Goal: Task Accomplishment & Management: Manage account settings

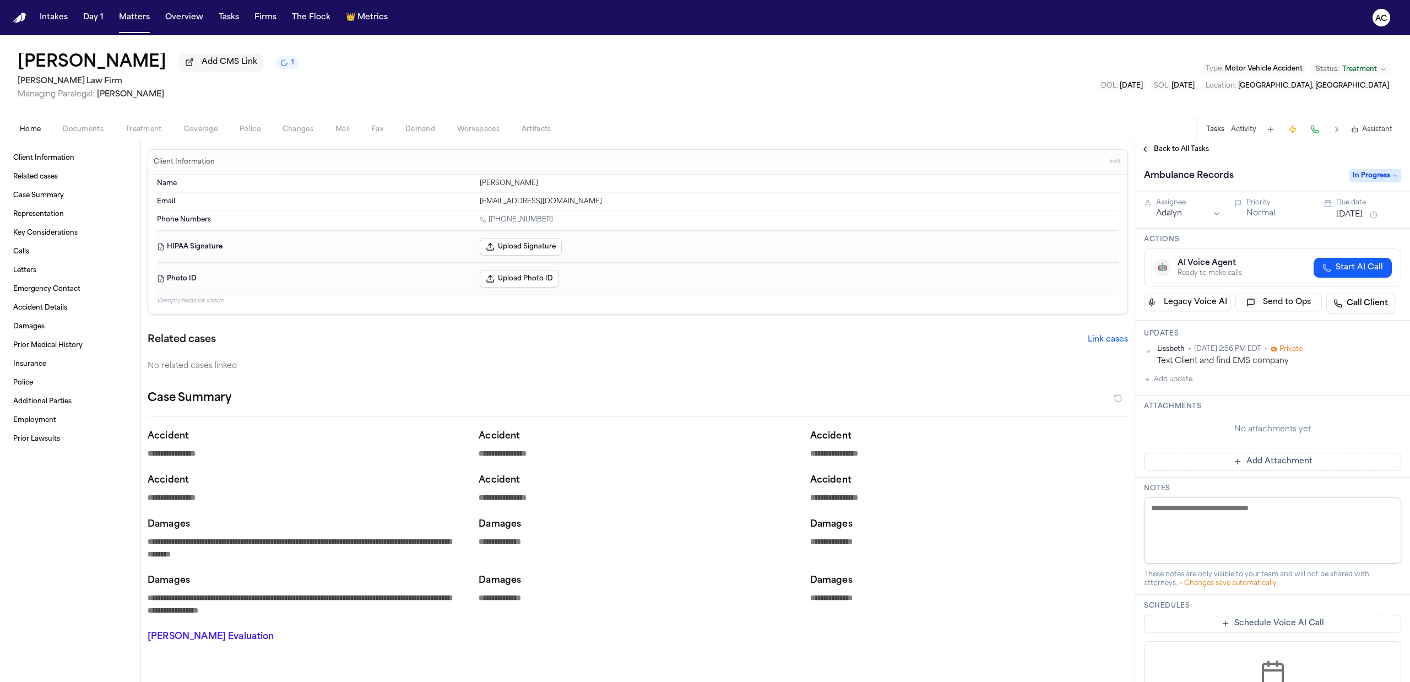
drag, startPoint x: 512, startPoint y: 569, endPoint x: 536, endPoint y: 51, distance: 518.7
click at [536, 51] on div "Jackye Benton Add CMS Link 1 Hecht Law Firm Managing Paralegal: Jessica Barrett…" at bounding box center [705, 76] width 1410 height 83
click at [85, 129] on span "Documents" at bounding box center [83, 129] width 41 height 9
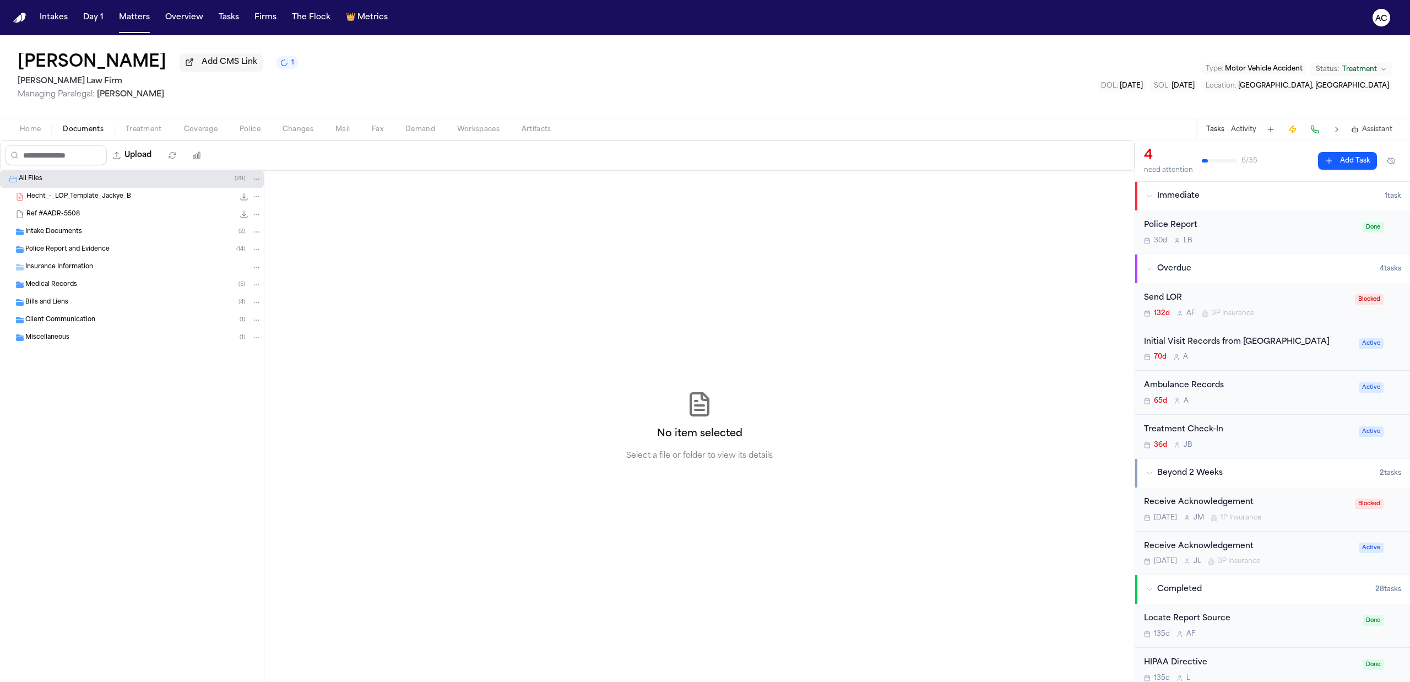
click at [73, 230] on span "Intake Documents" at bounding box center [53, 231] width 57 height 9
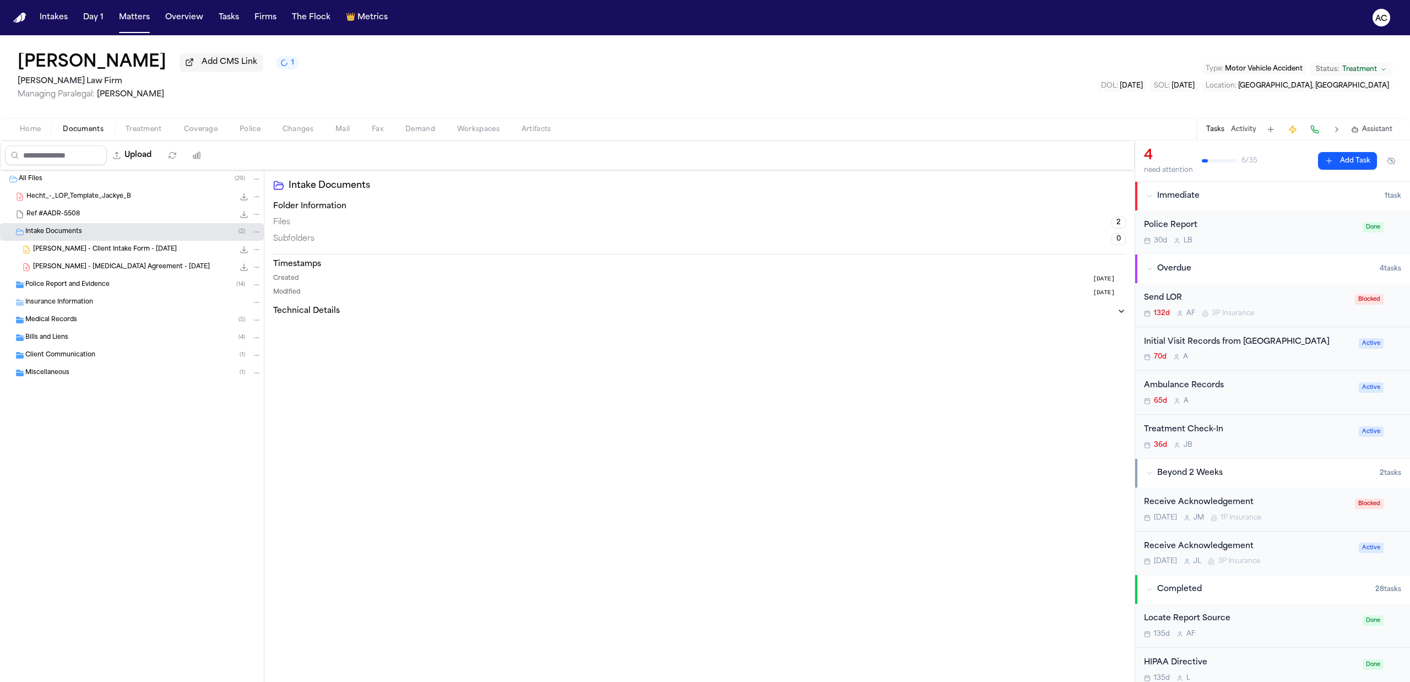
click at [105, 247] on span "J. Benton - Client Intake Form - 5.19.25" at bounding box center [105, 249] width 144 height 9
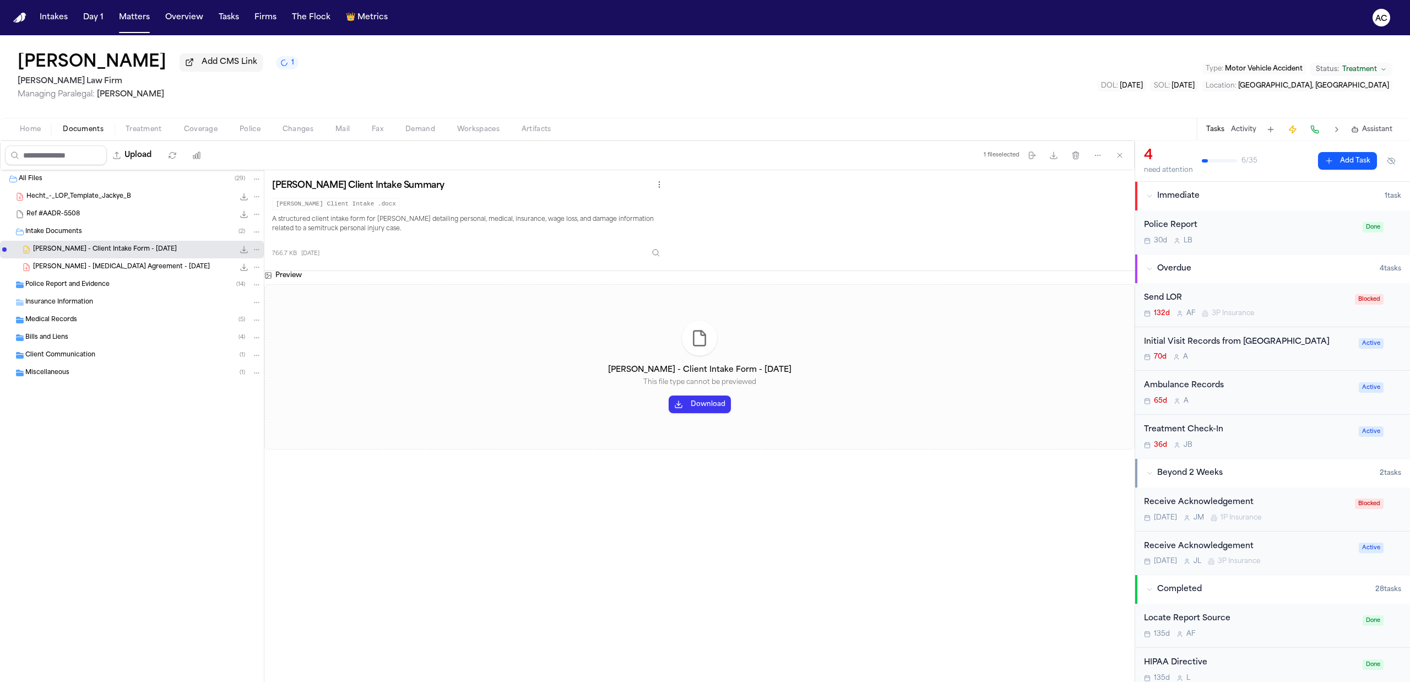
drag, startPoint x: 709, startPoint y: 401, endPoint x: 690, endPoint y: 399, distance: 19.5
click at [708, 400] on button "Download" at bounding box center [699, 404] width 62 height 18
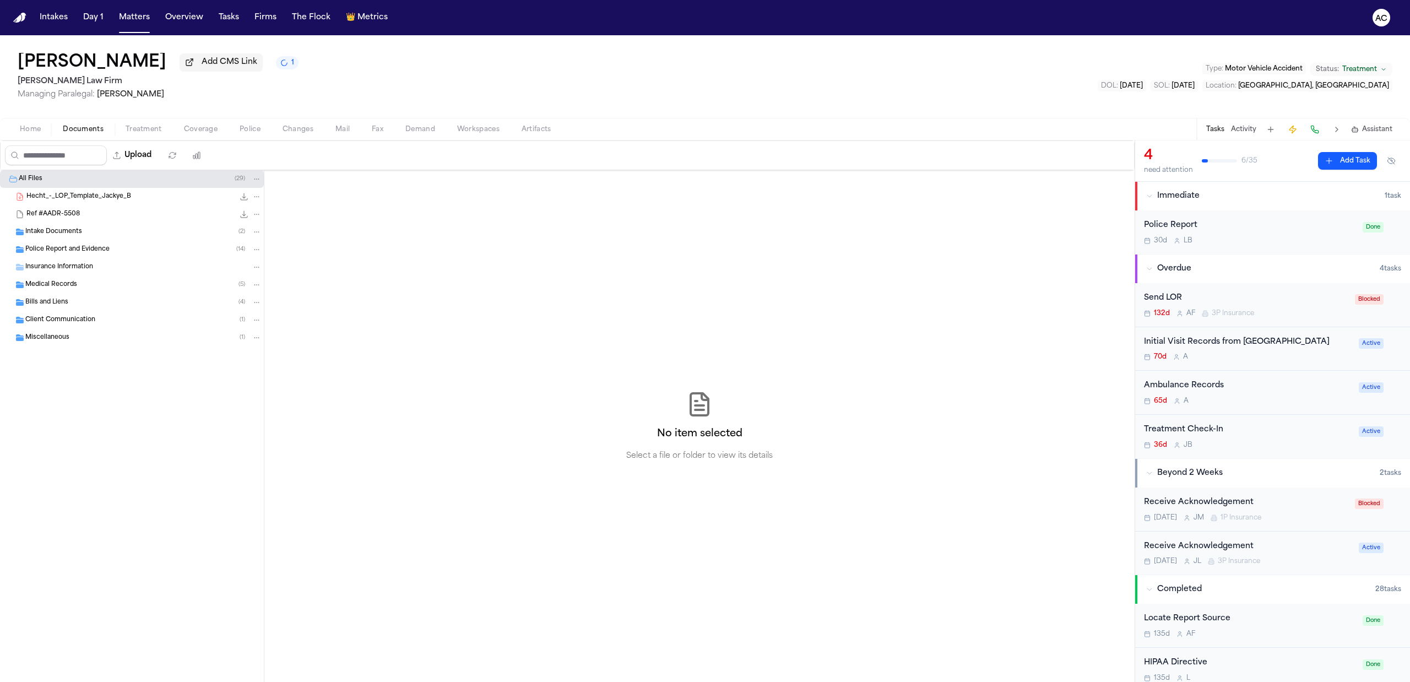
click at [53, 232] on span "Intake Documents" at bounding box center [53, 231] width 57 height 9
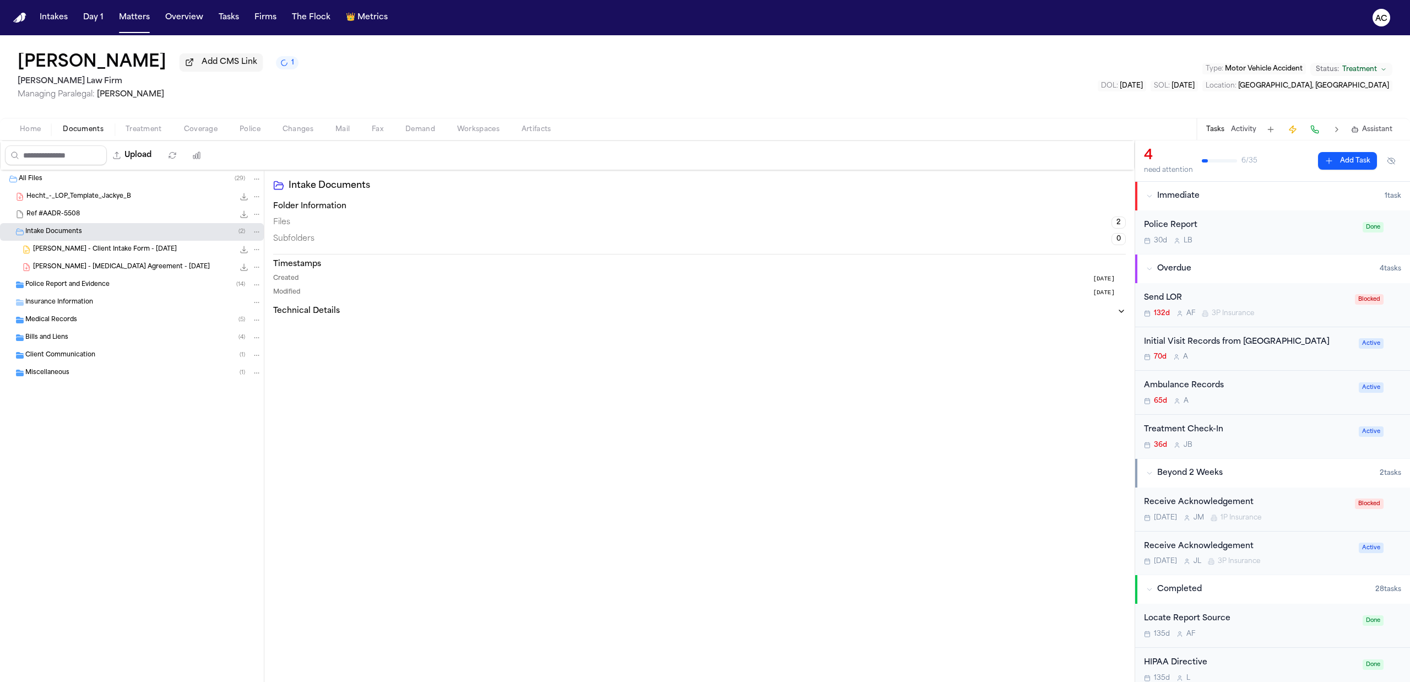
click at [86, 253] on span "J. Benton - Client Intake Form - 5.19.25" at bounding box center [105, 249] width 144 height 9
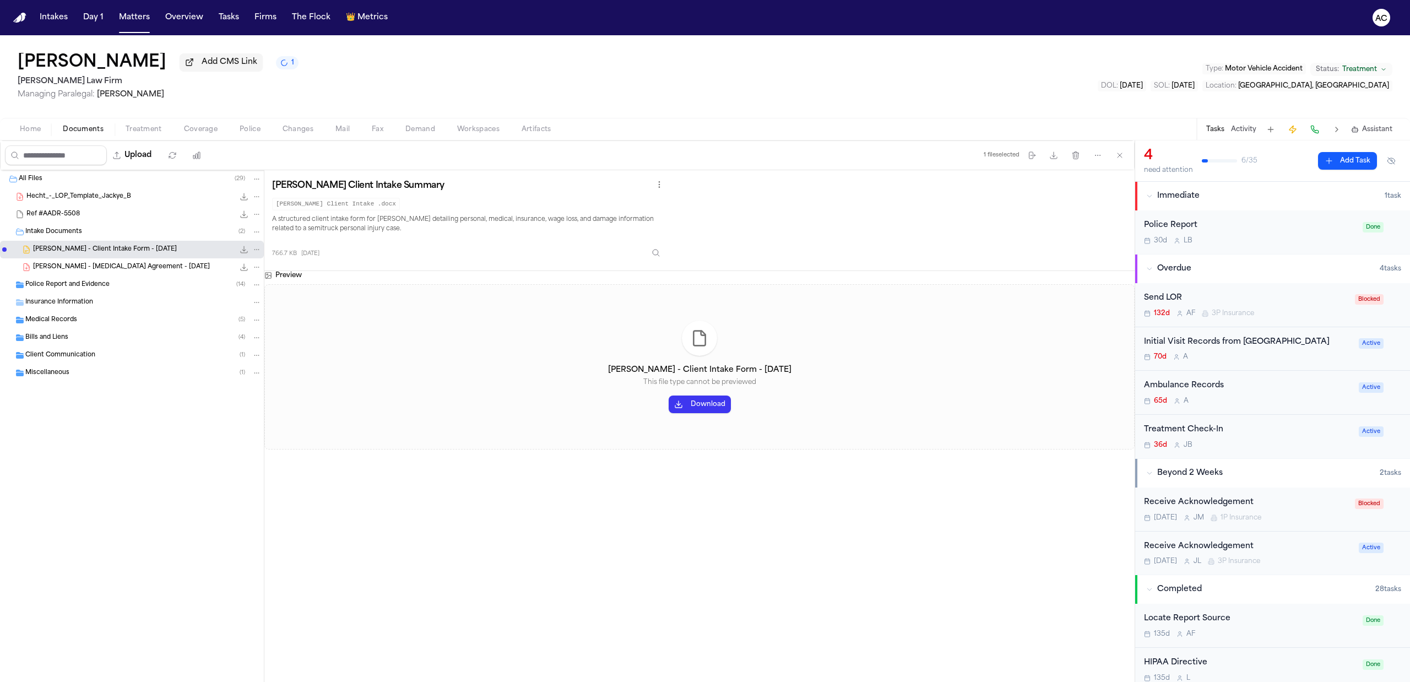
click at [704, 405] on button "Download" at bounding box center [699, 404] width 62 height 18
click at [93, 290] on span "Police Report and Evidence" at bounding box center [67, 284] width 84 height 9
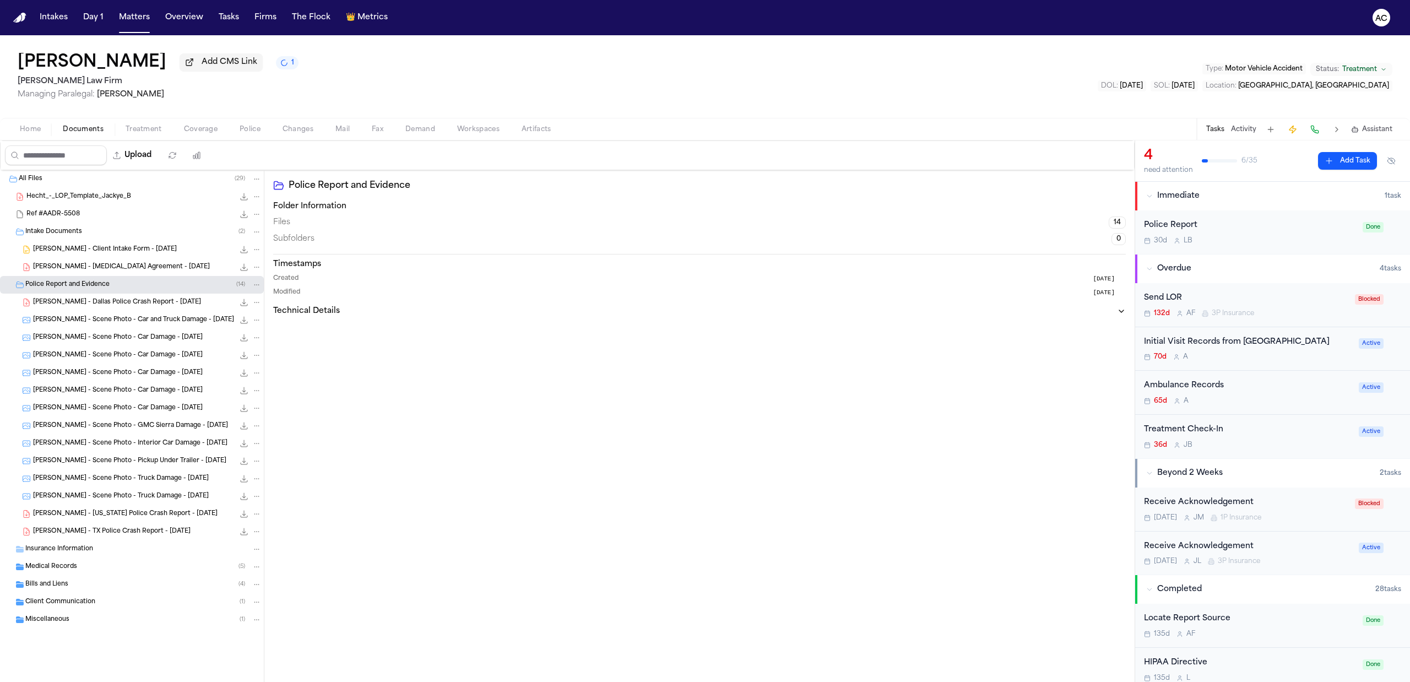
click at [145, 309] on div "J. Benton - Dallas Police Crash Report - 4.22.25 353.0 KB • PDF" at bounding box center [132, 302] width 264 height 18
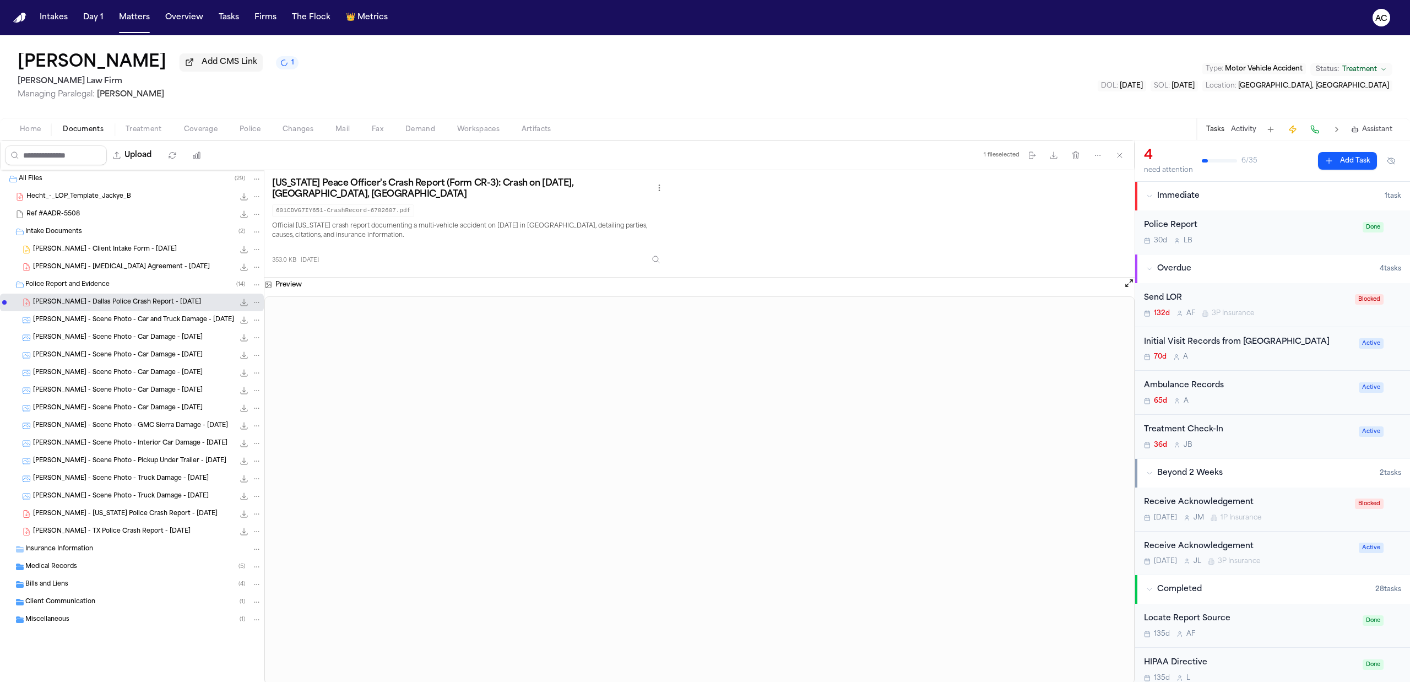
click at [1192, 392] on div "Ambulance Records" at bounding box center [1248, 385] width 208 height 13
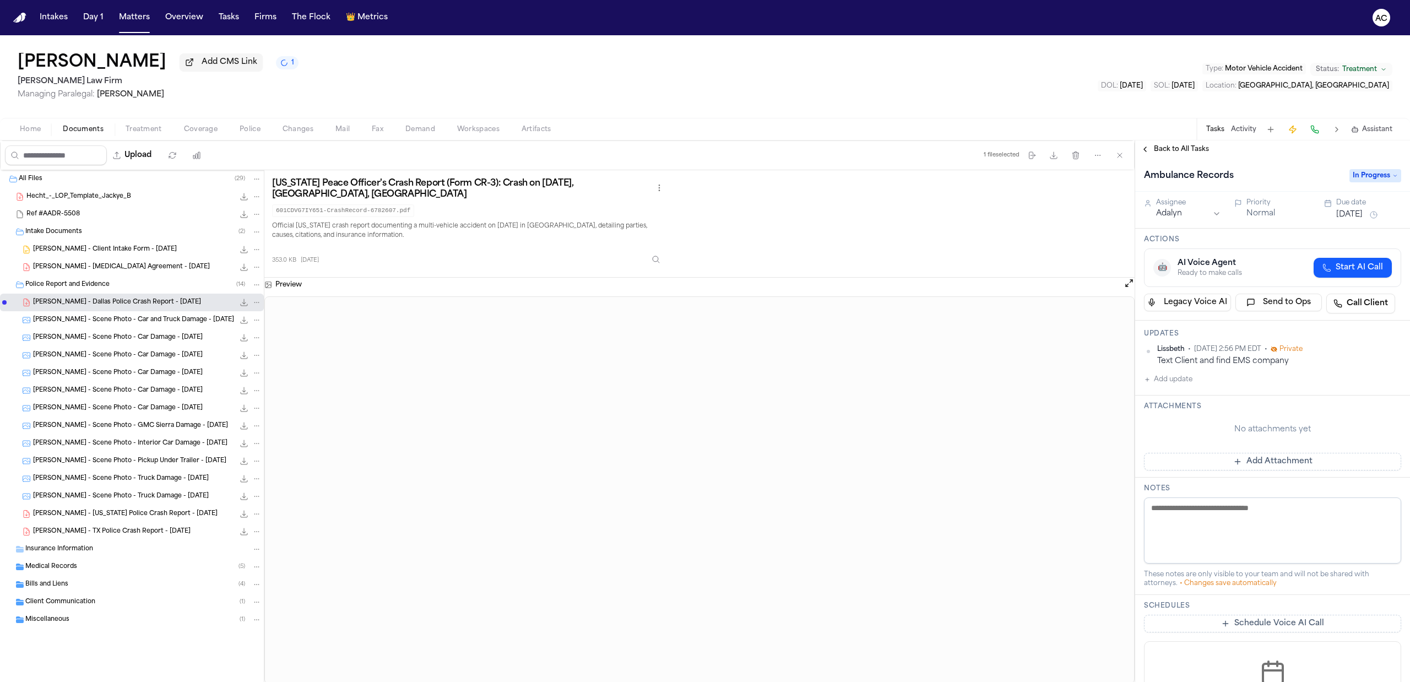
click at [1170, 375] on button "Add update" at bounding box center [1168, 379] width 48 height 13
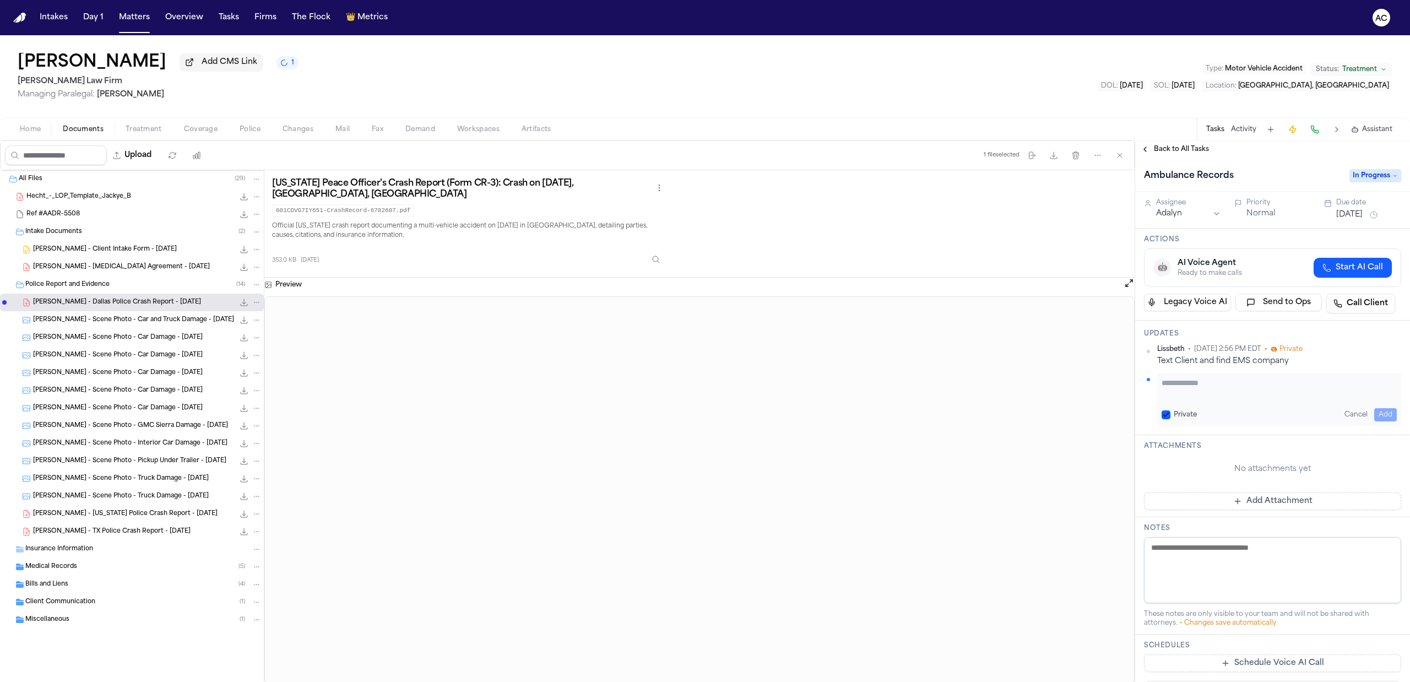
click at [1183, 390] on textarea "Add your update" at bounding box center [1278, 388] width 235 height 22
type textarea "**********"
click at [1285, 408] on div "**********" at bounding box center [1279, 399] width 244 height 53
drag, startPoint x: 1280, startPoint y: 400, endPoint x: 1133, endPoint y: 373, distance: 149.5
click at [621, 31] on div "Intakes Day 1 Matters Overview Tasks Firms The Flock 👑 Metrics AC Jackye Benton…" at bounding box center [705, 341] width 1410 height 682
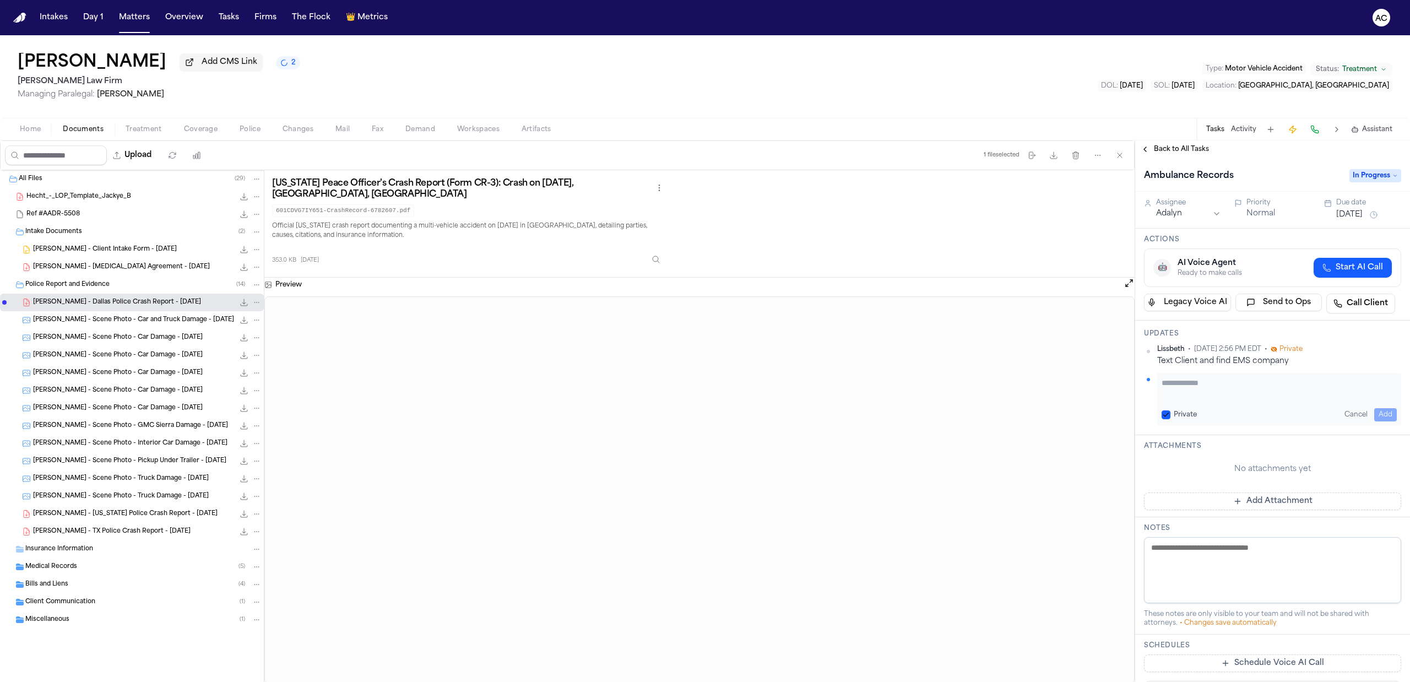
click at [142, 129] on span "Treatment" at bounding box center [144, 129] width 36 height 9
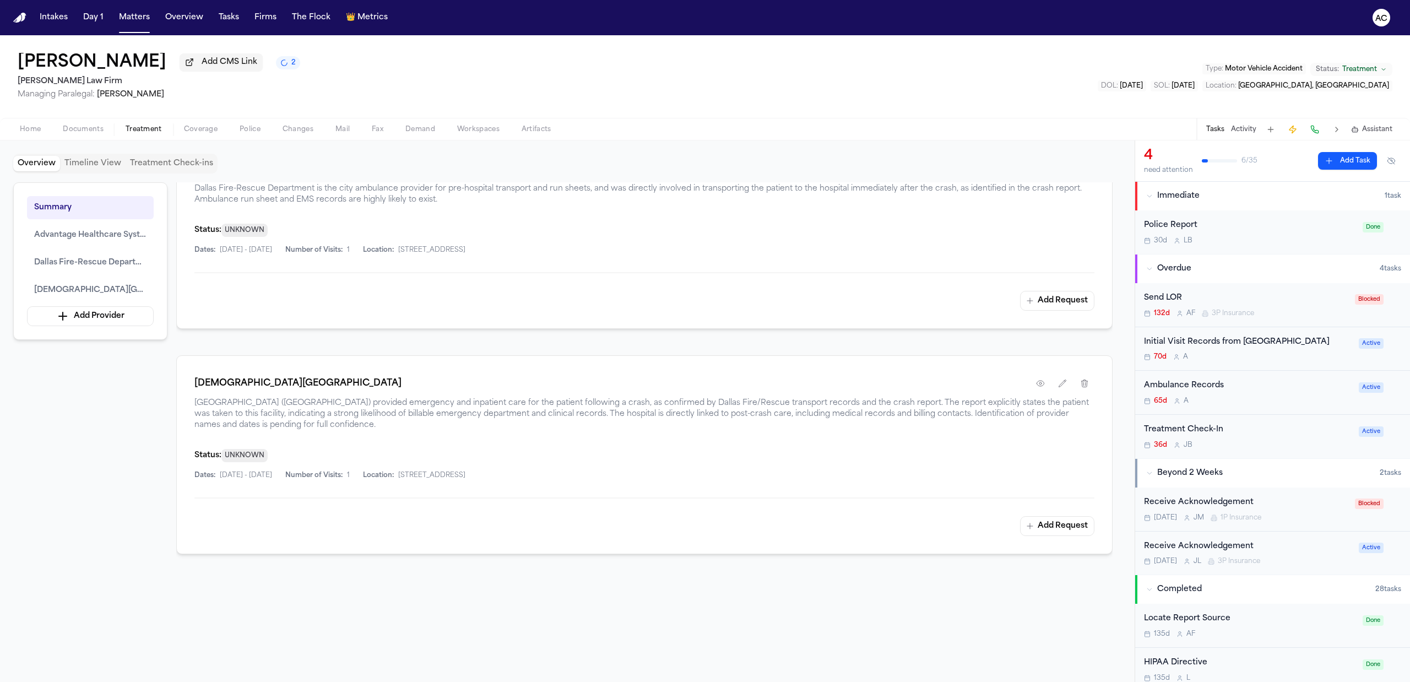
scroll to position [547, 0]
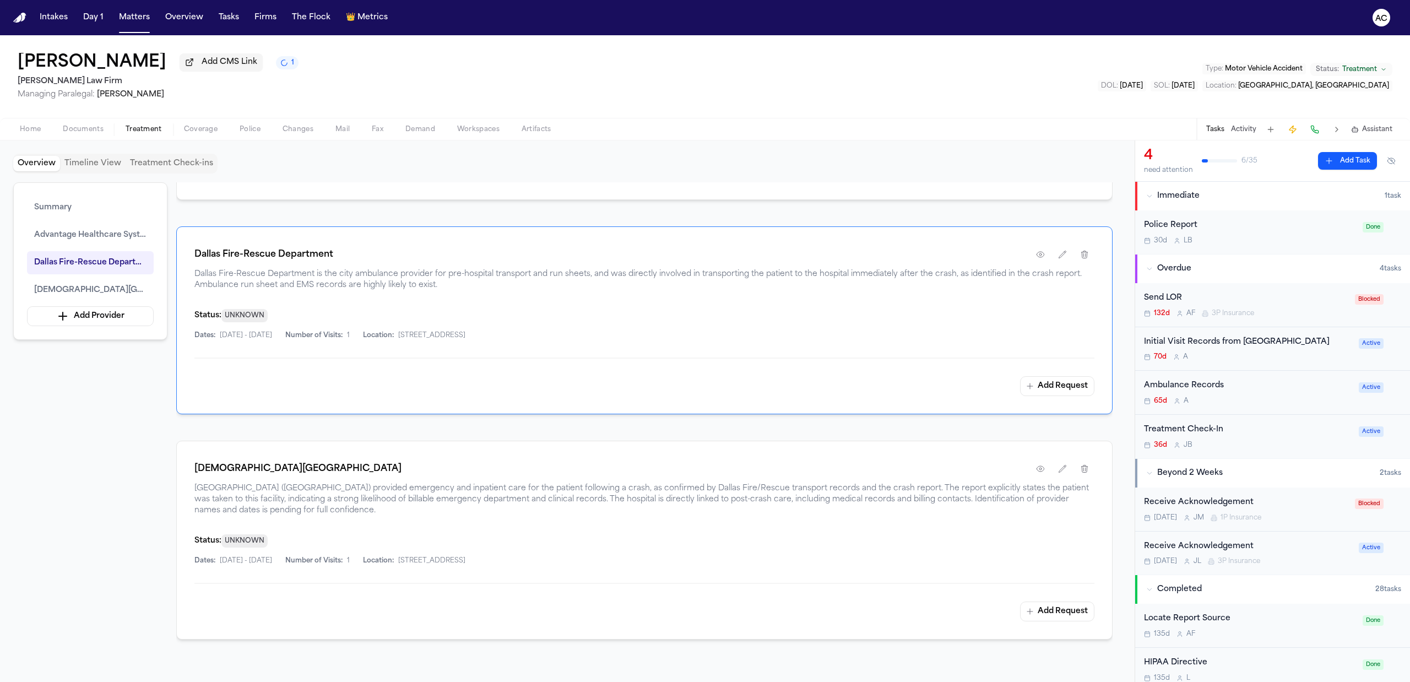
click at [1205, 392] on div "Ambulance Records" at bounding box center [1248, 385] width 208 height 13
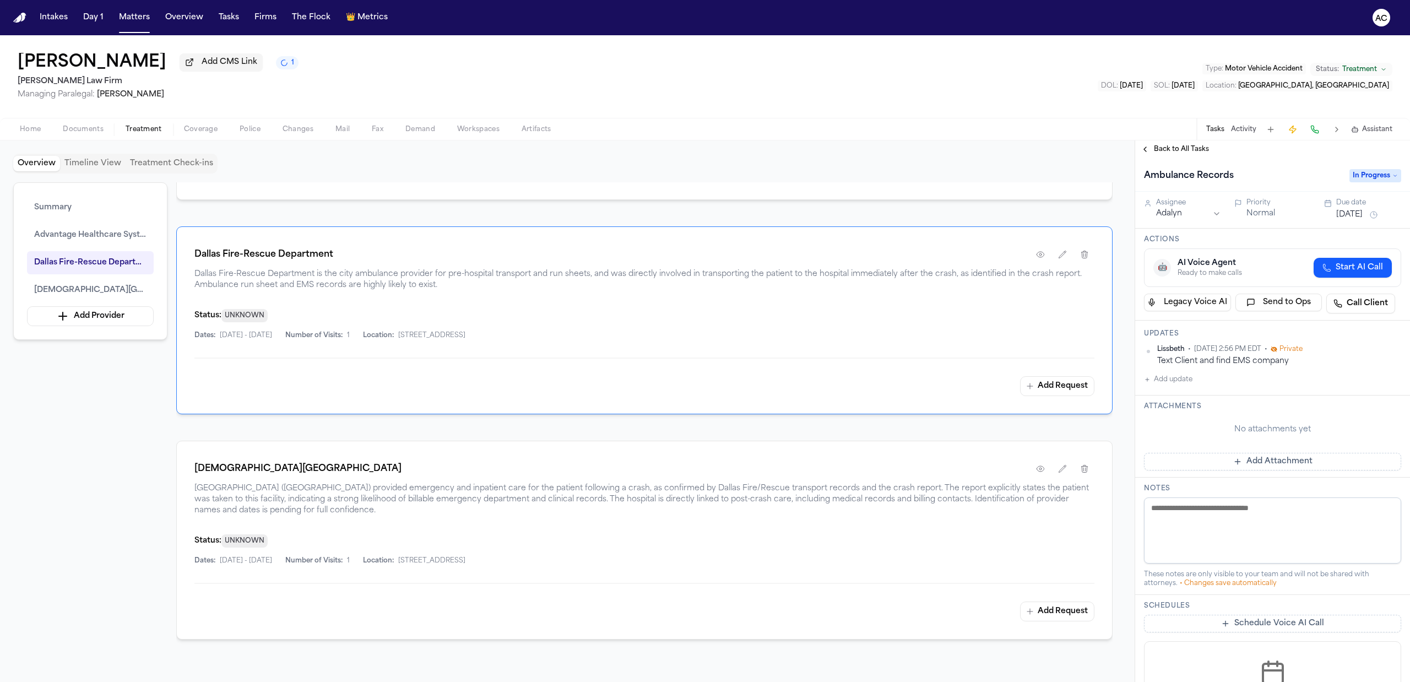
click at [1175, 382] on button "Add update" at bounding box center [1168, 379] width 48 height 13
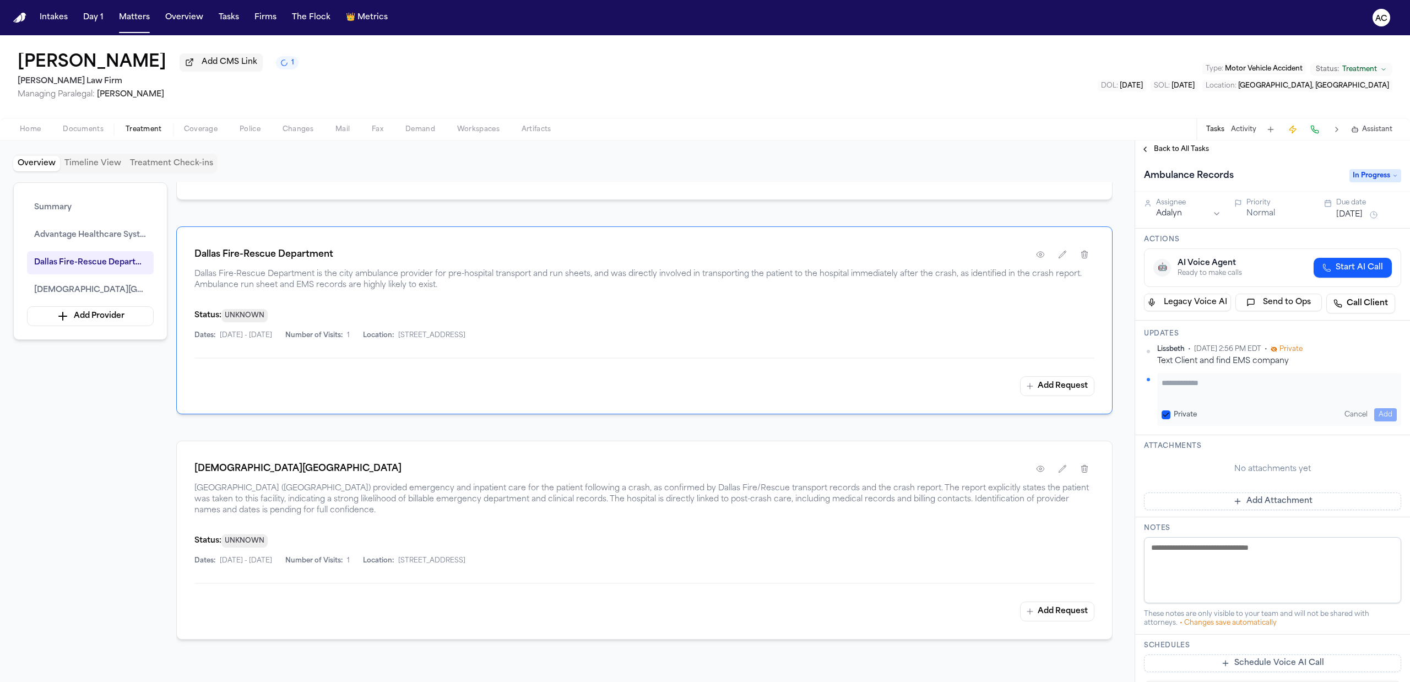
click at [1176, 383] on textarea "Add your update" at bounding box center [1278, 388] width 235 height 22
type textarea "**********"
click at [1031, 259] on button "button" at bounding box center [1040, 254] width 20 height 20
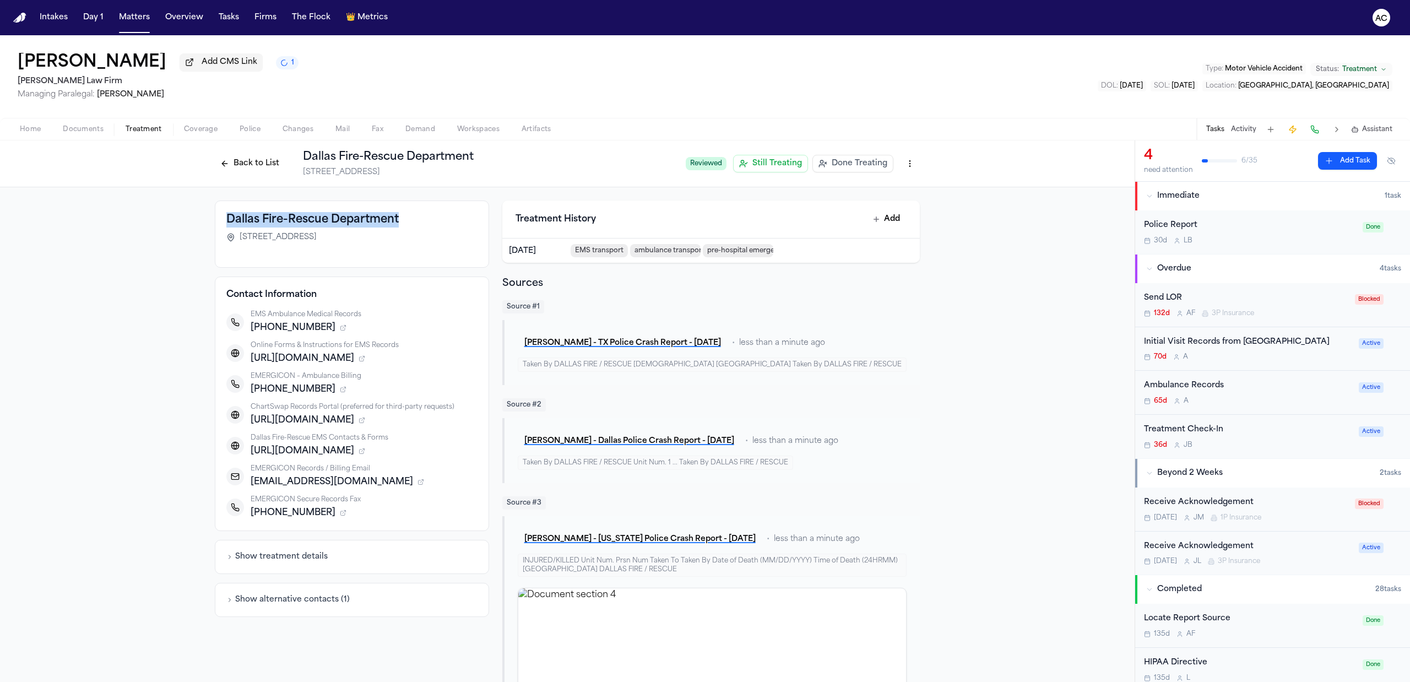
drag, startPoint x: 394, startPoint y: 220, endPoint x: 211, endPoint y: 215, distance: 182.9
click at [215, 215] on div "Dallas Fire-Rescue Department 1551 Baylor Street, Suite 300, Dallas, TX 75226" at bounding box center [352, 233] width 274 height 67
copy h3 "Dallas Fire-Rescue Department"
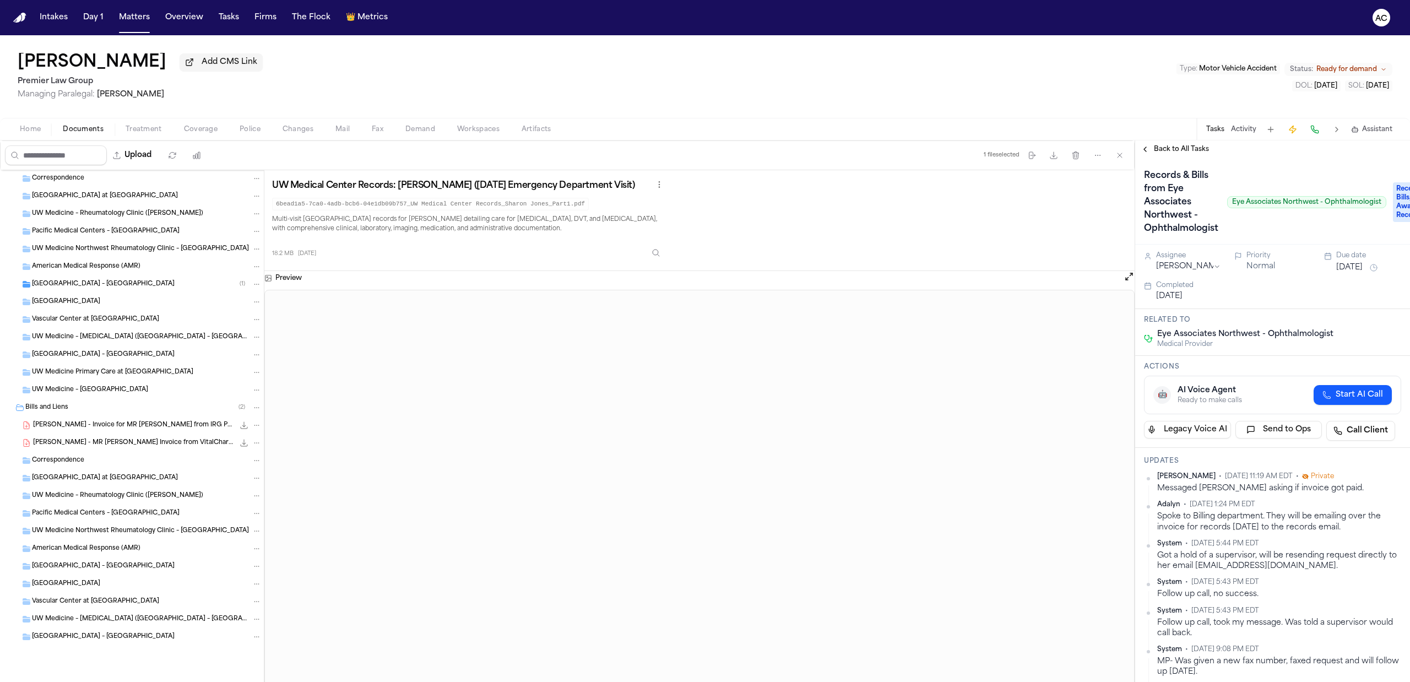
scroll to position [482, 0]
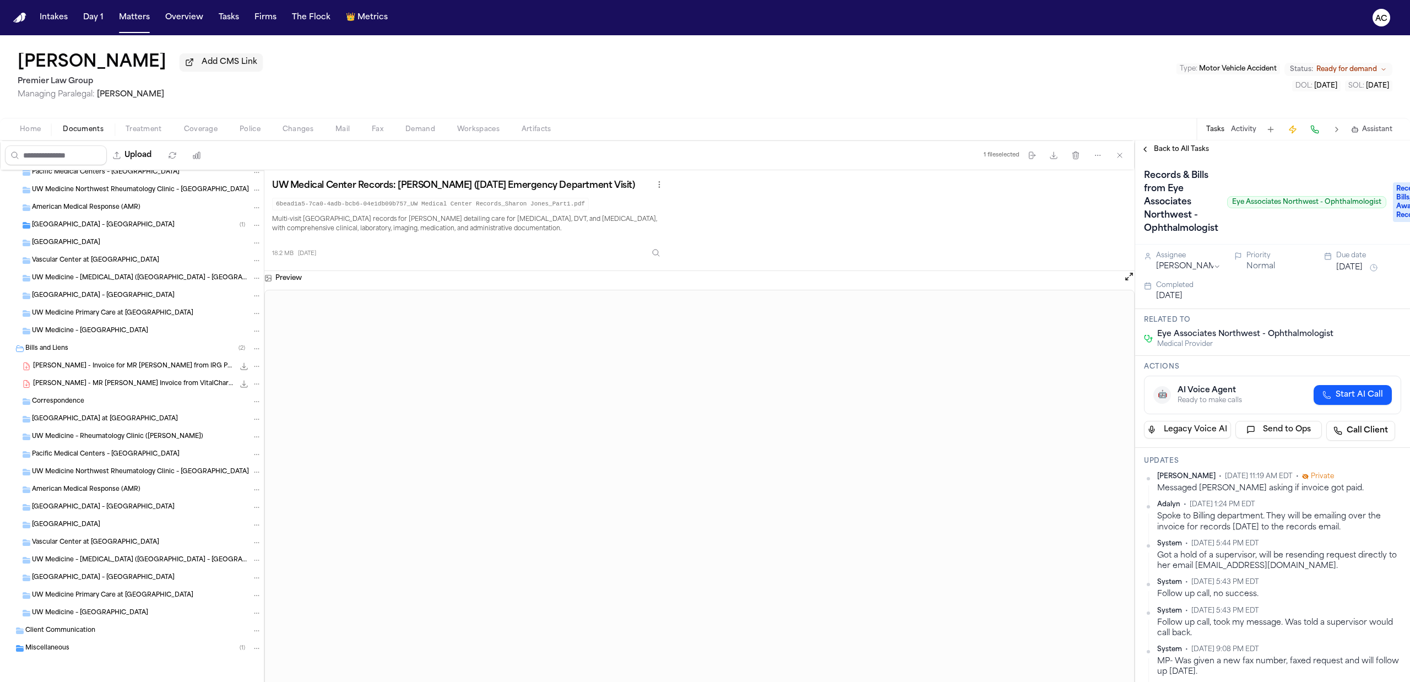
click at [95, 363] on span "[PERSON_NAME] - Invoice for MR [PERSON_NAME] from IRG Physical Therapy - [DATE]" at bounding box center [133, 366] width 201 height 9
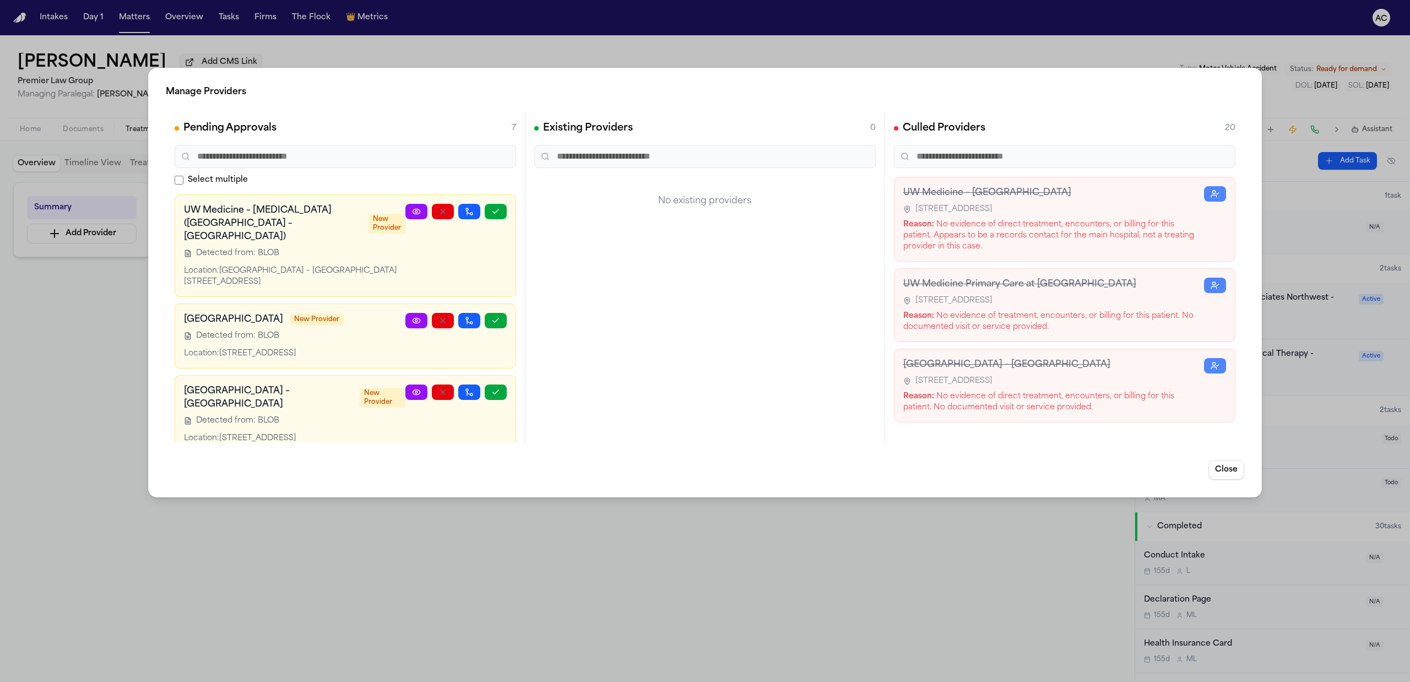
click at [771, 26] on div "Manage Providers Pending Approvals 7 Select multiple UW Medicine – [MEDICAL_DAT…" at bounding box center [705, 341] width 1410 height 682
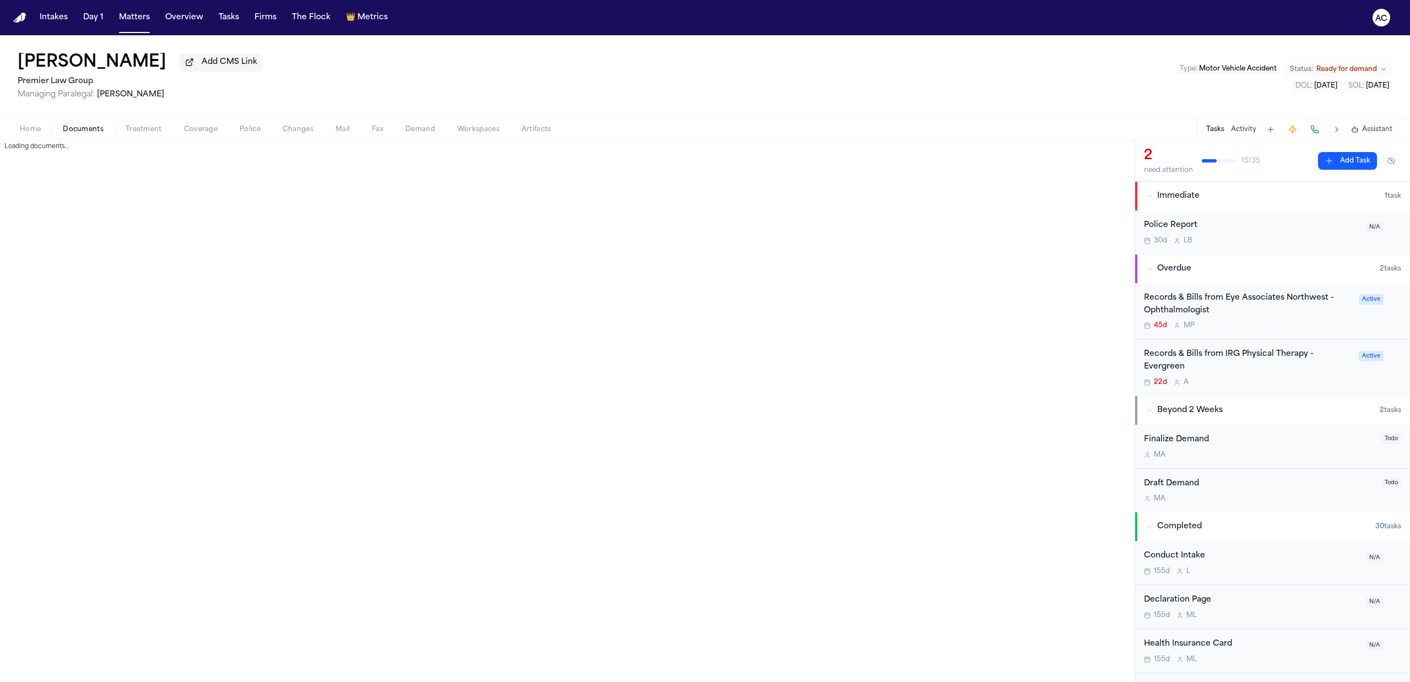
click at [106, 133] on button "Documents" at bounding box center [83, 129] width 63 height 13
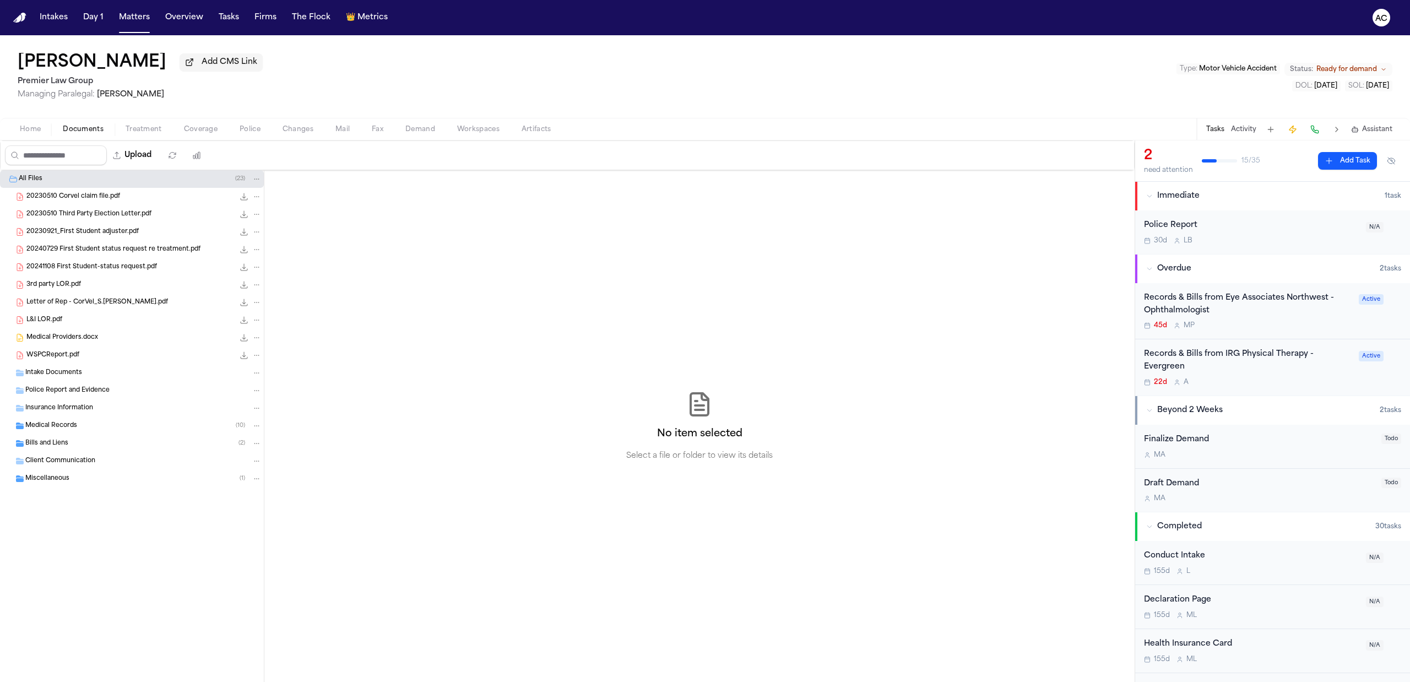
click at [108, 444] on div "Bills and Liens ( 2 )" at bounding box center [143, 443] width 236 height 10
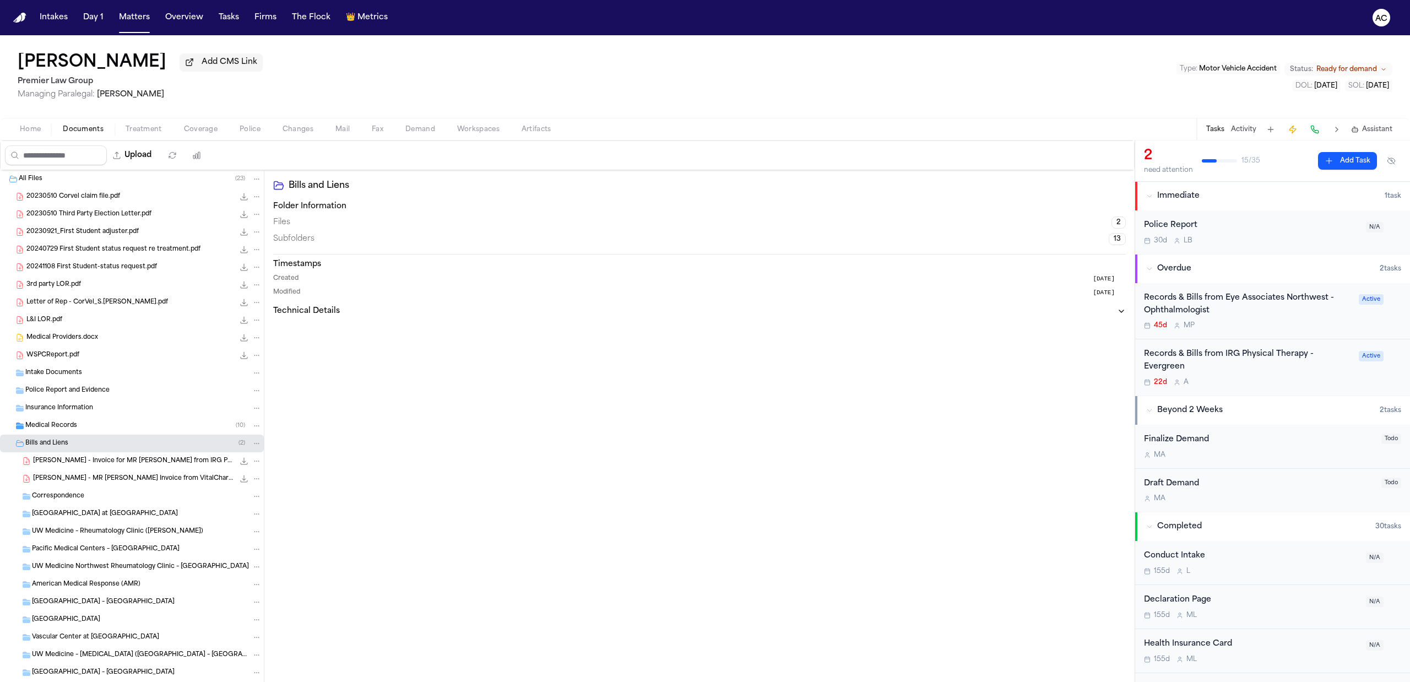
click at [96, 463] on span "S. Jones - Invoice for MR Request from IRG Physical Therapy - 6.19.25" at bounding box center [133, 460] width 201 height 9
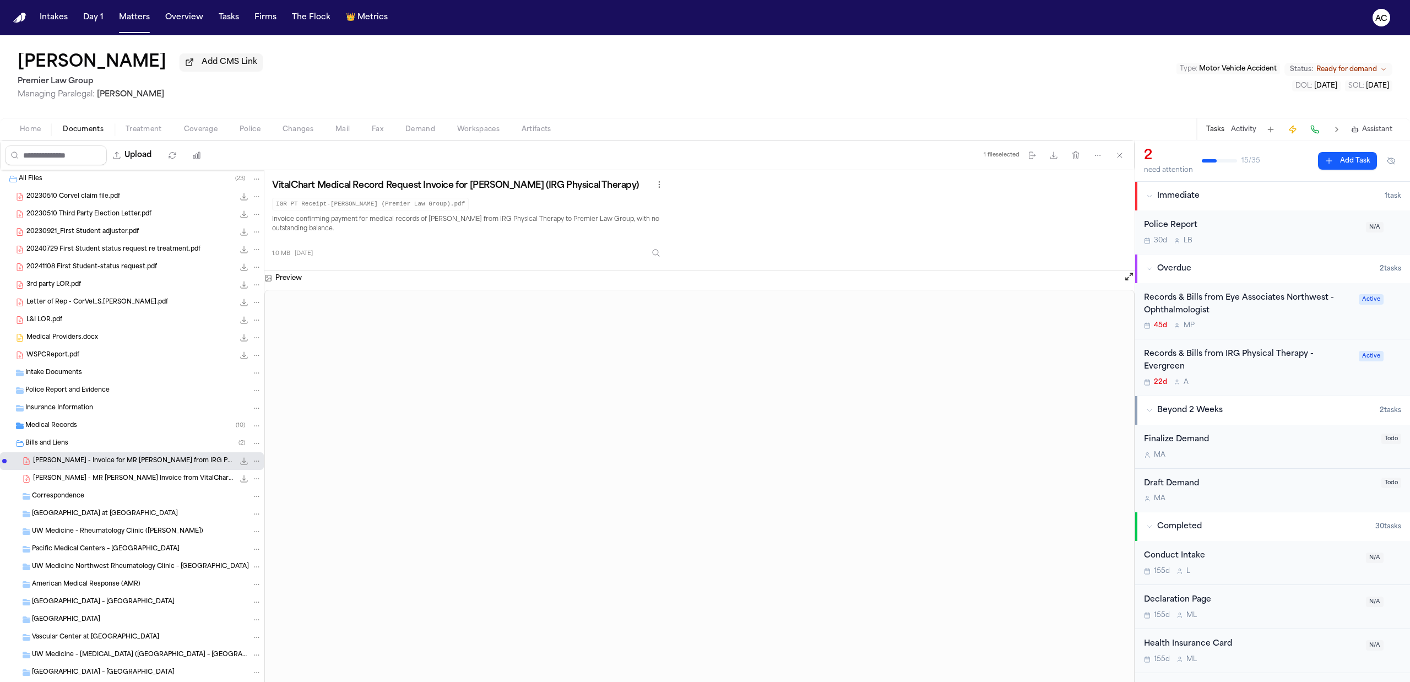
click at [1159, 355] on div "Records & Bills from IRG Physical Therapy - Evergreen" at bounding box center [1248, 360] width 208 height 25
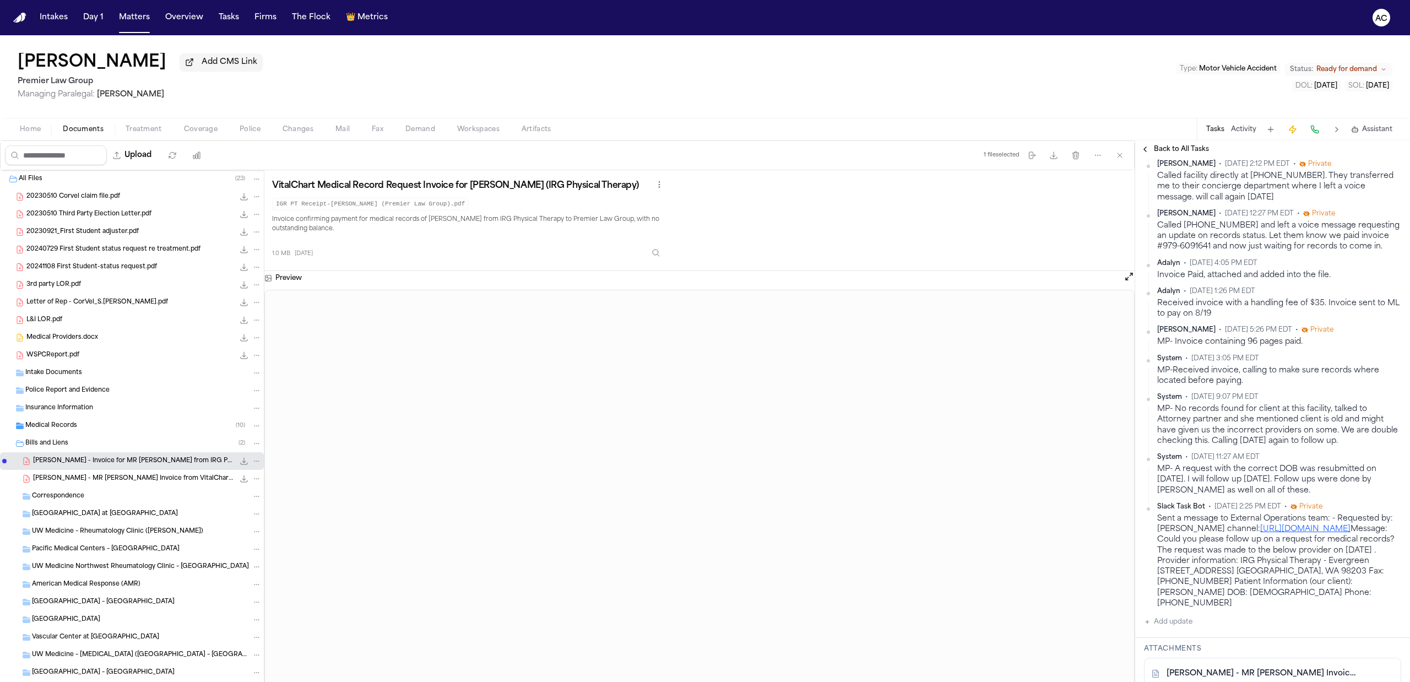
scroll to position [441, 0]
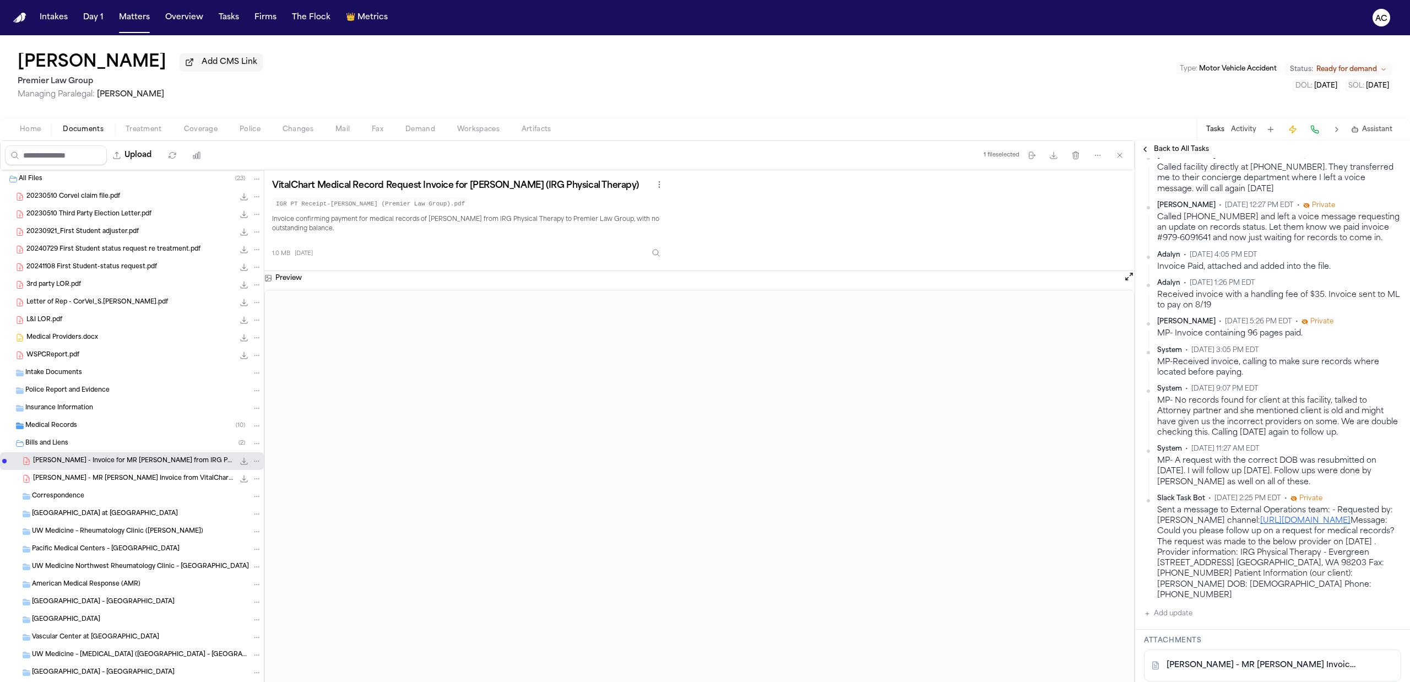
click at [115, 481] on span "S. Jones - MR Retrieval Invoice from VitalChart for IRG PT - 6.19.25" at bounding box center [133, 478] width 201 height 9
click at [118, 467] on div "S. Jones - Invoice for MR Request from IRG Physical Therapy - 6.19.25 1.0 MB • …" at bounding box center [132, 461] width 264 height 18
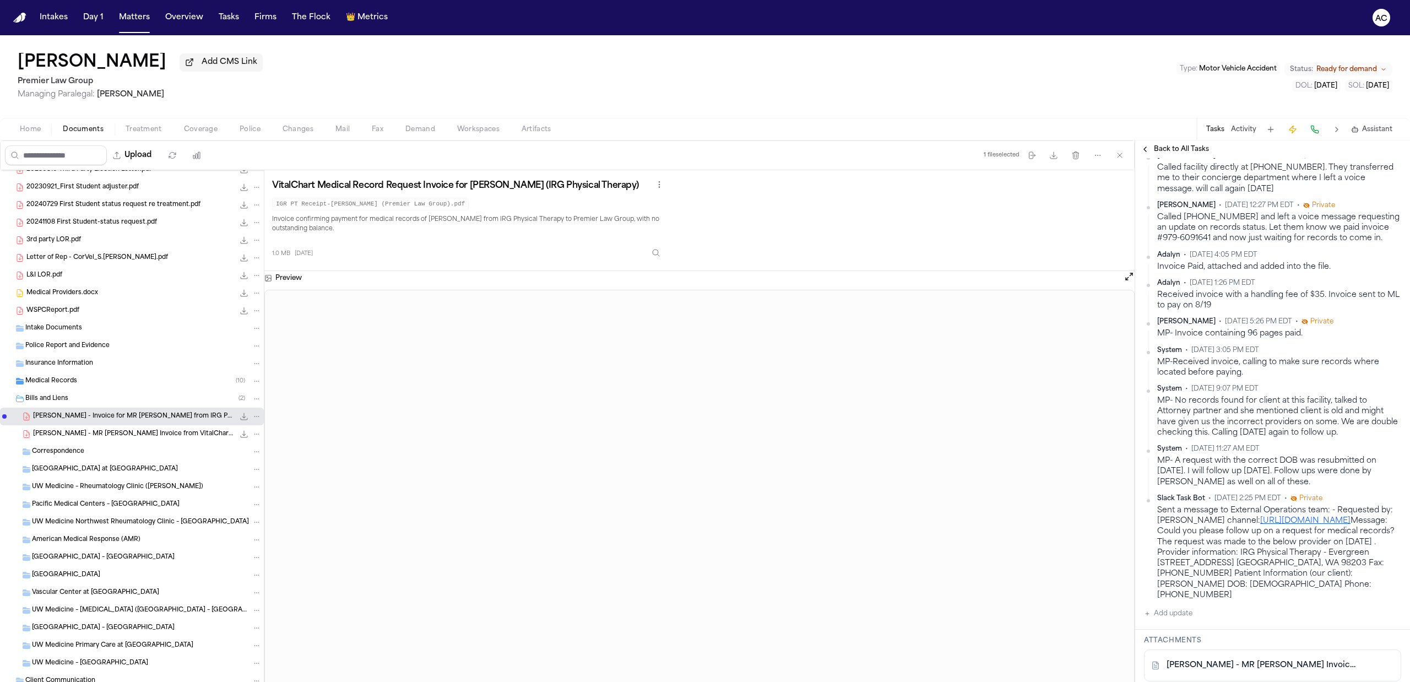
scroll to position [95, 0]
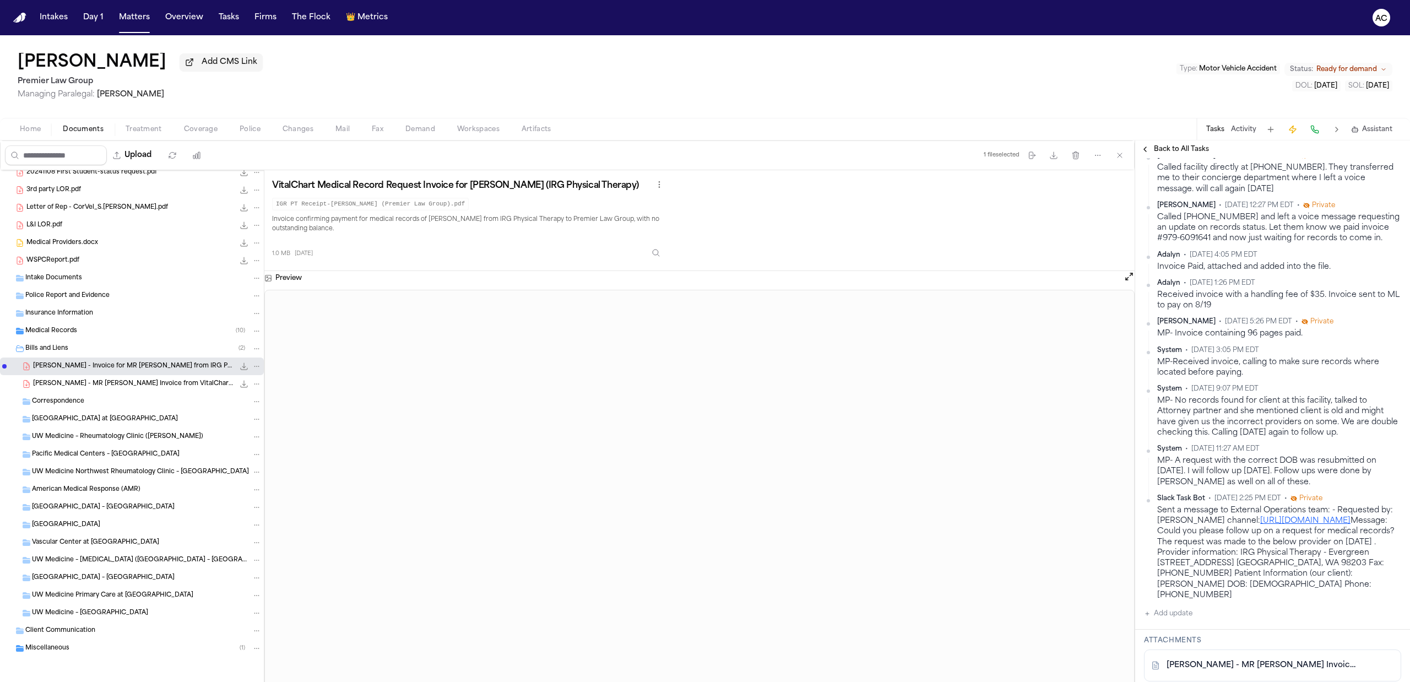
click at [80, 338] on div "Medical Records ( 10 )" at bounding box center [132, 331] width 264 height 18
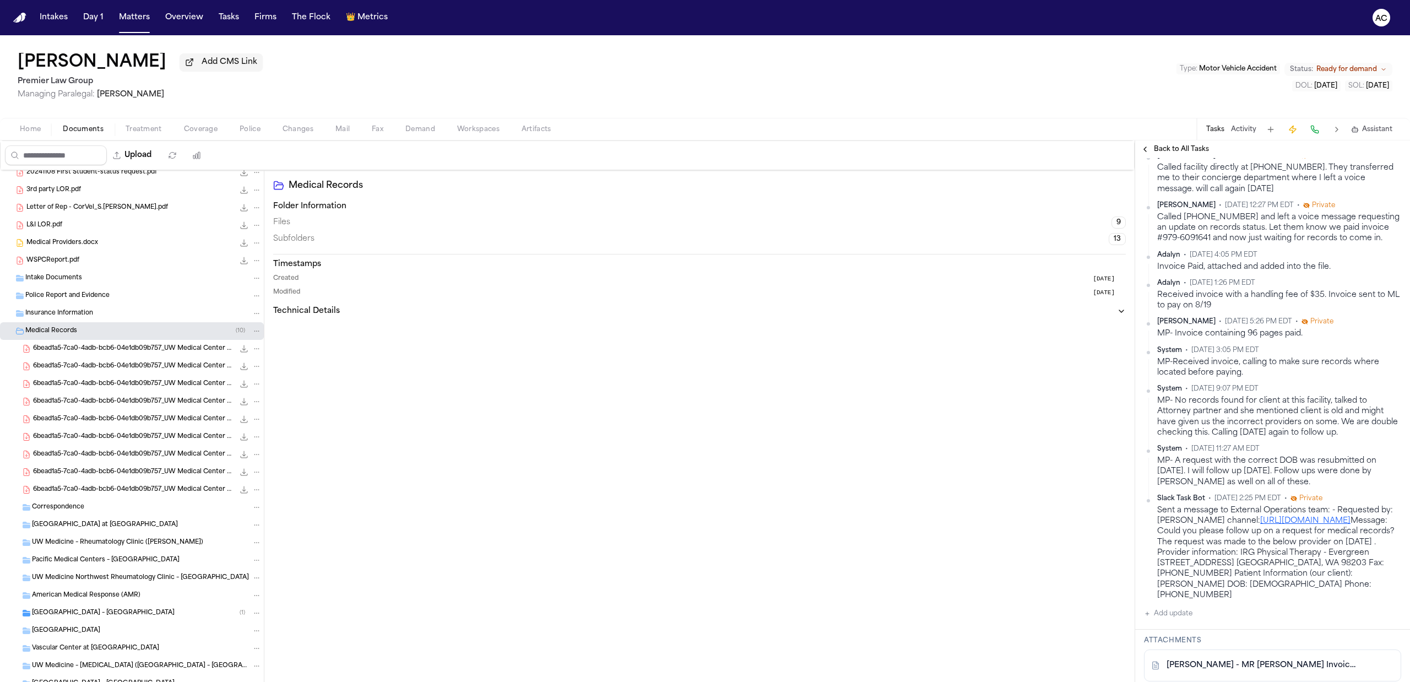
click at [90, 490] on span "6bead1a5-7ca0-4adb-bcb6-04e1db09b757_UW Medical Center Records_Sharon Jones_Par…" at bounding box center [133, 489] width 201 height 9
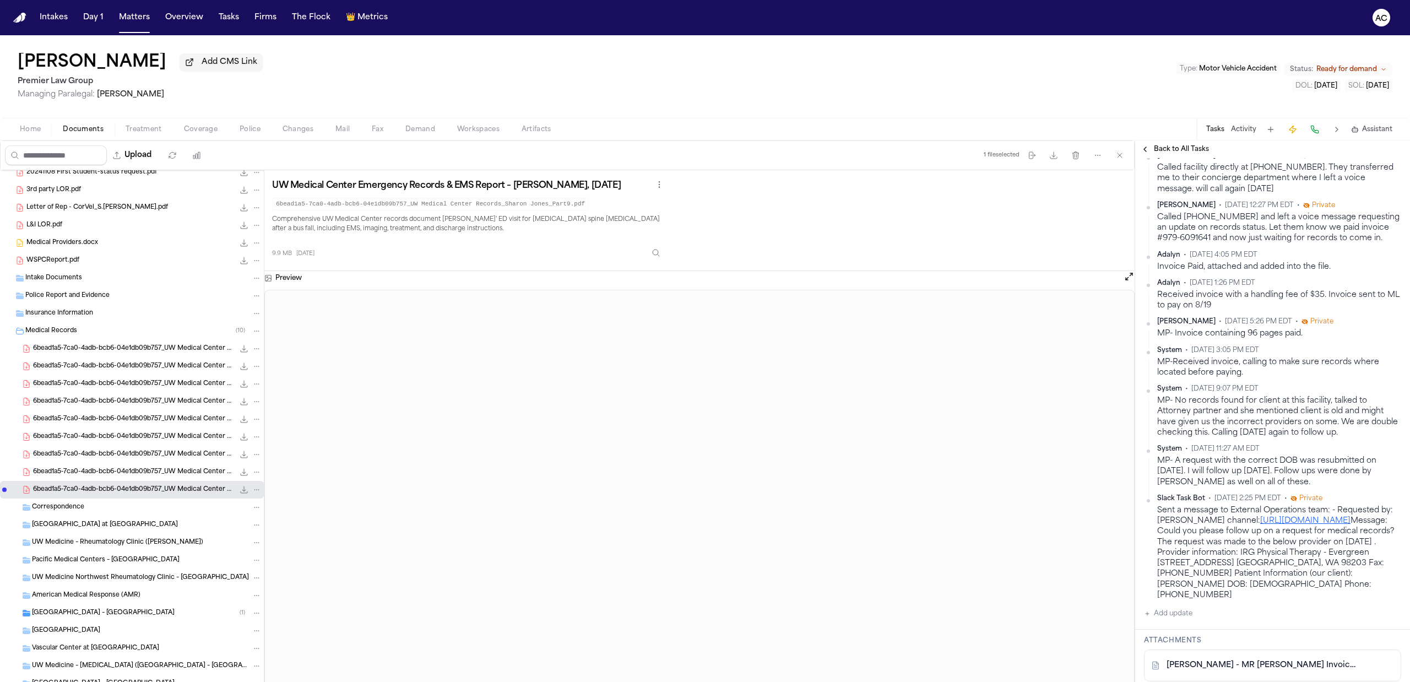
click at [84, 331] on div "Medical Records ( 10 )" at bounding box center [143, 331] width 236 height 10
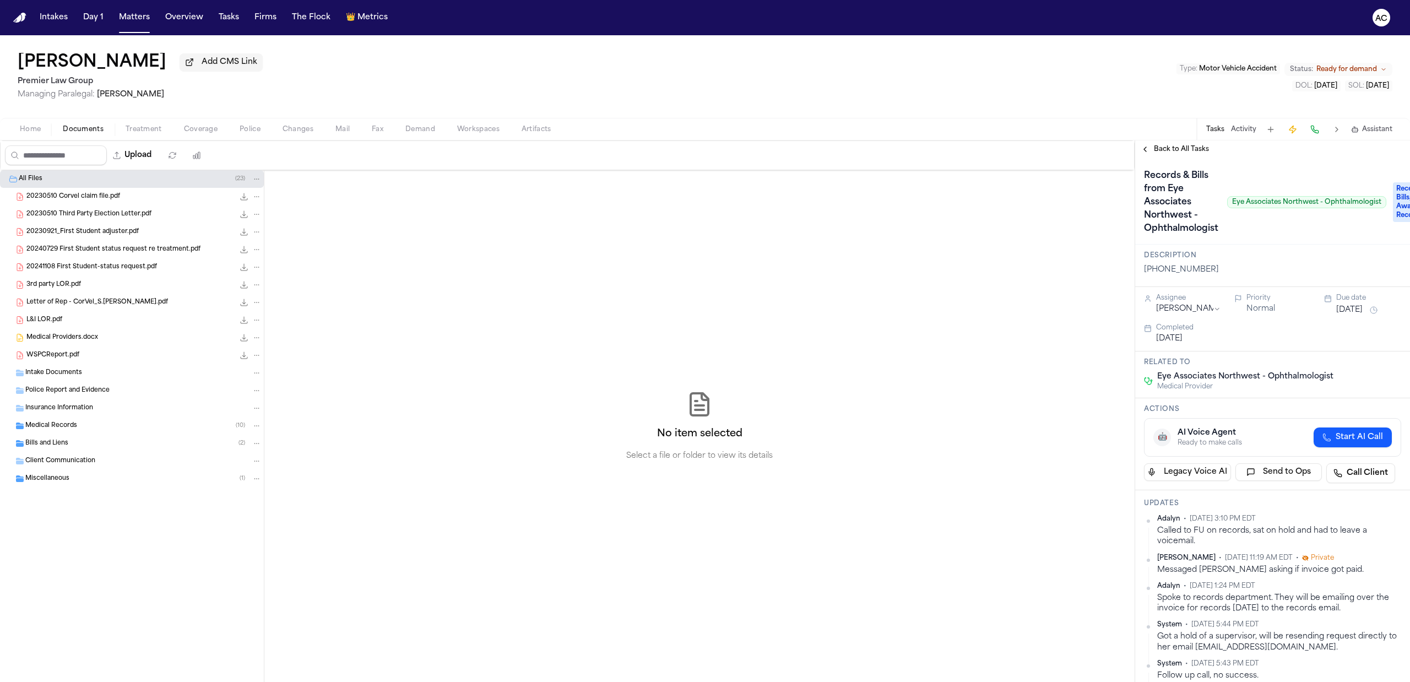
click at [91, 423] on div "Medical Records ( 10 )" at bounding box center [143, 426] width 236 height 10
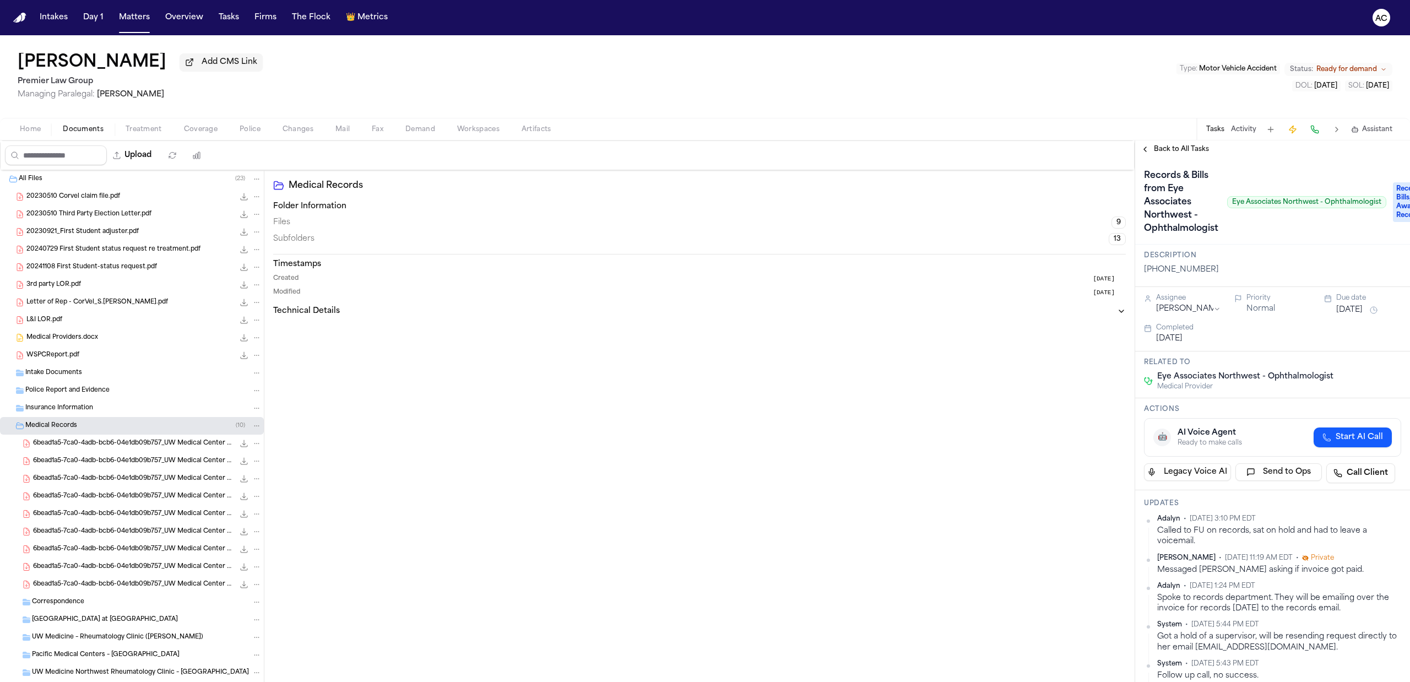
click at [100, 426] on div "Medical Records ( 10 )" at bounding box center [143, 426] width 236 height 10
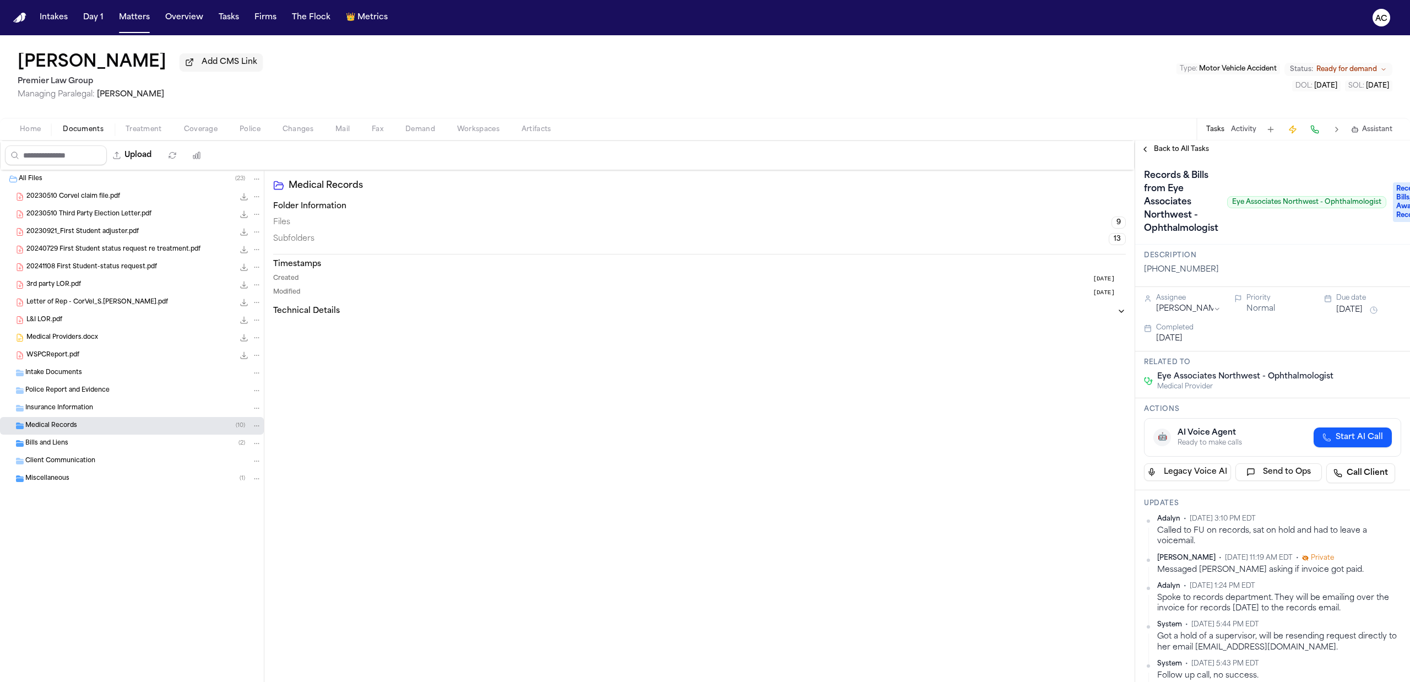
click at [96, 443] on div "Bills and Liens ( 2 )" at bounding box center [143, 443] width 236 height 10
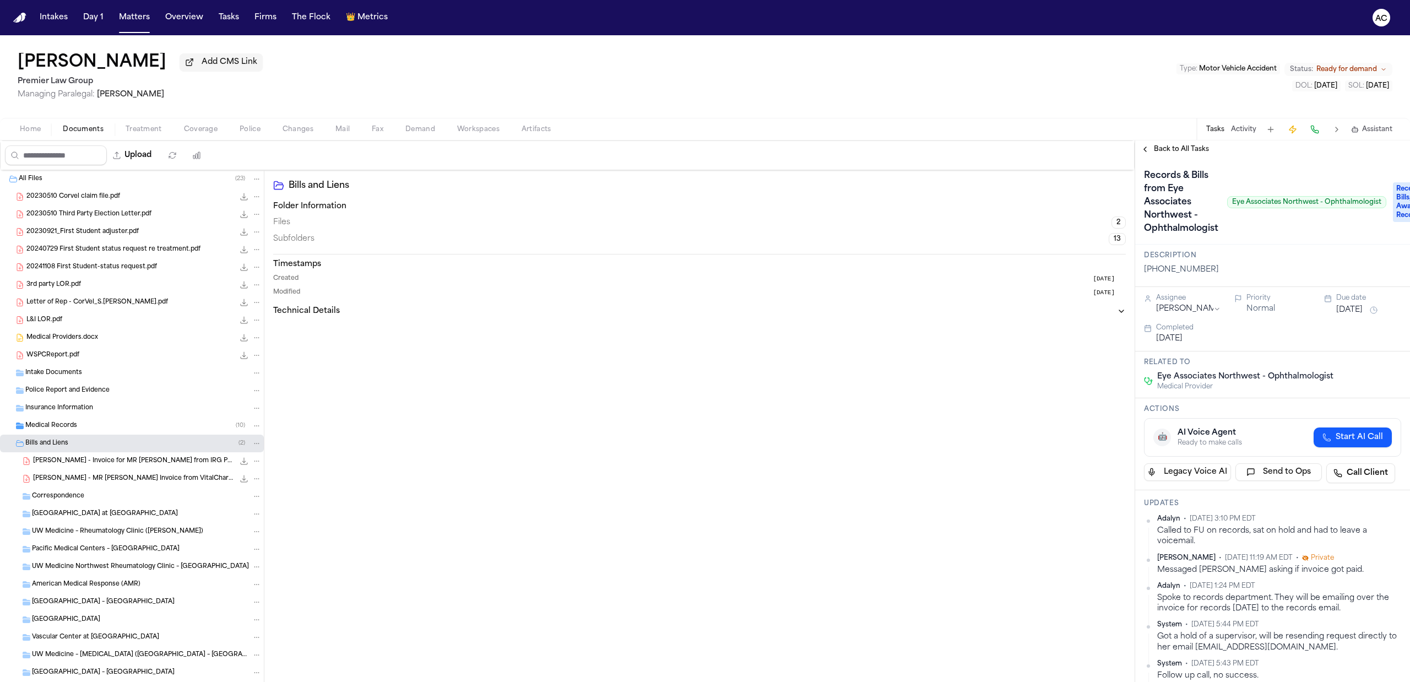
click at [155, 460] on span "S. Jones - Invoice for MR Request from IRG Physical Therapy - 6.19.25" at bounding box center [133, 460] width 201 height 9
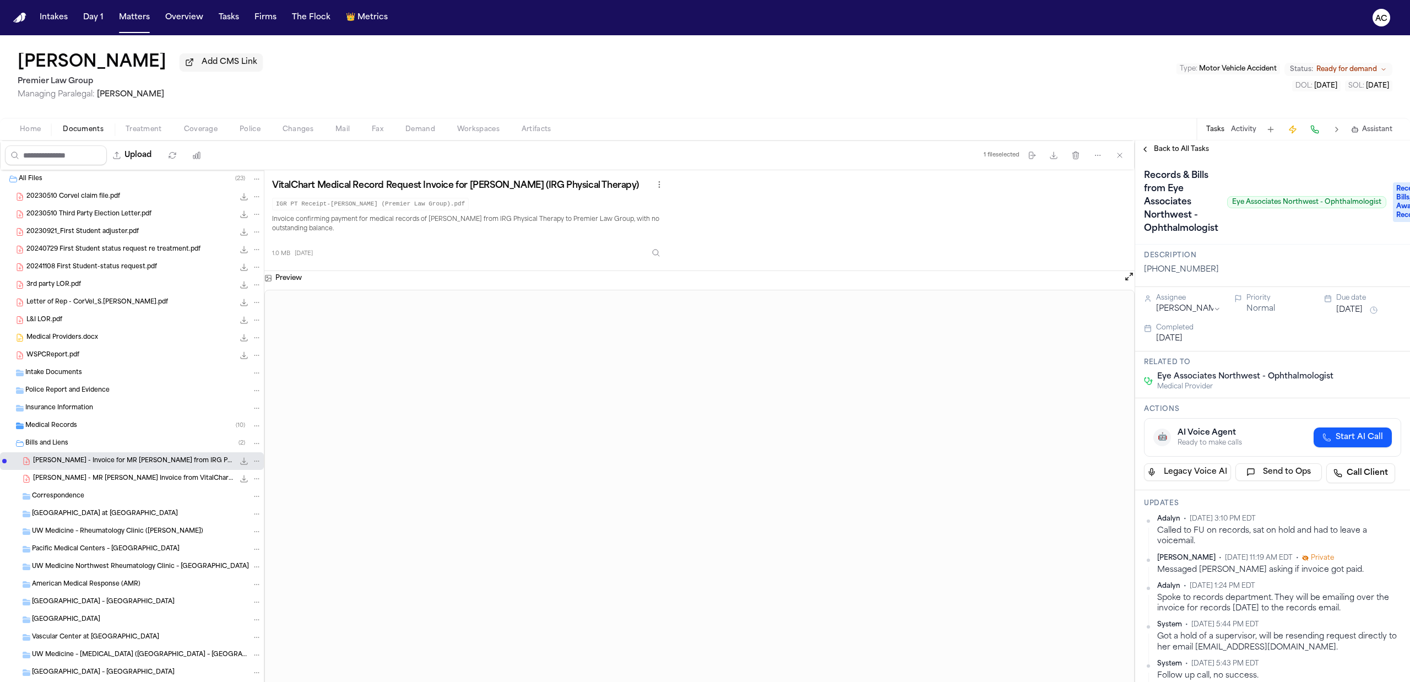
click at [115, 479] on span "S. Jones - MR Retrieval Invoice from VitalChart for IRG PT - 6.19.25" at bounding box center [133, 478] width 201 height 9
click at [59, 428] on span "Medical Records" at bounding box center [51, 425] width 52 height 9
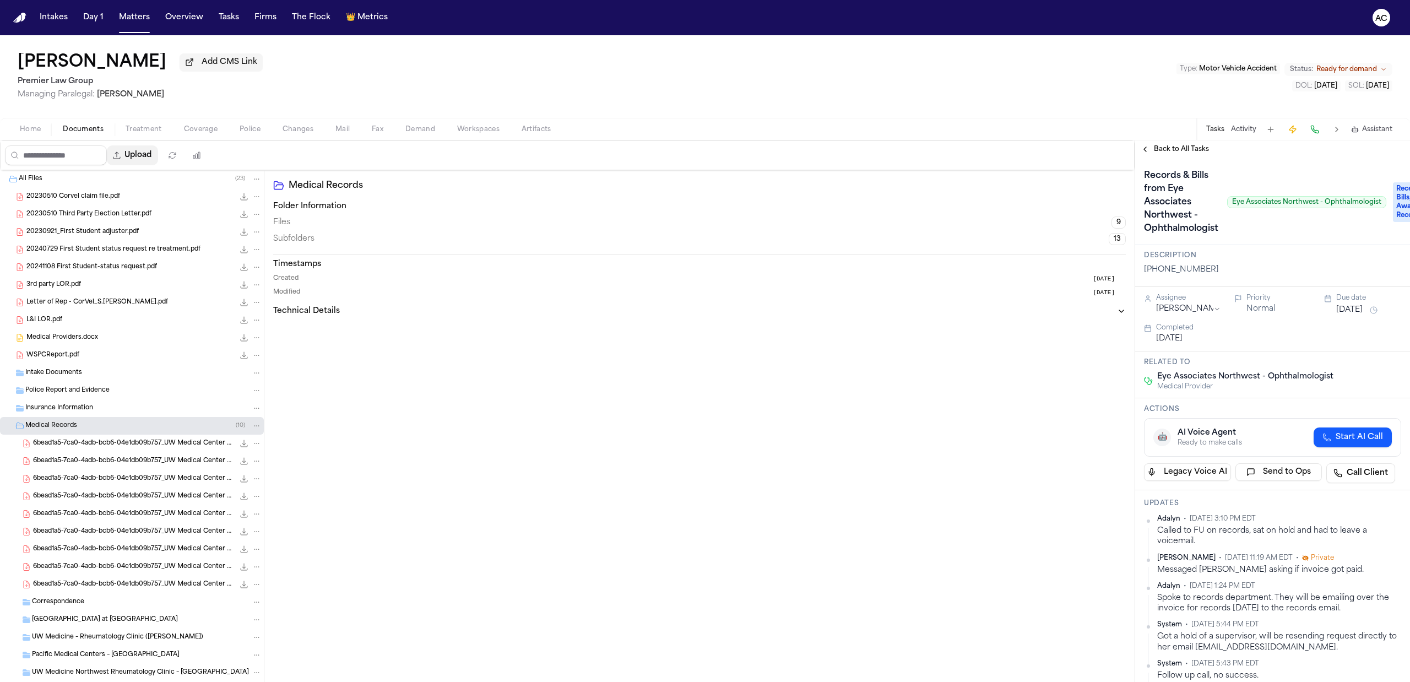
click at [158, 155] on button "Upload" at bounding box center [132, 155] width 51 height 20
select select "**********"
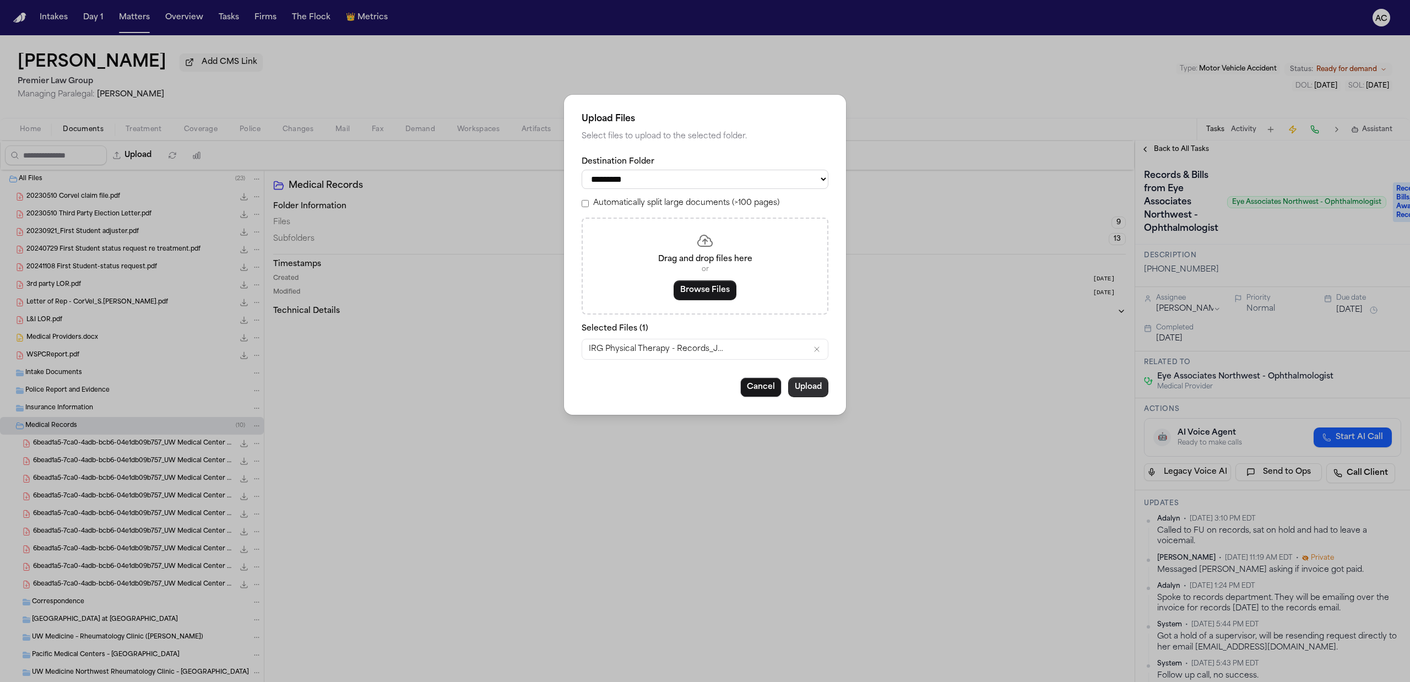
click at [804, 388] on button "Upload" at bounding box center [808, 387] width 40 height 20
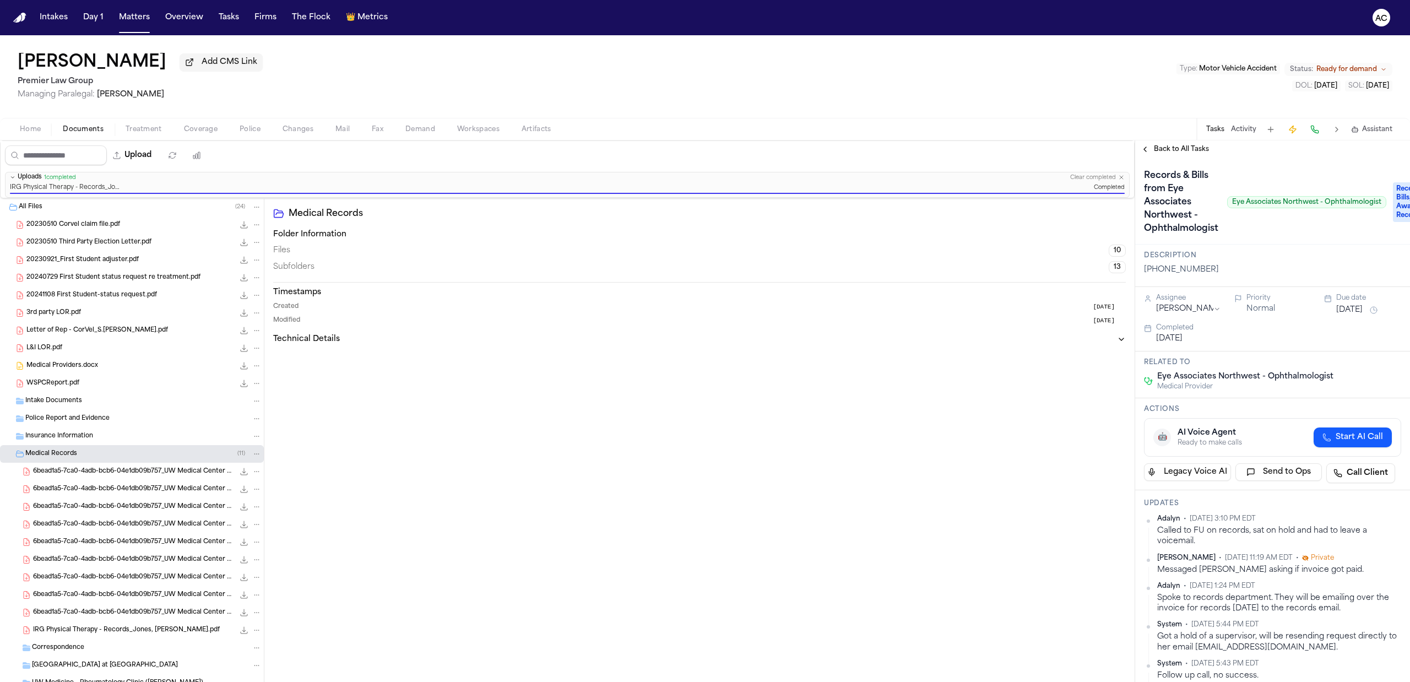
click at [56, 456] on span "Medical Records" at bounding box center [51, 453] width 52 height 9
click at [61, 471] on span "Bills and Liens" at bounding box center [46, 471] width 43 height 9
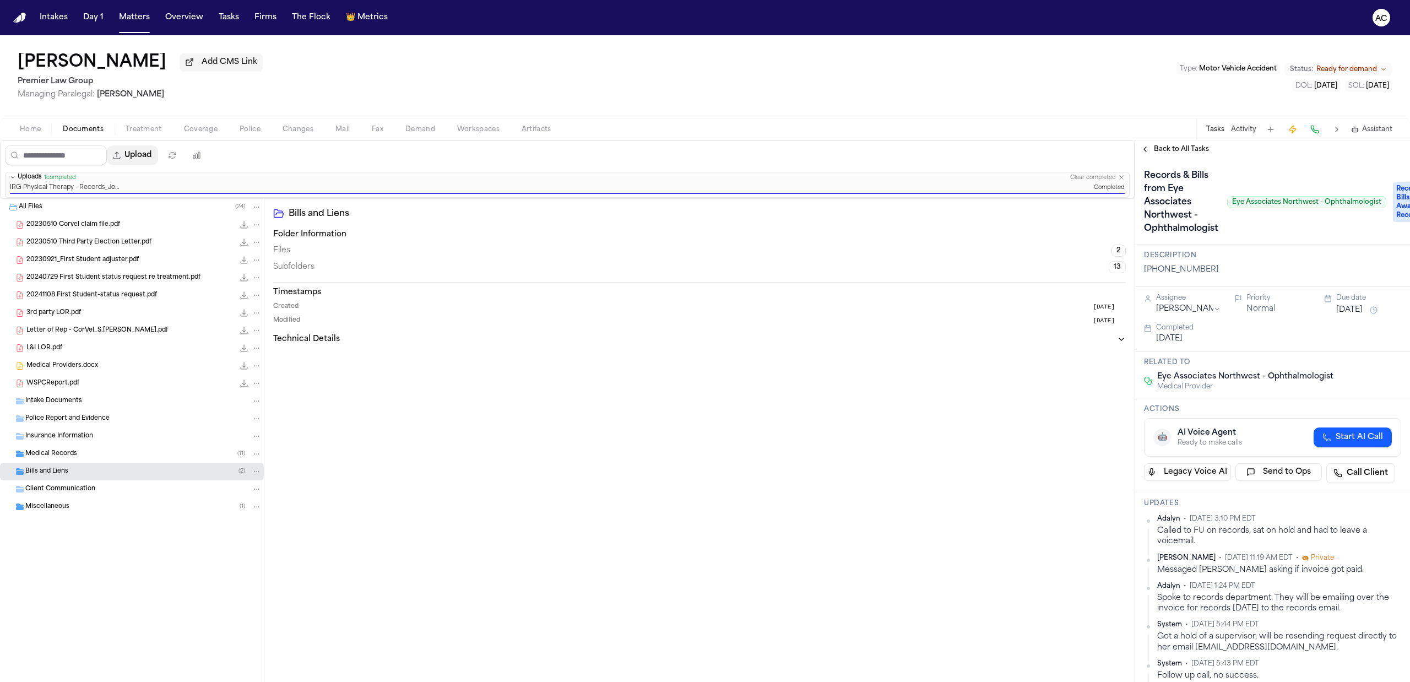
click at [145, 152] on button "Upload" at bounding box center [132, 155] width 51 height 20
select select "**********"
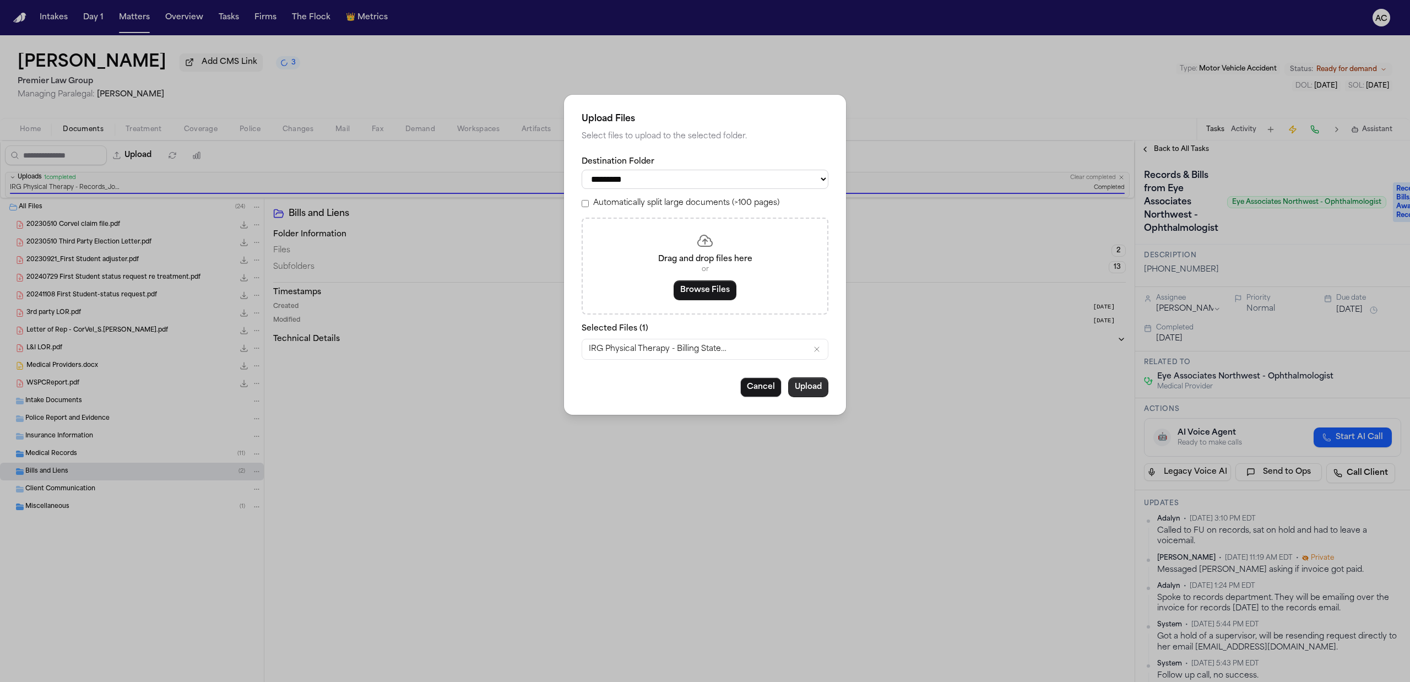
click at [815, 394] on button "Upload" at bounding box center [808, 387] width 40 height 20
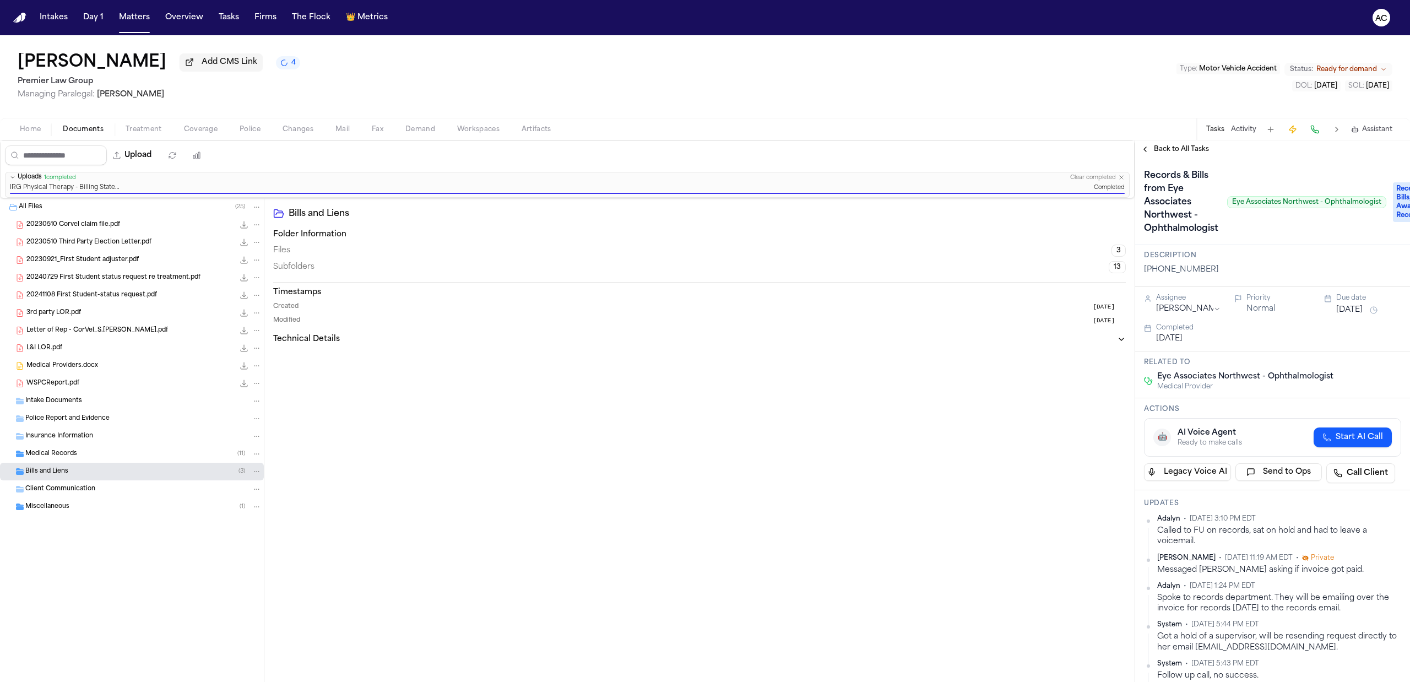
click at [70, 449] on div "Medical Records ( 11 )" at bounding box center [132, 454] width 264 height 18
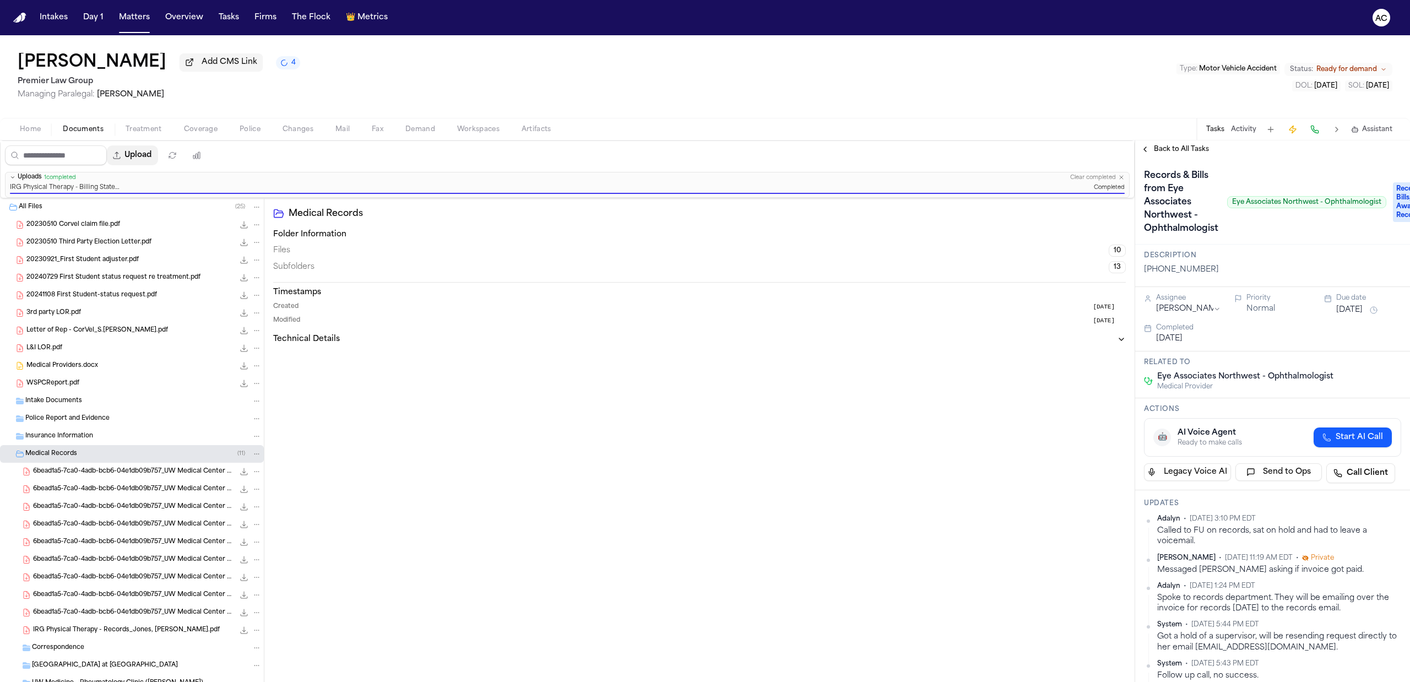
click at [157, 151] on button "Upload" at bounding box center [132, 155] width 51 height 20
select select "**********"
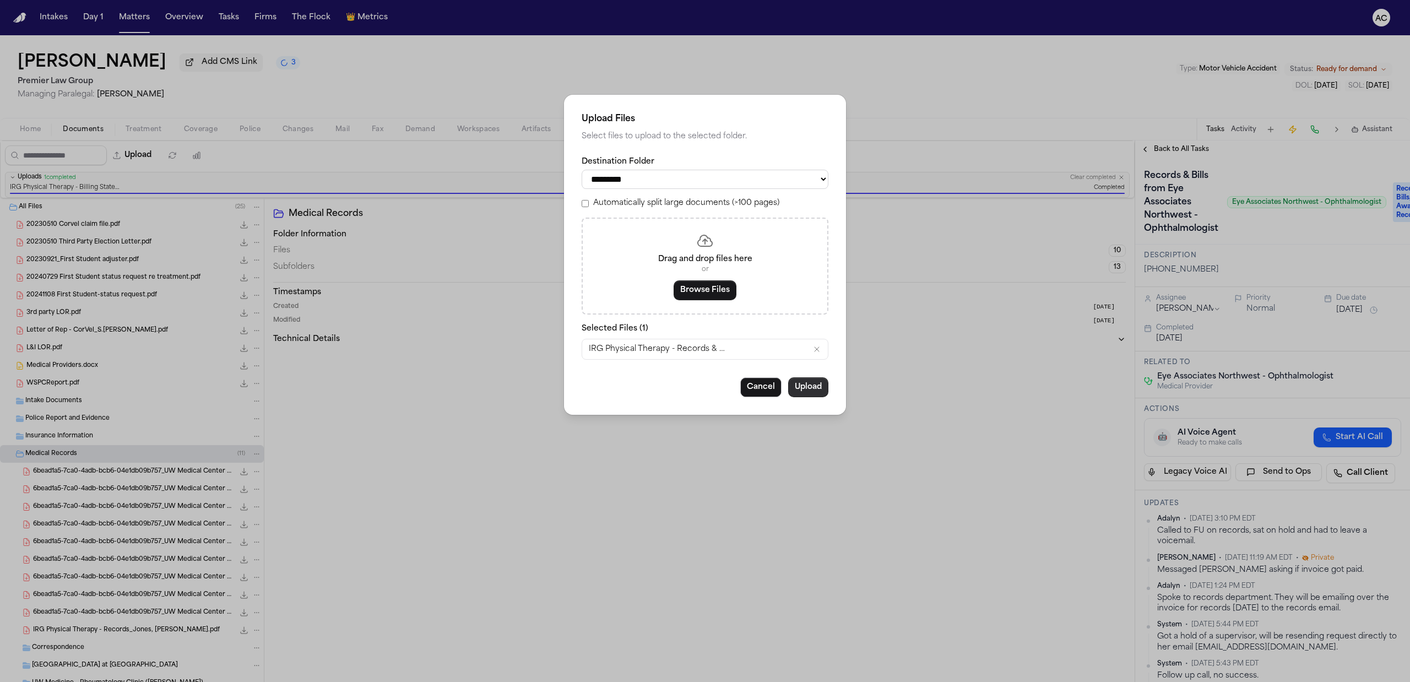
click at [817, 385] on button "Upload" at bounding box center [808, 387] width 40 height 20
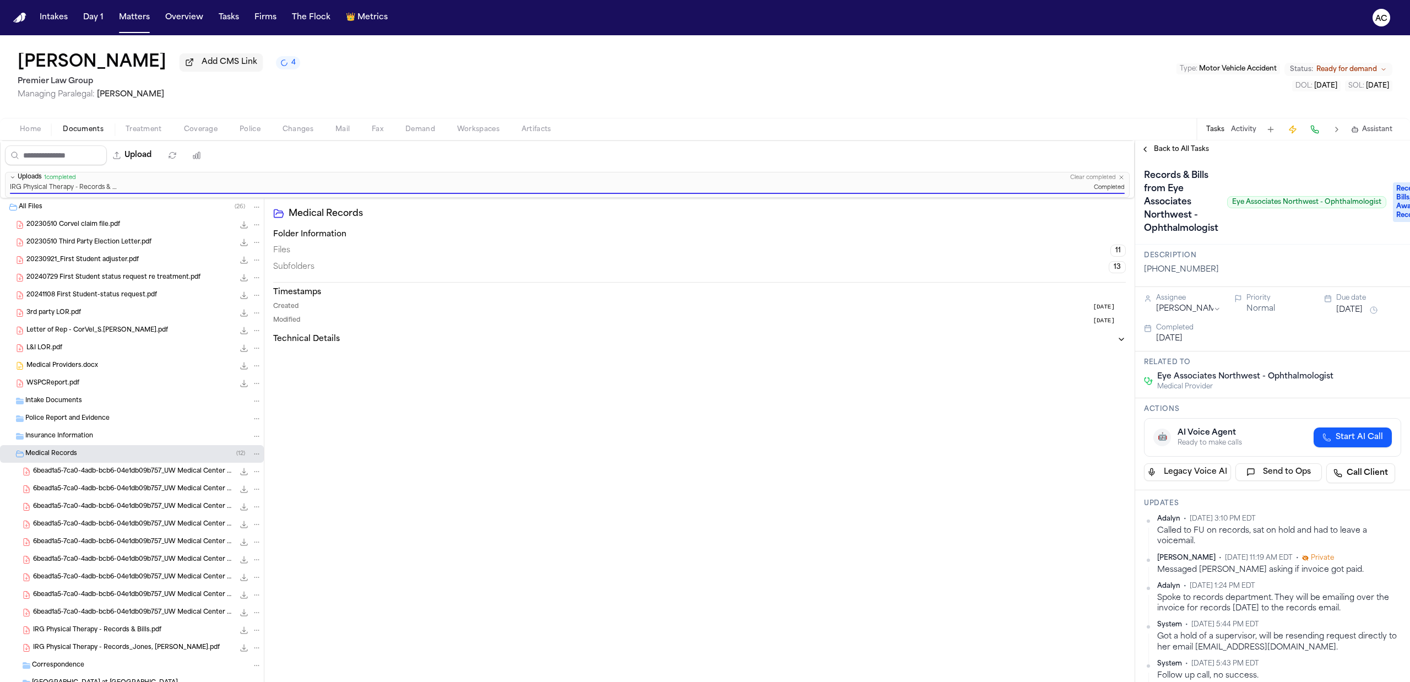
click at [51, 453] on span "Medical Records" at bounding box center [51, 453] width 52 height 9
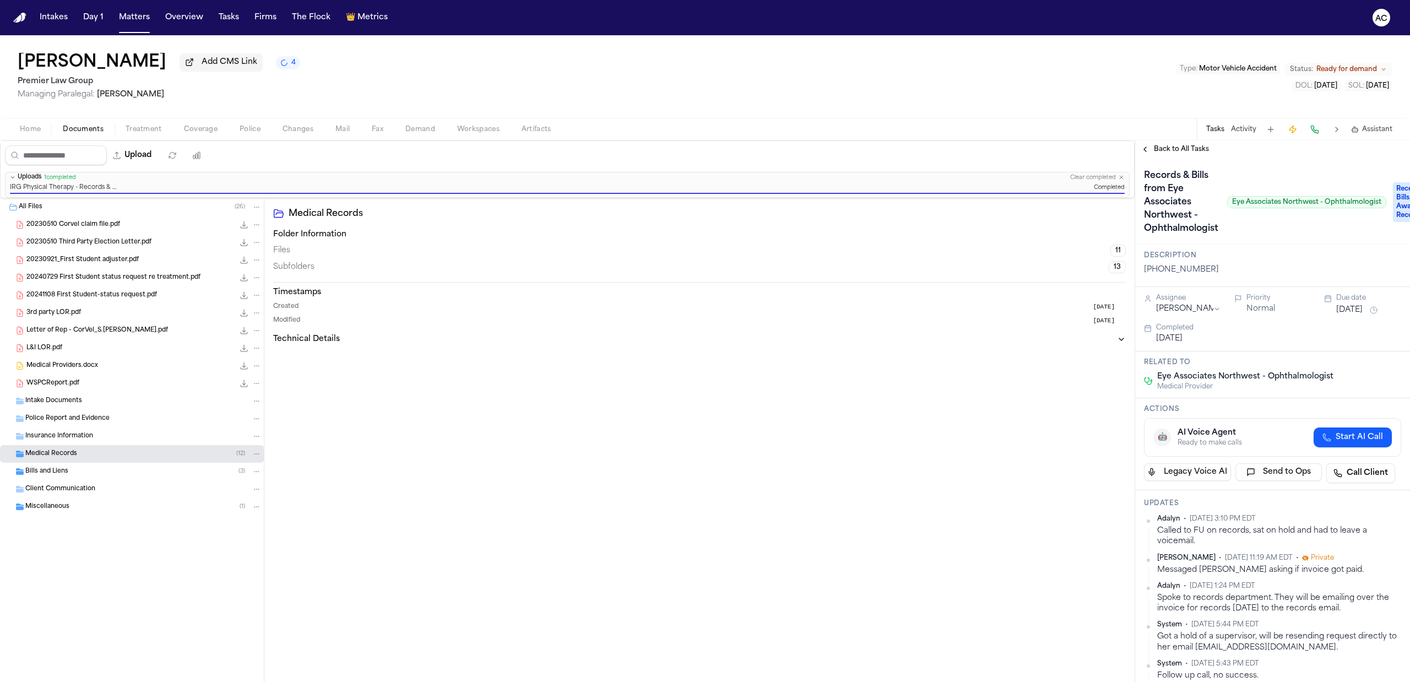
click at [1176, 145] on span "Back to All Tasks" at bounding box center [1181, 149] width 55 height 9
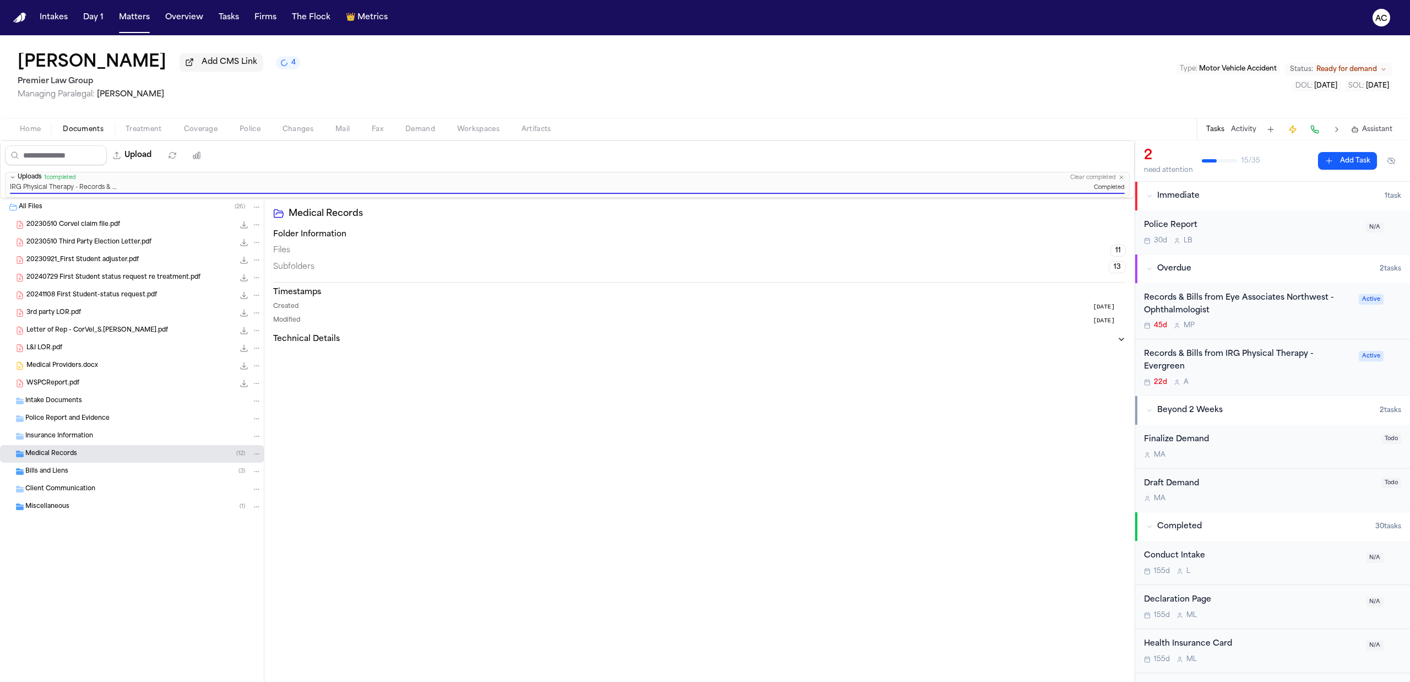
click at [1163, 357] on div "Records & Bills from IRG Physical Therapy - Evergreen" at bounding box center [1248, 360] width 208 height 25
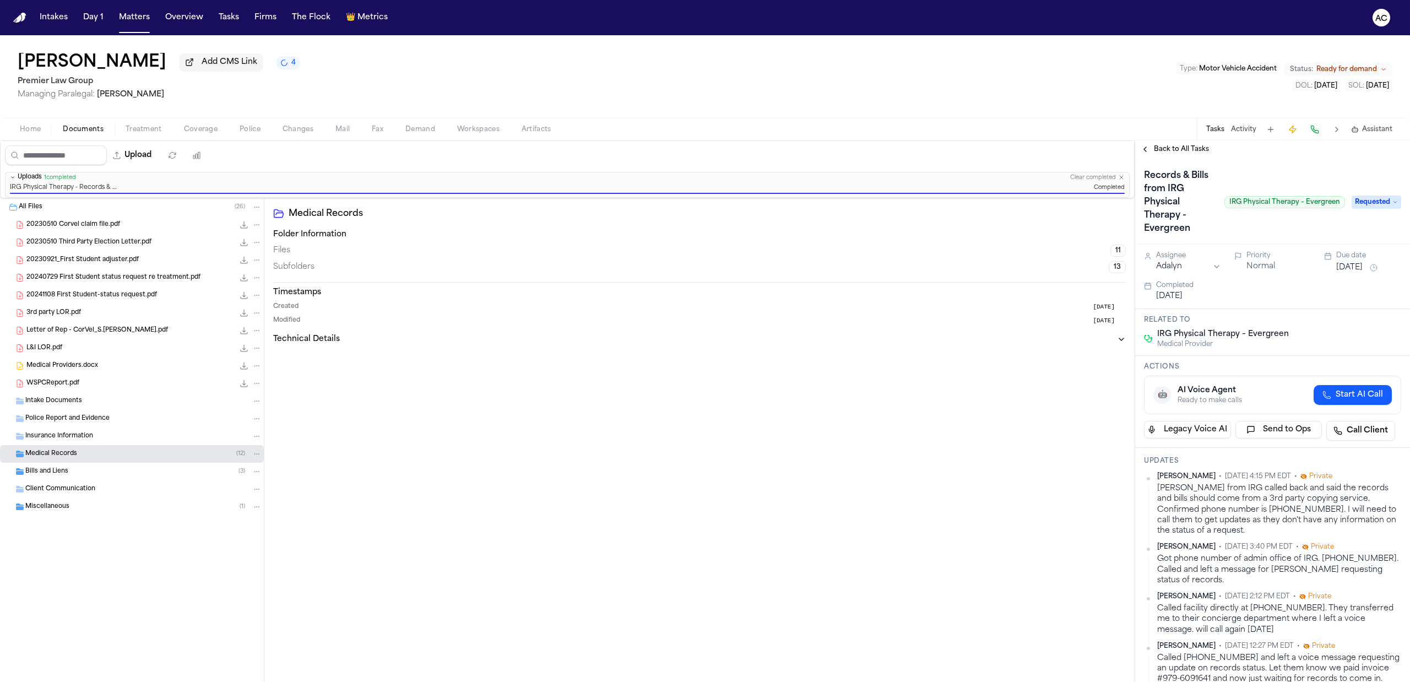
click at [1375, 203] on span "Requested" at bounding box center [1376, 201] width 50 height 13
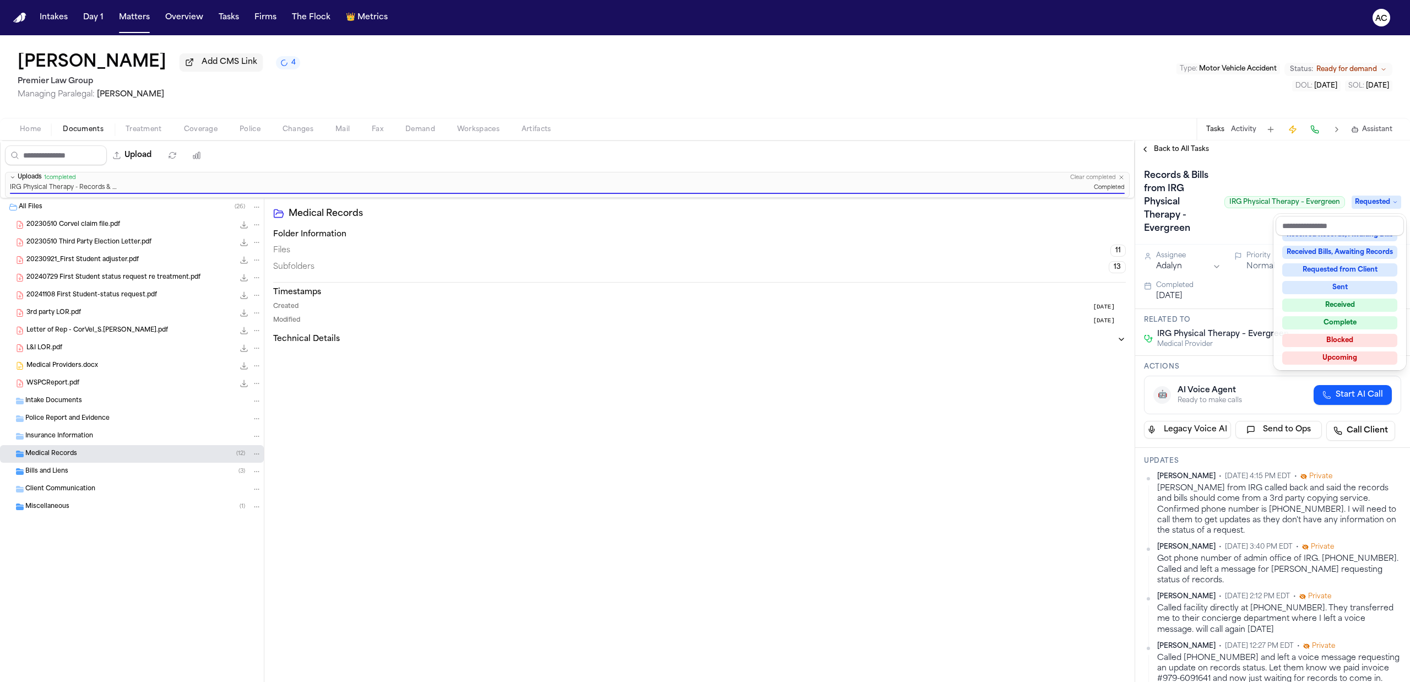
scroll to position [172, 0]
click at [1356, 319] on div "Complete" at bounding box center [1339, 321] width 115 height 13
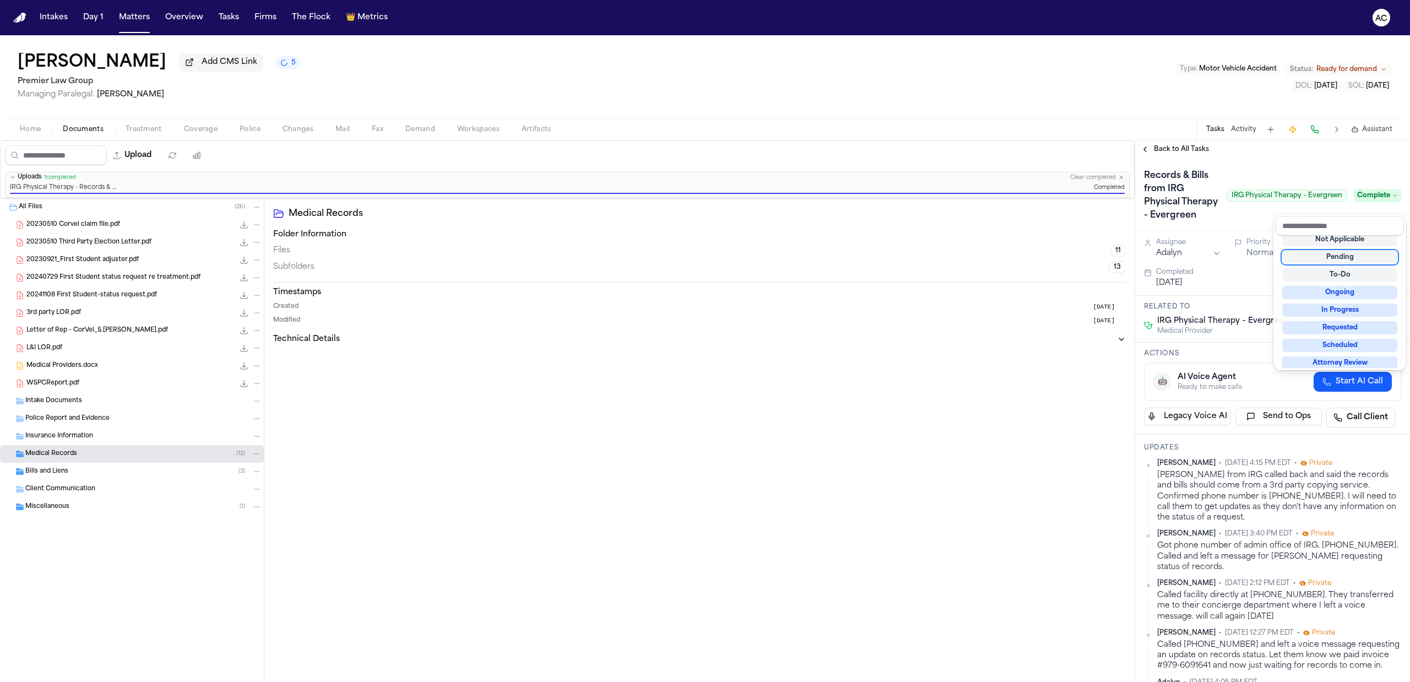
scroll to position [4, 0]
click at [1240, 170] on div "Records & Bills from IRG Physical Therapy - Evergreen IRG Physical Therapy – Ev…" at bounding box center [1272, 195] width 257 height 57
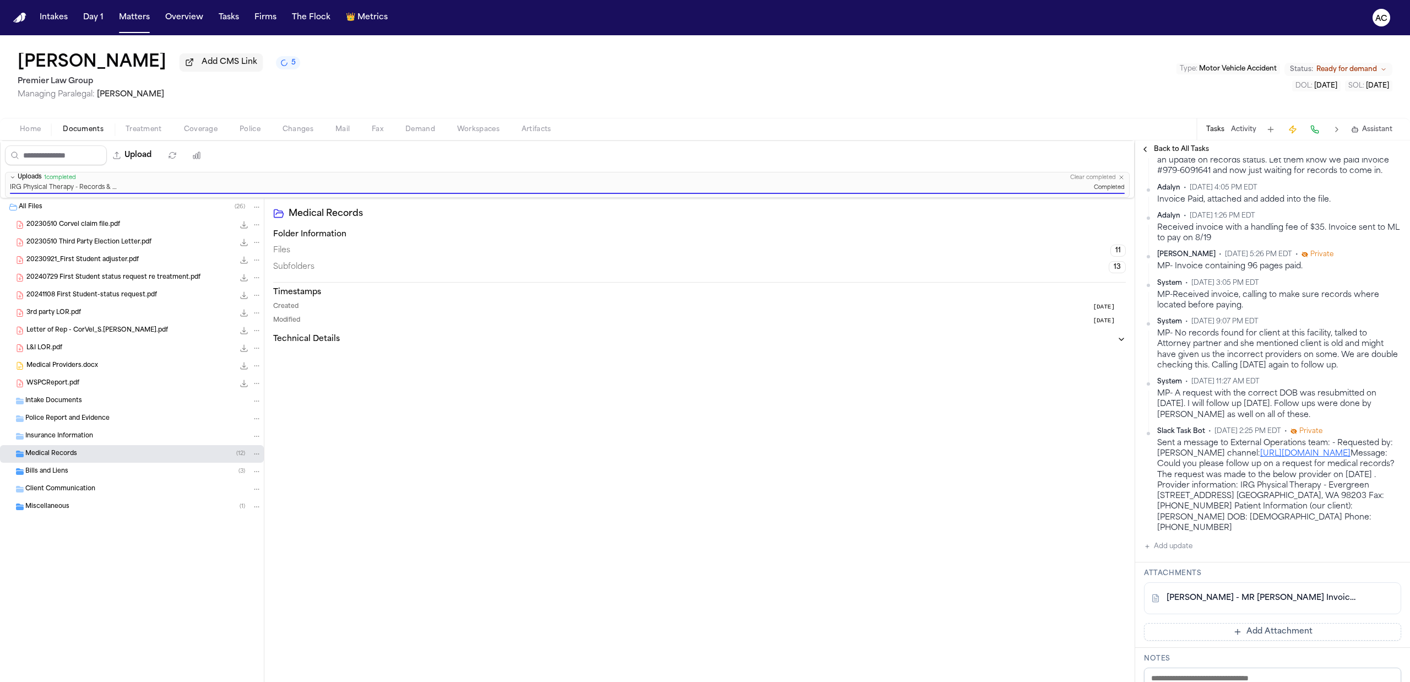
scroll to position [514, 0]
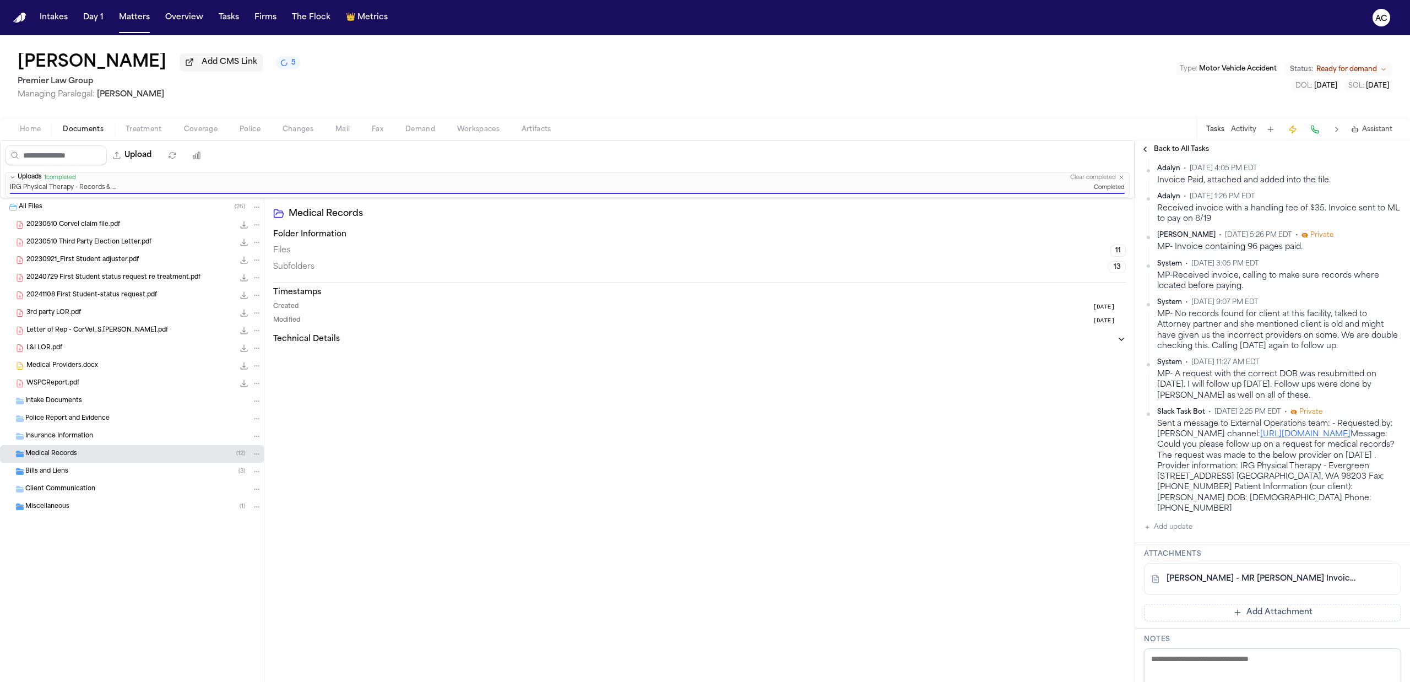
click at [1166, 534] on button "Add update" at bounding box center [1168, 526] width 48 height 13
click at [1167, 567] on button "Private" at bounding box center [1165, 562] width 9 height 9
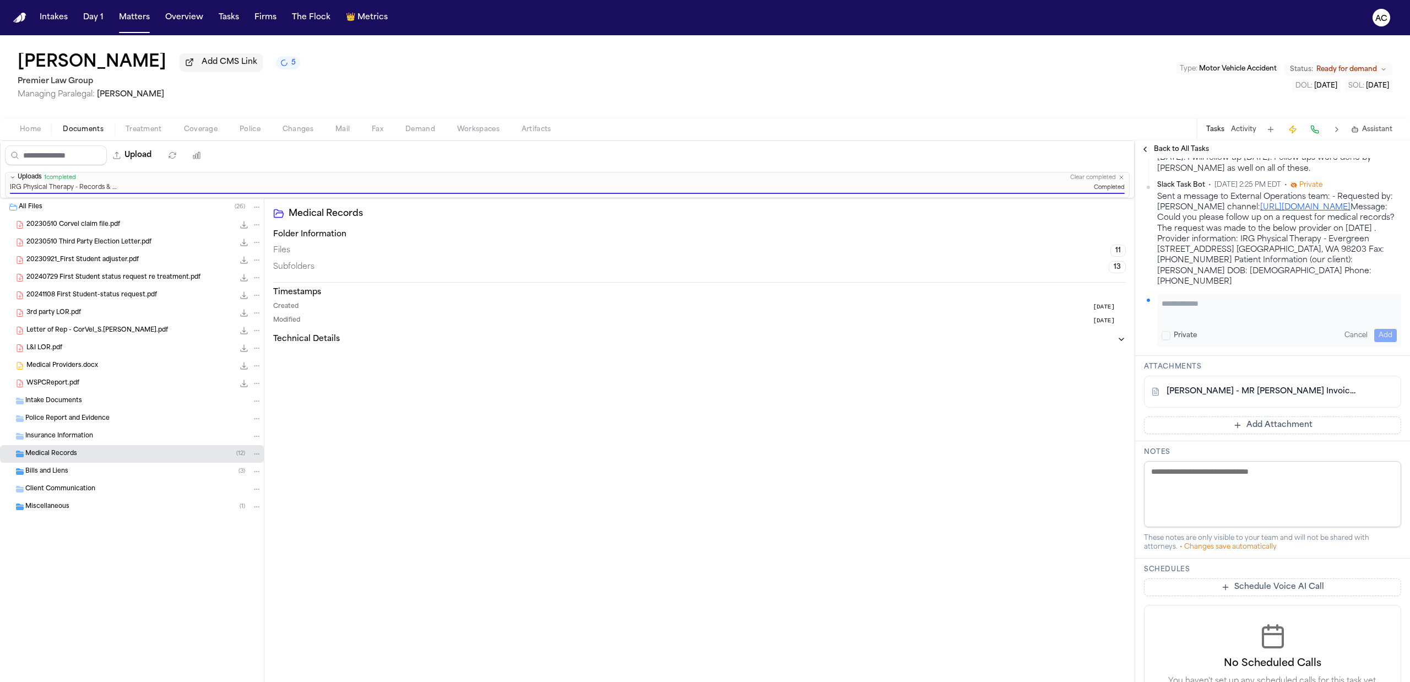
scroll to position [850, 0]
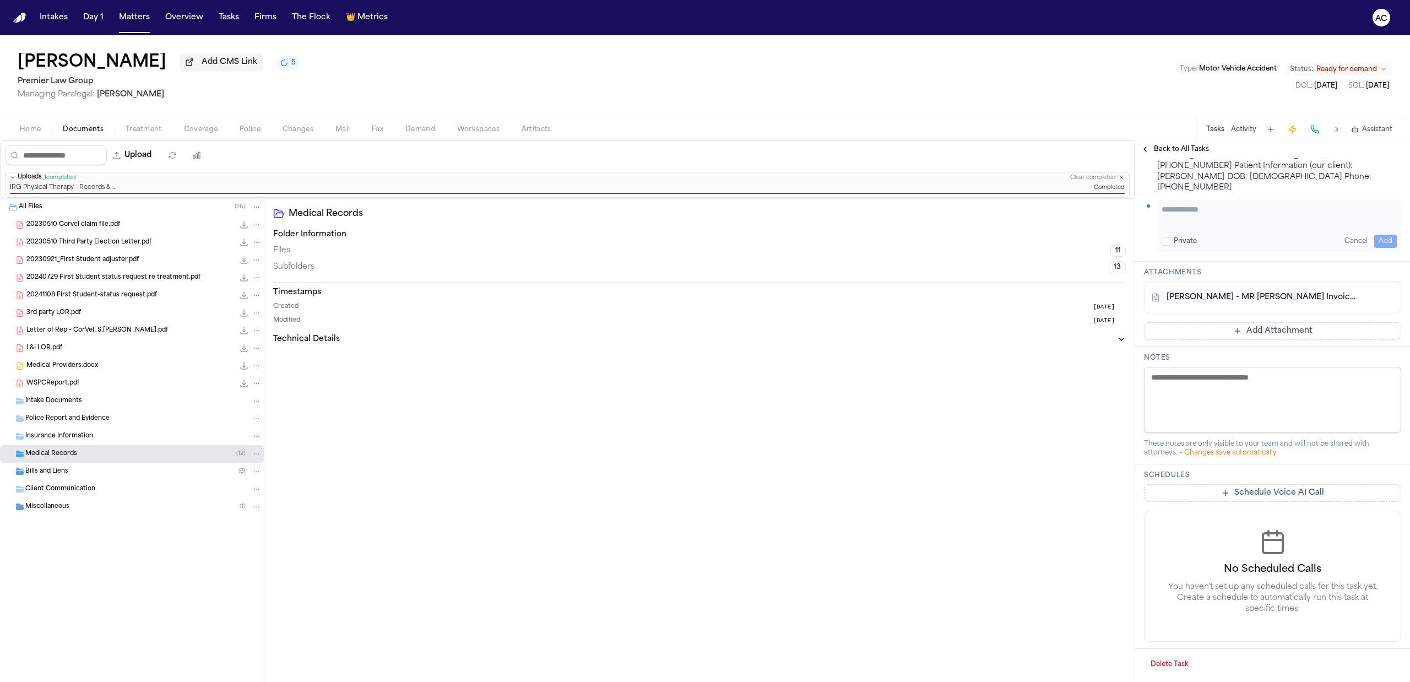
click at [1196, 377] on textarea at bounding box center [1272, 400] width 257 height 66
paste textarea "**********"
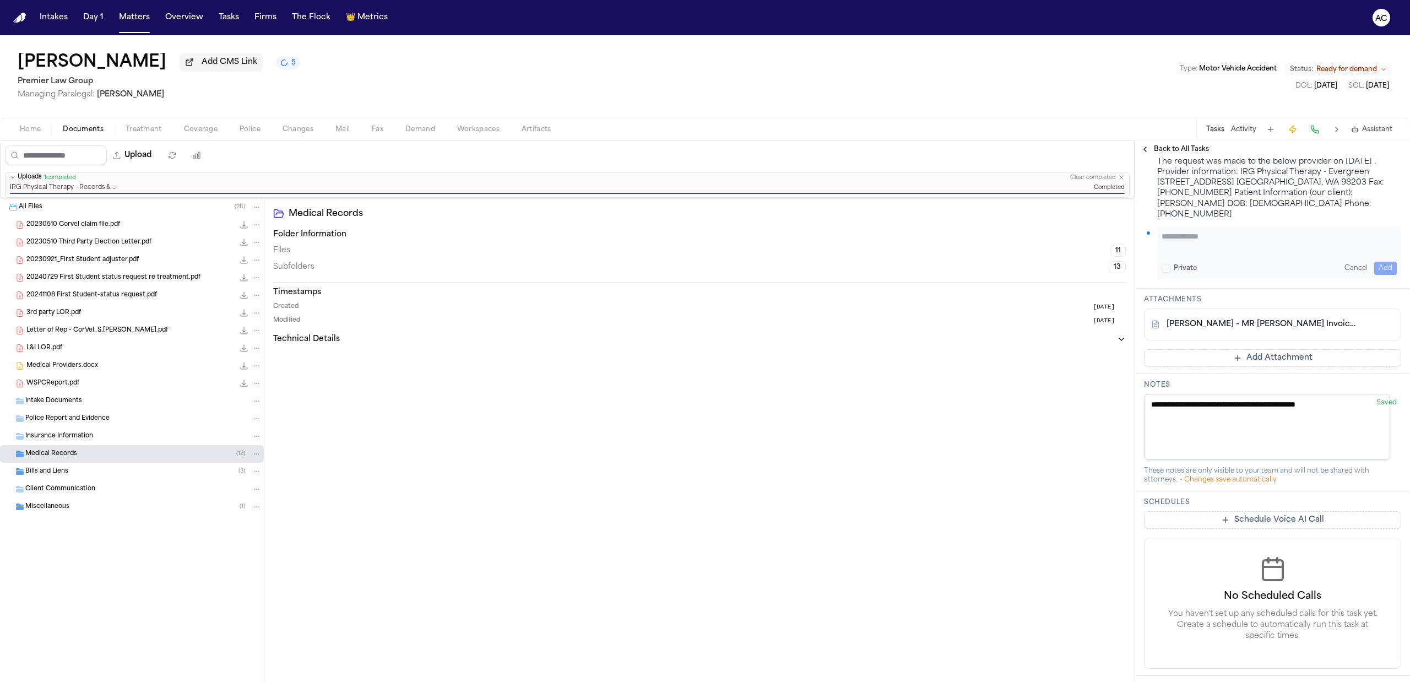
scroll to position [893, 0]
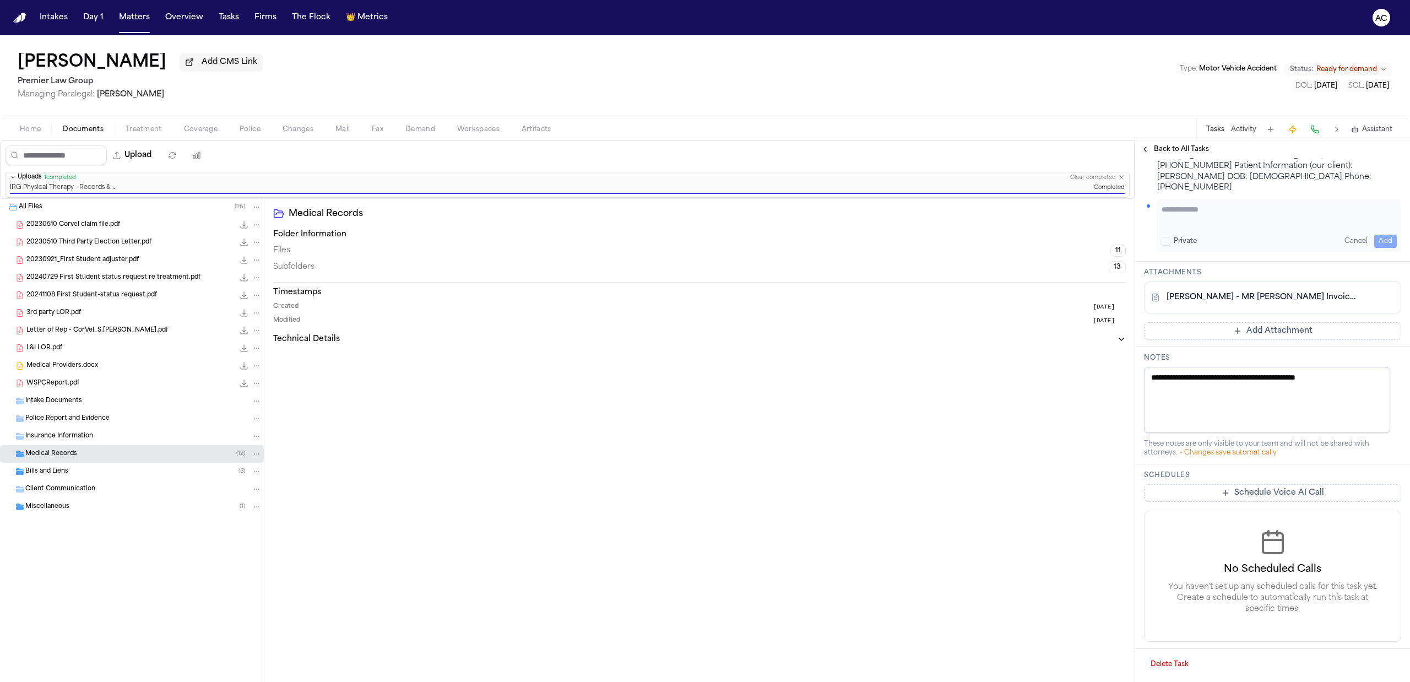
click at [1357, 376] on textarea "**********" at bounding box center [1267, 400] width 246 height 66
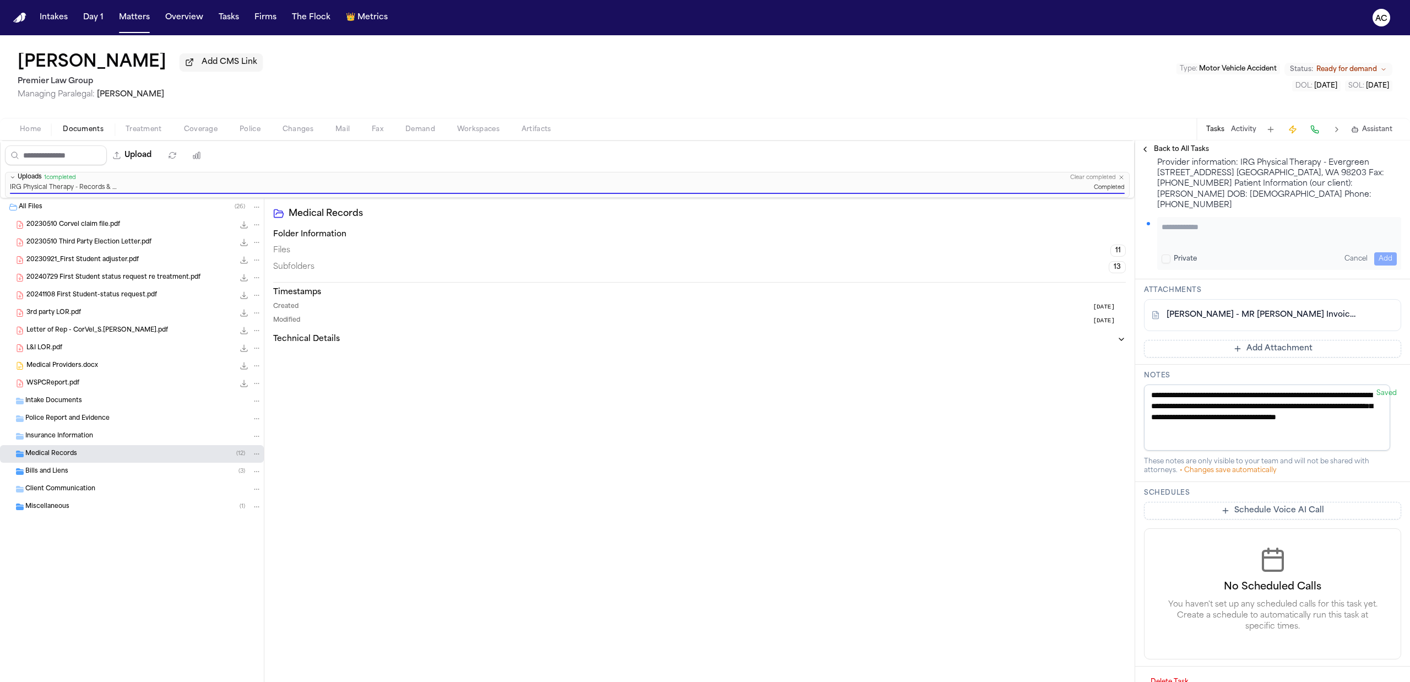
scroll to position [926, 0]
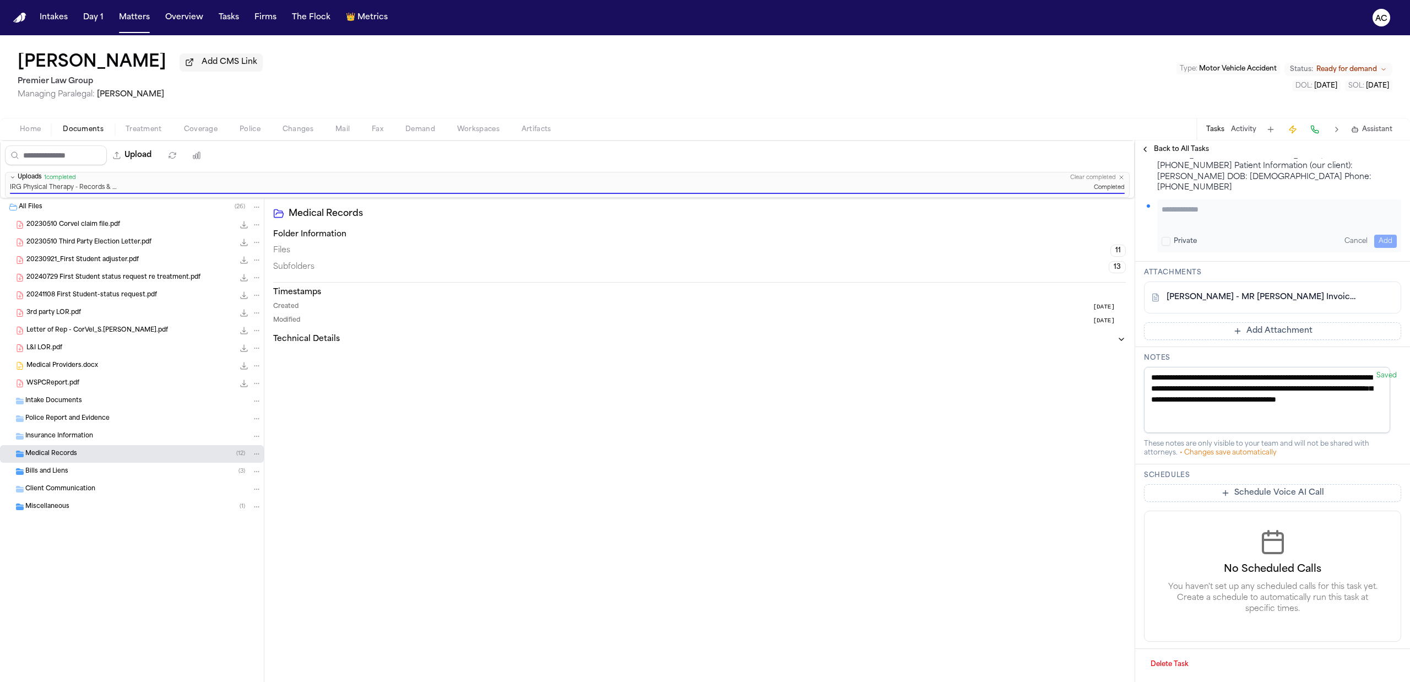
type textarea "**********"
click at [1272, 410] on textarea "**********" at bounding box center [1267, 400] width 246 height 66
click at [1286, 417] on textarea "**********" at bounding box center [1267, 400] width 246 height 66
drag, startPoint x: 1272, startPoint y: 415, endPoint x: 1107, endPoint y: 366, distance: 172.2
click at [1107, 366] on div "Upload 0 files selected Move files Download files Delete files More actions Cle…" at bounding box center [705, 410] width 1410 height 541
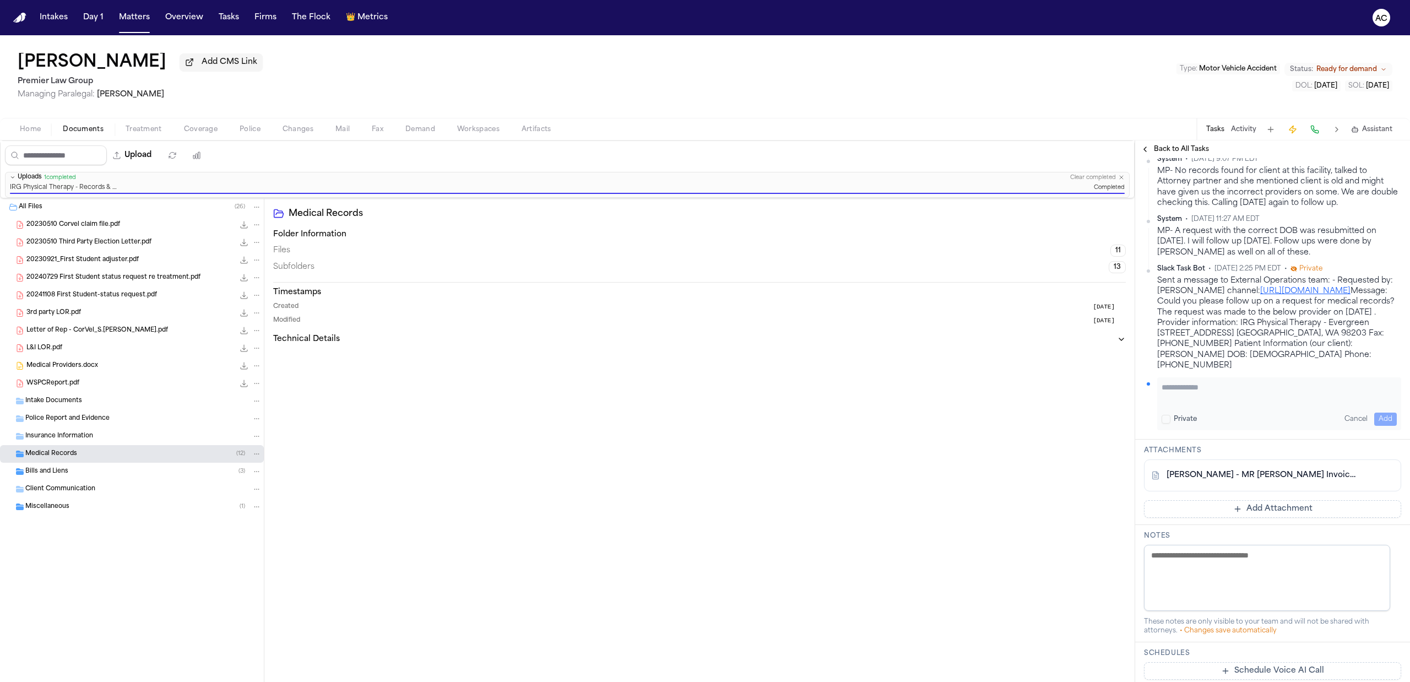
scroll to position [705, 0]
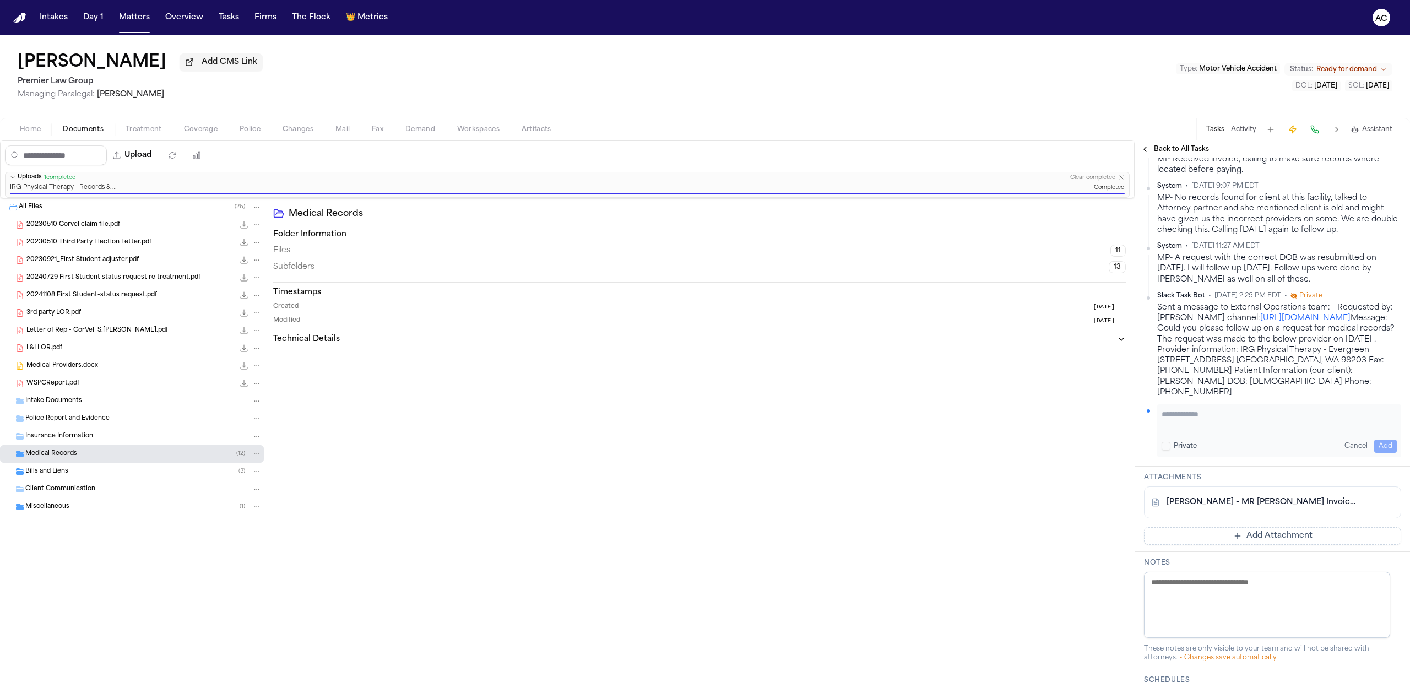
click at [1196, 427] on textarea "Add your update" at bounding box center [1278, 420] width 235 height 22
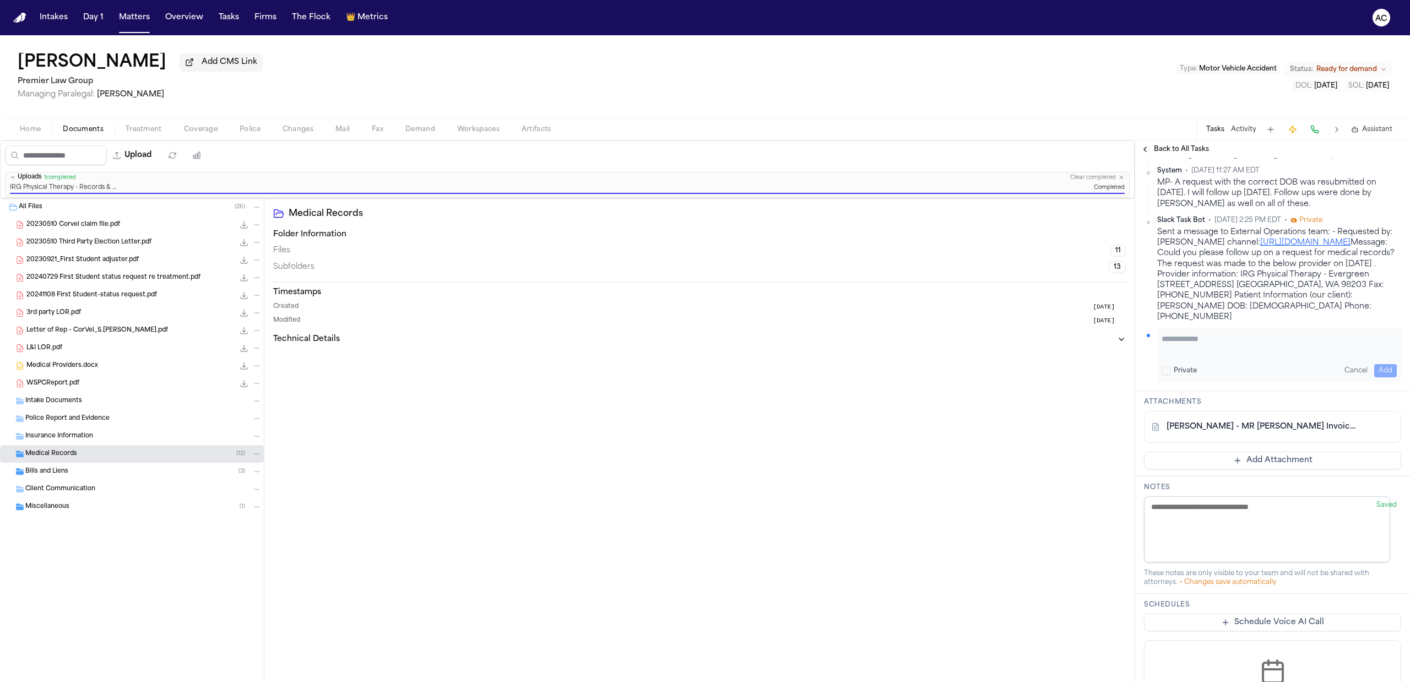
scroll to position [630, 0]
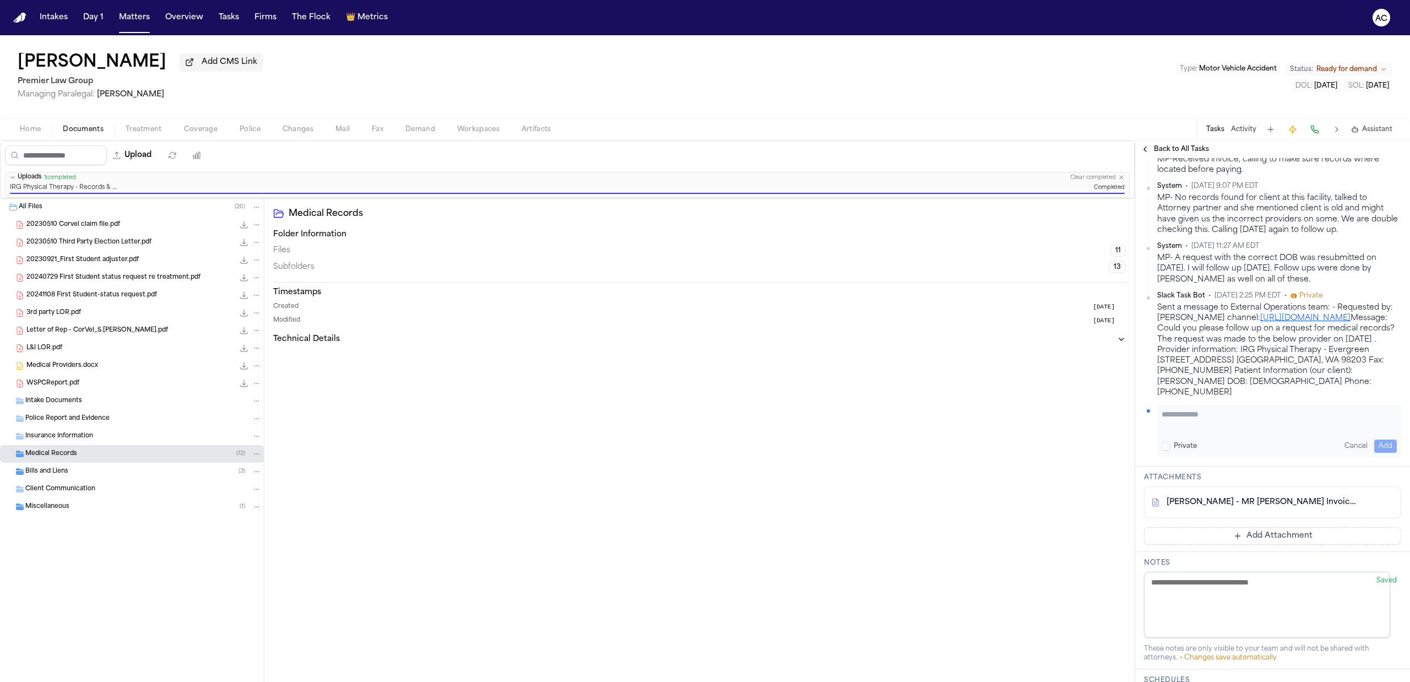
paste textarea "**********"
type textarea "**********"
click at [1374, 453] on button "Add" at bounding box center [1385, 445] width 23 height 13
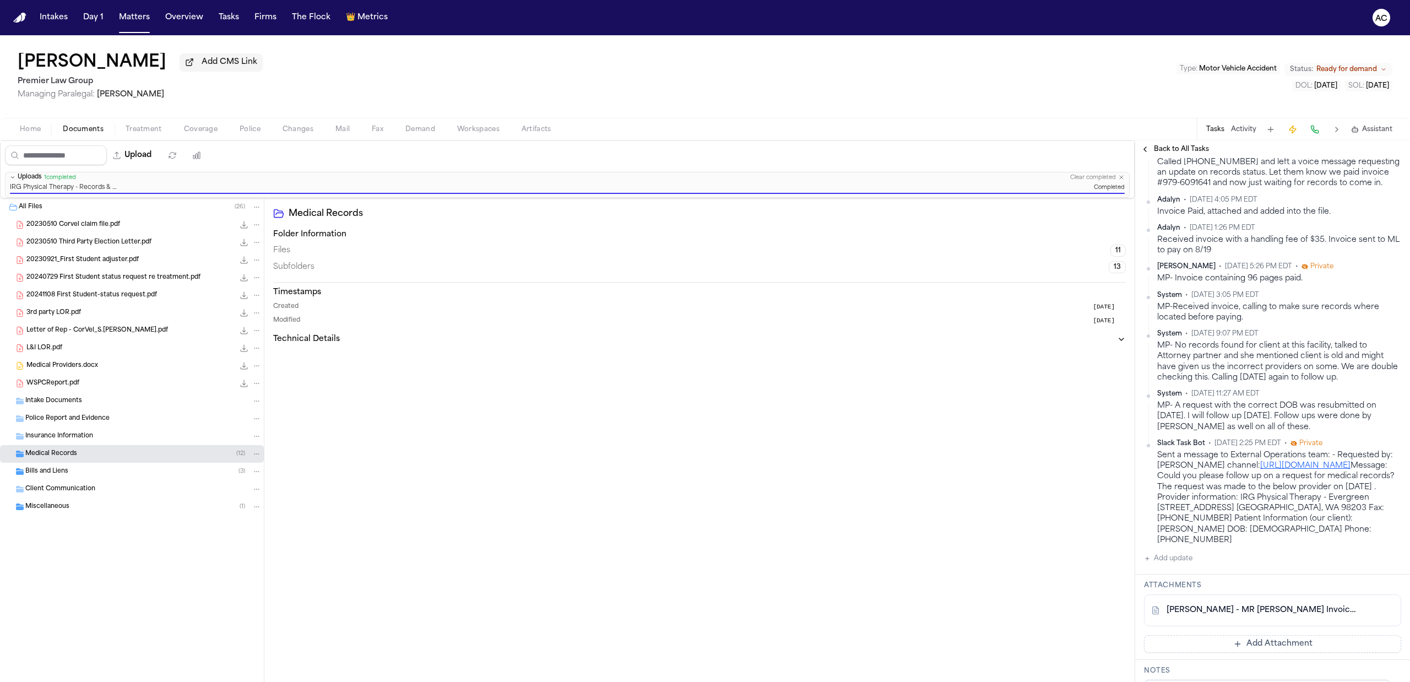
scroll to position [249, 0]
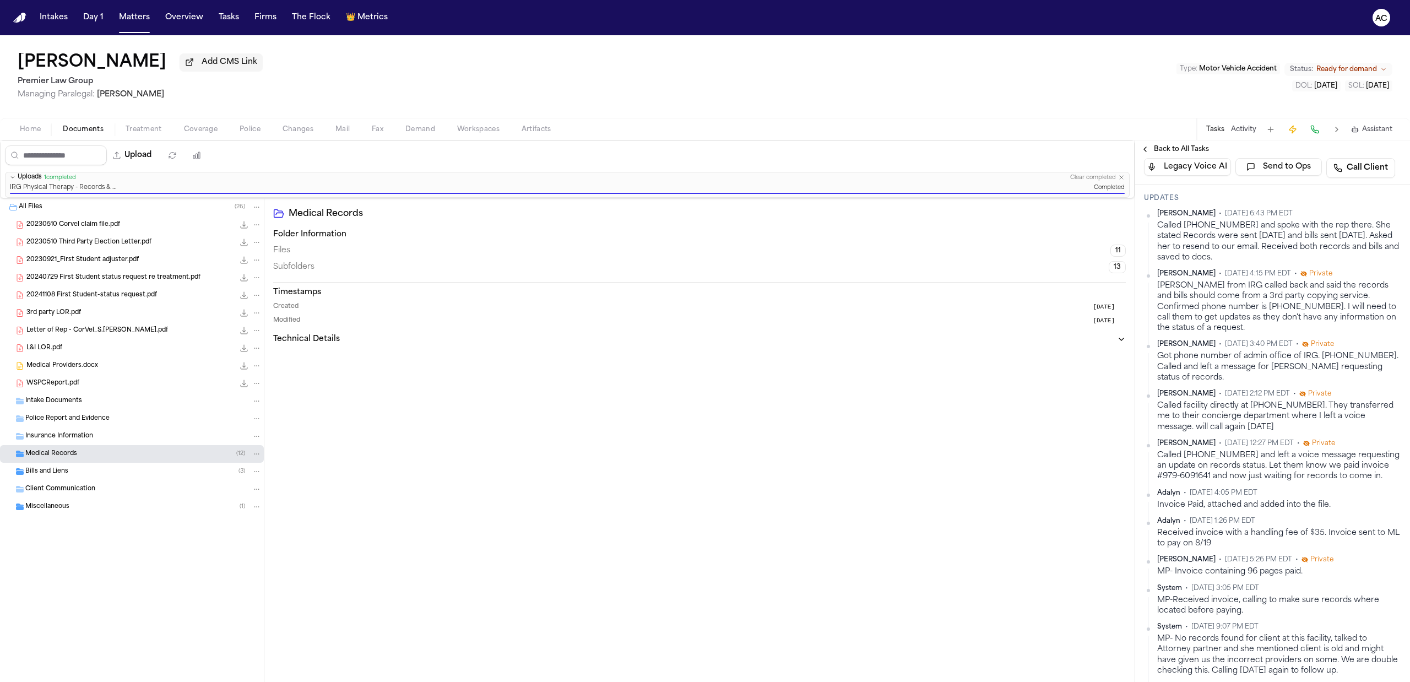
click at [1183, 146] on span "Back to All Tasks" at bounding box center [1181, 149] width 55 height 9
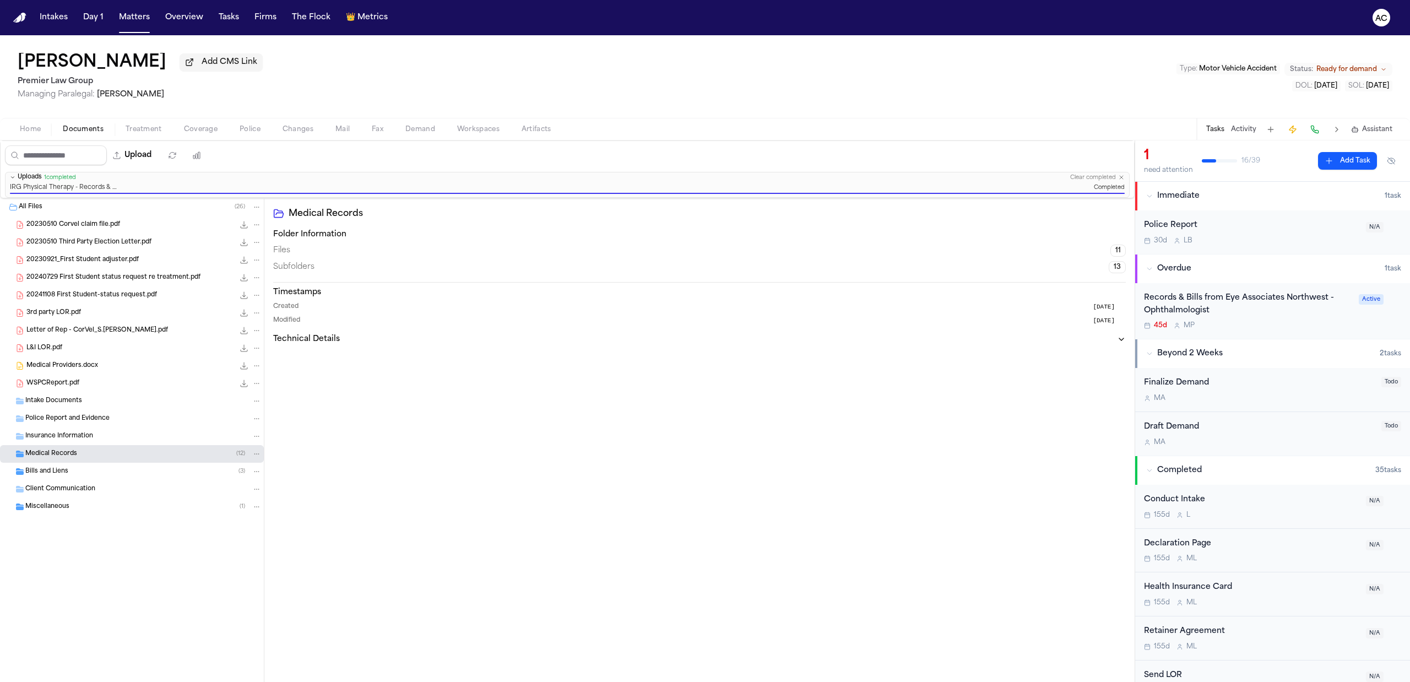
click at [1189, 298] on div "Records & Bills from Eye Associates Northwest - Ophthalmologist" at bounding box center [1248, 304] width 208 height 25
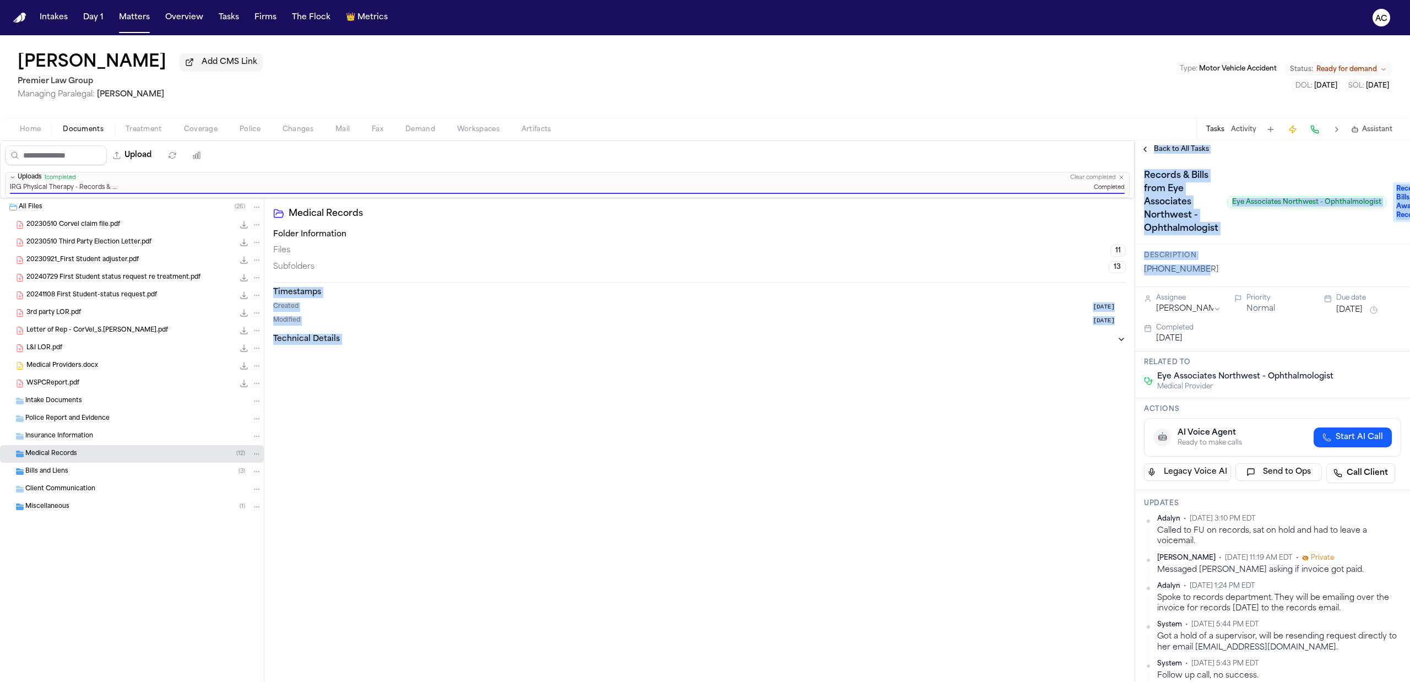
drag, startPoint x: 1204, startPoint y: 262, endPoint x: 1124, endPoint y: 267, distance: 79.4
click at [1124, 267] on div "Upload 0 files selected Move files Download files Delete files More actions Cle…" at bounding box center [705, 410] width 1410 height 541
click at [1245, 261] on div "Description 702-796-8552" at bounding box center [1272, 265] width 275 height 42
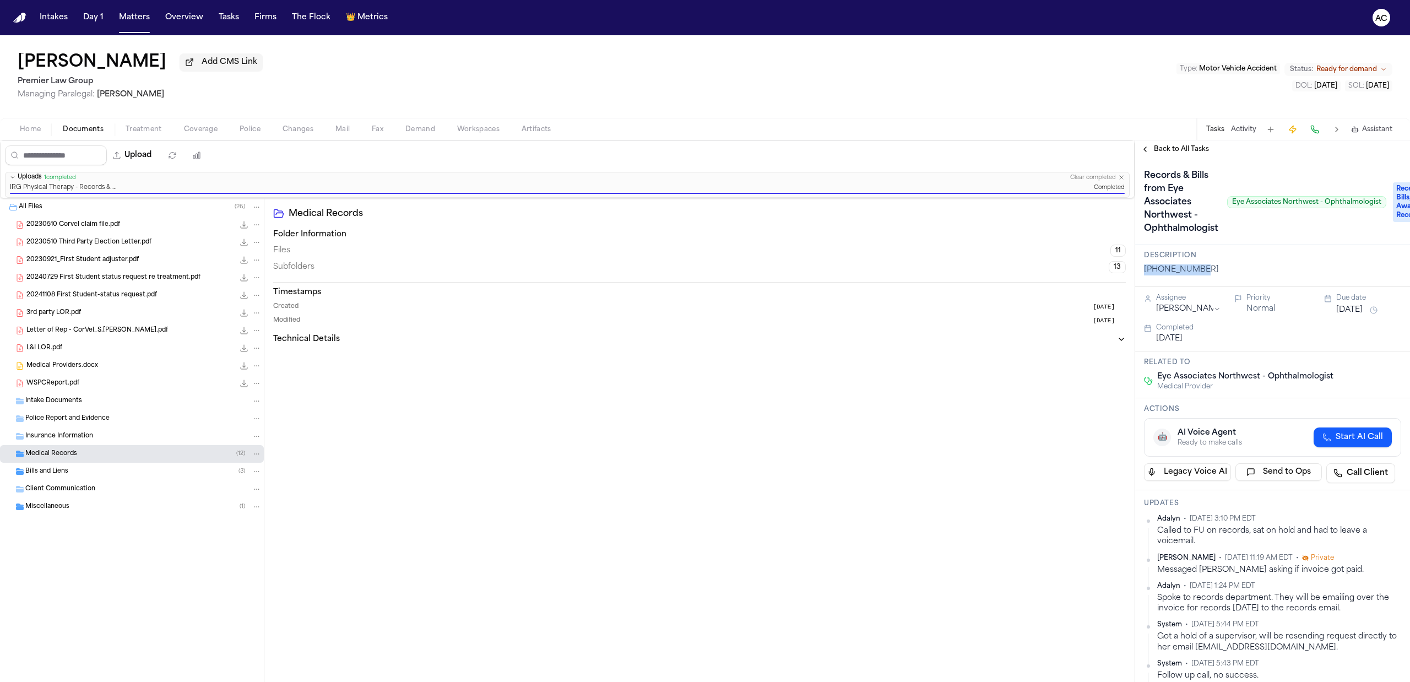
drag, startPoint x: 1204, startPoint y: 267, endPoint x: 1145, endPoint y: 268, distance: 58.4
click at [1145, 268] on p "702-796-8552" at bounding box center [1272, 269] width 257 height 11
copy p "702-796-8552"
click at [133, 129] on span "Treatment" at bounding box center [144, 129] width 36 height 9
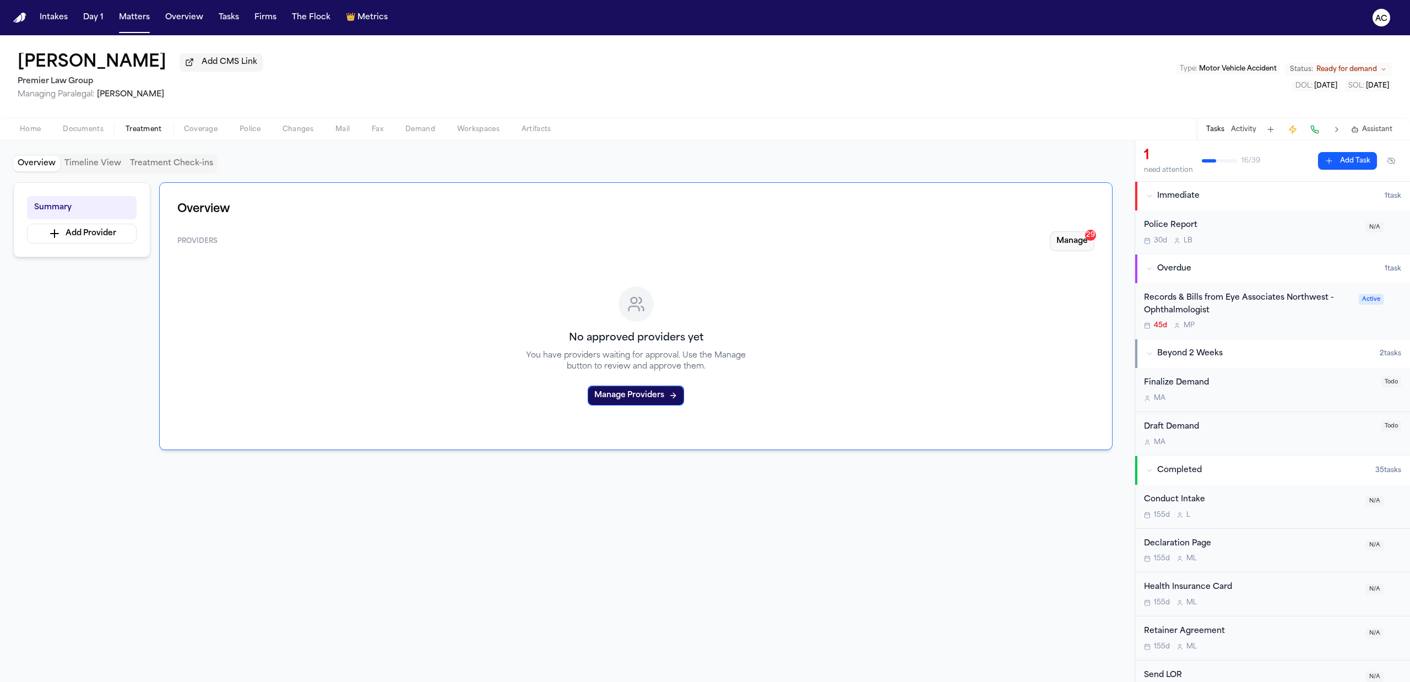
click at [1073, 236] on button "Manage 29" at bounding box center [1072, 241] width 45 height 20
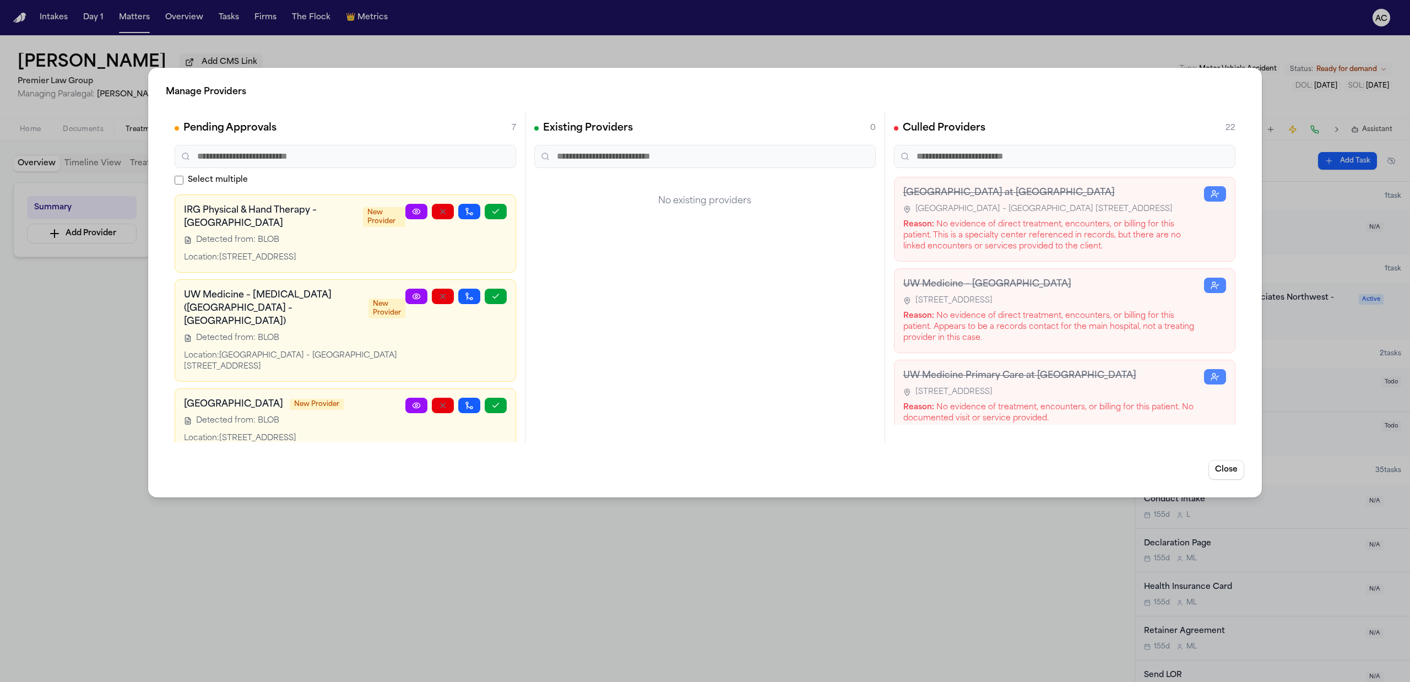
drag, startPoint x: 702, startPoint y: 48, endPoint x: 707, endPoint y: 47, distance: 5.6
click at [703, 48] on div "Manage Providers Pending Approvals 7 Select multiple IRG Physical & Hand Therap…" at bounding box center [705, 341] width 1410 height 682
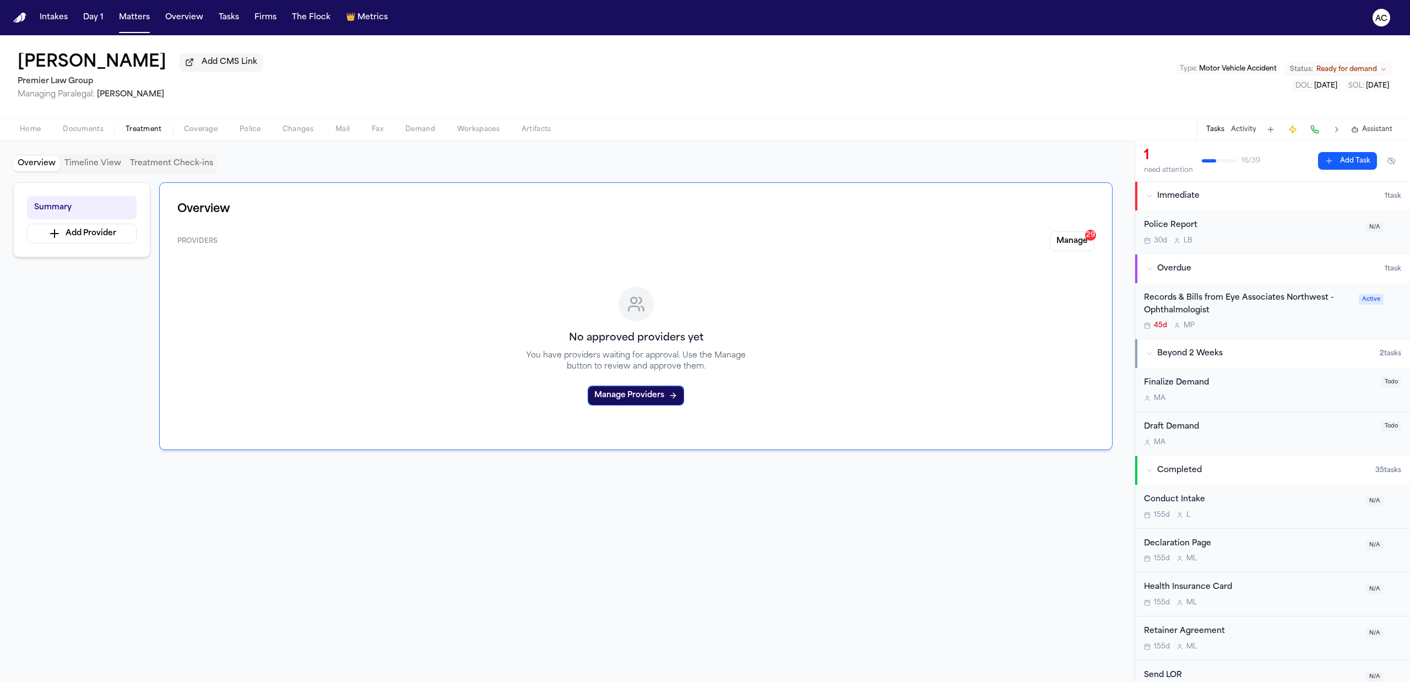
click at [1179, 296] on div "Records & Bills from Eye Associates Northwest - Ophthalmologist" at bounding box center [1248, 304] width 208 height 25
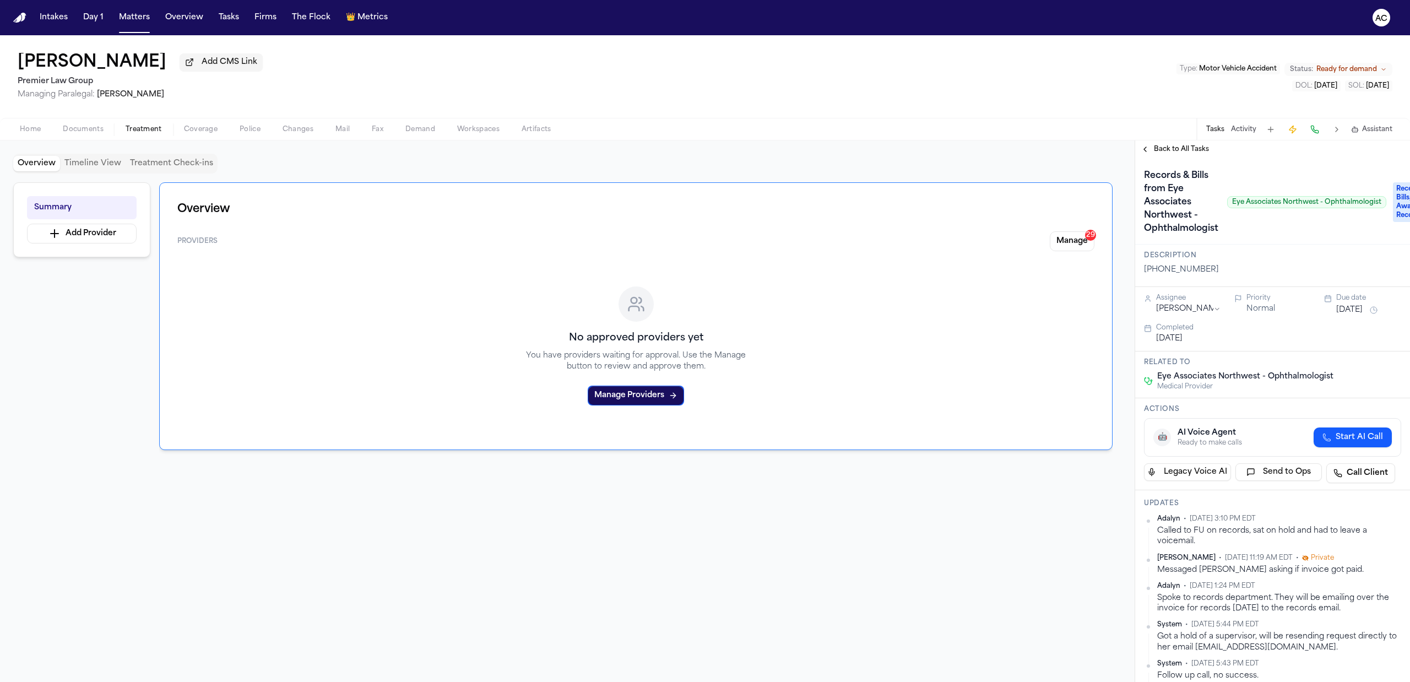
click at [88, 123] on button "Documents" at bounding box center [83, 129] width 63 height 13
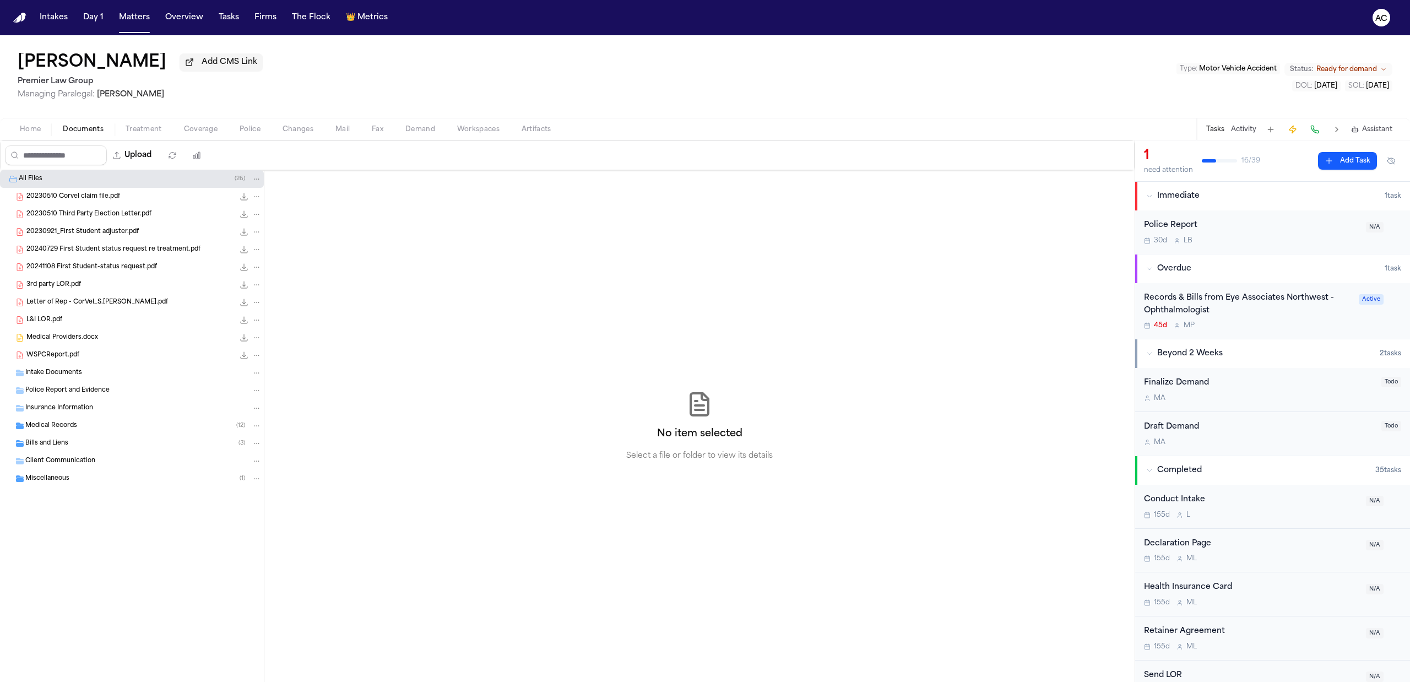
click at [95, 433] on div "Medical Records ( 12 )" at bounding box center [132, 426] width 264 height 18
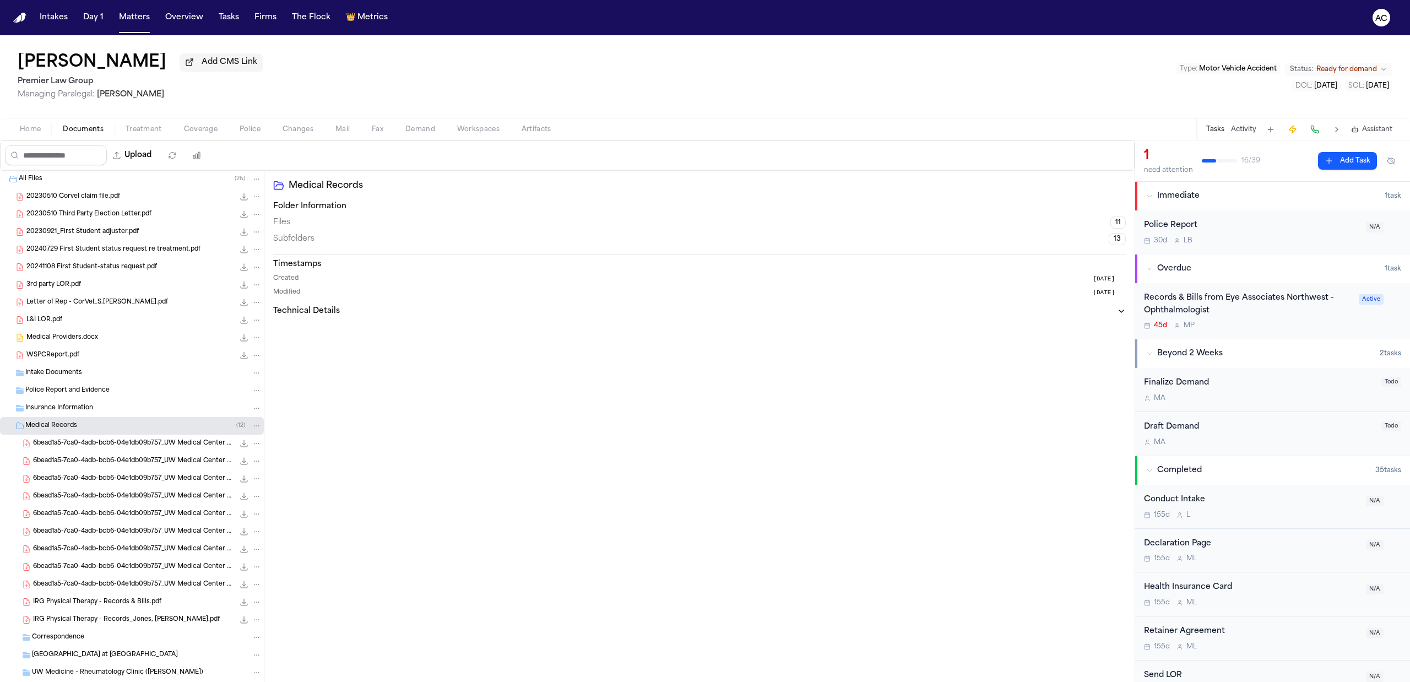
click at [1237, 296] on div "Records & Bills from Eye Associates Northwest - Ophthalmologist" at bounding box center [1248, 304] width 208 height 25
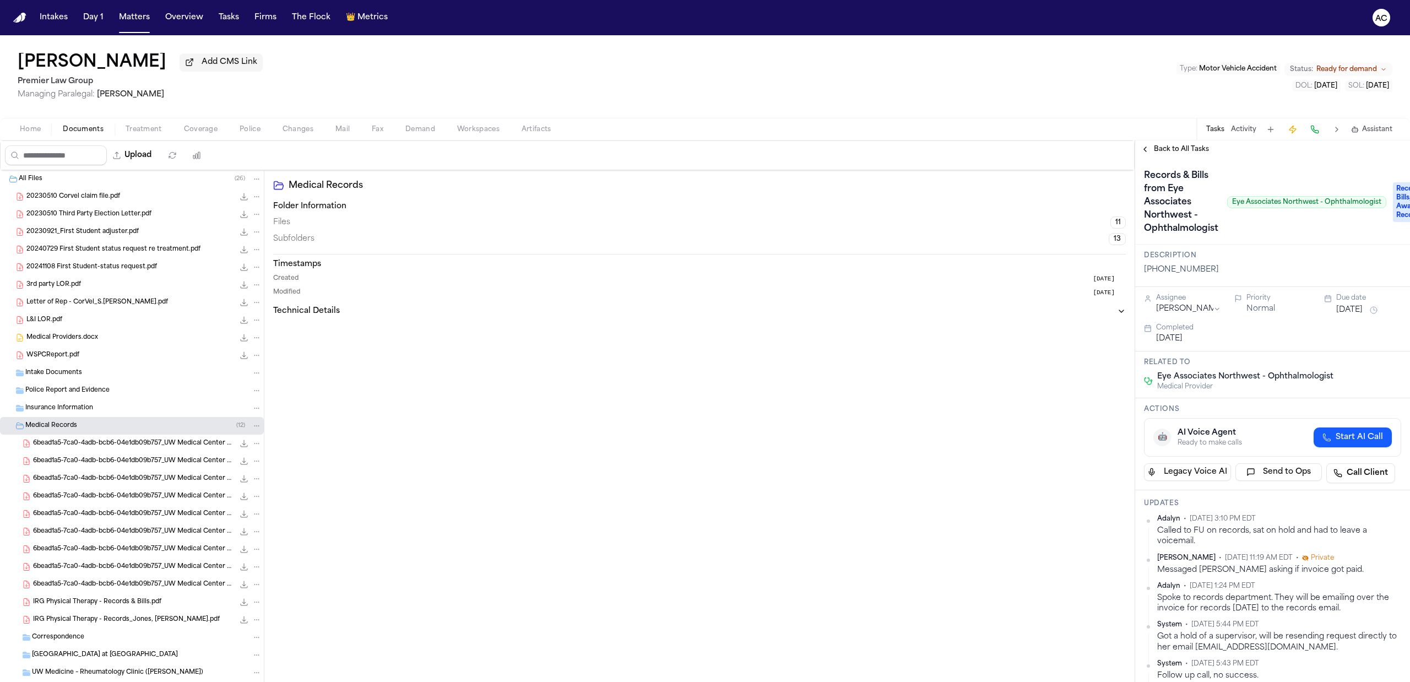
click at [1188, 227] on h1 "Records & Bills from Eye Associates Northwest - Ophthalmologist" at bounding box center [1180, 202] width 83 height 70
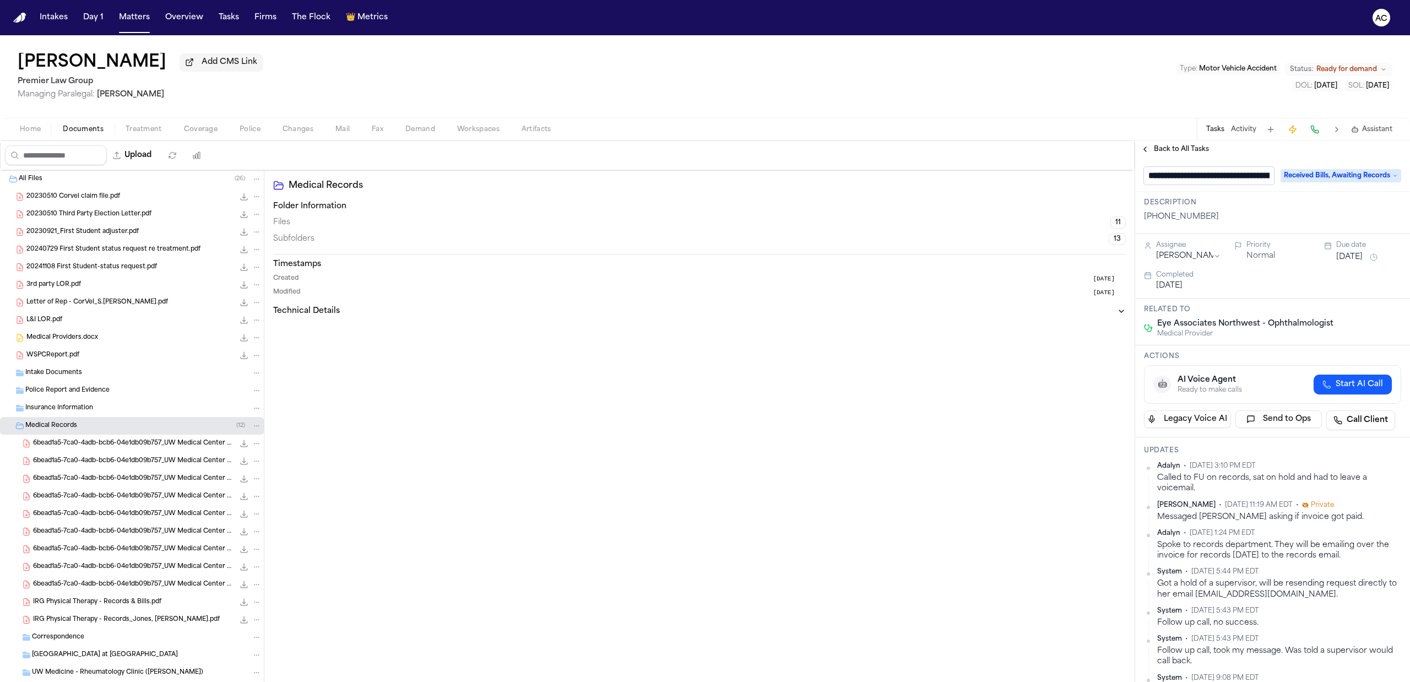
scroll to position [0, 177]
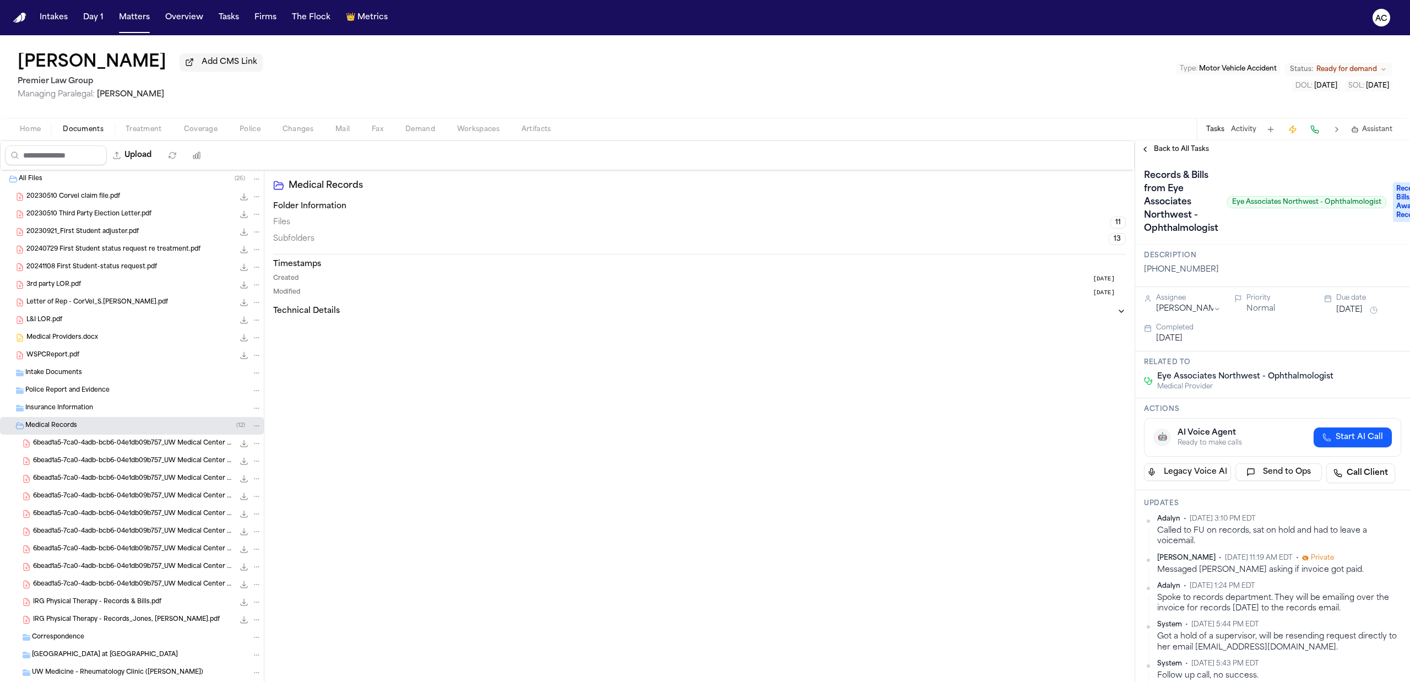
click at [1211, 377] on span "Eye Associates Northwest - Ophthalmologist" at bounding box center [1245, 376] width 176 height 11
drag, startPoint x: 1192, startPoint y: 379, endPoint x: 807, endPoint y: 450, distance: 391.4
click at [807, 450] on div "Medical Records Folder Information Files 11 Subfolders 13 Timestamps Created 5 …" at bounding box center [699, 440] width 870 height 541
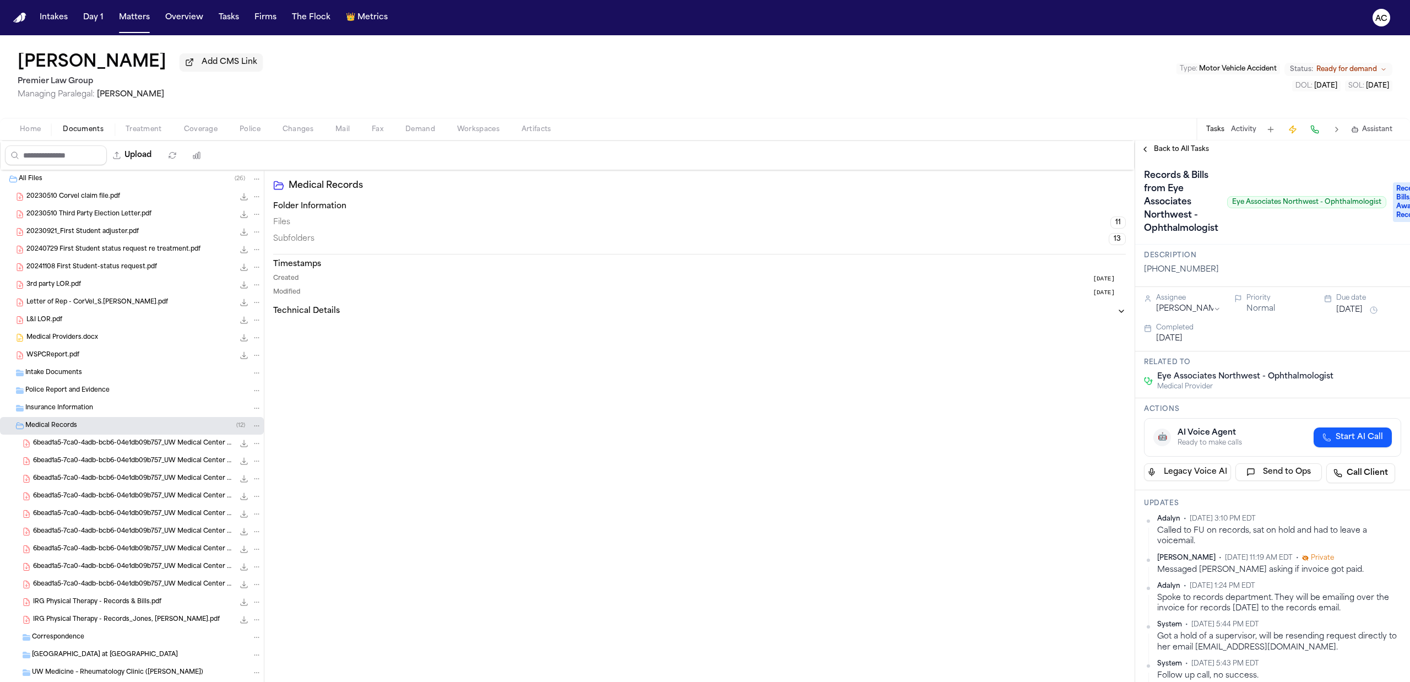
drag, startPoint x: 1335, startPoint y: 436, endPoint x: 1330, endPoint y: 439, distance: 5.7
click at [1335, 436] on span "Start AI Call" at bounding box center [1358, 437] width 47 height 11
drag, startPoint x: 272, startPoint y: 106, endPoint x: 401, endPoint y: 63, distance: 135.8
click at [401, 63] on div "Sharon Jones Add CMS Link Premier Law Group Managing Paralegal: Michelle Landaz…" at bounding box center [705, 76] width 1410 height 83
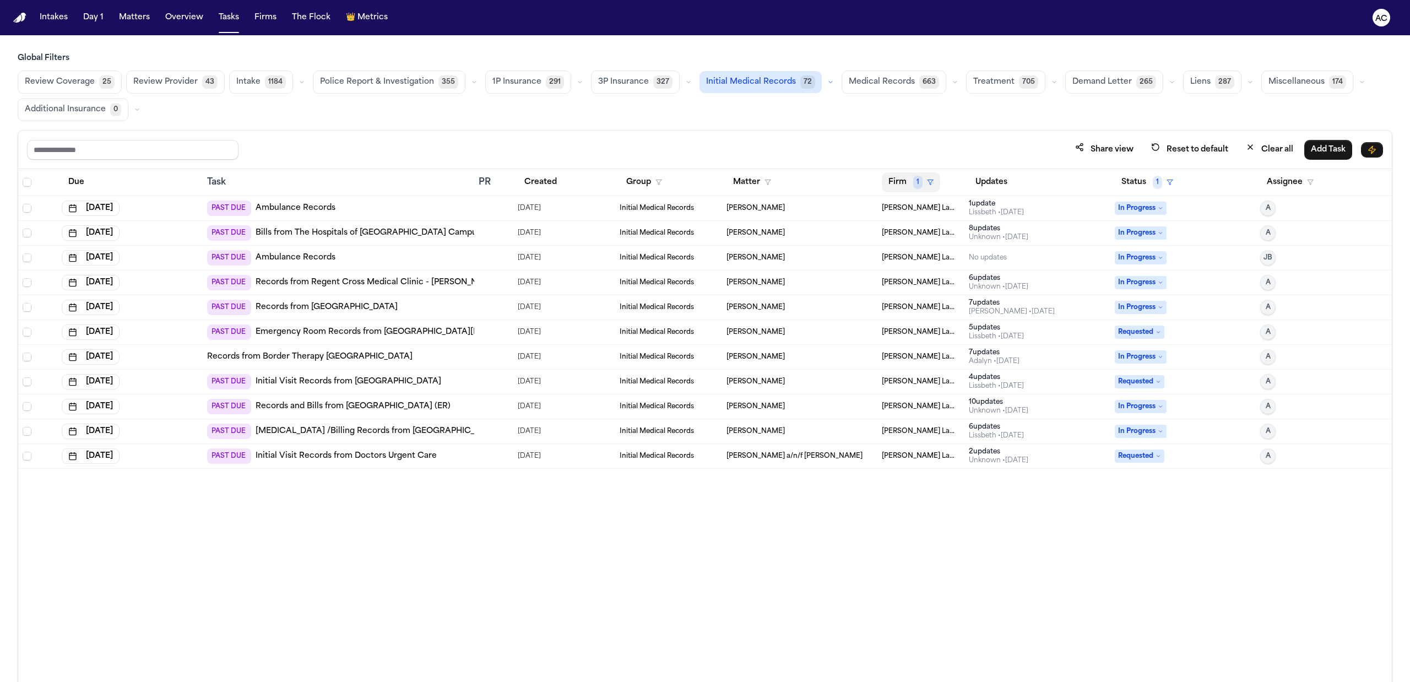
click at [919, 188] on span "1" at bounding box center [917, 182] width 9 height 13
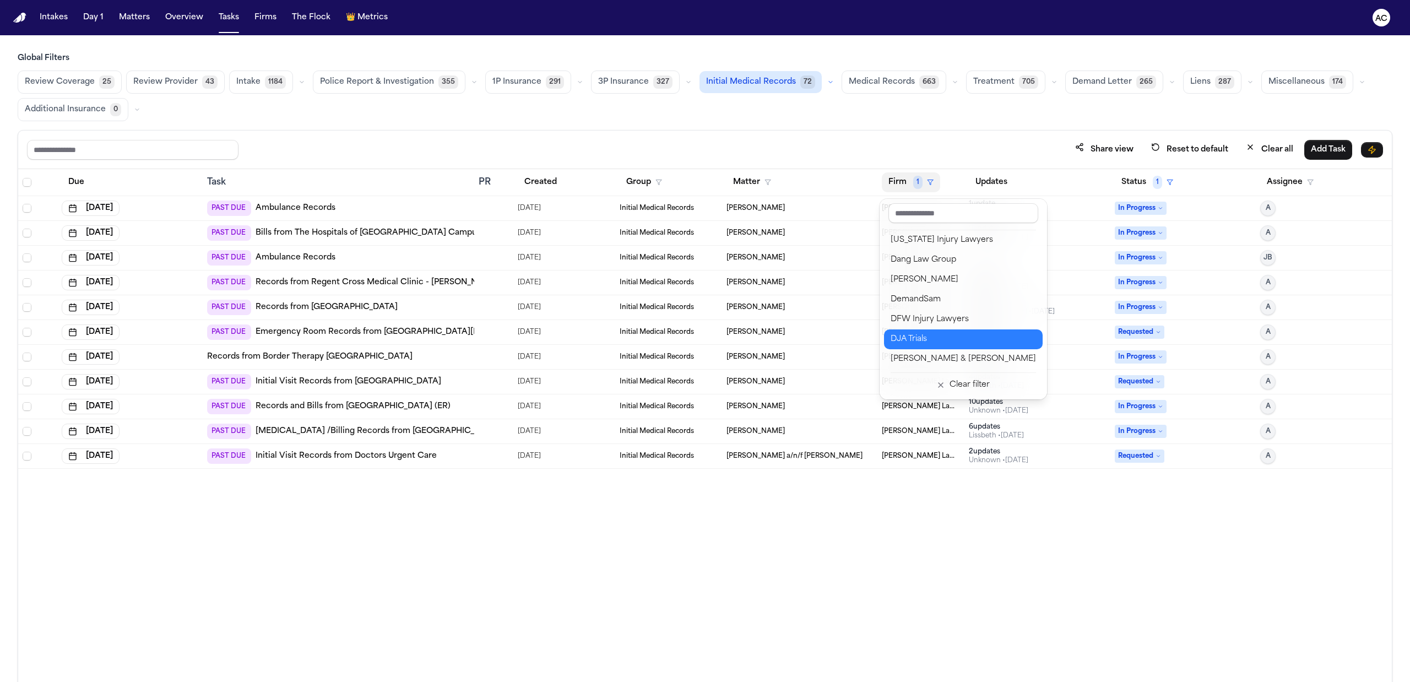
click at [927, 340] on div "DJA Trials" at bounding box center [962, 339] width 145 height 13
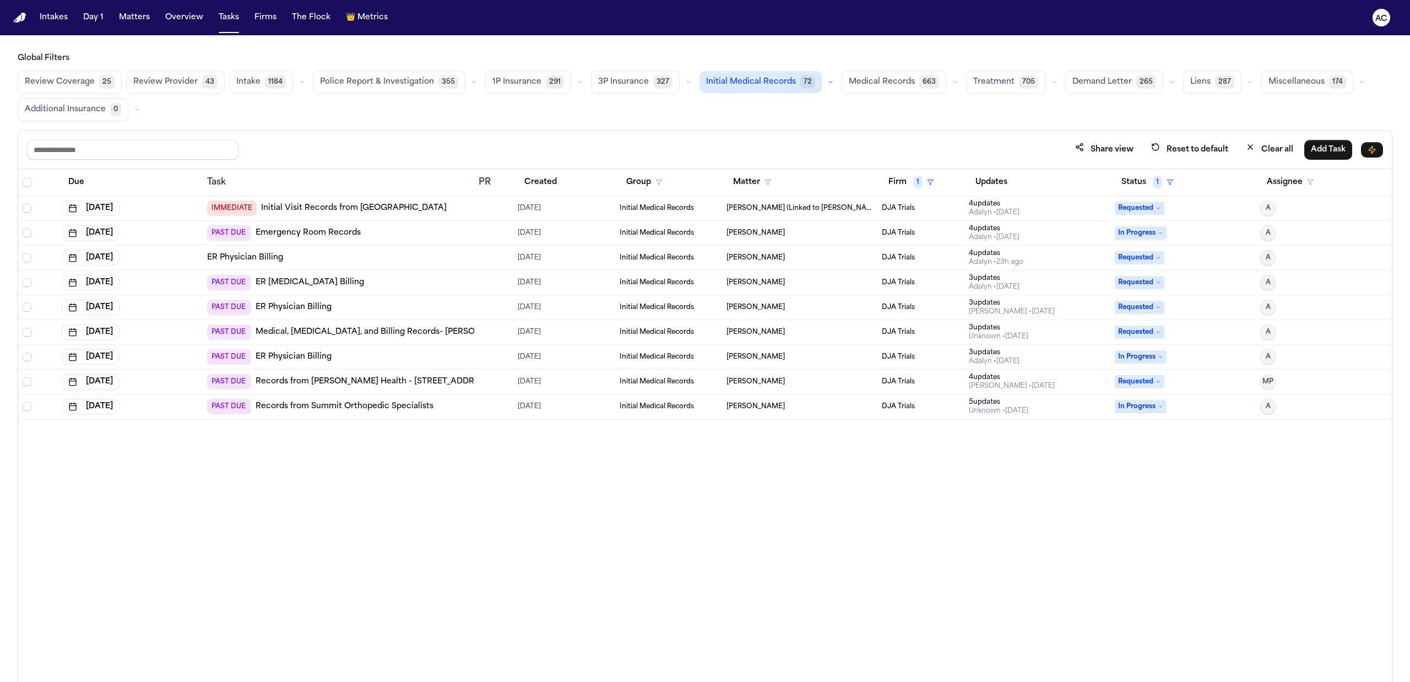
click at [876, 87] on span "Medical Records" at bounding box center [882, 82] width 66 height 11
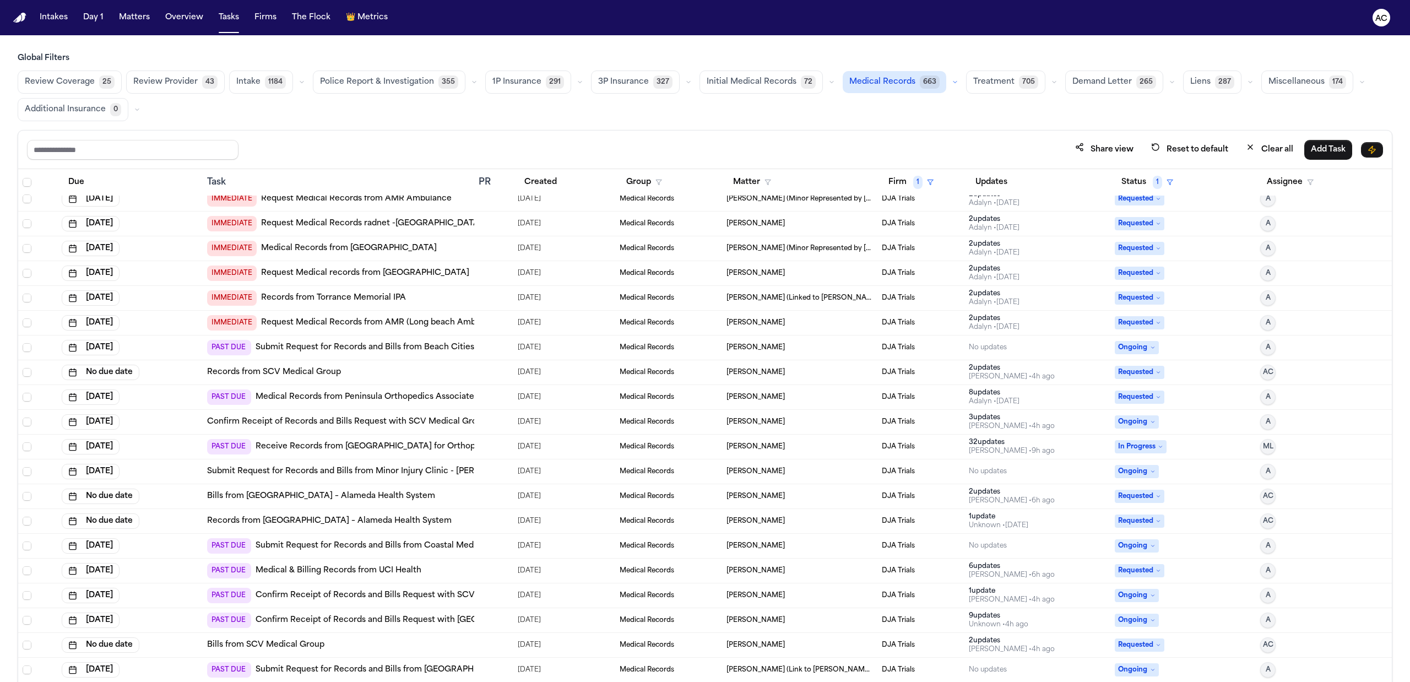
scroll to position [12, 0]
click at [337, 497] on link "Bills from [GEOGRAPHIC_DATA] – Alameda Health System" at bounding box center [321, 493] width 228 height 11
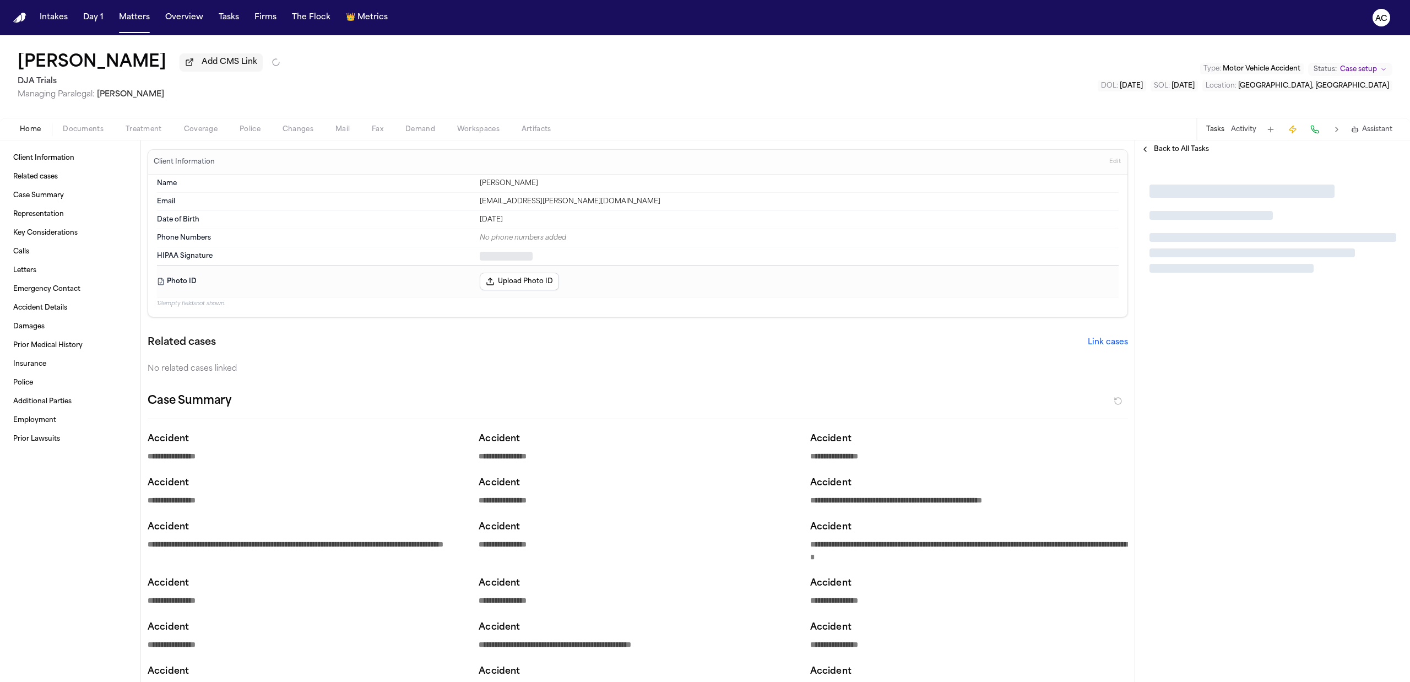
type textarea "*"
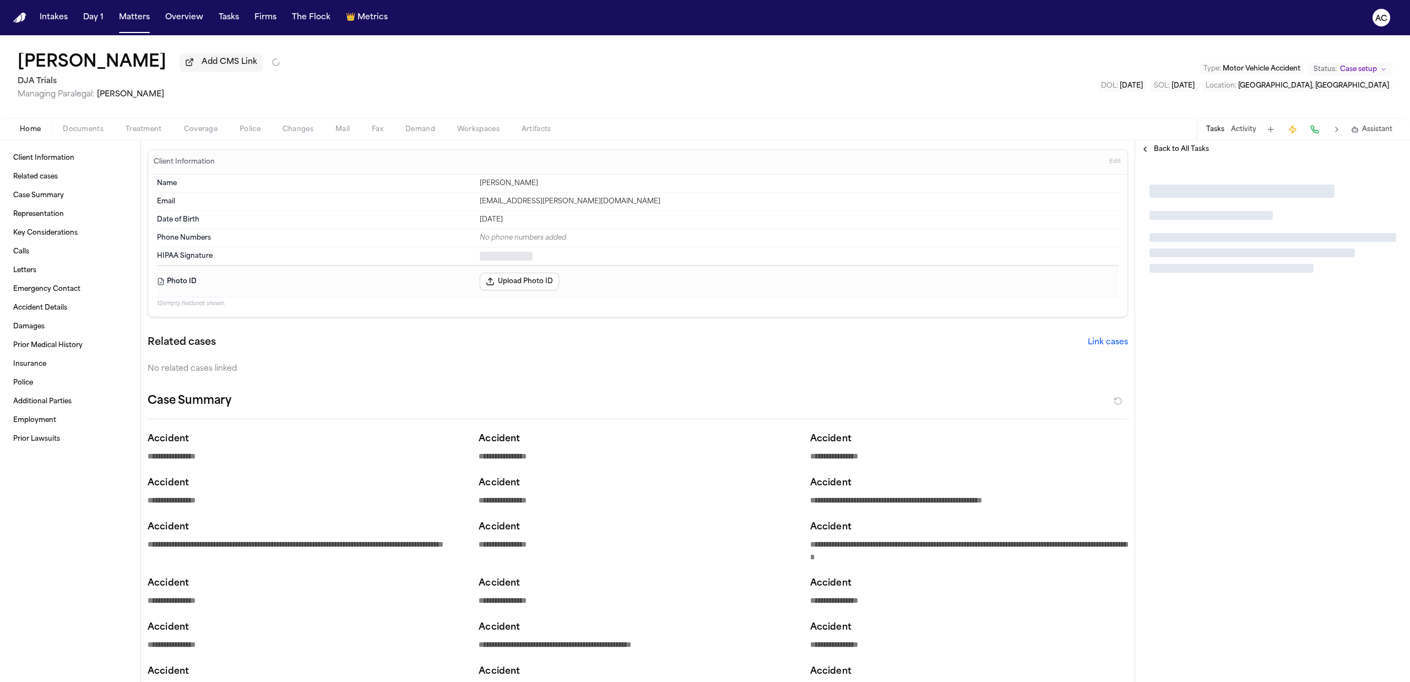
type textarea "*"
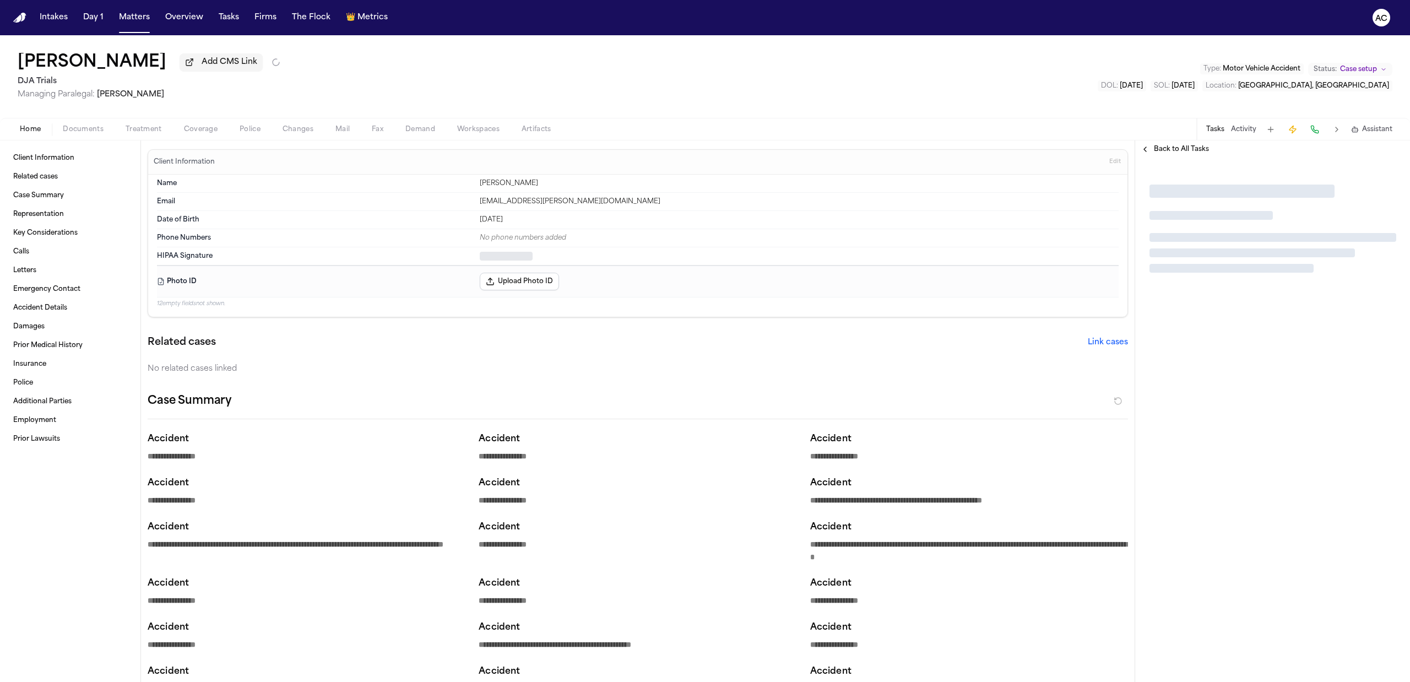
type textarea "*"
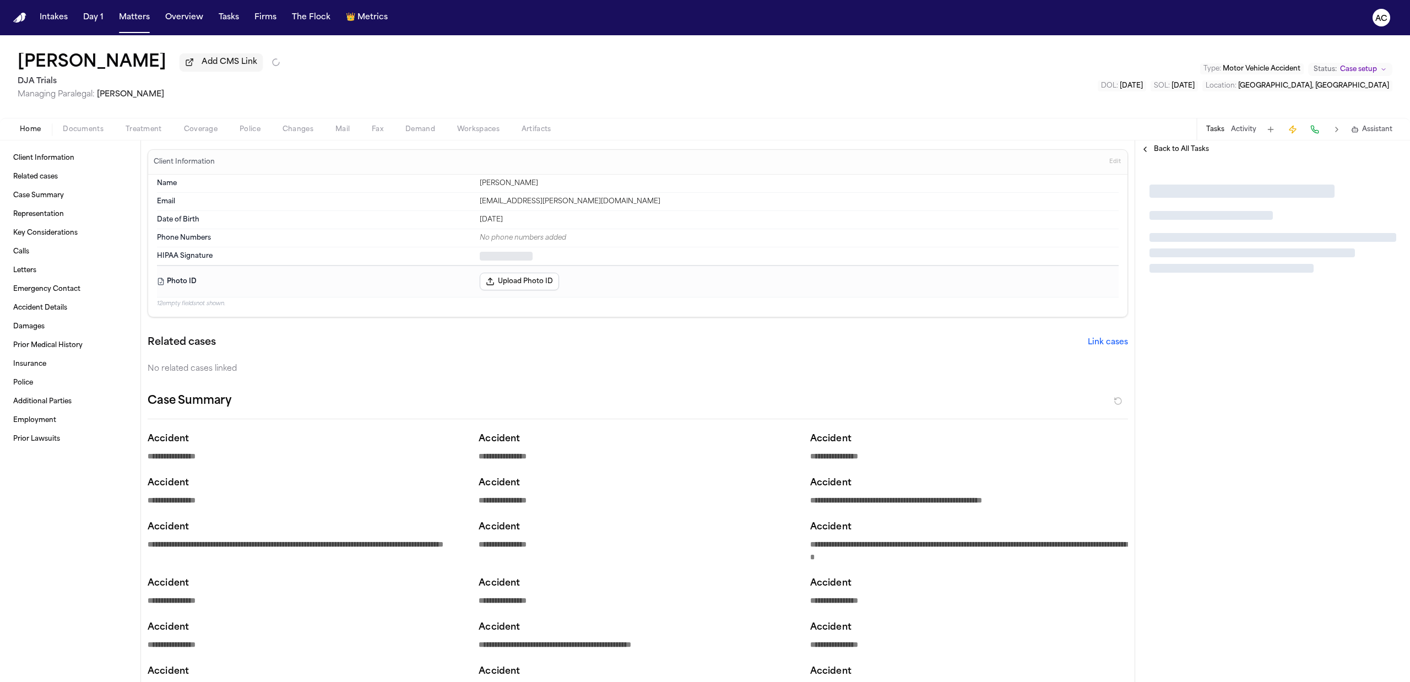
type textarea "*"
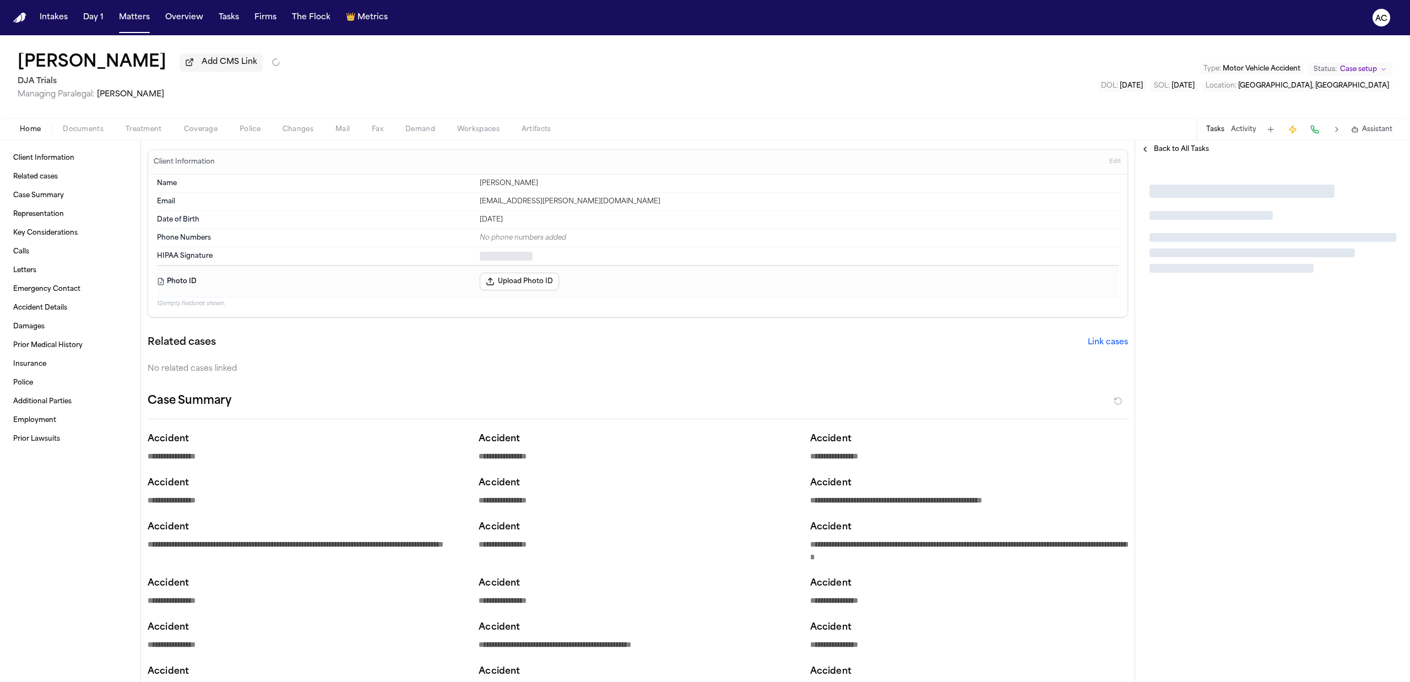
type textarea "*"
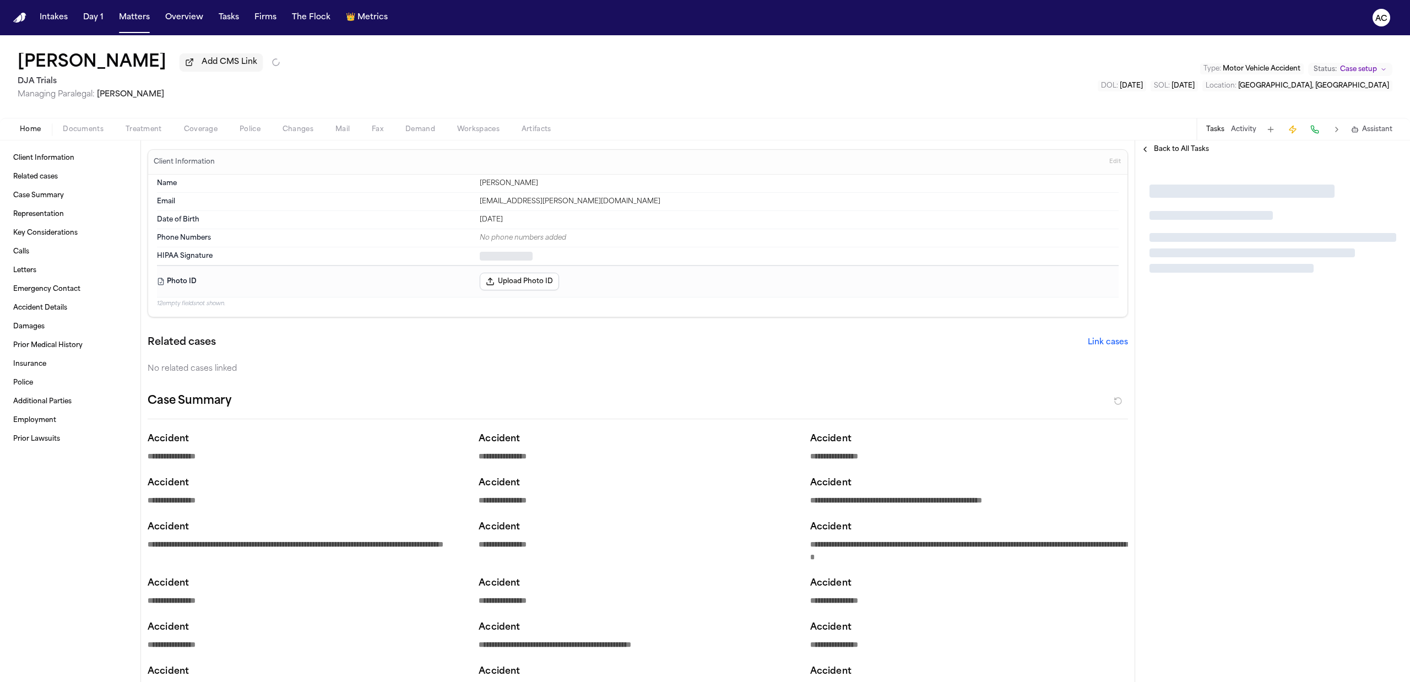
type textarea "*"
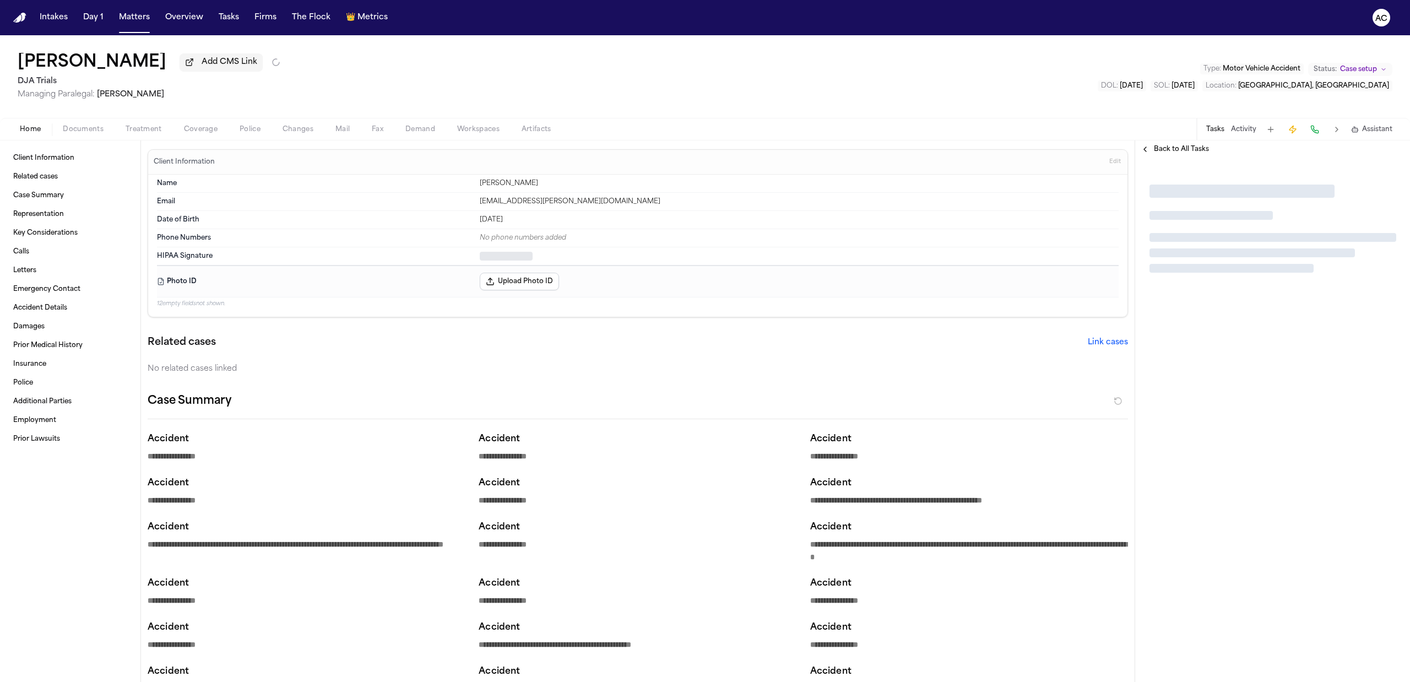
type textarea "*"
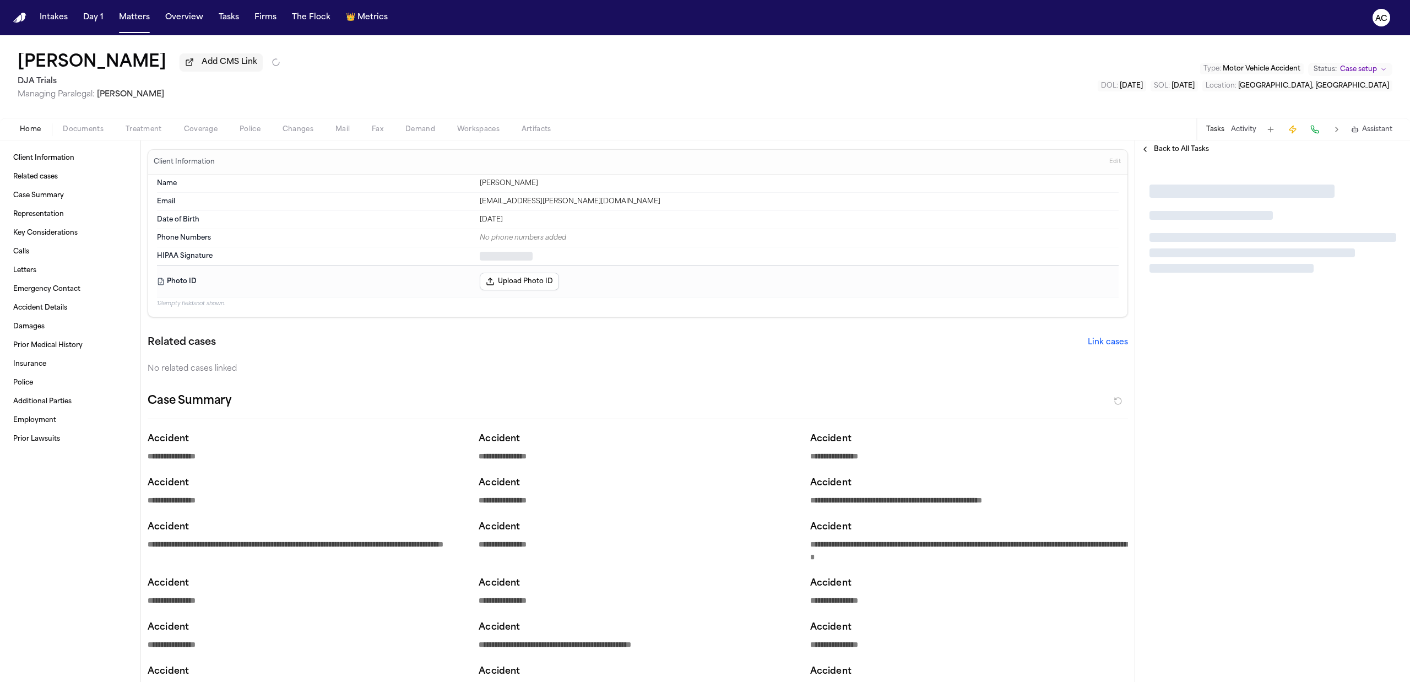
type textarea "*"
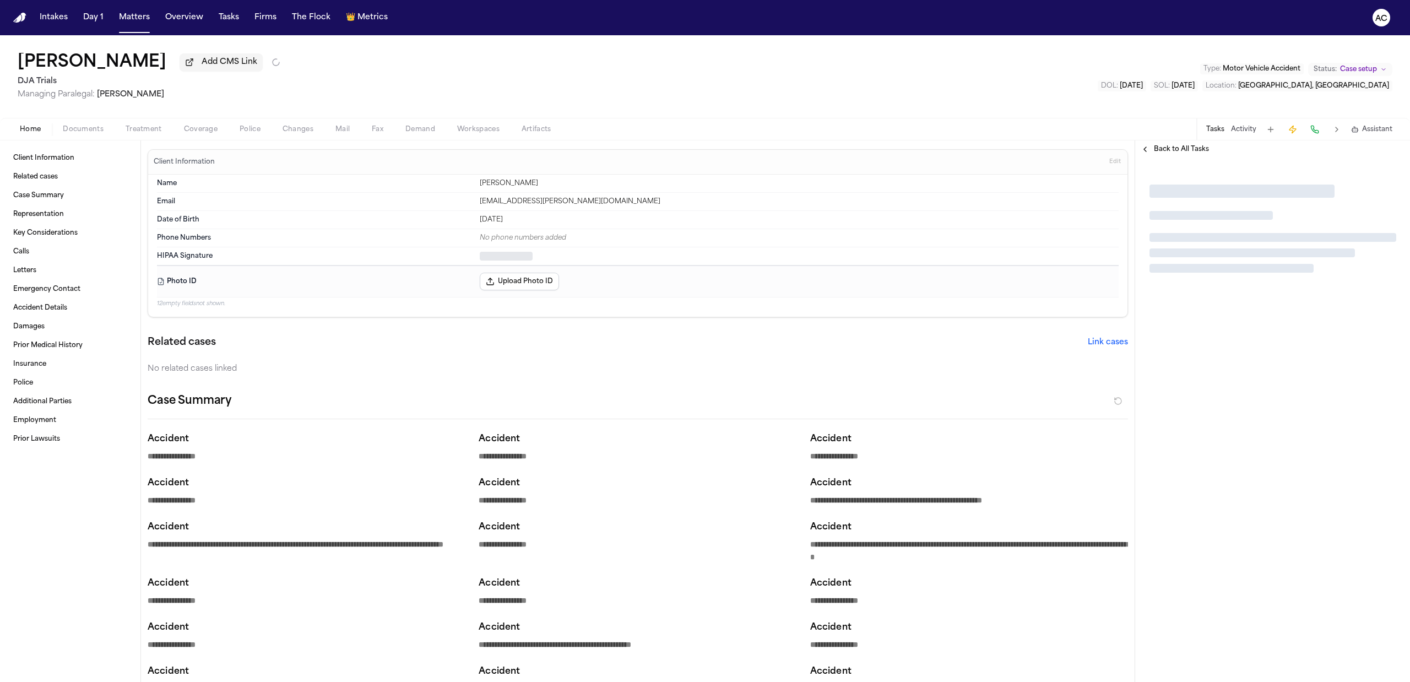
type textarea "*"
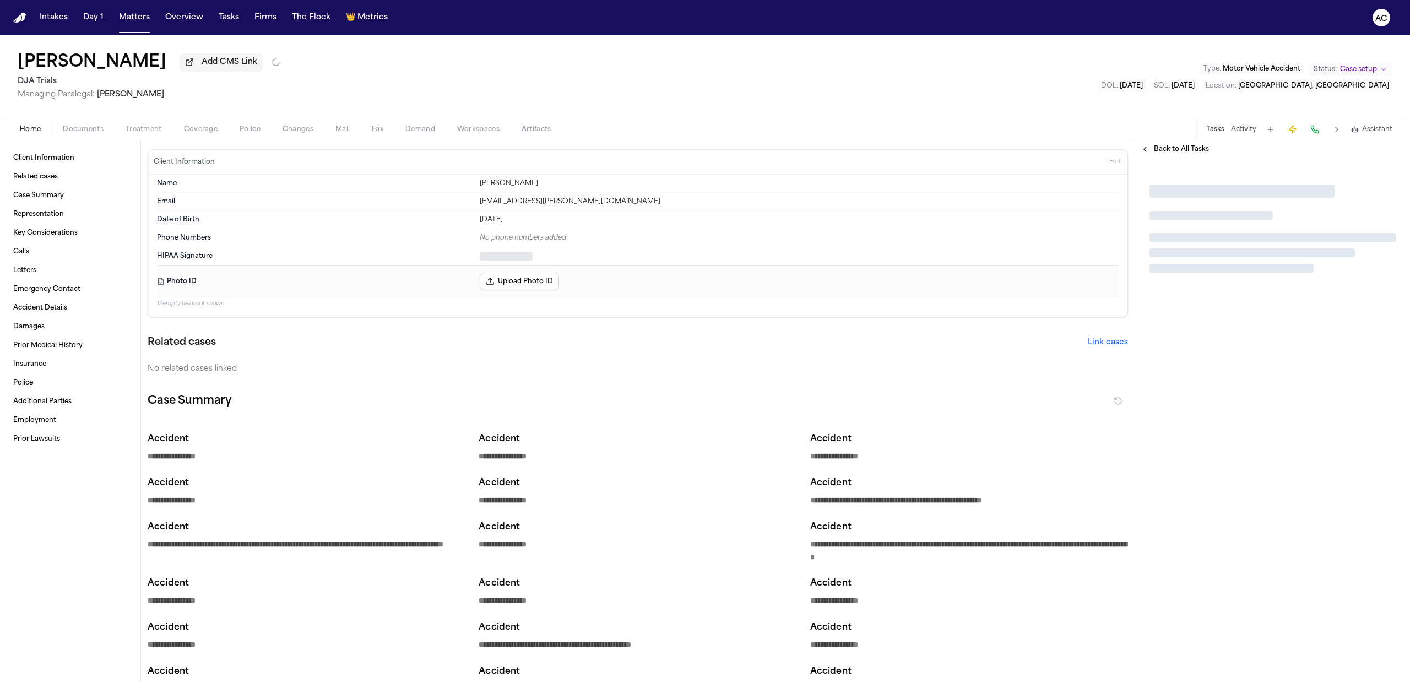
type textarea "*"
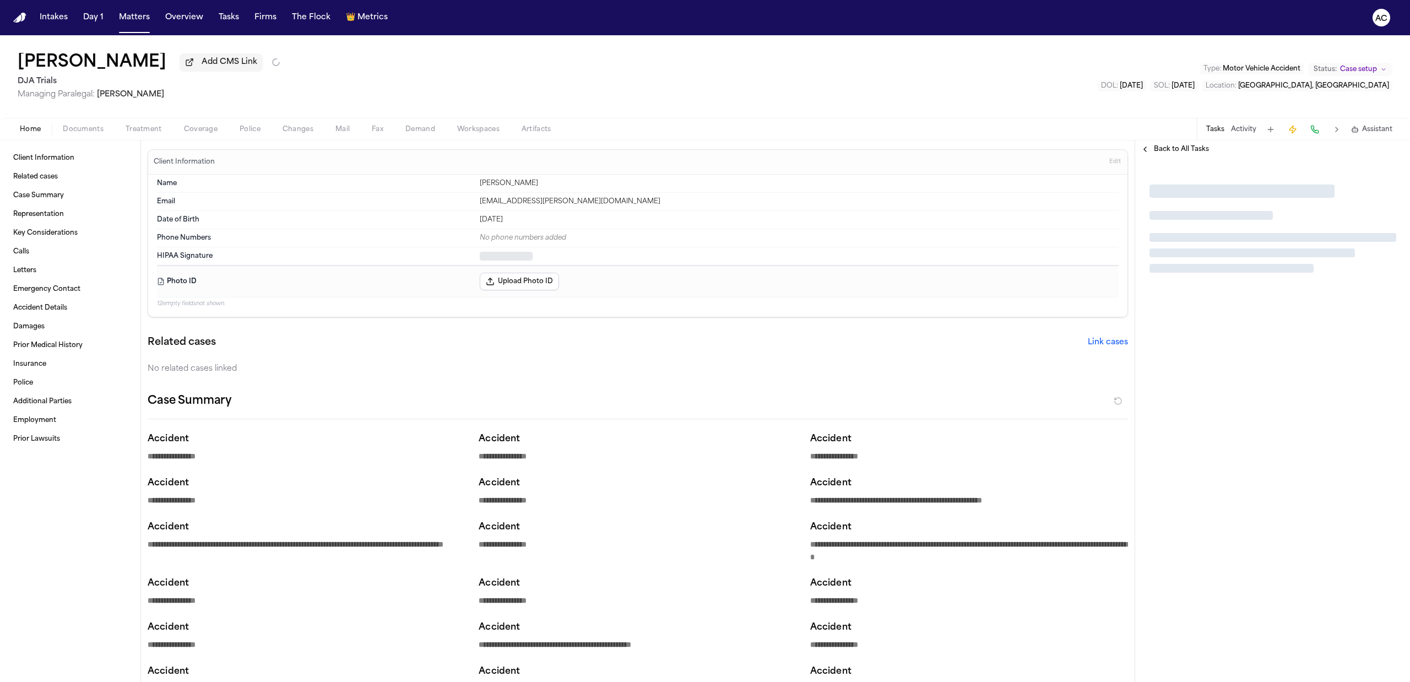
type textarea "*"
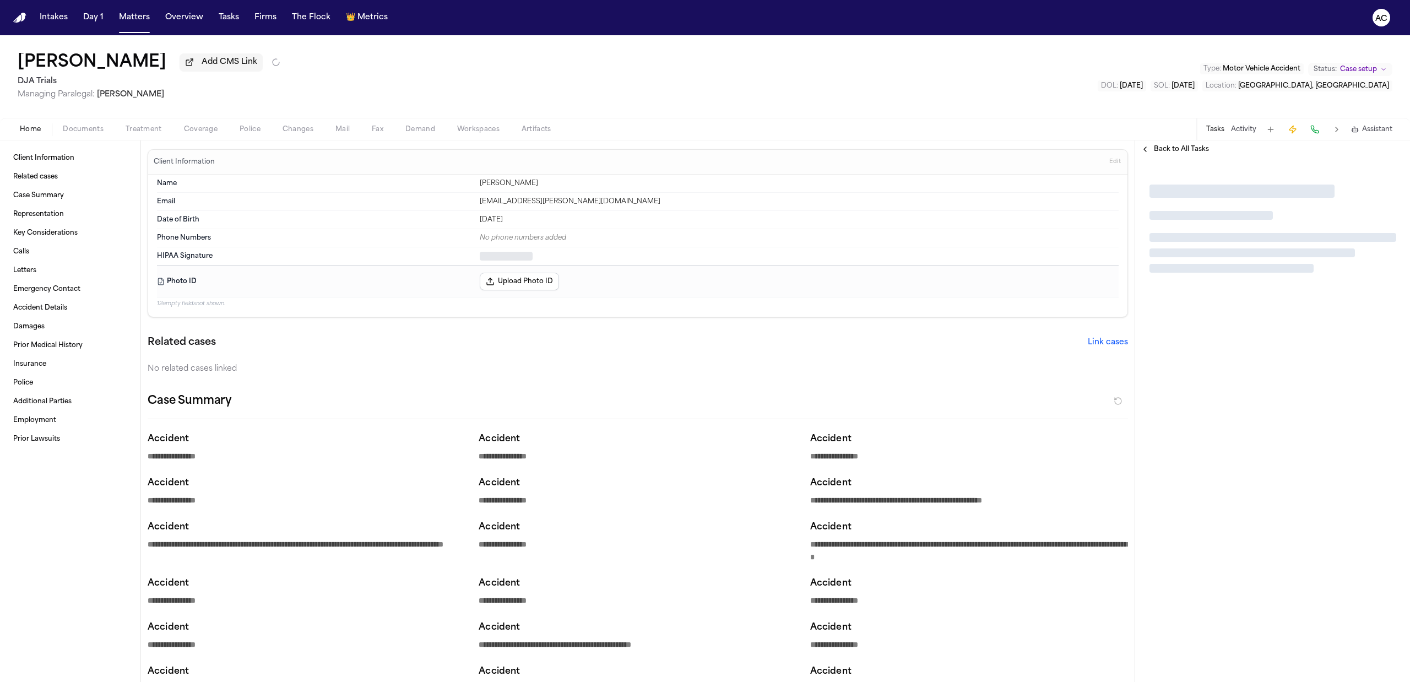
type textarea "*"
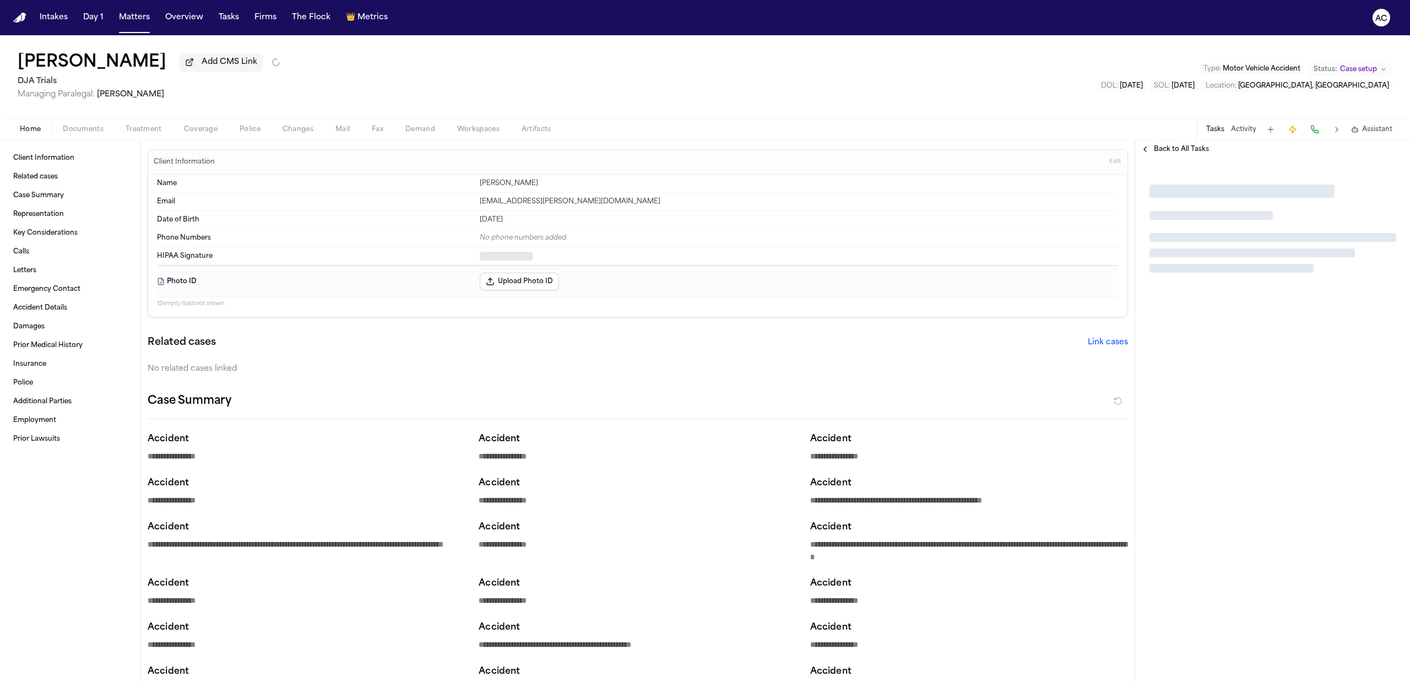
type textarea "*"
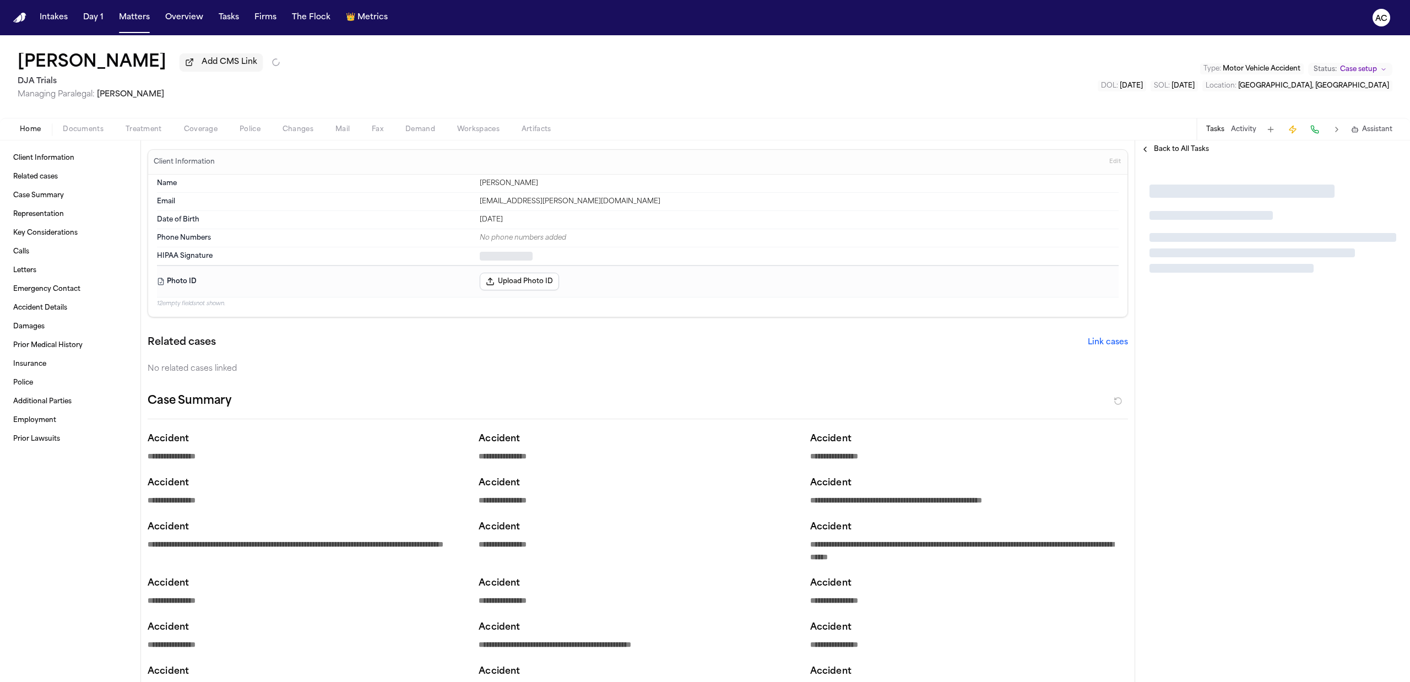
type textarea "*"
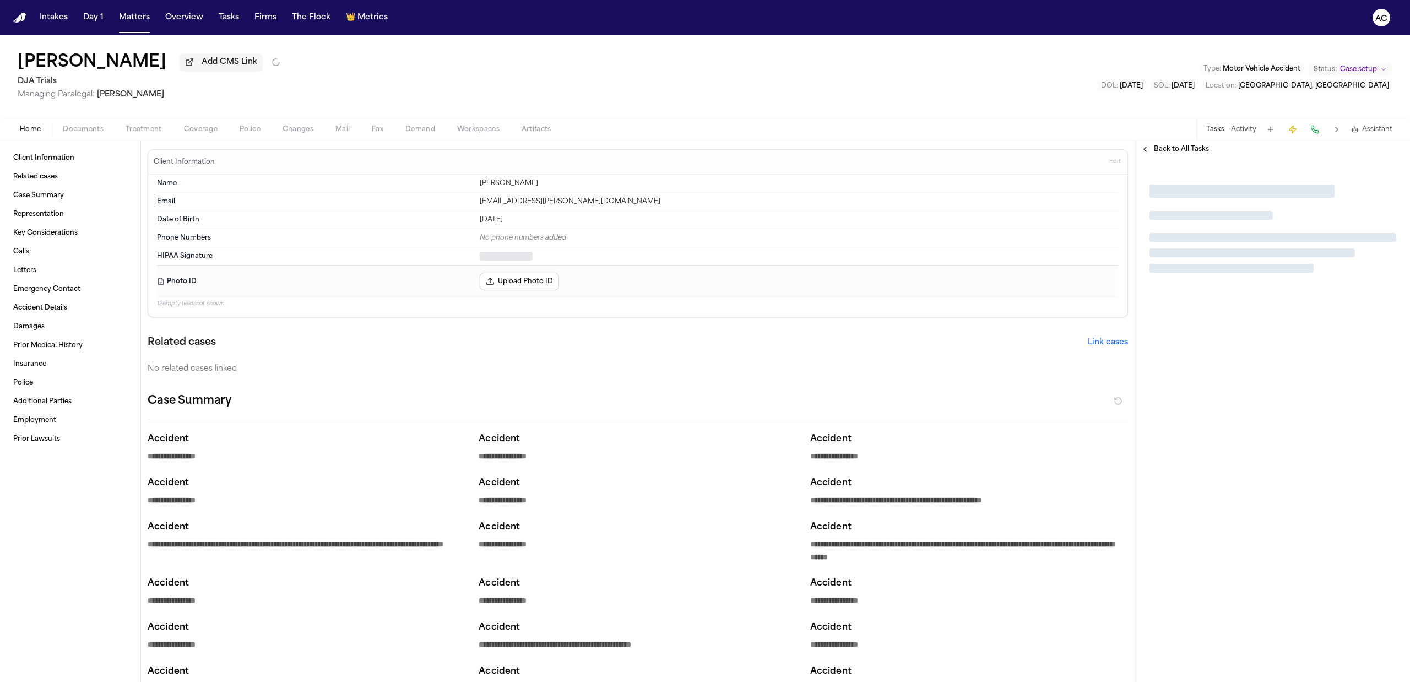
type textarea "*"
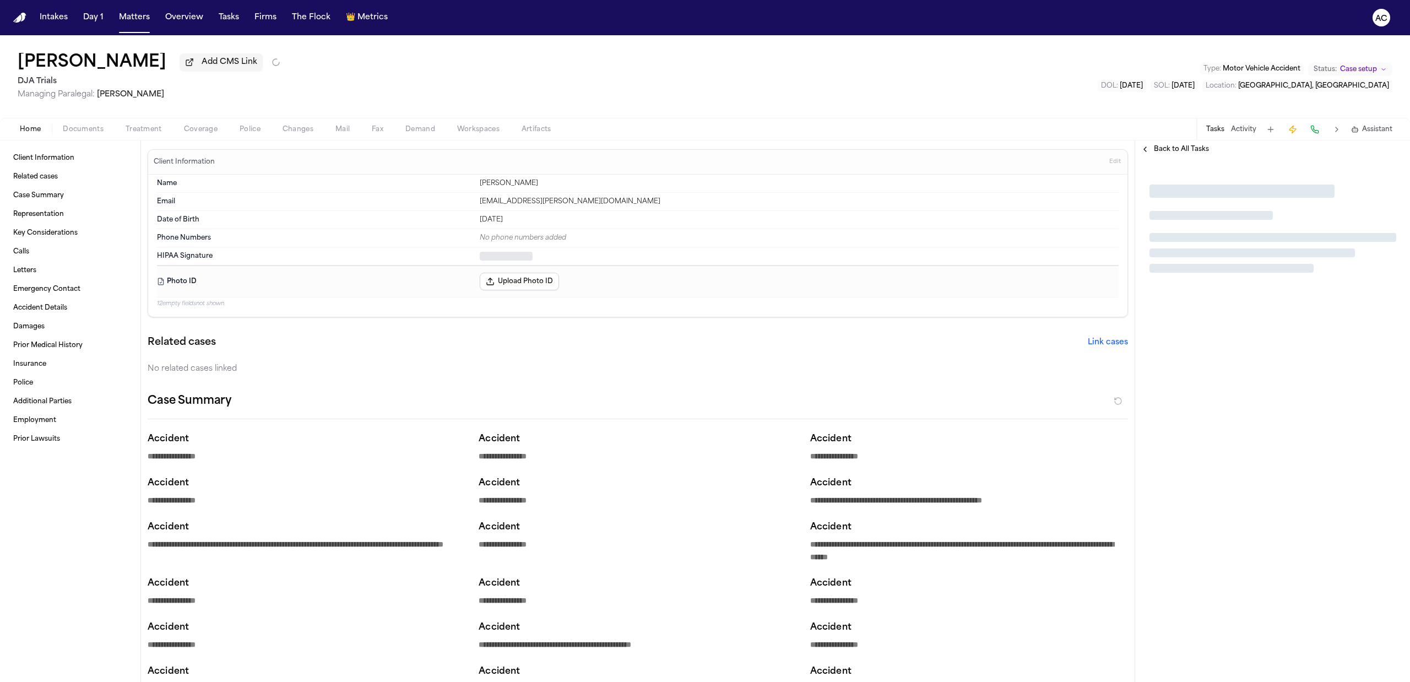
type textarea "*"
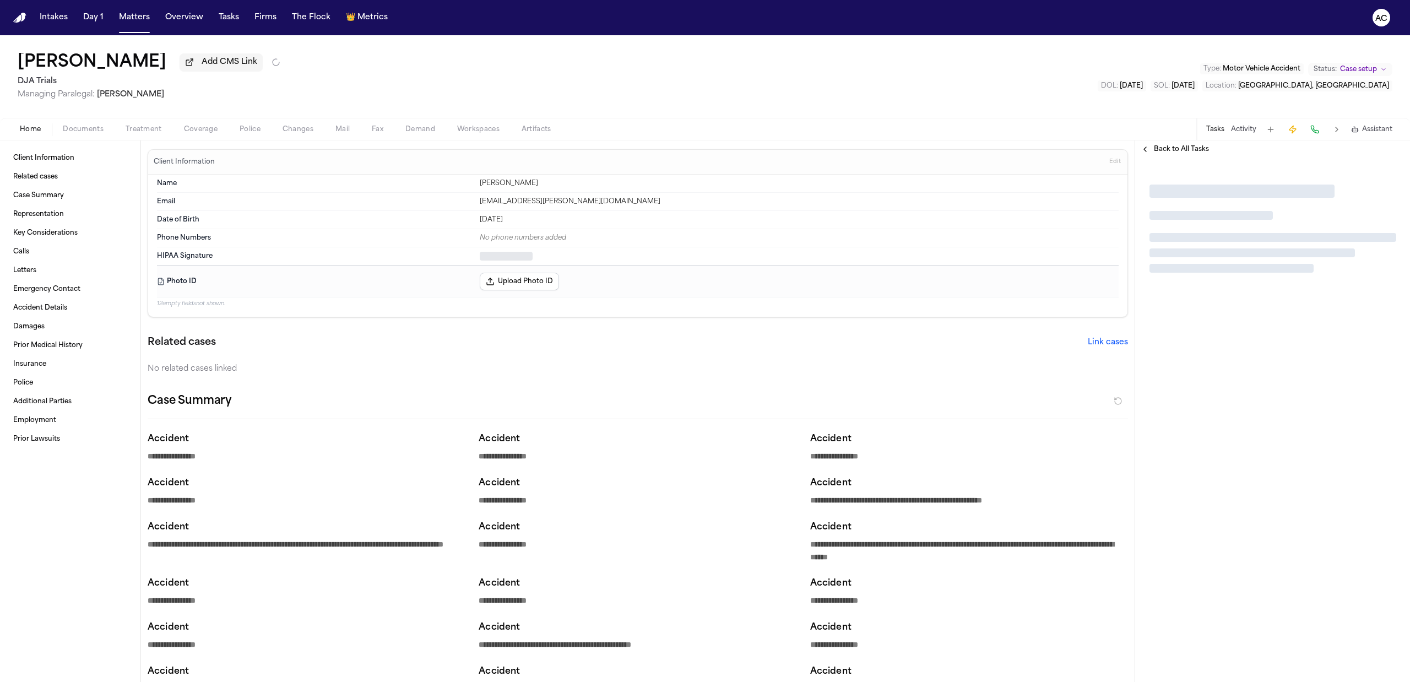
type textarea "*"
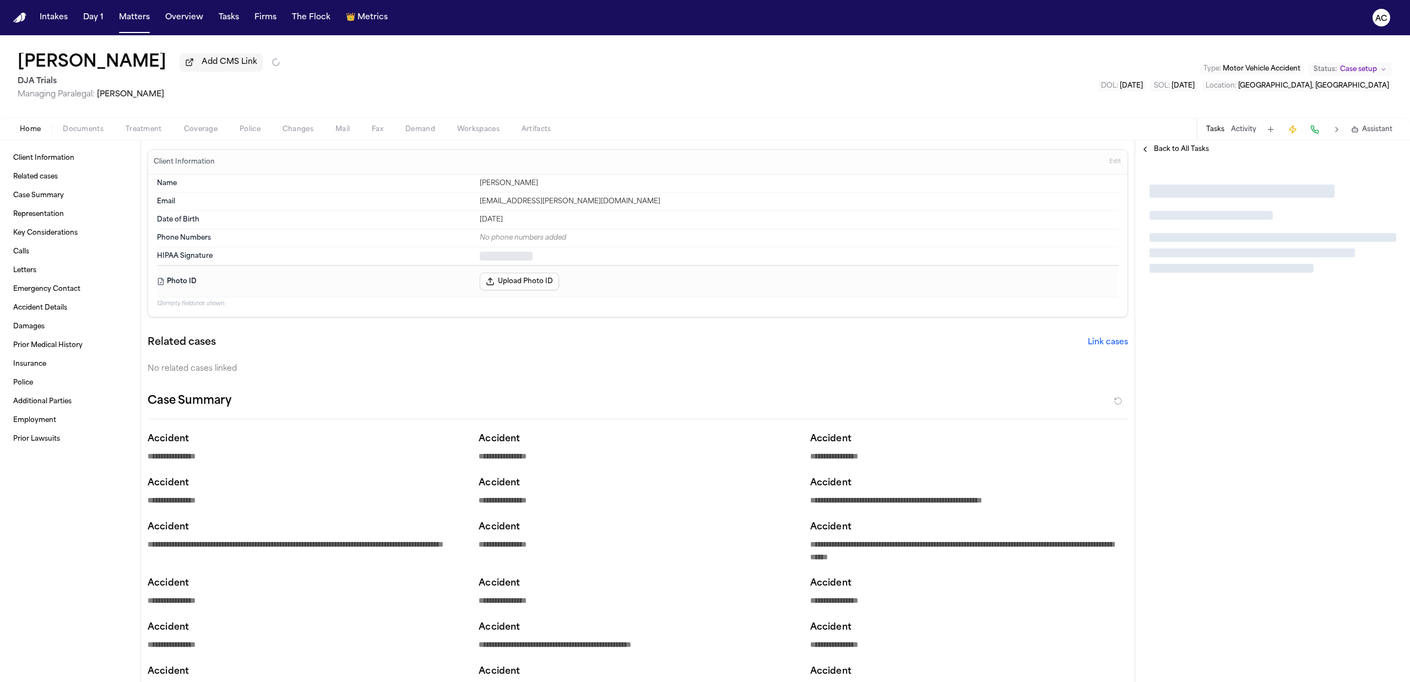
type textarea "*"
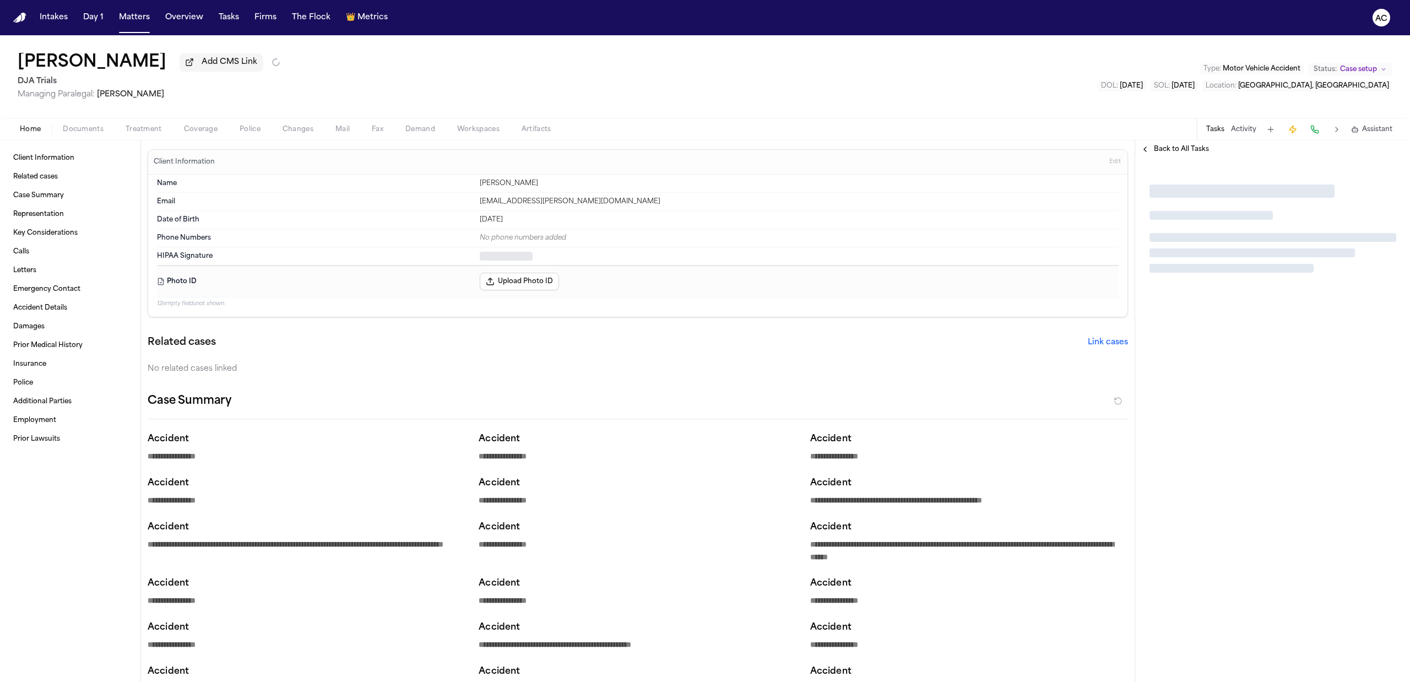
type textarea "*"
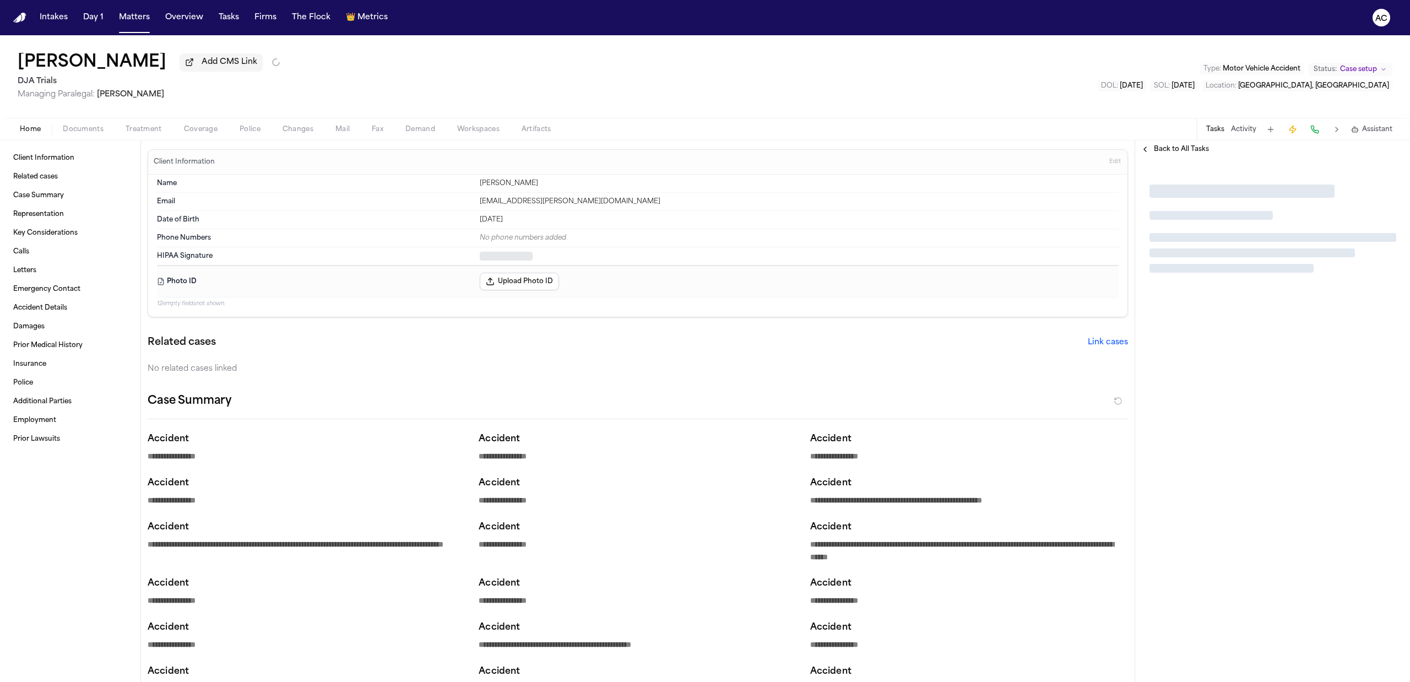
type textarea "*"
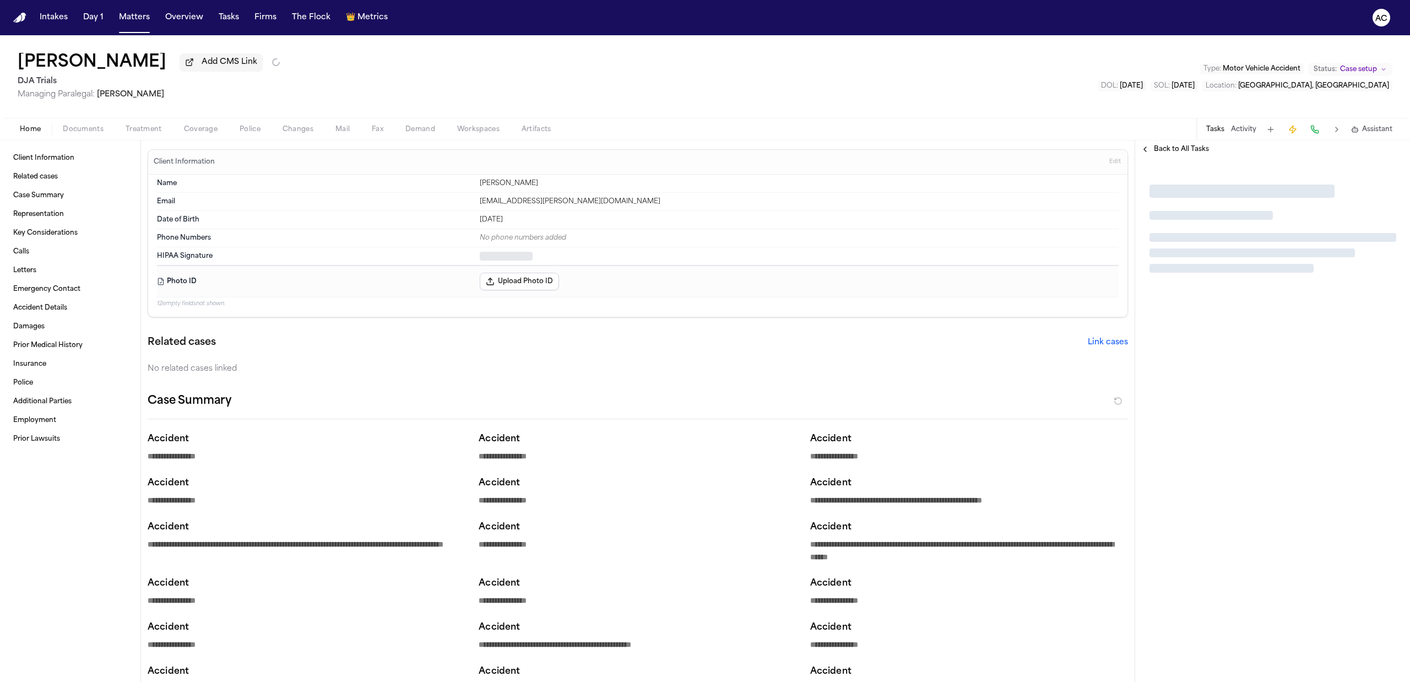
type textarea "*"
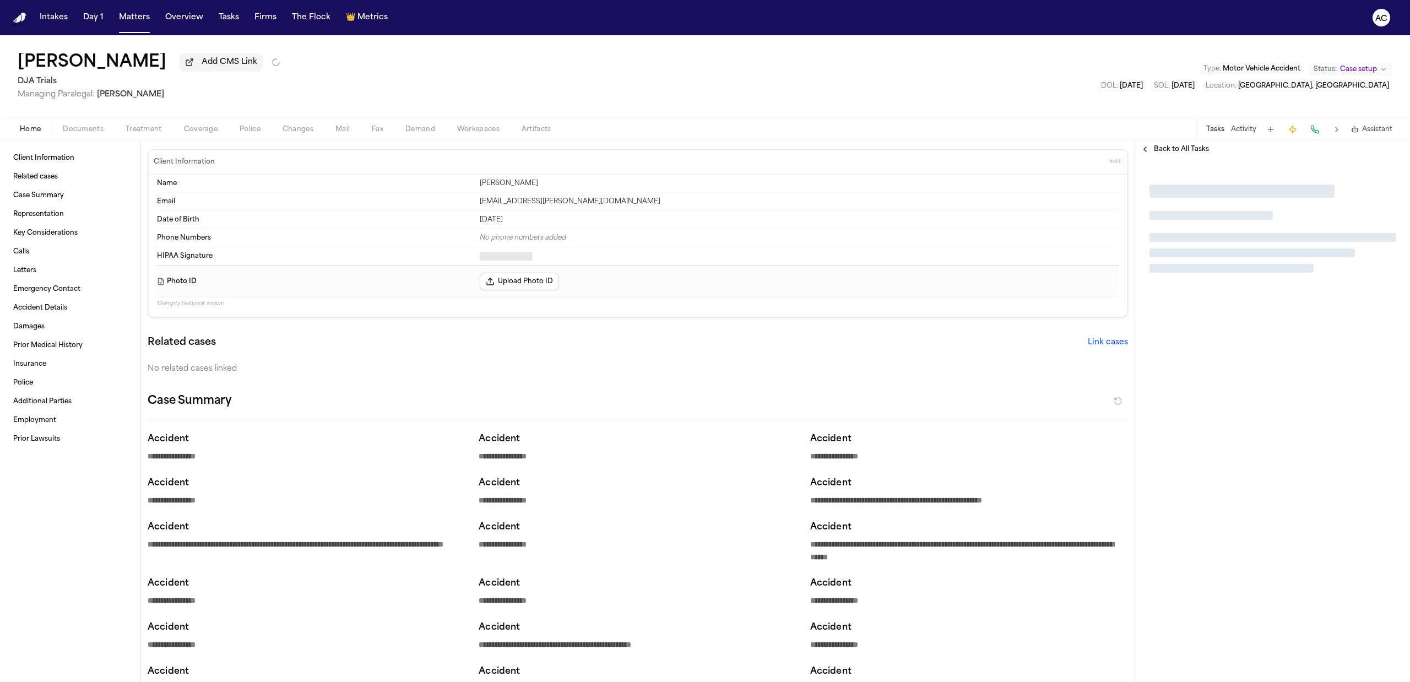
type textarea "*"
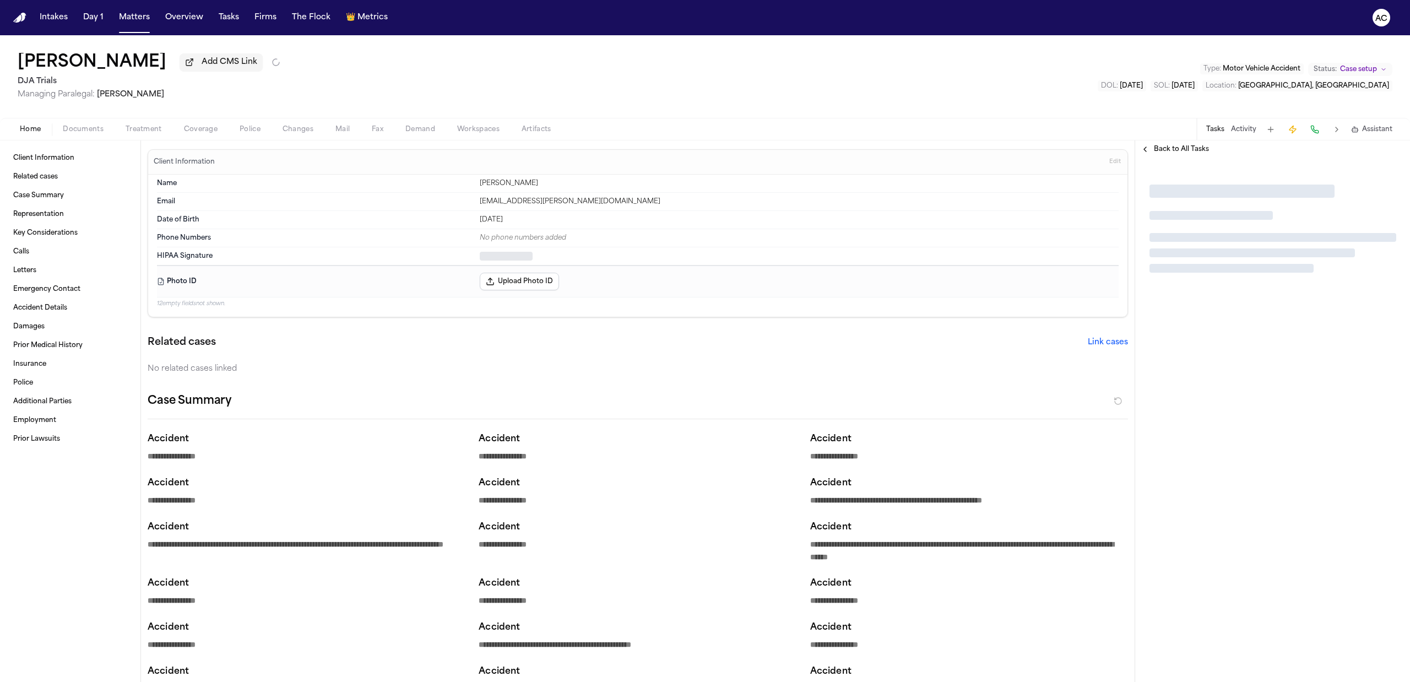
type textarea "*"
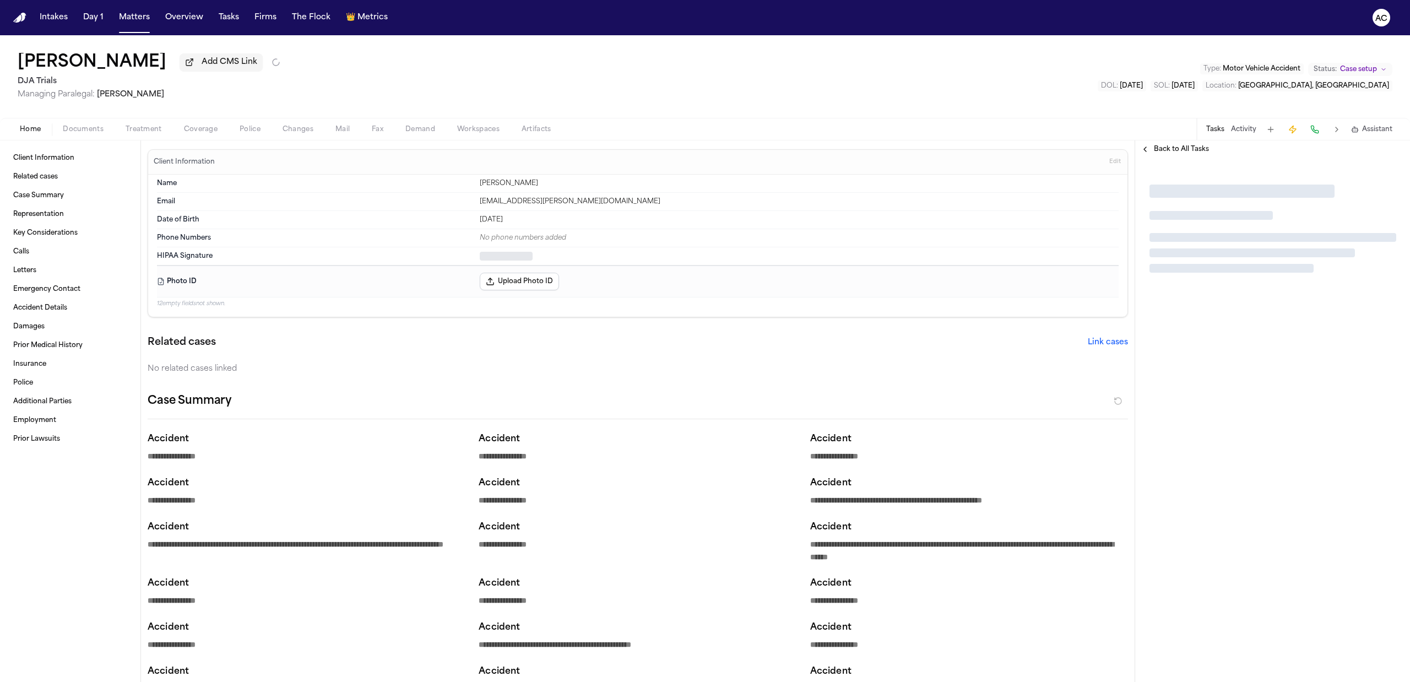
type textarea "*"
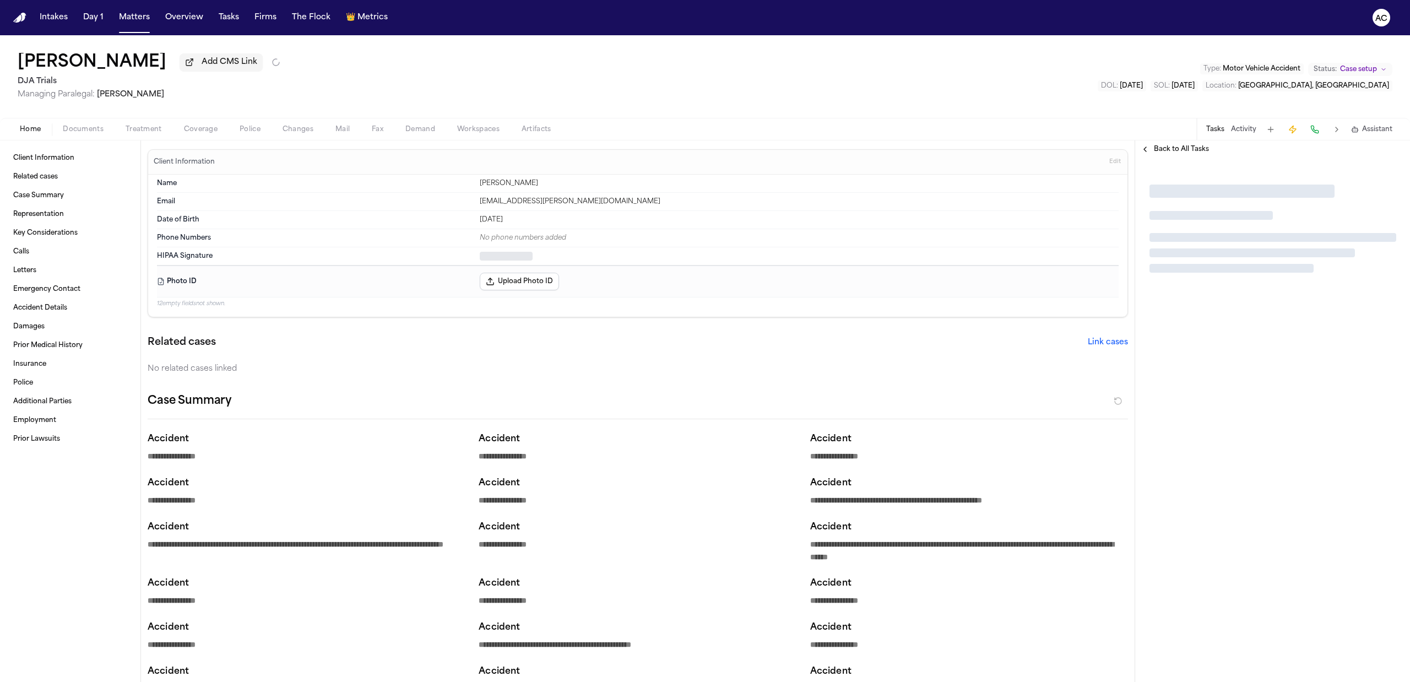
type textarea "*"
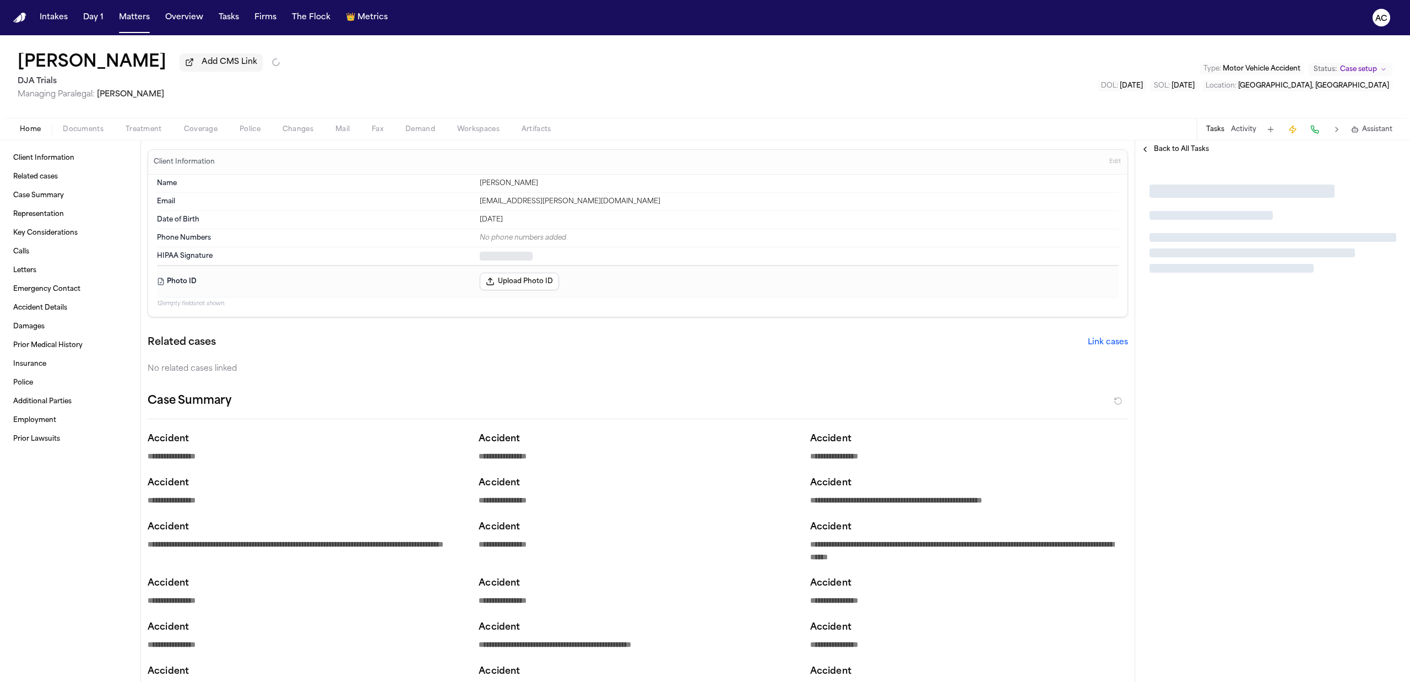
type textarea "*"
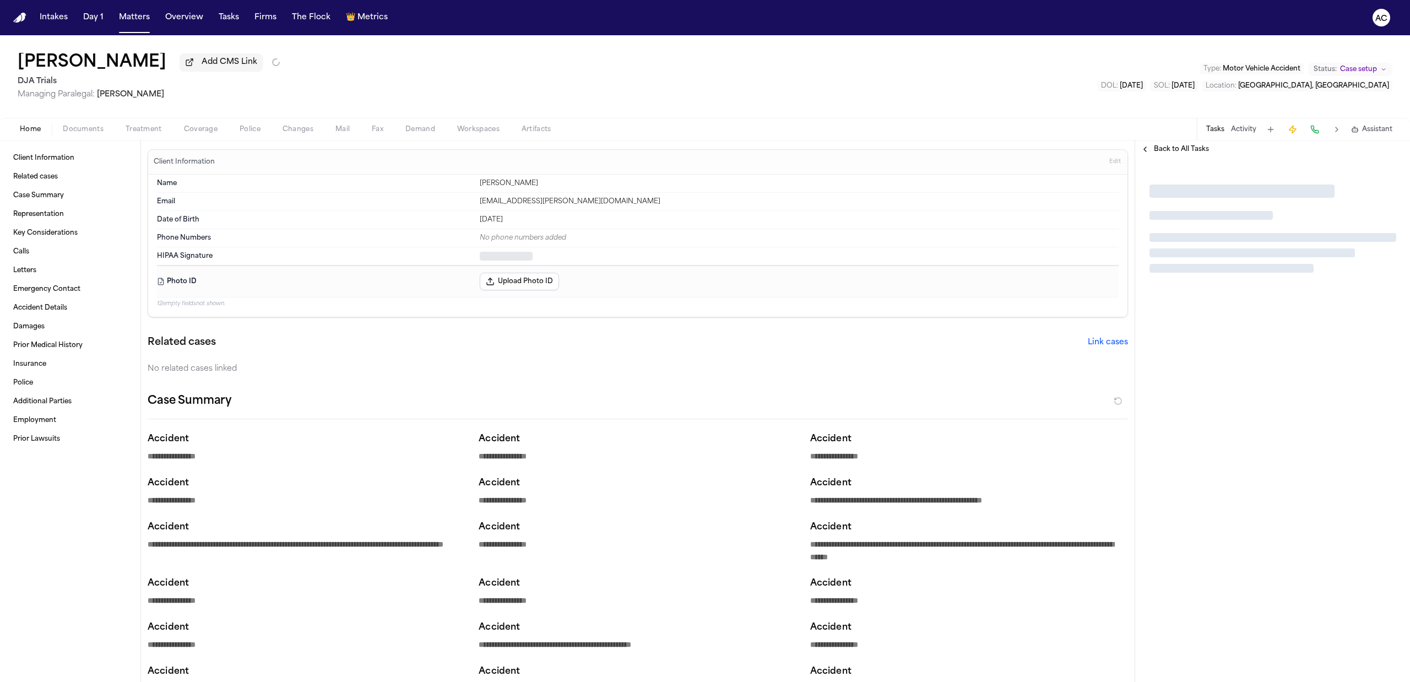
type textarea "*"
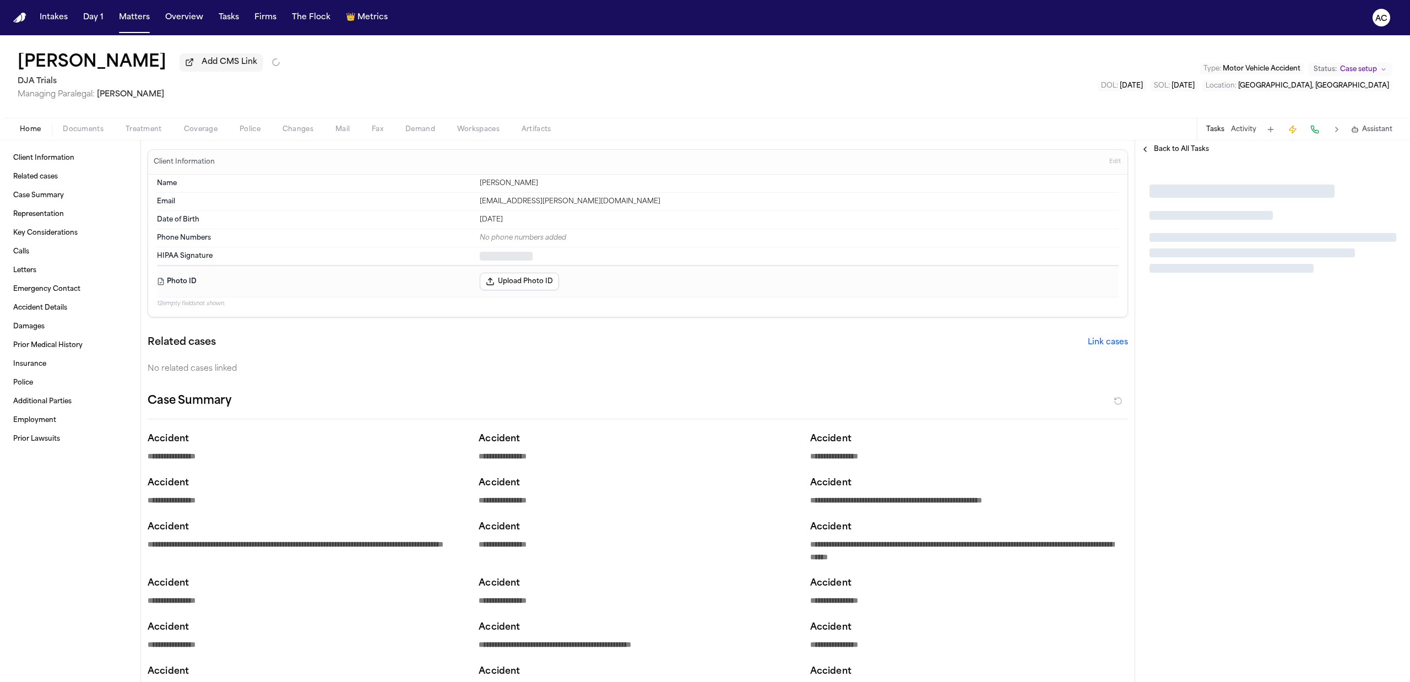
type textarea "*"
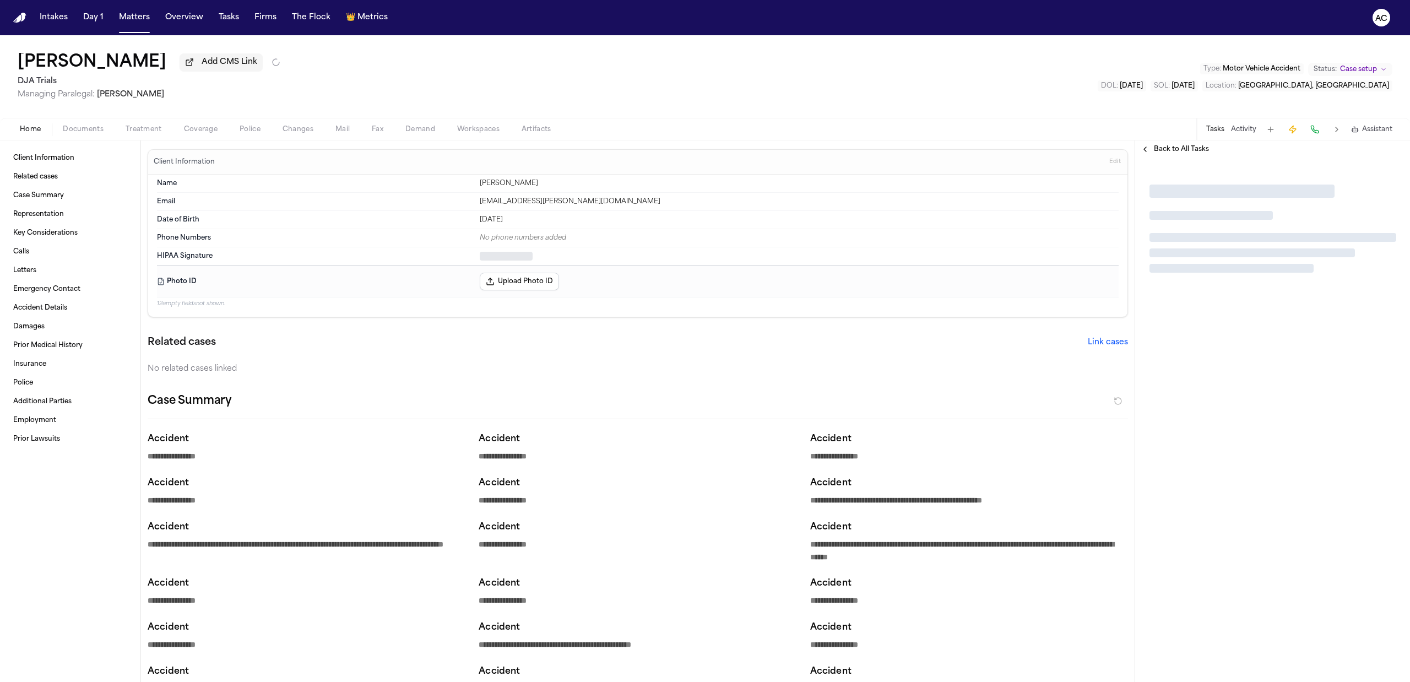
type textarea "*"
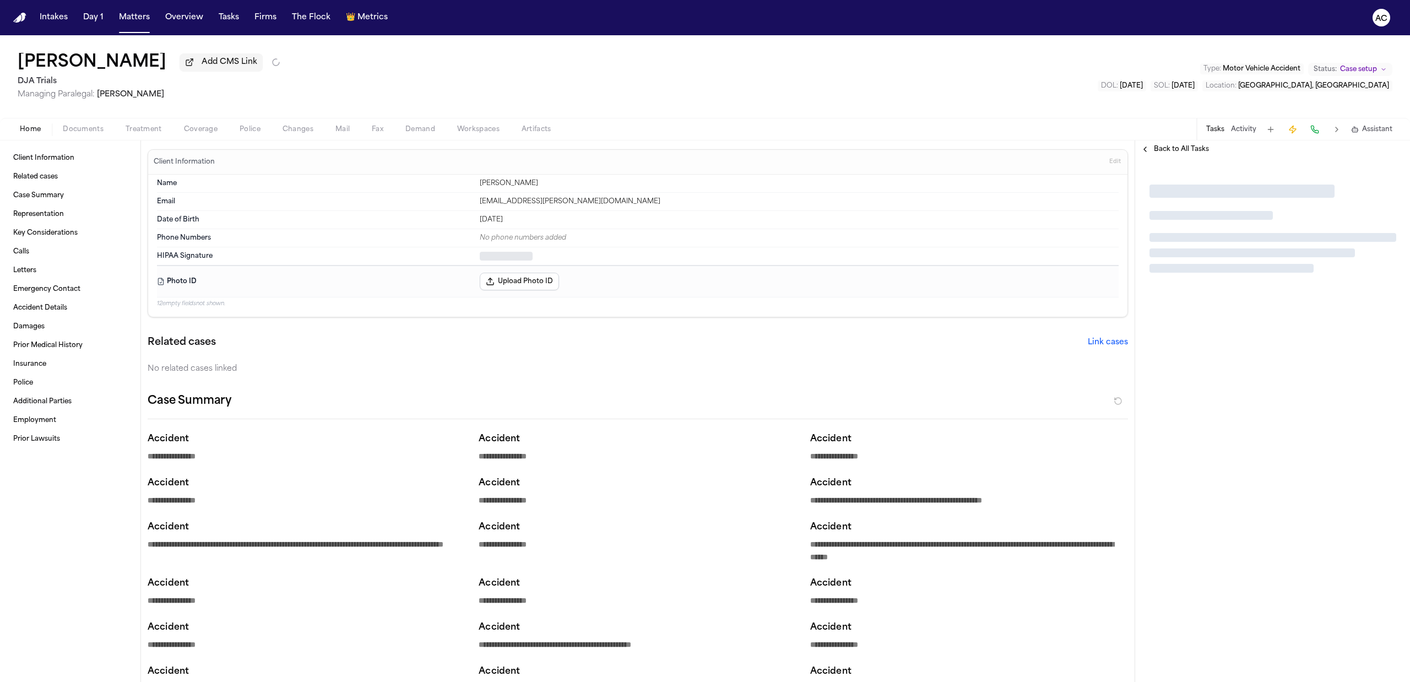
type textarea "*"
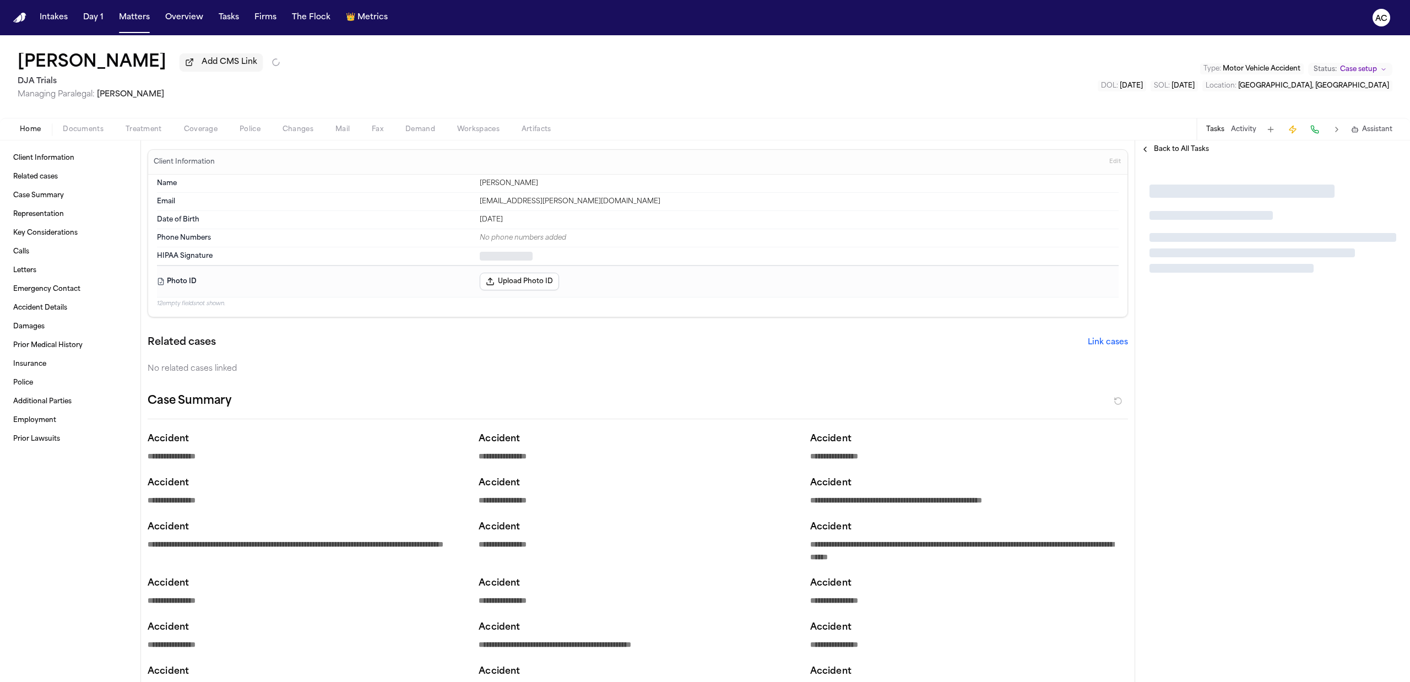
type textarea "*"
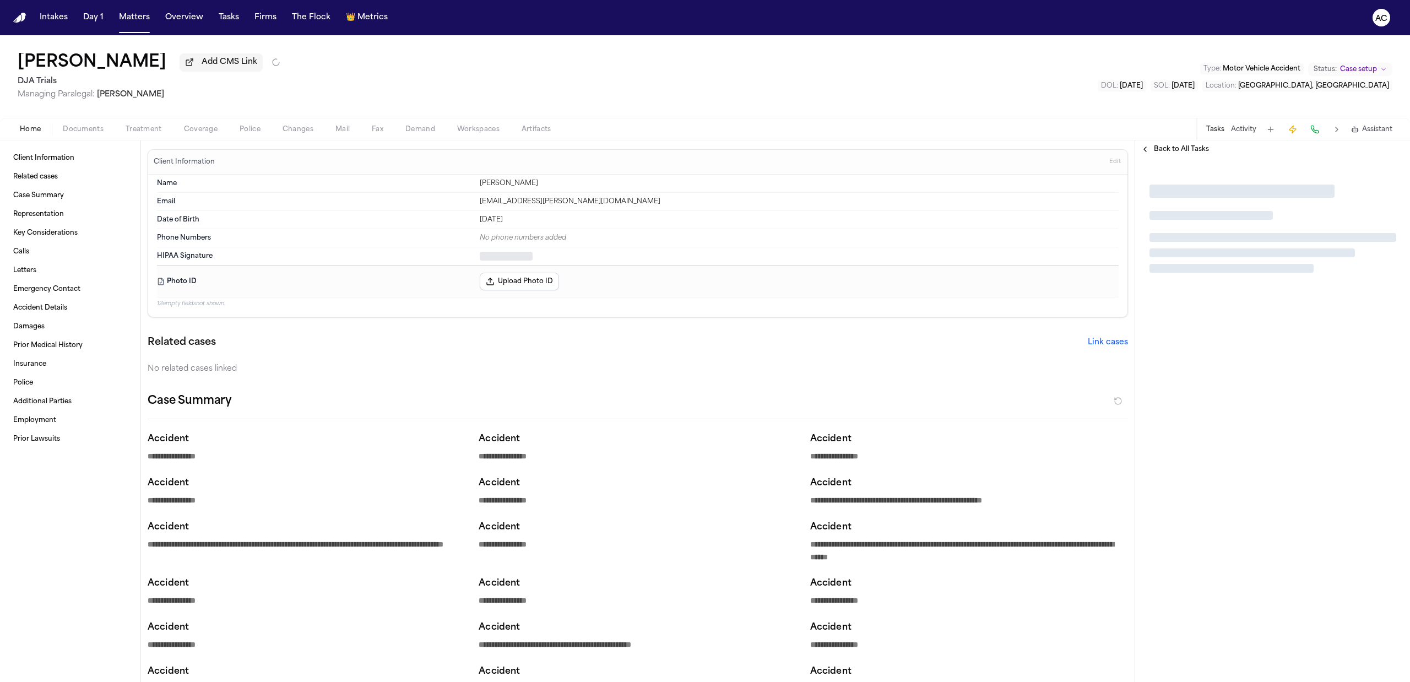
type textarea "*"
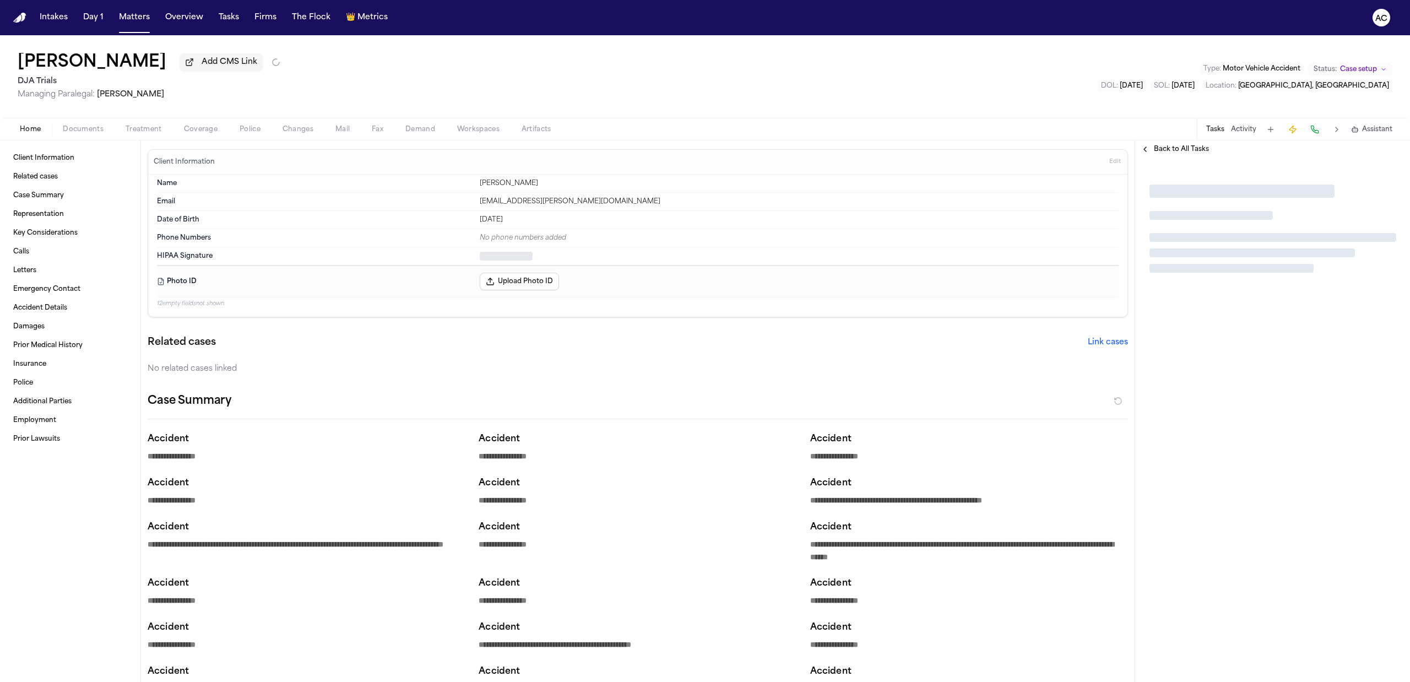
type textarea "*"
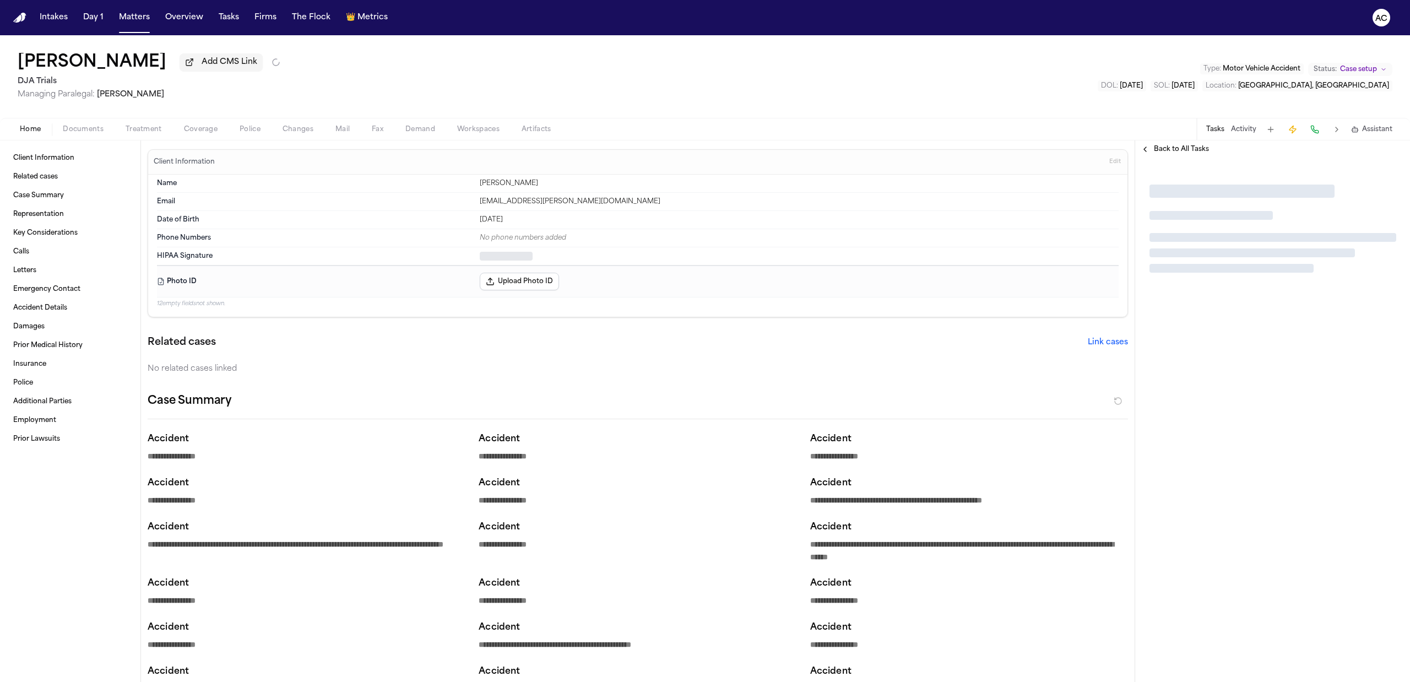
type textarea "*"
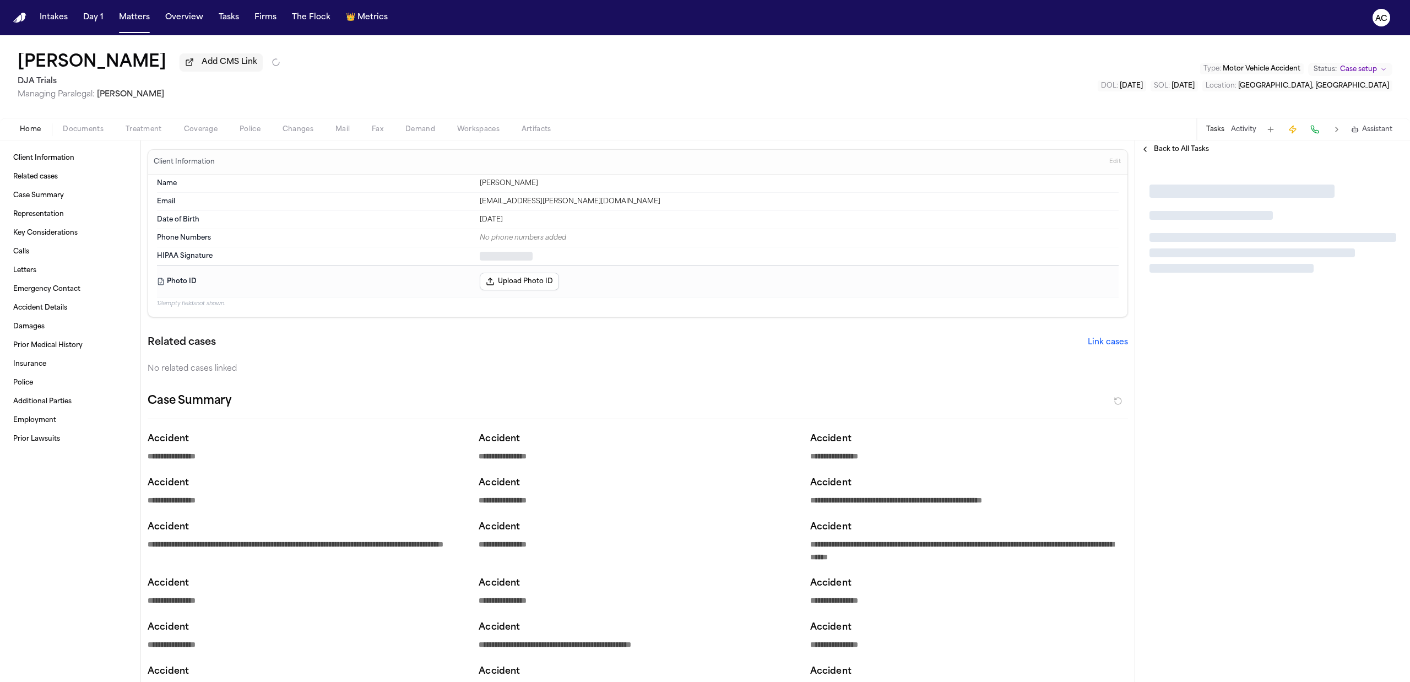
type textarea "*"
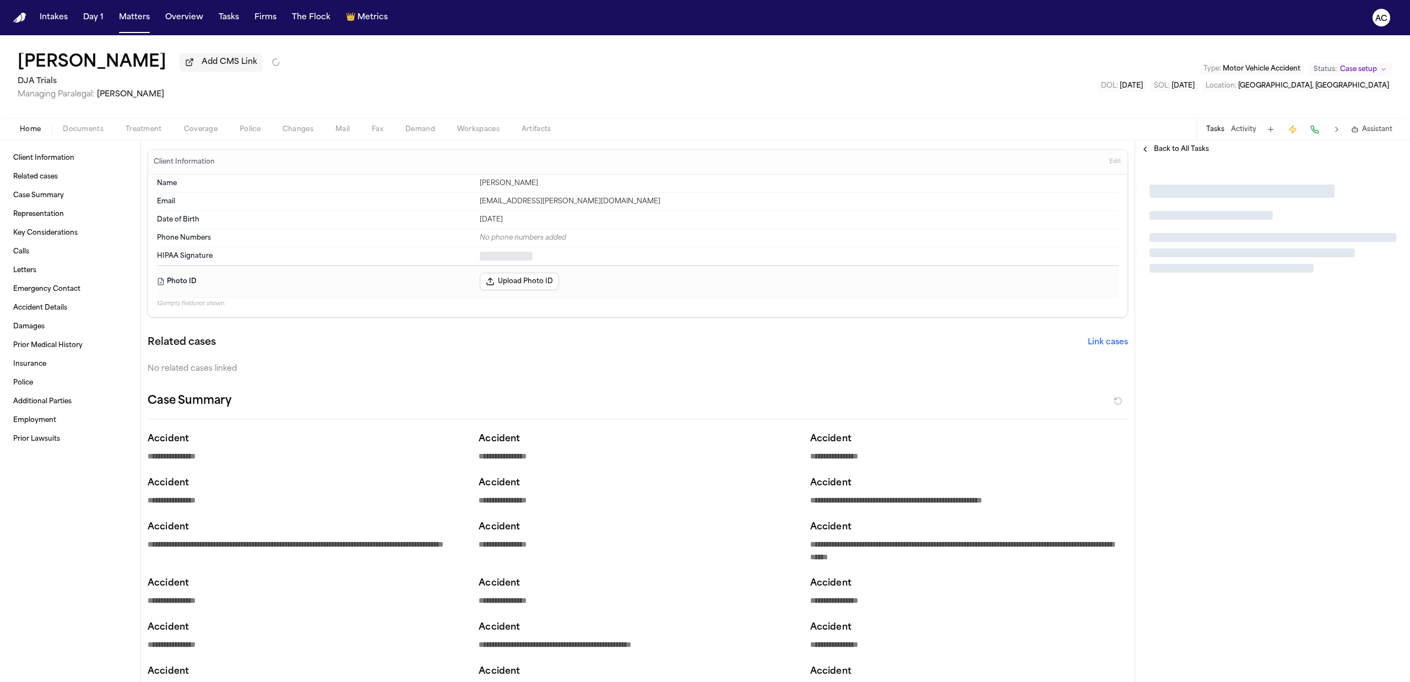
type textarea "*"
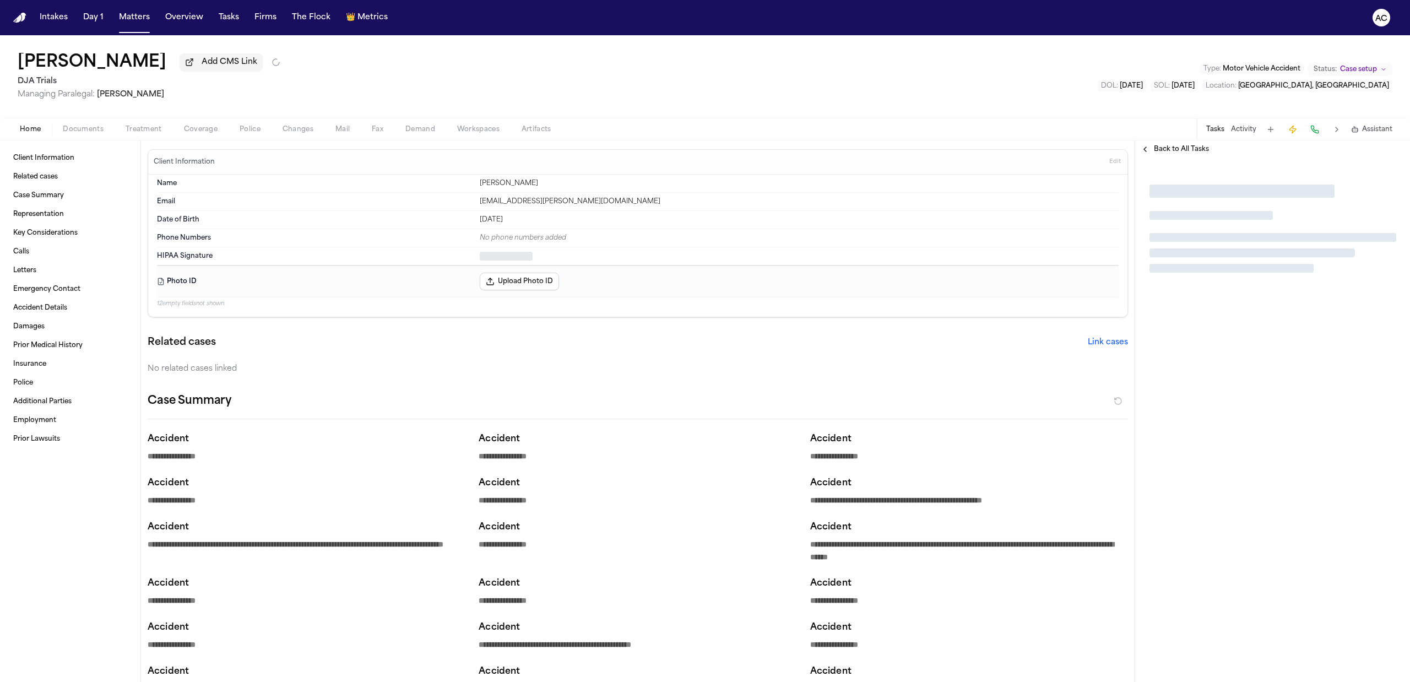
type textarea "*"
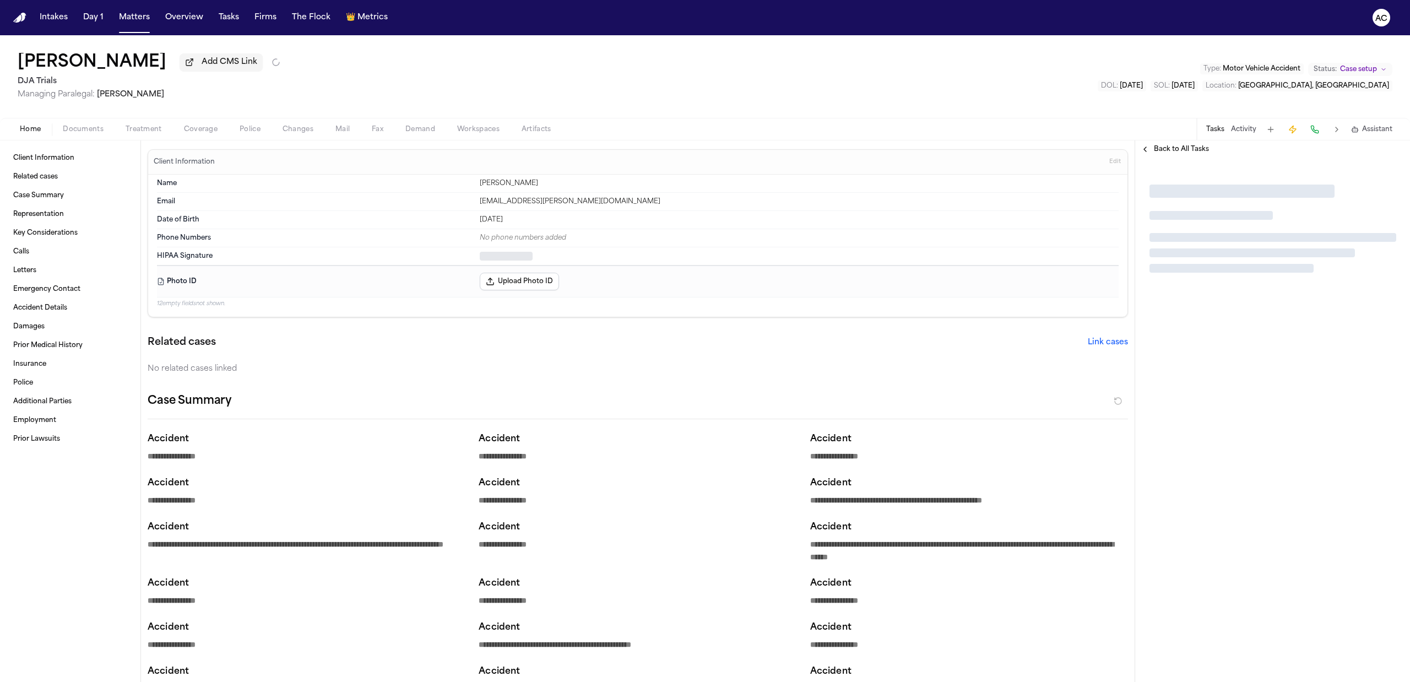
type textarea "*"
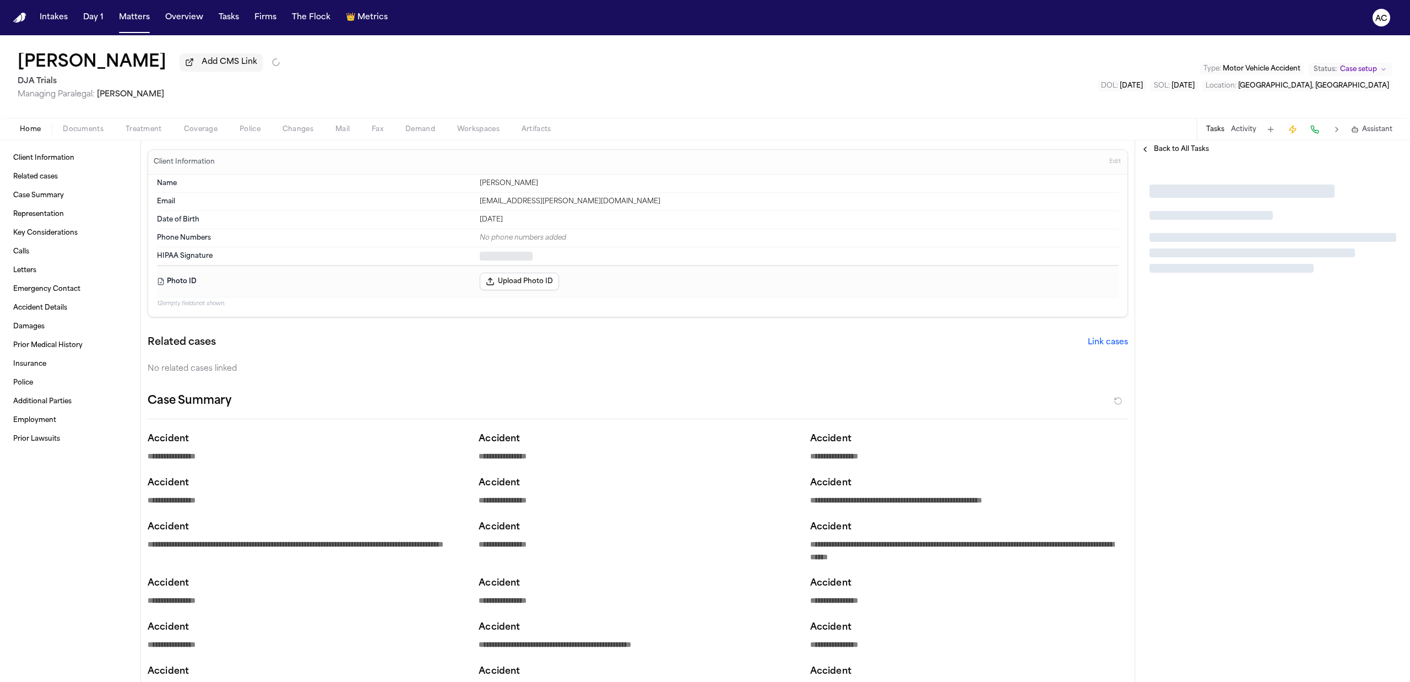
type textarea "*"
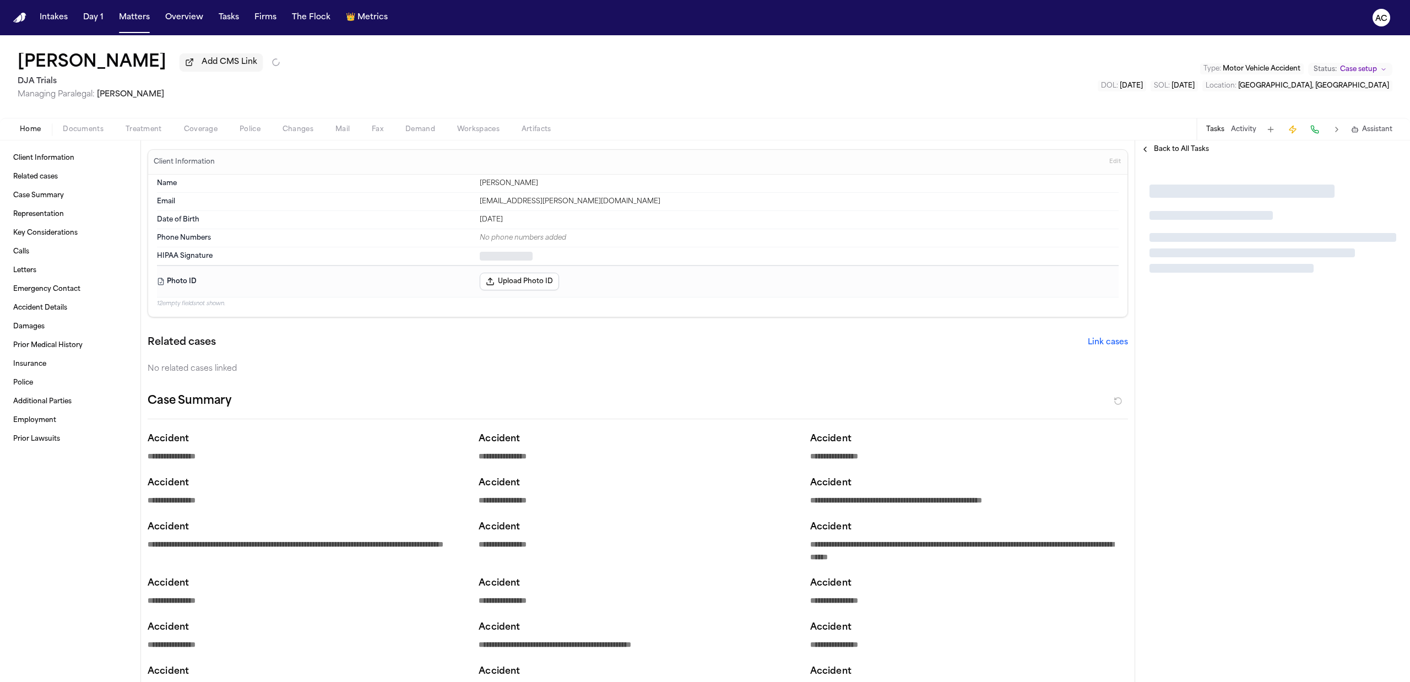
type textarea "*"
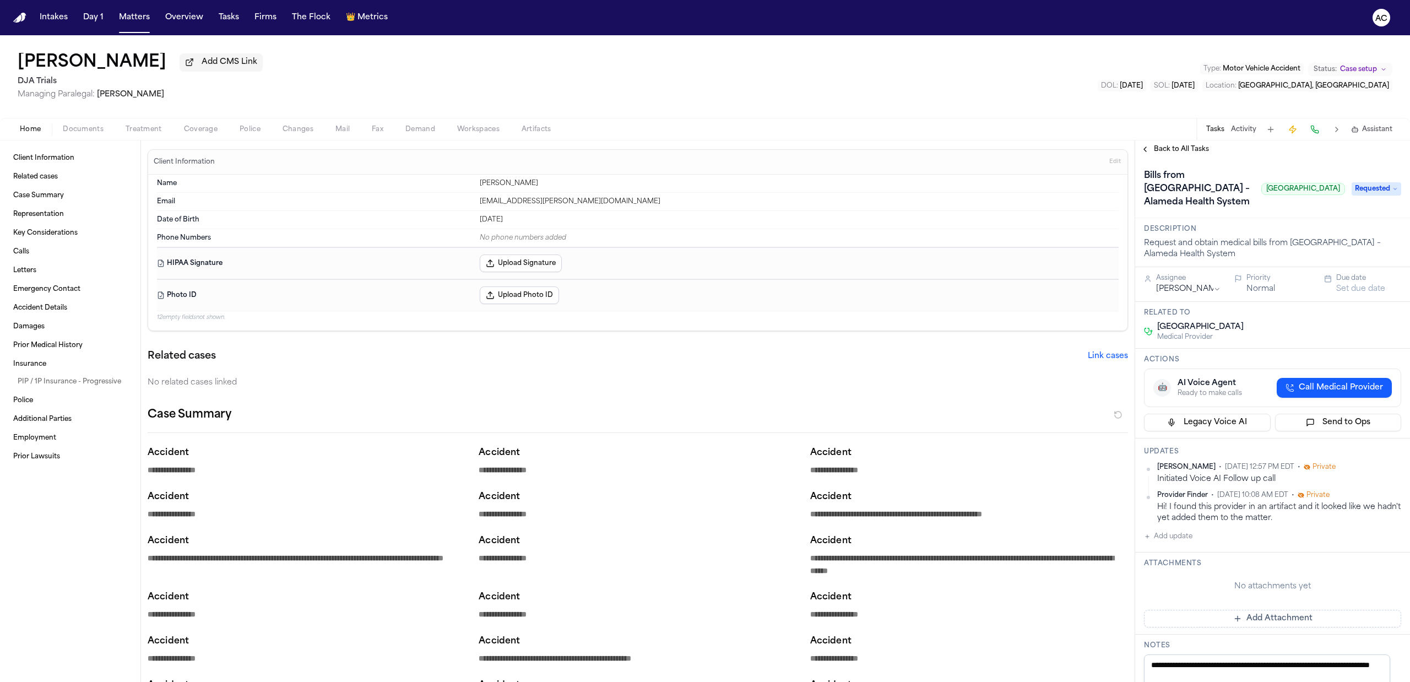
click at [132, 128] on span "Treatment" at bounding box center [144, 129] width 36 height 9
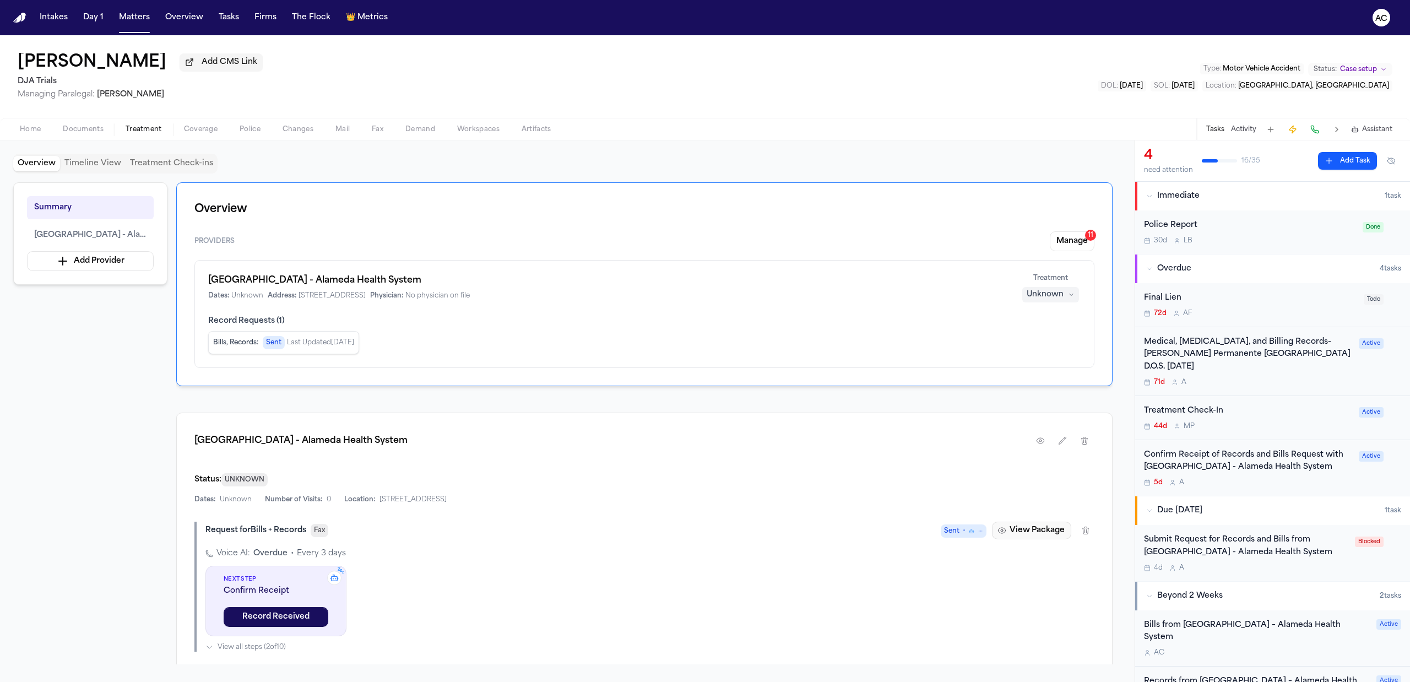
click at [1042, 531] on button "View Package" at bounding box center [1031, 530] width 79 height 18
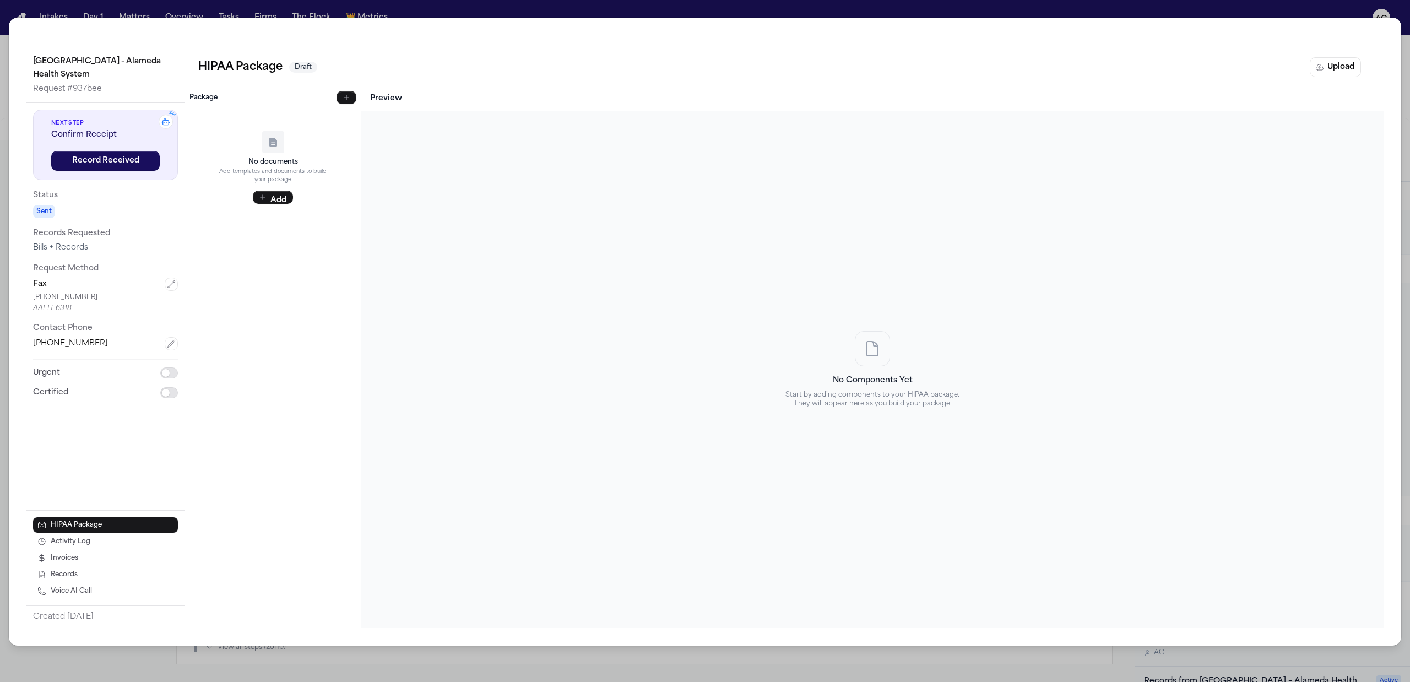
click at [80, 544] on span "Activity Log" at bounding box center [71, 541] width 40 height 9
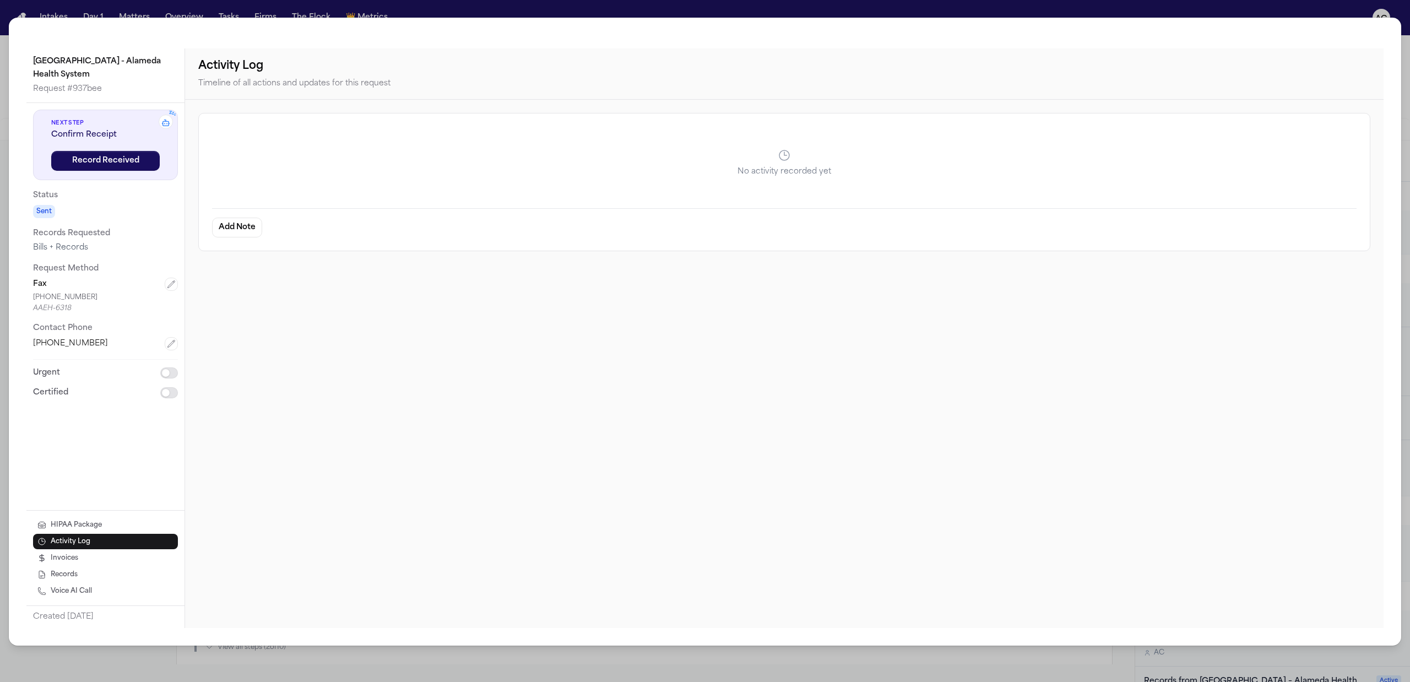
click at [1221, 7] on div "Highland Hospital - Alameda Health System Request # 937bee z z z Next Step Conf…" at bounding box center [705, 341] width 1410 height 682
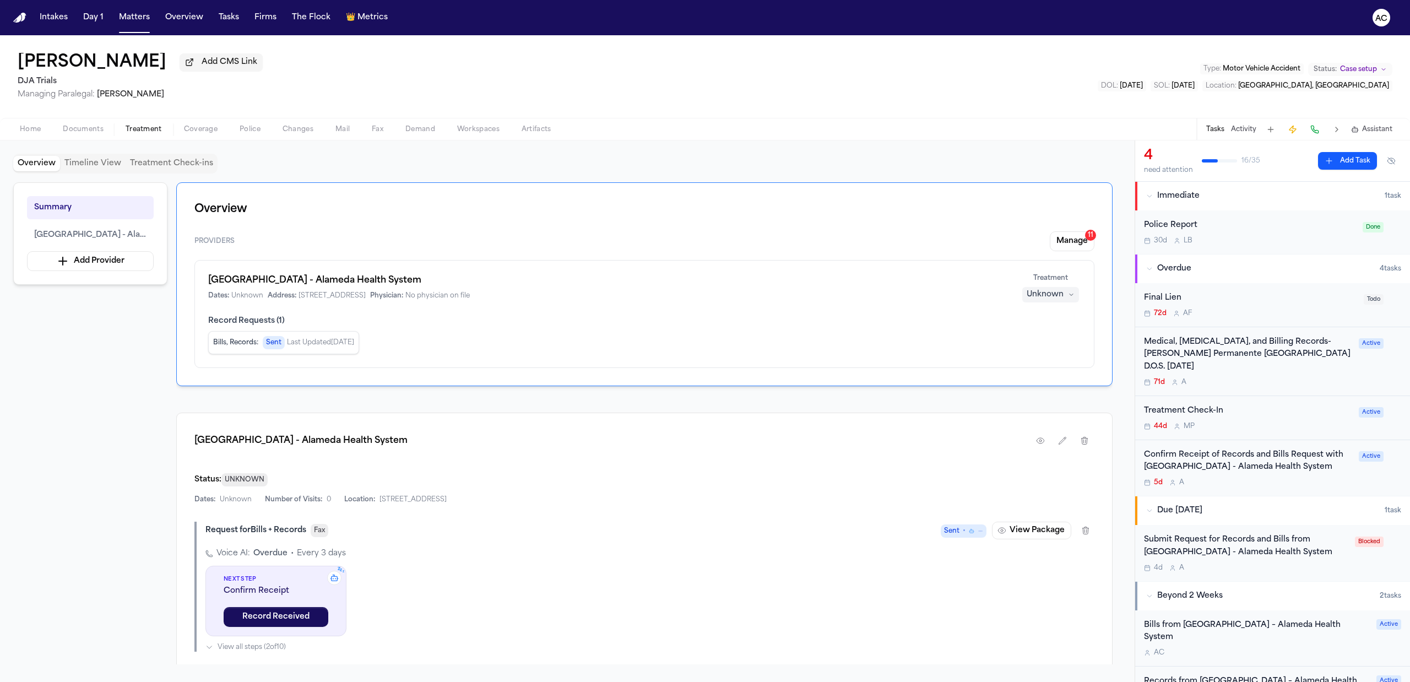
click at [1219, 352] on div "Medical, [MEDICAL_DATA], and Billing Records- [PERSON_NAME] Permanente [GEOGRAP…" at bounding box center [1248, 354] width 208 height 37
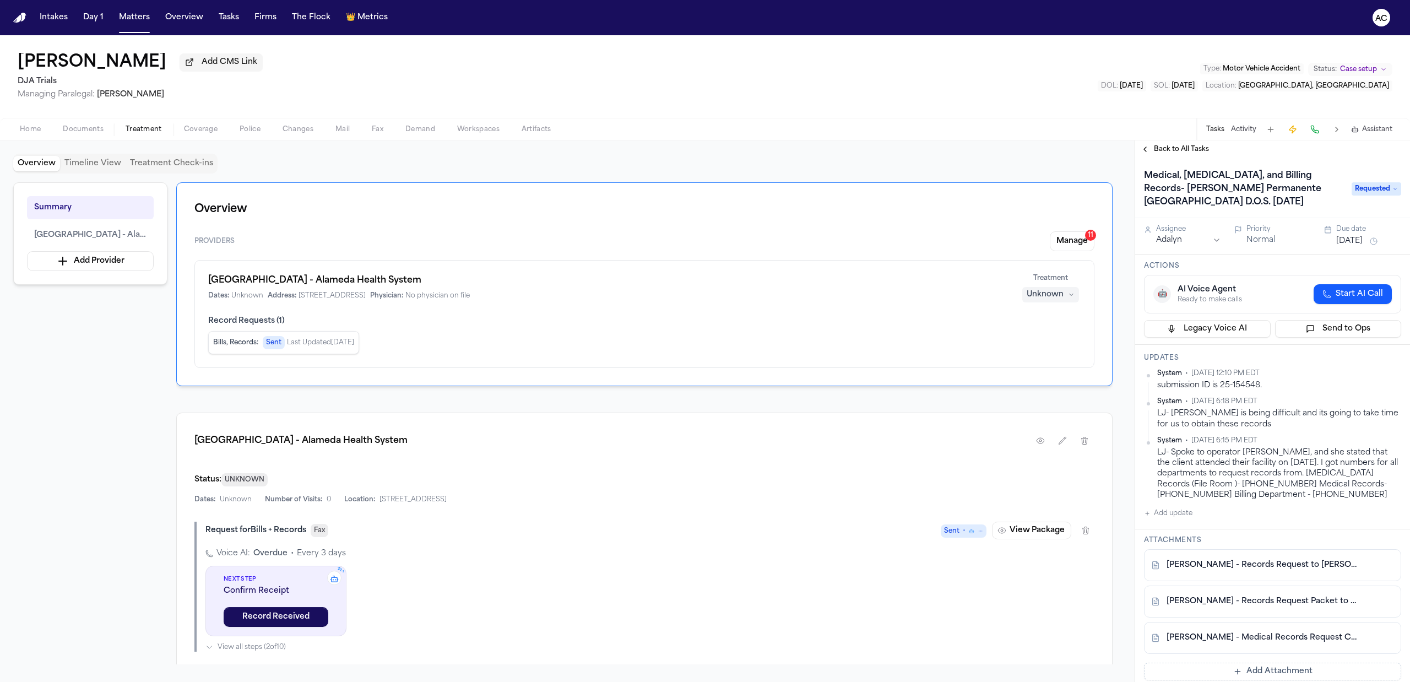
click at [1179, 150] on span "Back to All Tasks" at bounding box center [1181, 149] width 55 height 9
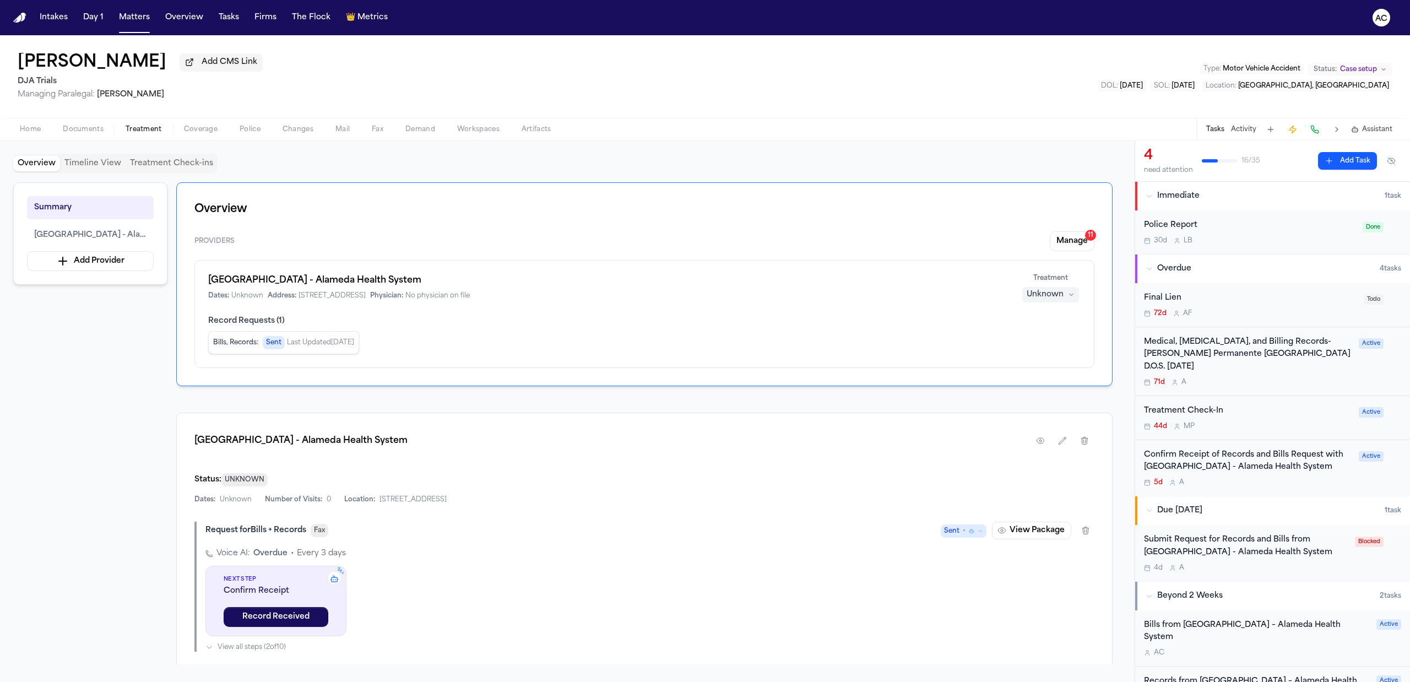
click at [31, 388] on div "Summary Highland Hospital - Alameda Health System Add Provider Overview Provide…" at bounding box center [567, 423] width 1108 height 482
click at [1239, 461] on div "Confirm Receipt of Records and Bills Request with [GEOGRAPHIC_DATA] - Alameda H…" at bounding box center [1248, 461] width 208 height 25
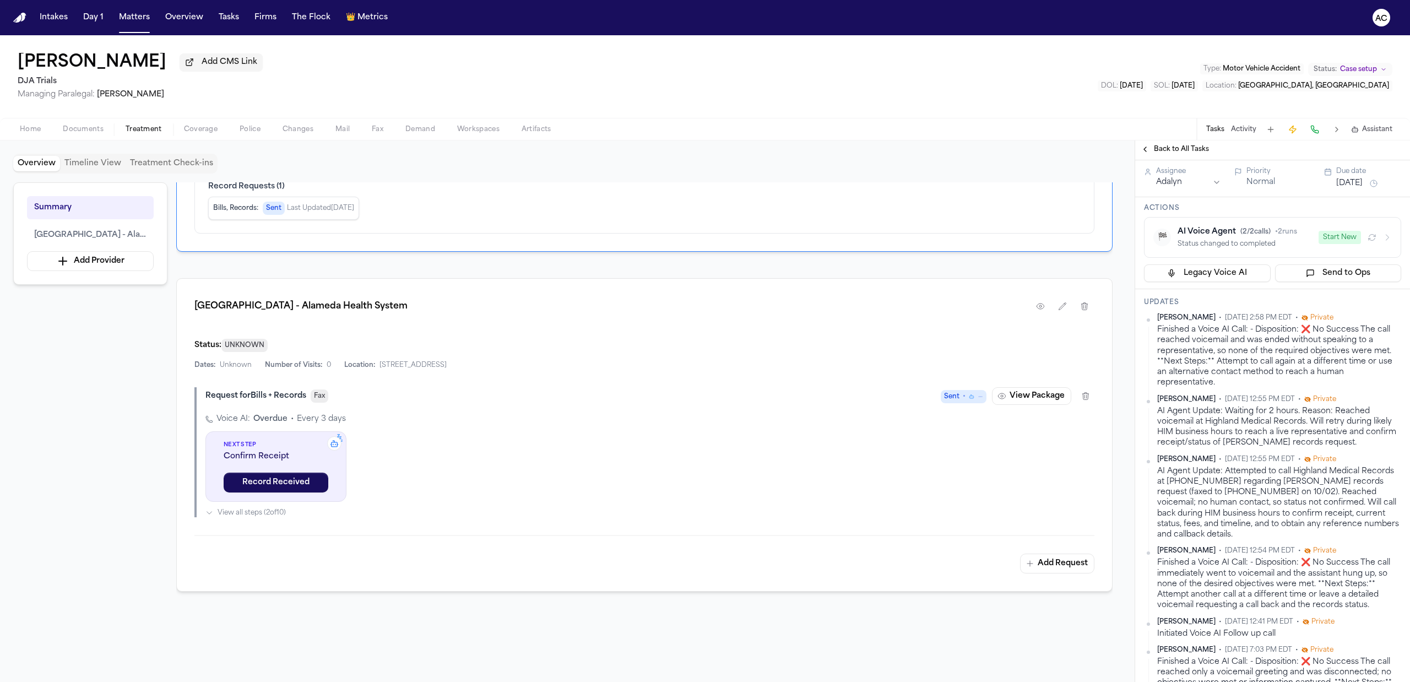
scroll to position [146, 0]
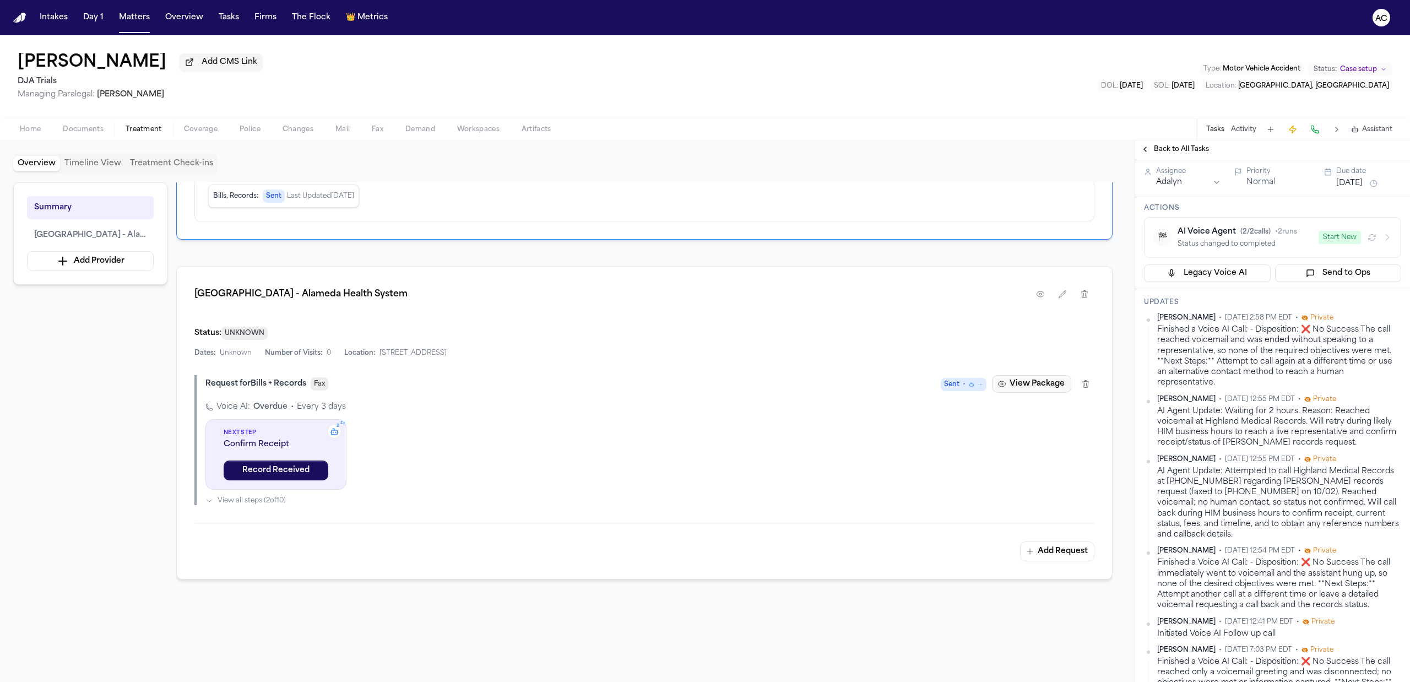
click at [1020, 390] on button "View Package" at bounding box center [1031, 384] width 79 height 18
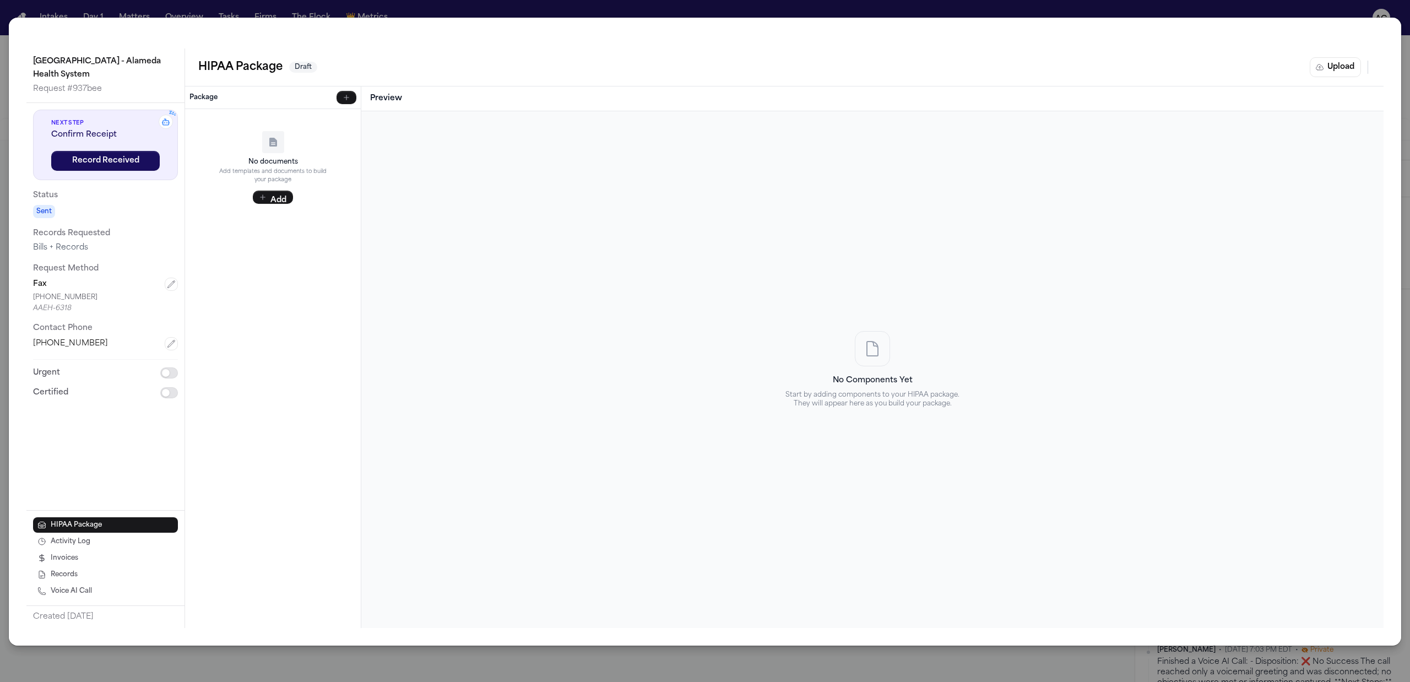
click at [107, 6] on div "Highland Hospital - Alameda Health System Request # 937bee z z z Next Step Conf…" at bounding box center [705, 341] width 1410 height 682
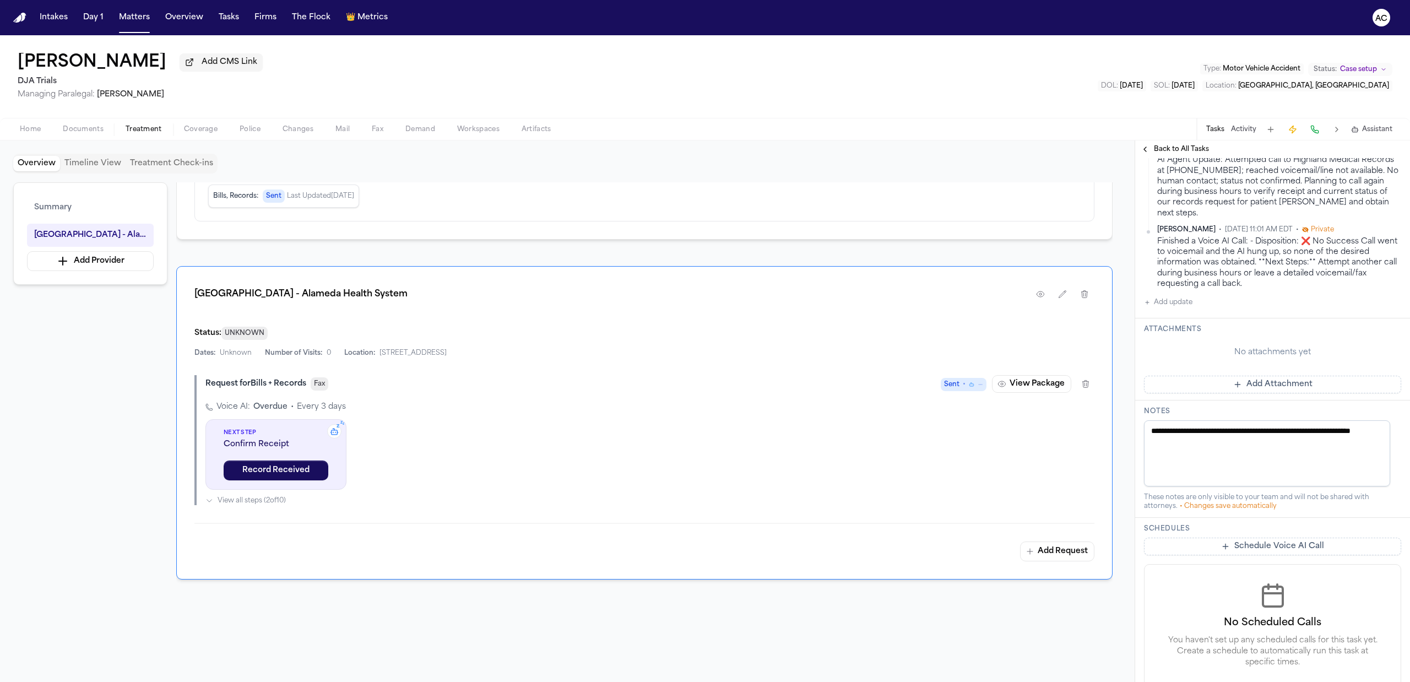
scroll to position [807, 0]
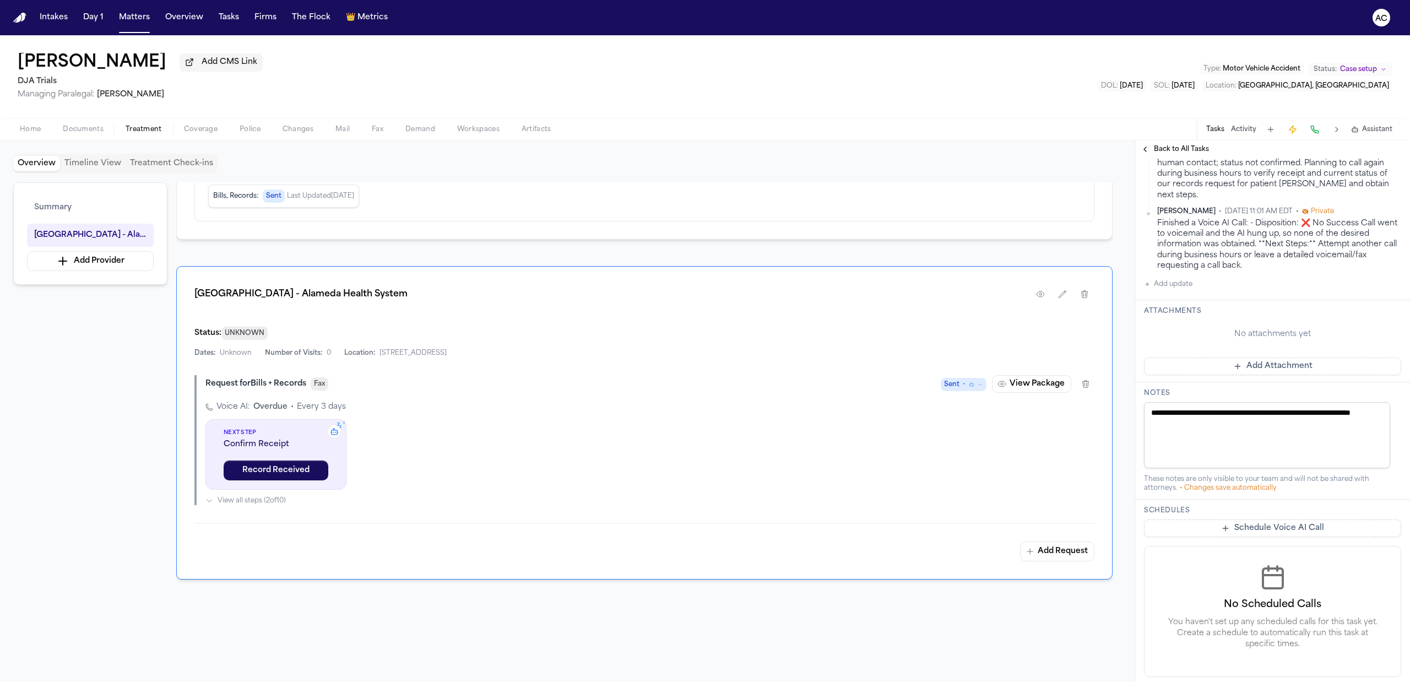
click at [1164, 291] on button "Add update" at bounding box center [1168, 284] width 48 height 13
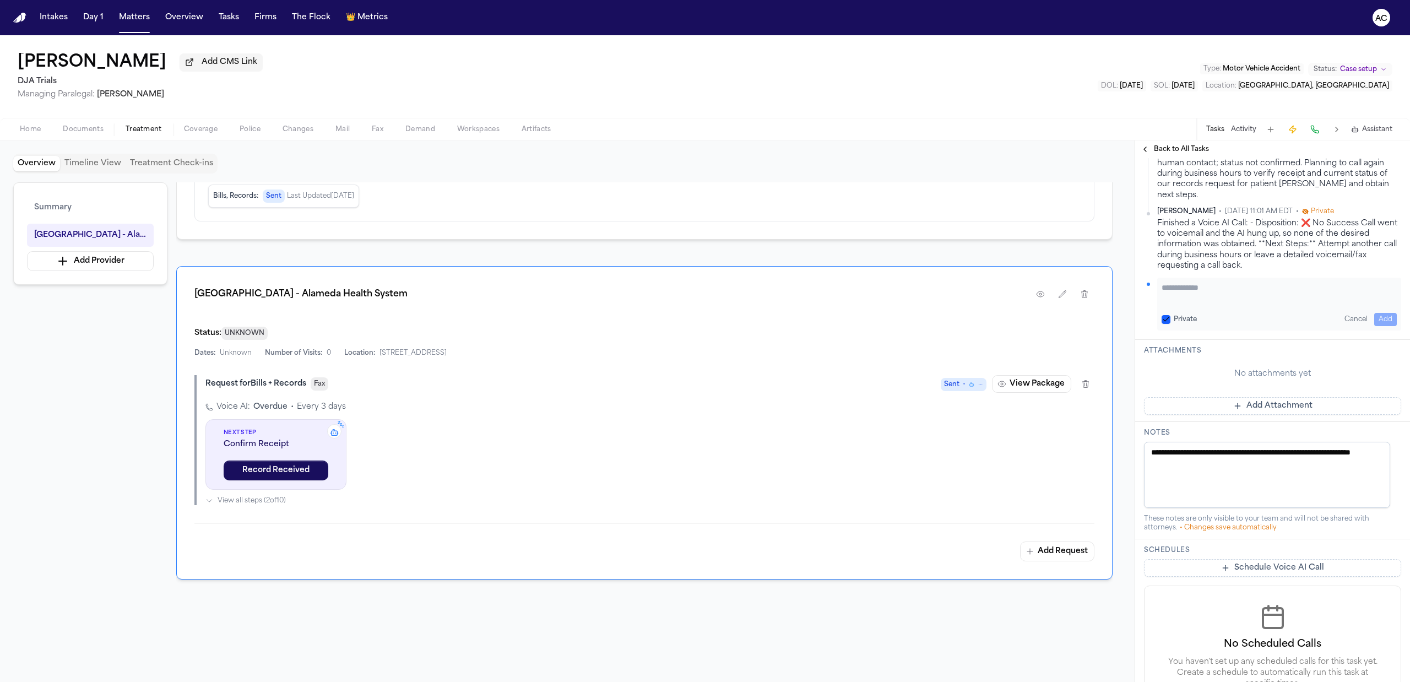
click at [1197, 304] on textarea "Add your update" at bounding box center [1278, 293] width 235 height 22
click at [1163, 324] on button "Private" at bounding box center [1165, 319] width 9 height 9
click at [1183, 304] on textarea "Add your update" at bounding box center [1278, 293] width 235 height 22
drag, startPoint x: 1357, startPoint y: 382, endPoint x: 1090, endPoint y: 402, distance: 267.8
click at [1090, 402] on div "Overview Timeline View Treatment Check-ins Summary Highland Hospital - Alameda …" at bounding box center [705, 410] width 1410 height 541
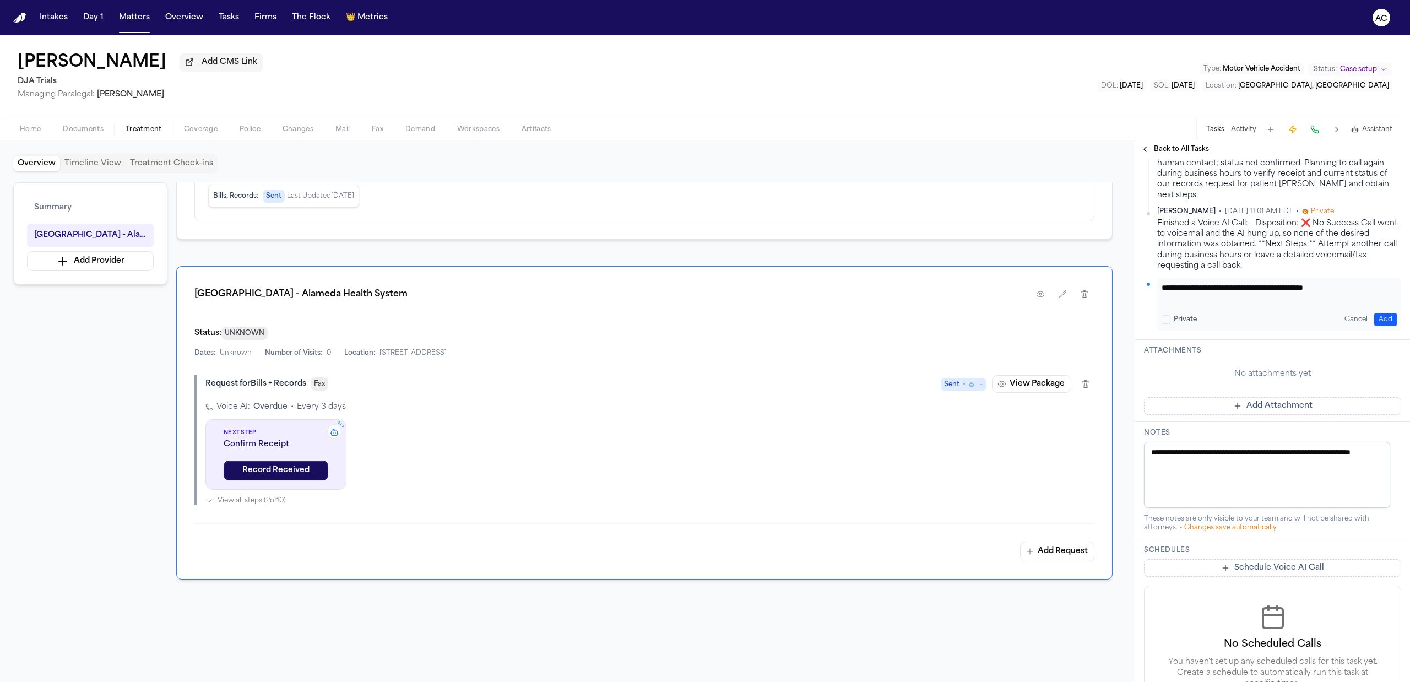
drag, startPoint x: 1371, startPoint y: 409, endPoint x: 1340, endPoint y: 415, distance: 31.4
click at [1374, 326] on button "Add" at bounding box center [1385, 319] width 23 height 13
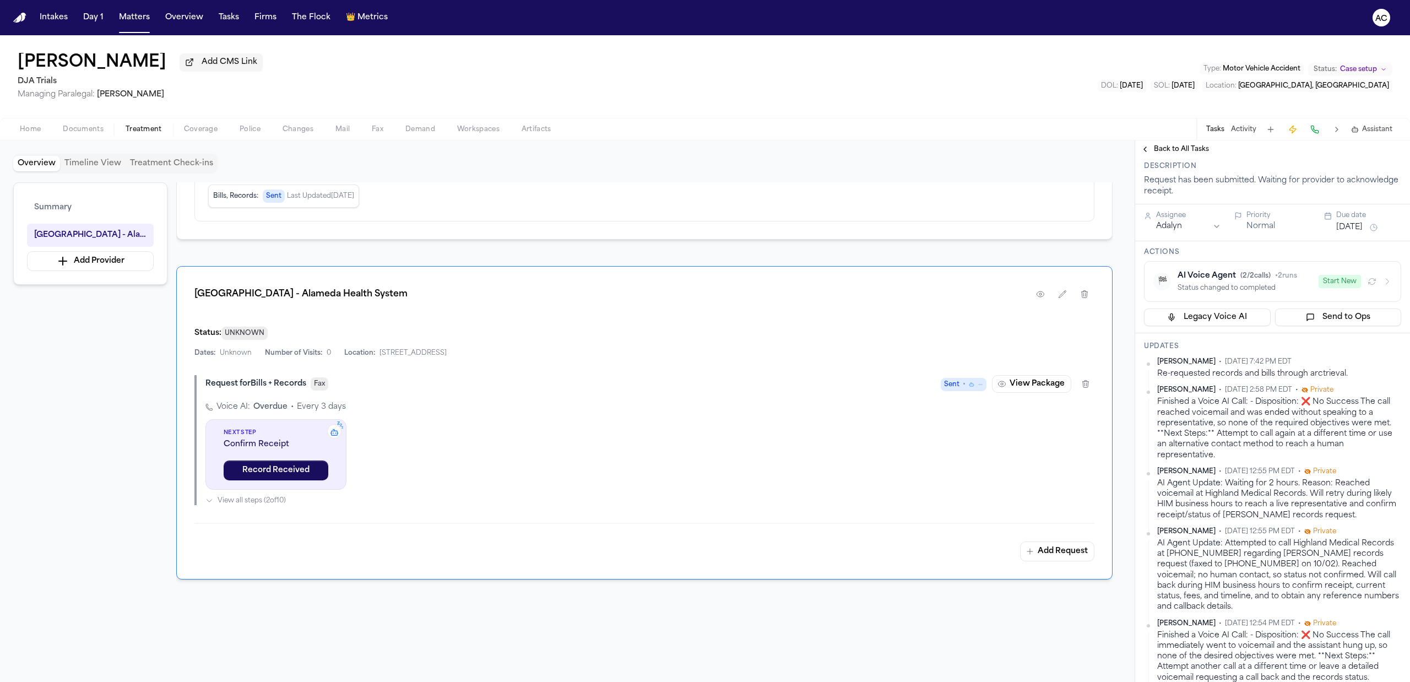
scroll to position [101, 0]
click at [1172, 146] on span "Back to All Tasks" at bounding box center [1181, 149] width 55 height 9
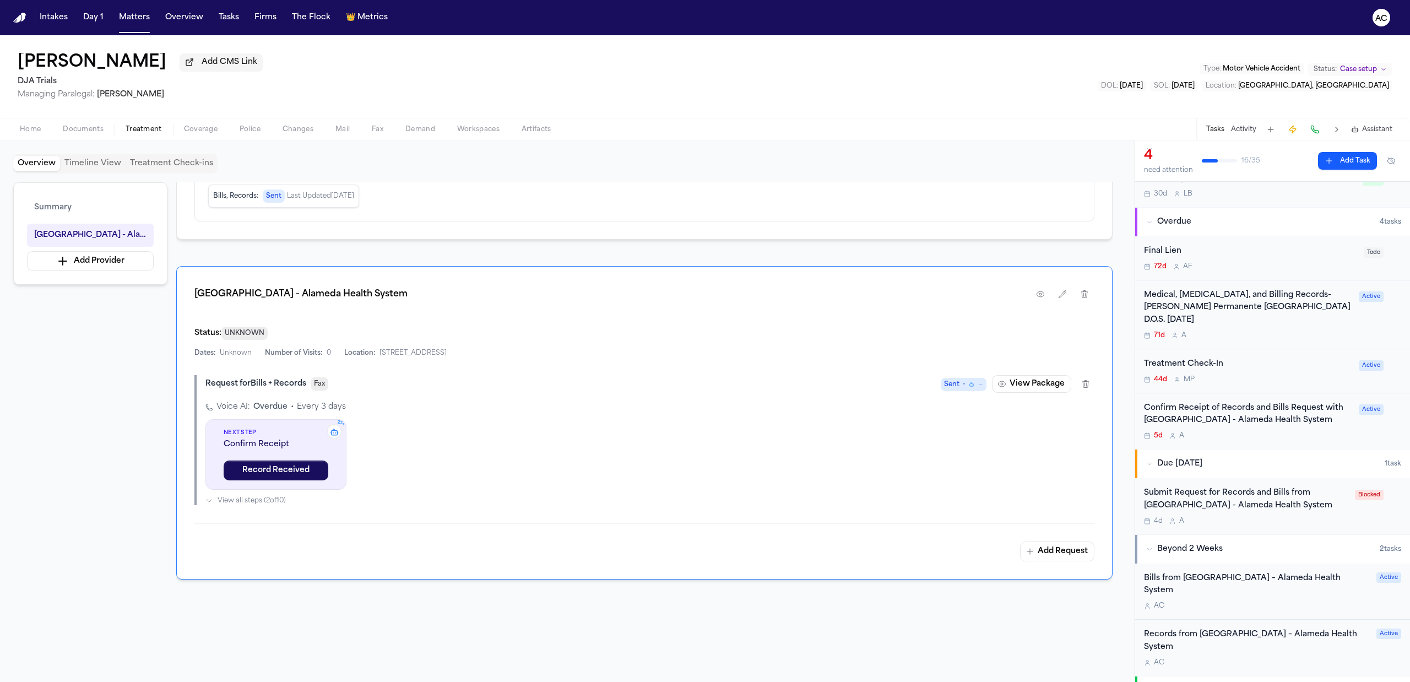
scroll to position [73, 0]
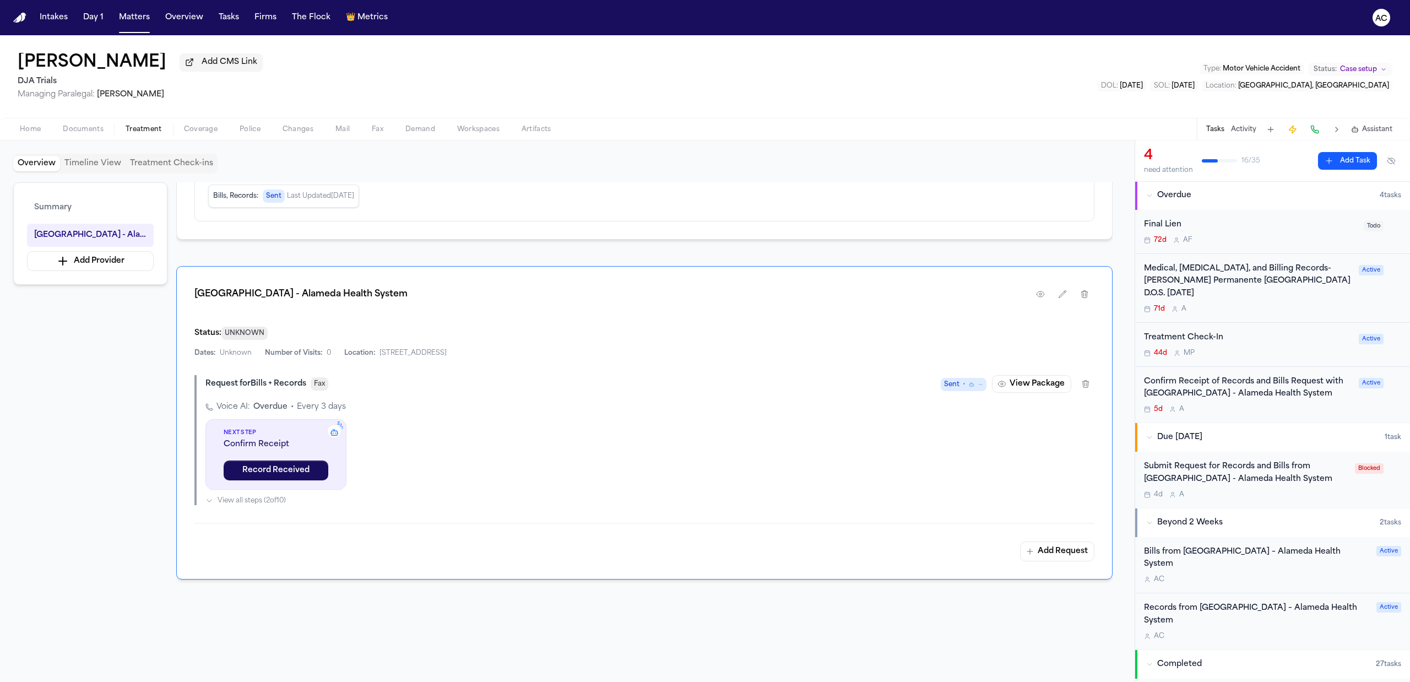
click at [1240, 466] on div "Submit Request for Records and Bills from [GEOGRAPHIC_DATA] - Alameda Health Sy…" at bounding box center [1246, 472] width 204 height 25
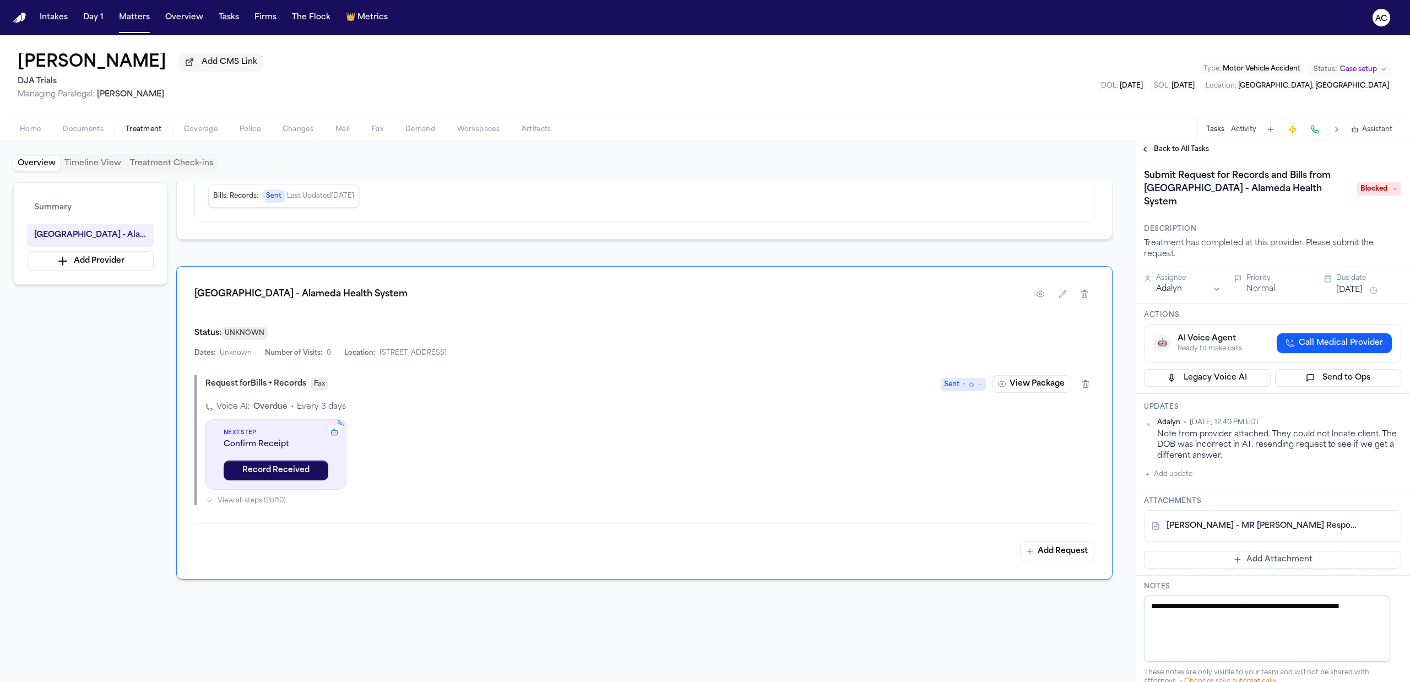
click at [1201, 150] on span "Back to All Tasks" at bounding box center [1181, 149] width 55 height 9
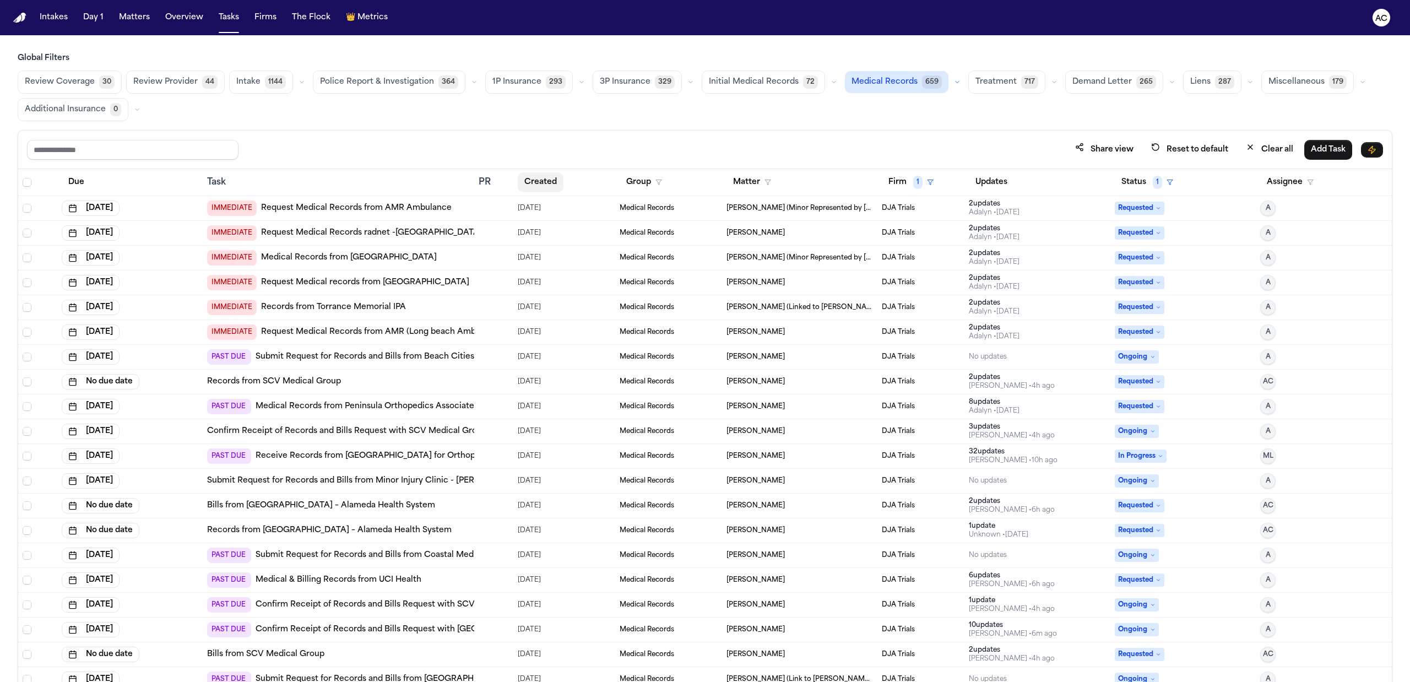
click at [539, 177] on button "Created" at bounding box center [541, 182] width 46 height 20
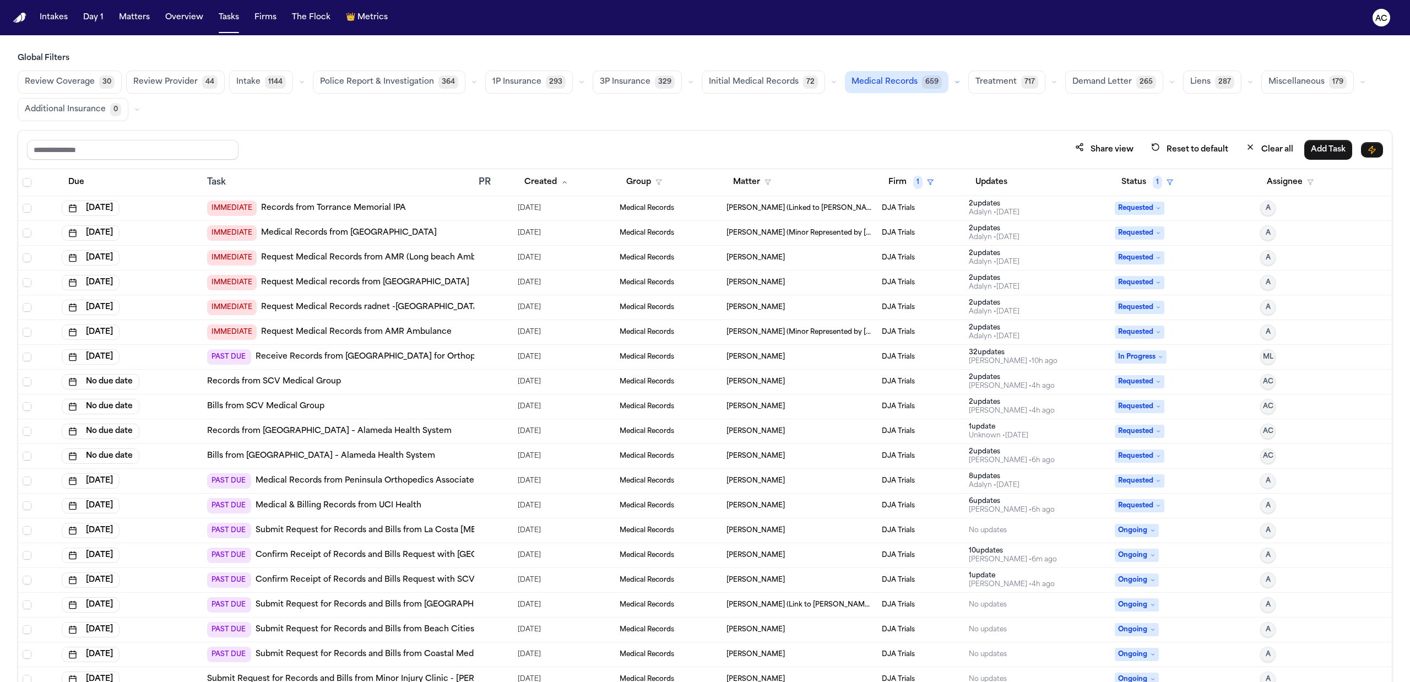
click at [410, 433] on link "Records from [GEOGRAPHIC_DATA] – Alameda Health System" at bounding box center [329, 431] width 244 height 11
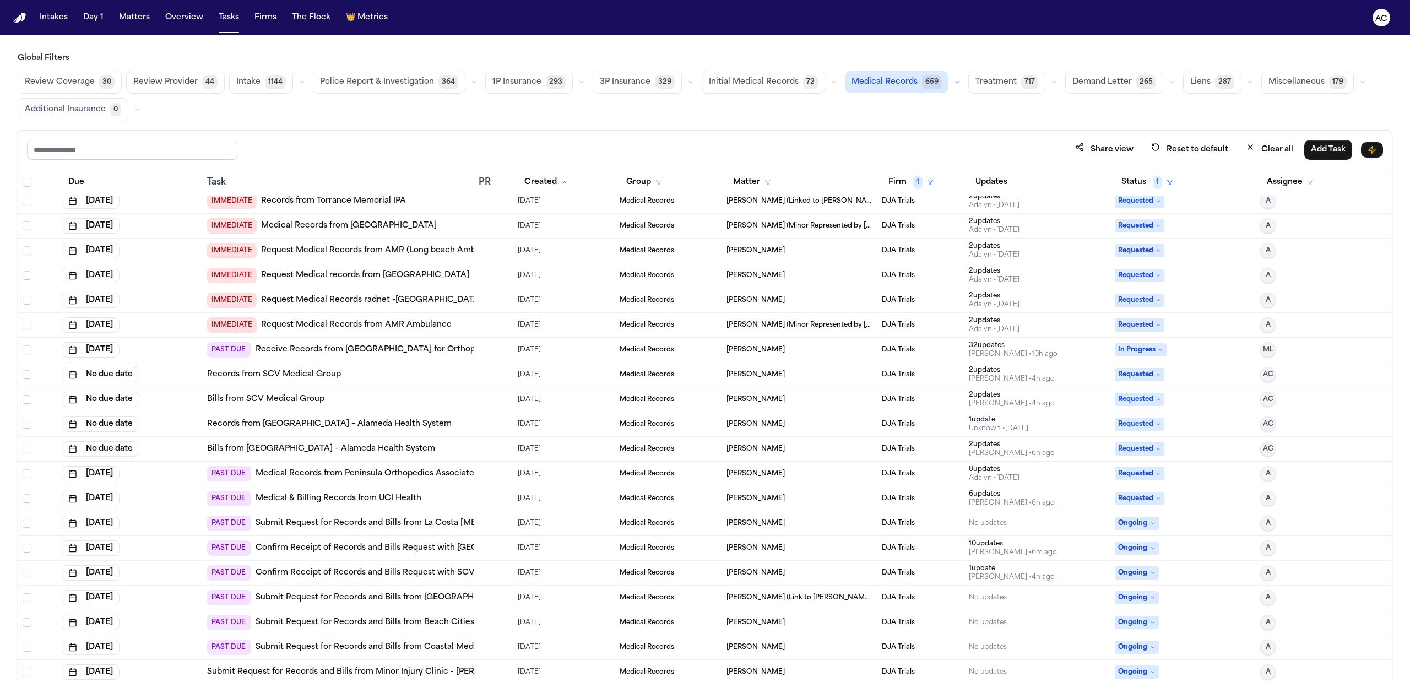
scroll to position [12, 0]
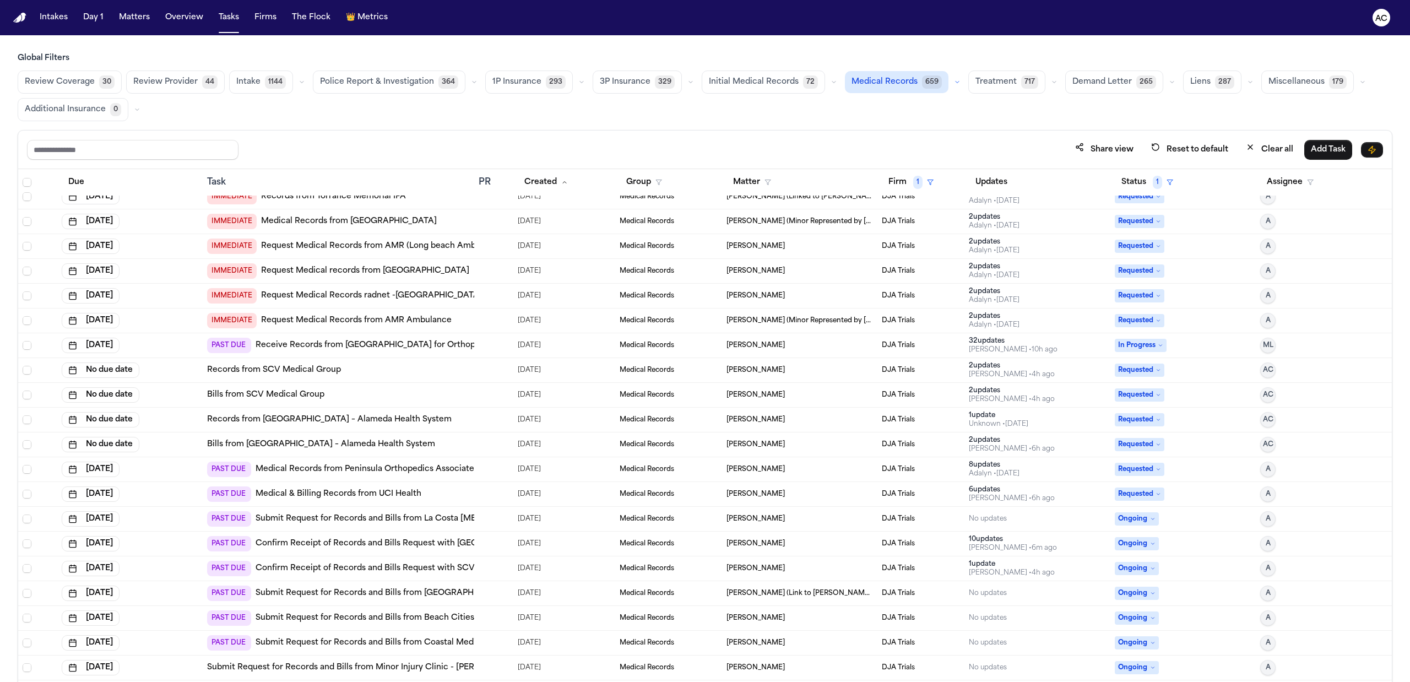
click at [759, 73] on button "Initial Medical Records 72" at bounding box center [763, 81] width 123 height 23
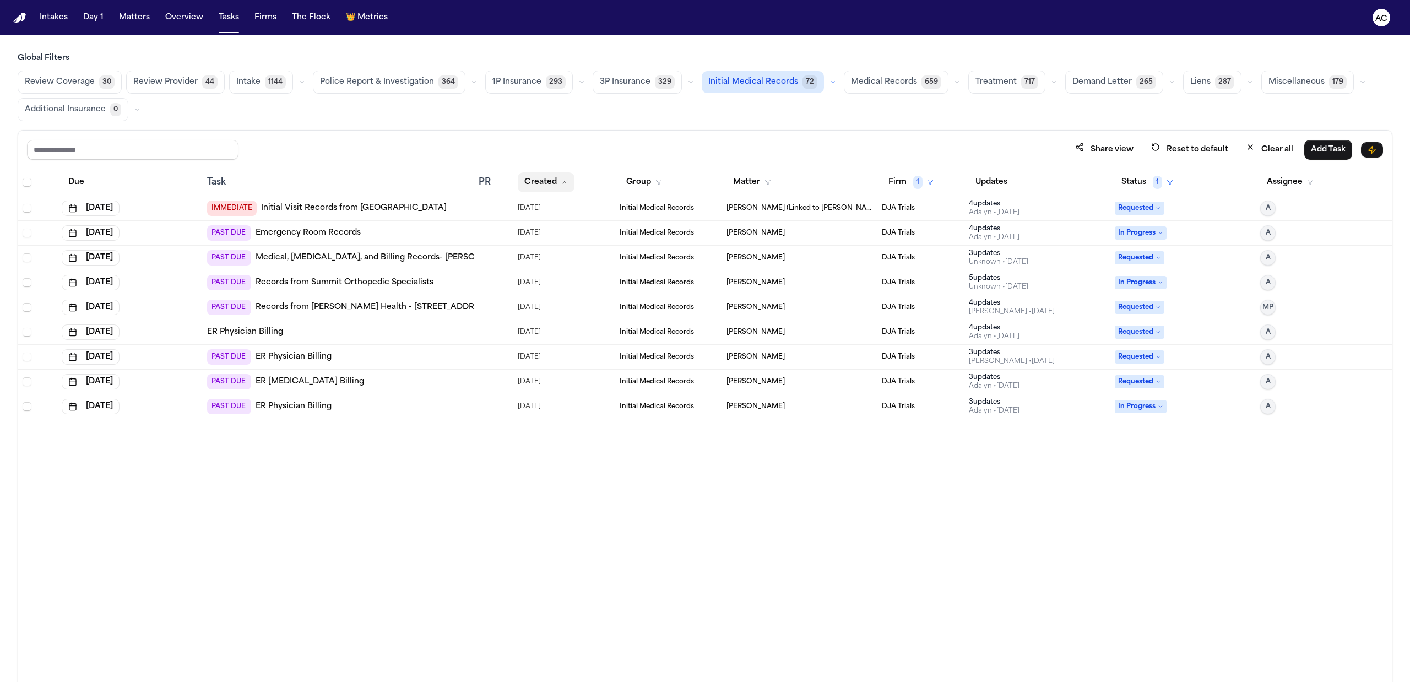
click at [536, 181] on button "Created" at bounding box center [546, 182] width 57 height 20
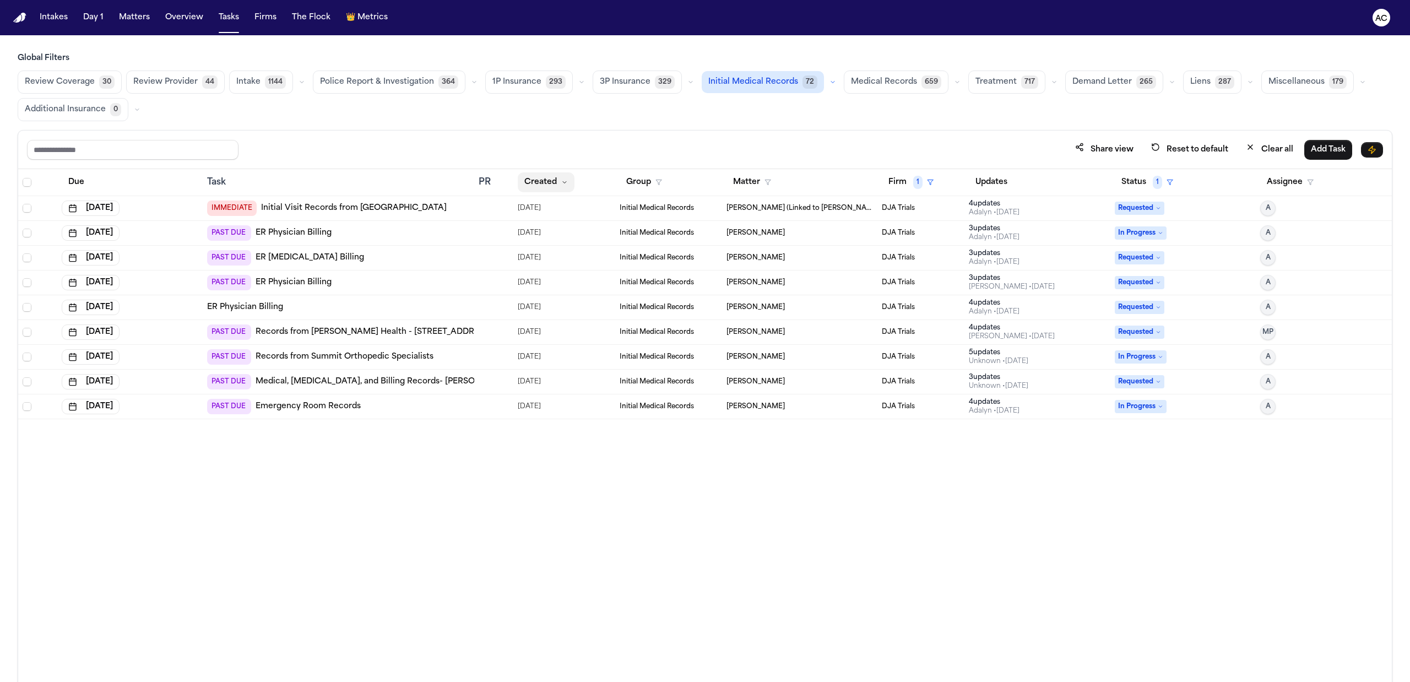
click at [555, 180] on button "Created" at bounding box center [546, 182] width 57 height 20
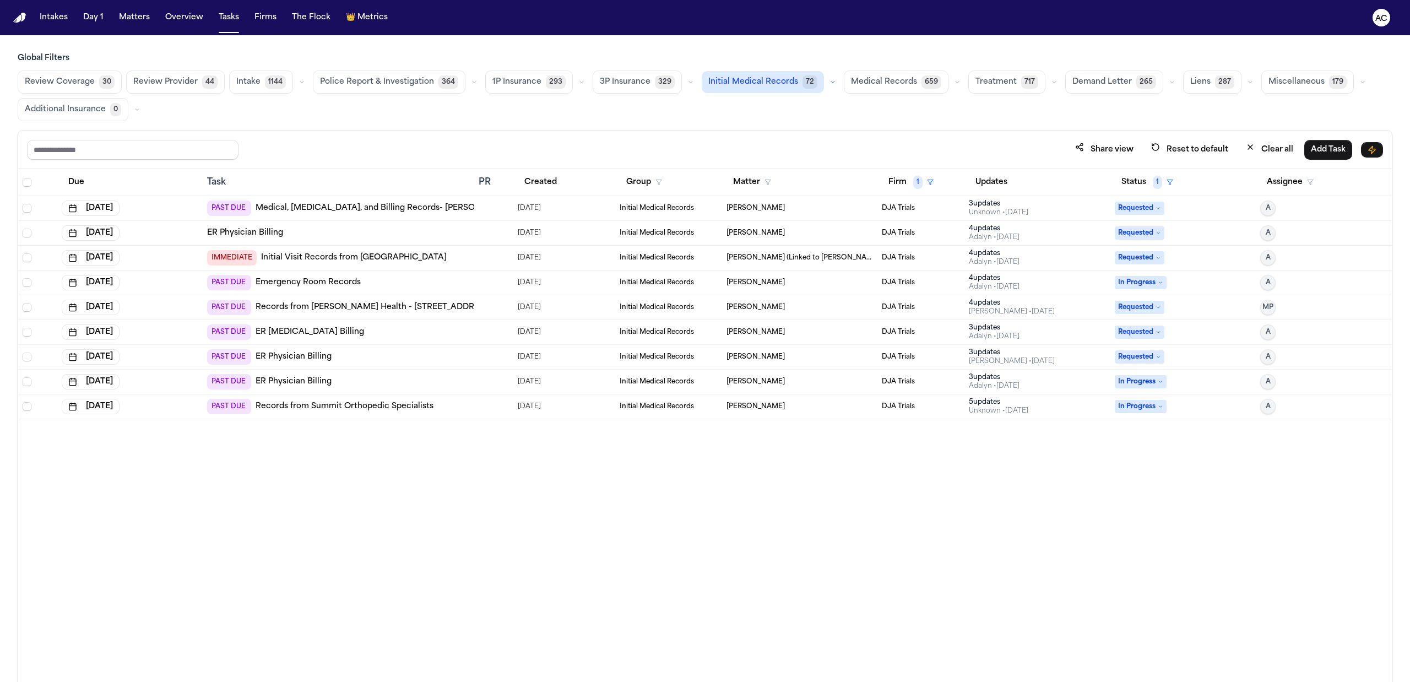
click at [360, 208] on link "Medical, [MEDICAL_DATA], and Billing Records- [PERSON_NAME] Permanente [GEOGRAP…" at bounding box center [479, 208] width 448 height 11
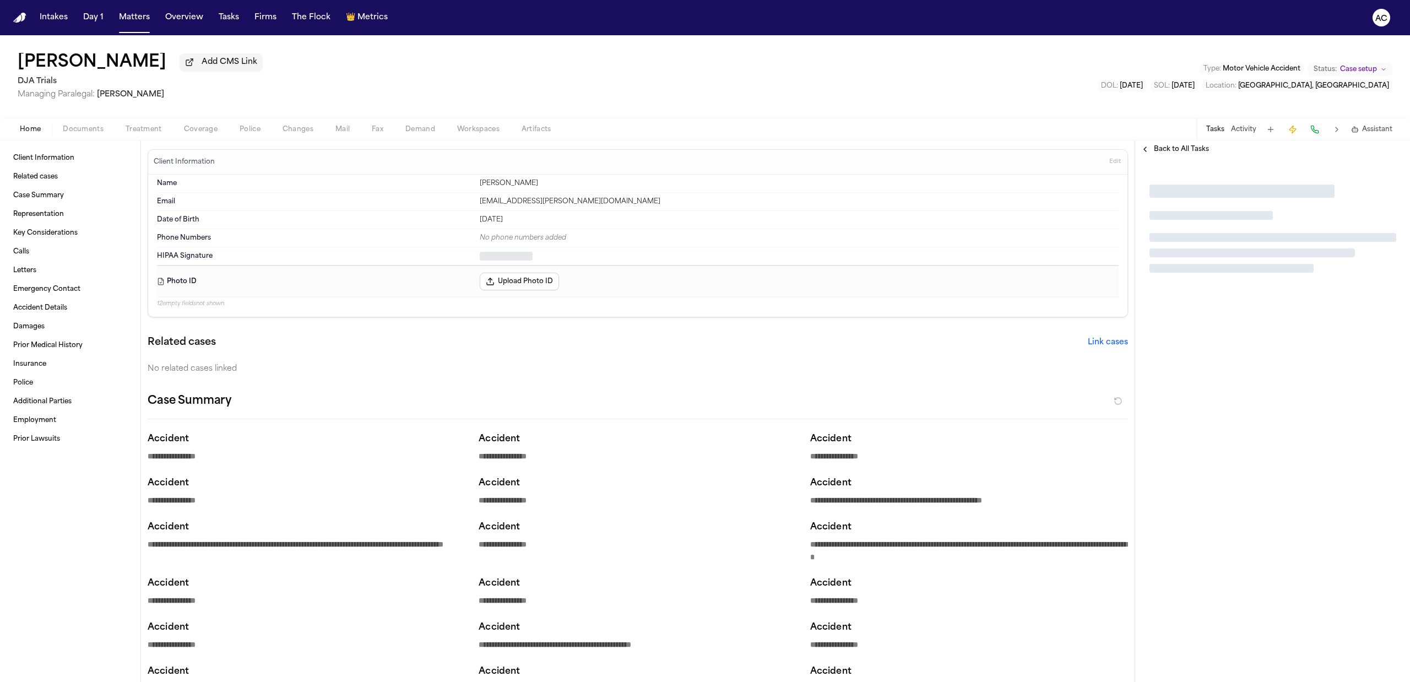
type textarea "*"
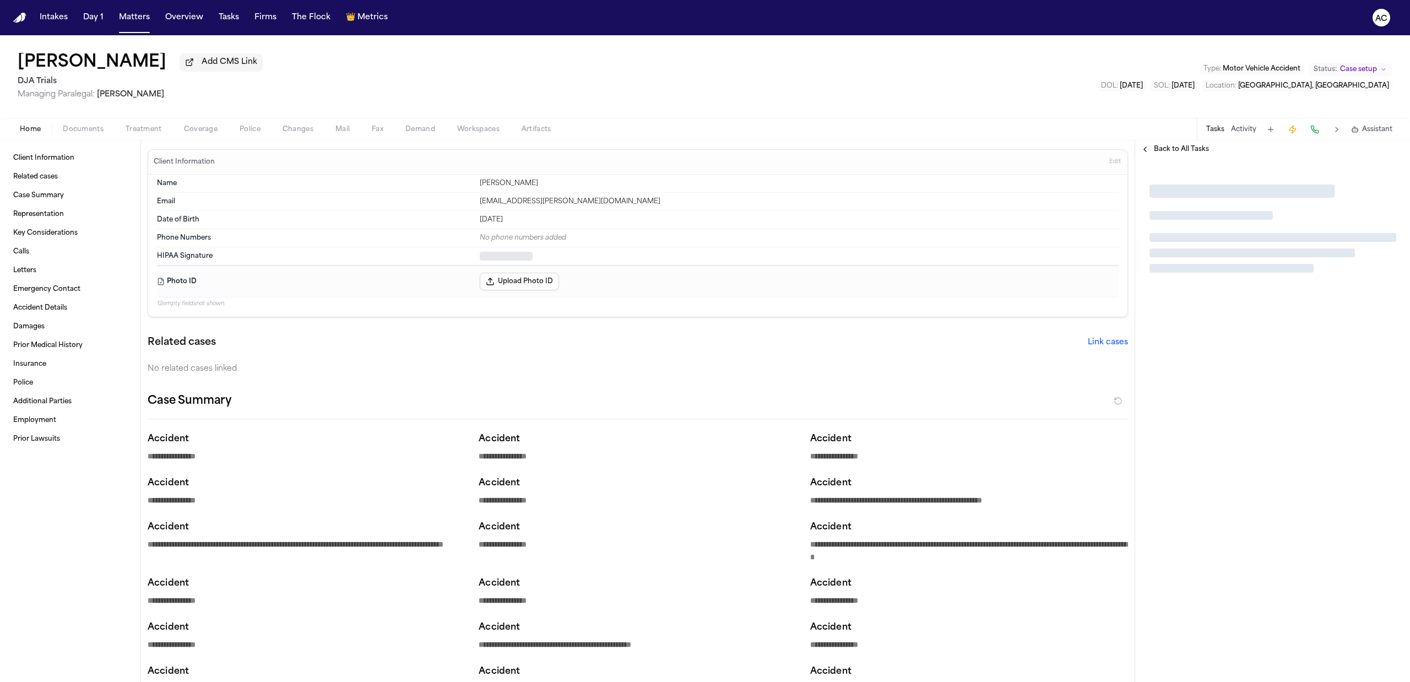
type textarea "*"
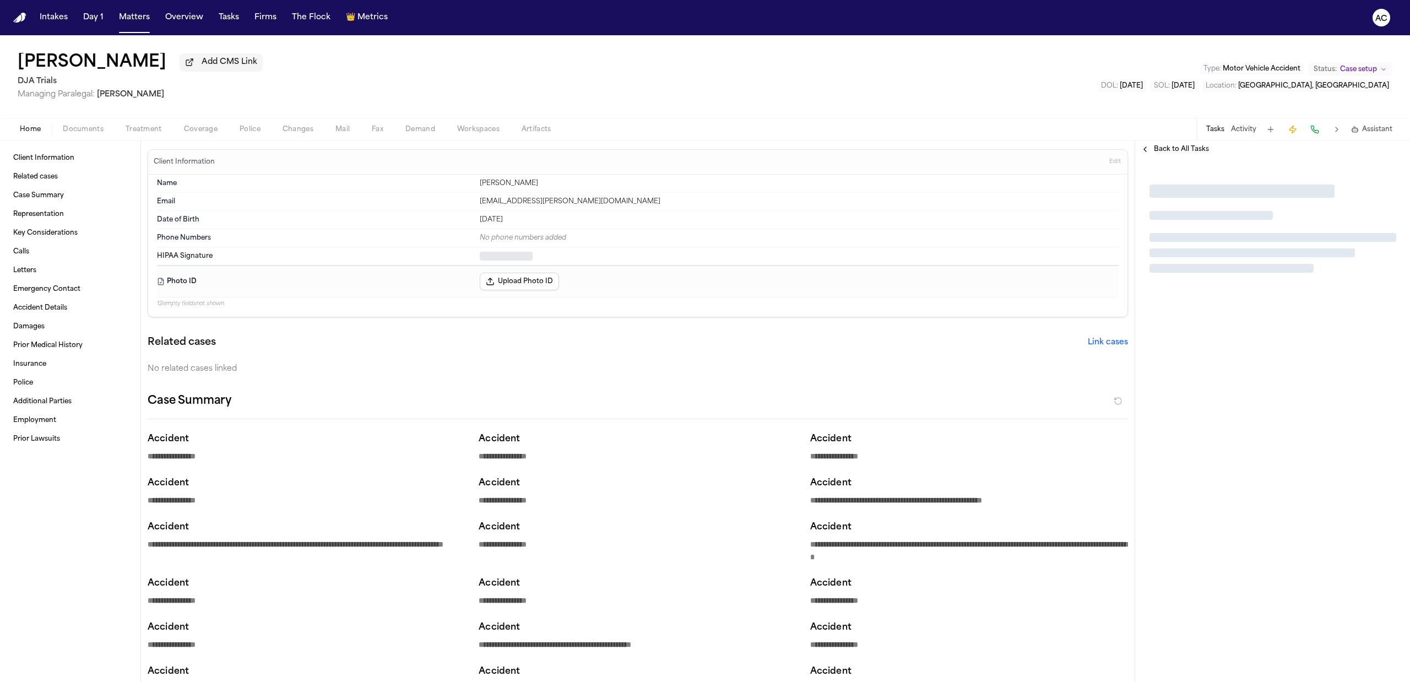
type textarea "*"
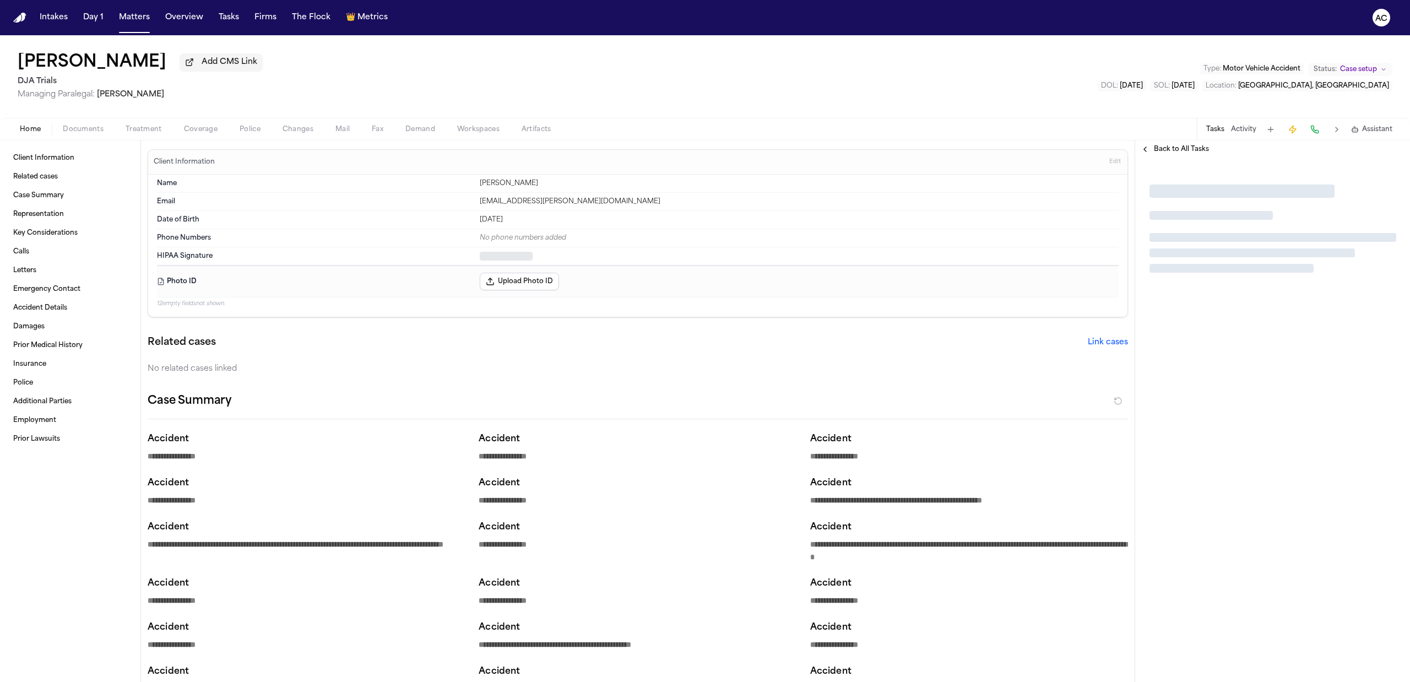
type textarea "*"
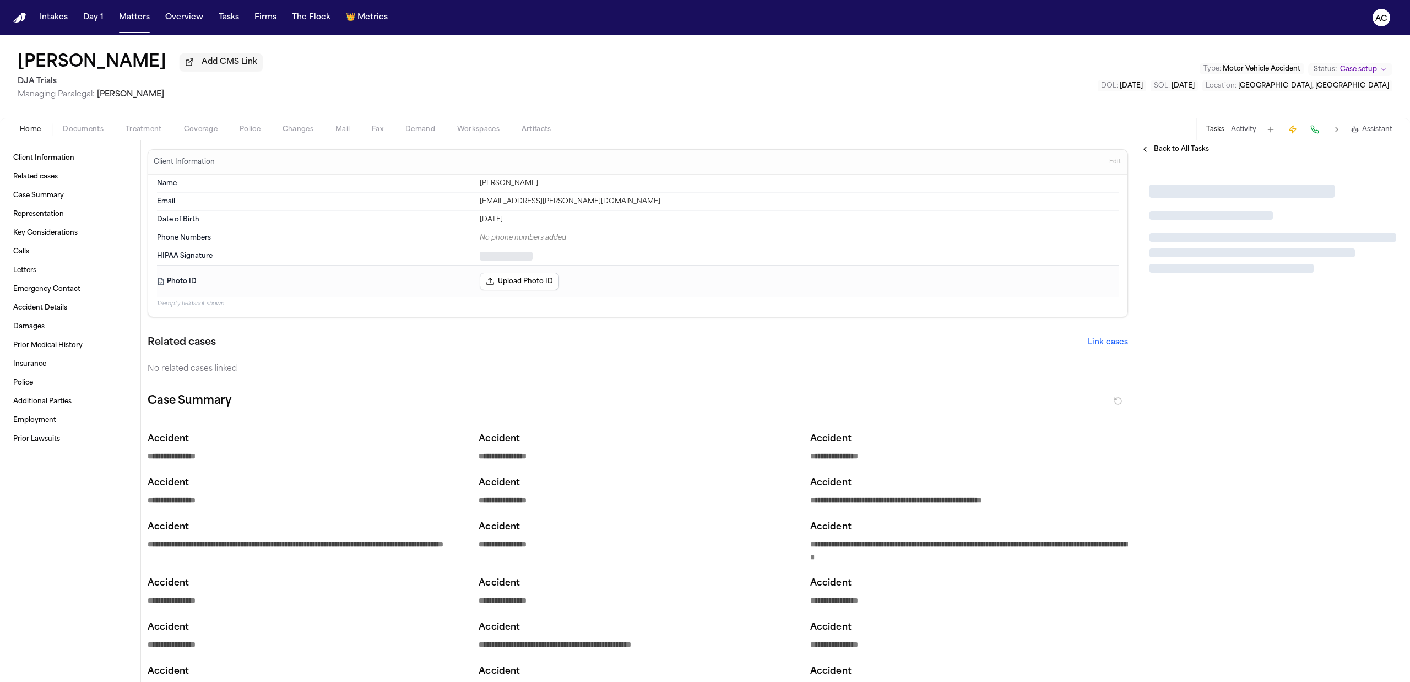
type textarea "*"
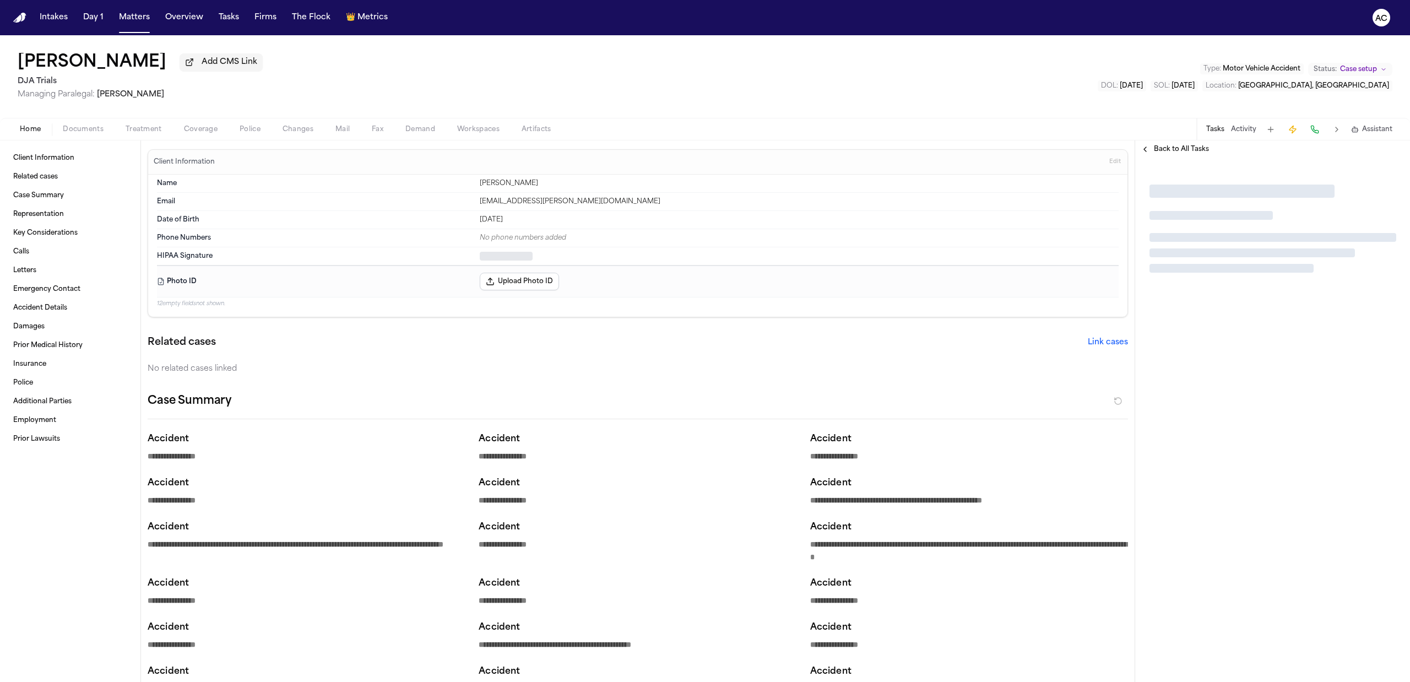
type textarea "*"
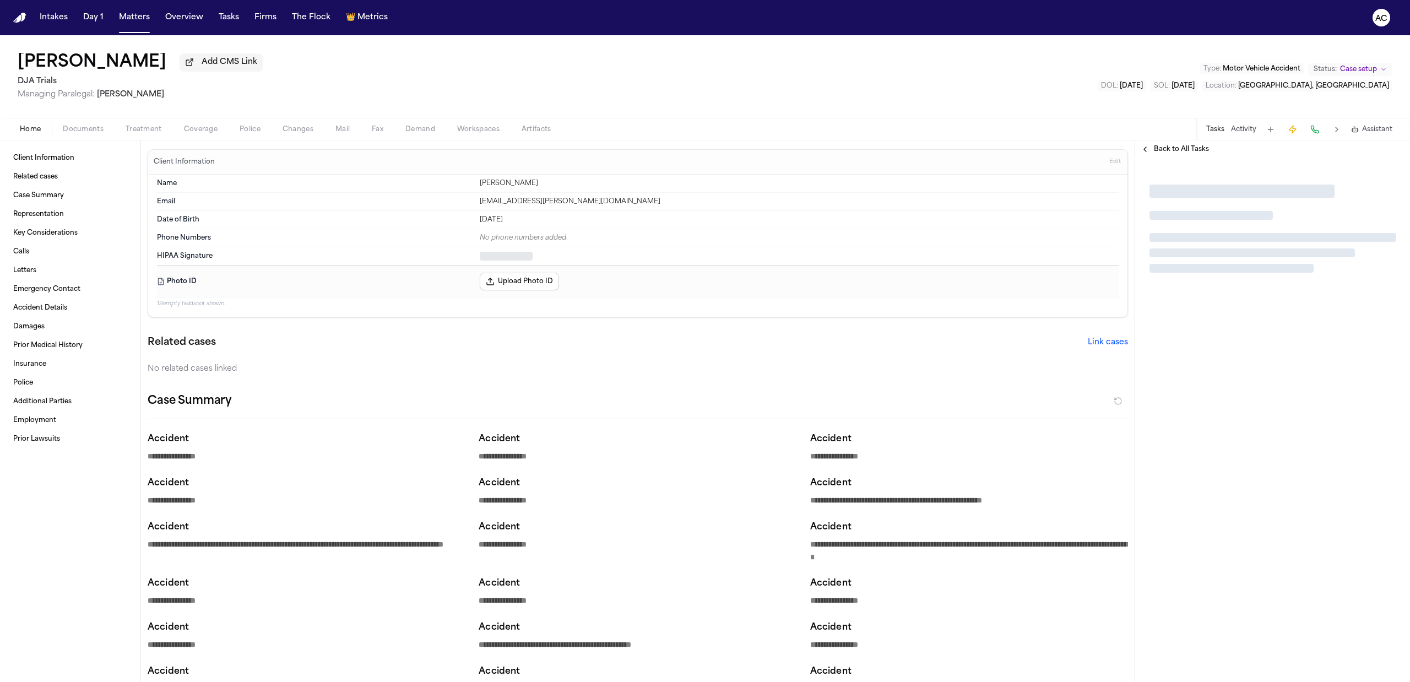
type textarea "*"
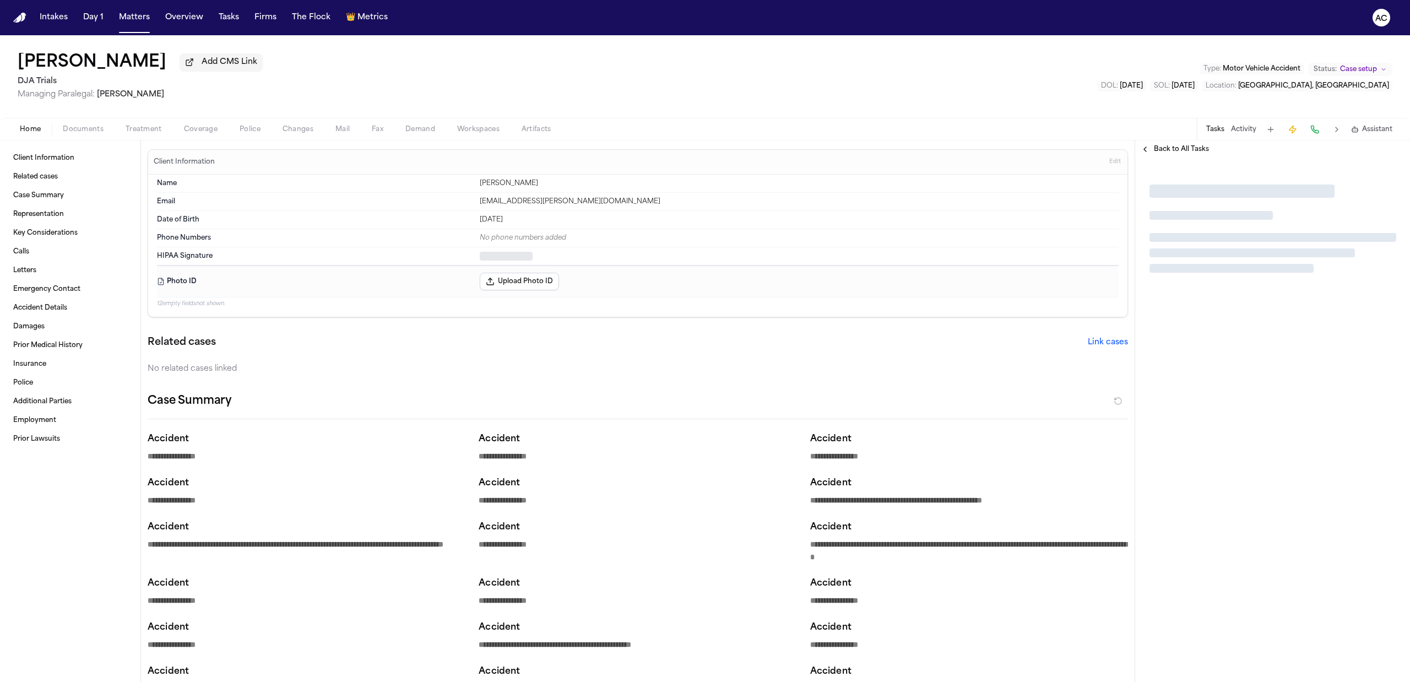
type textarea "*"
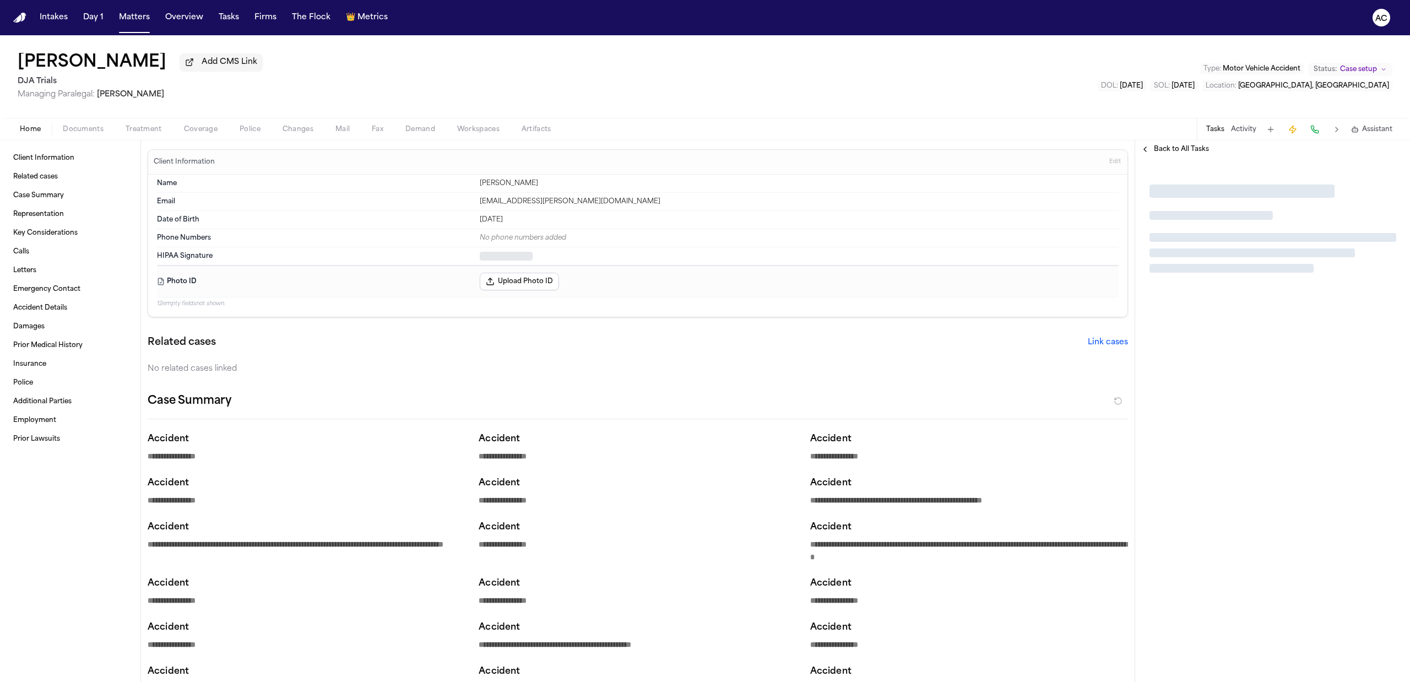
type textarea "*"
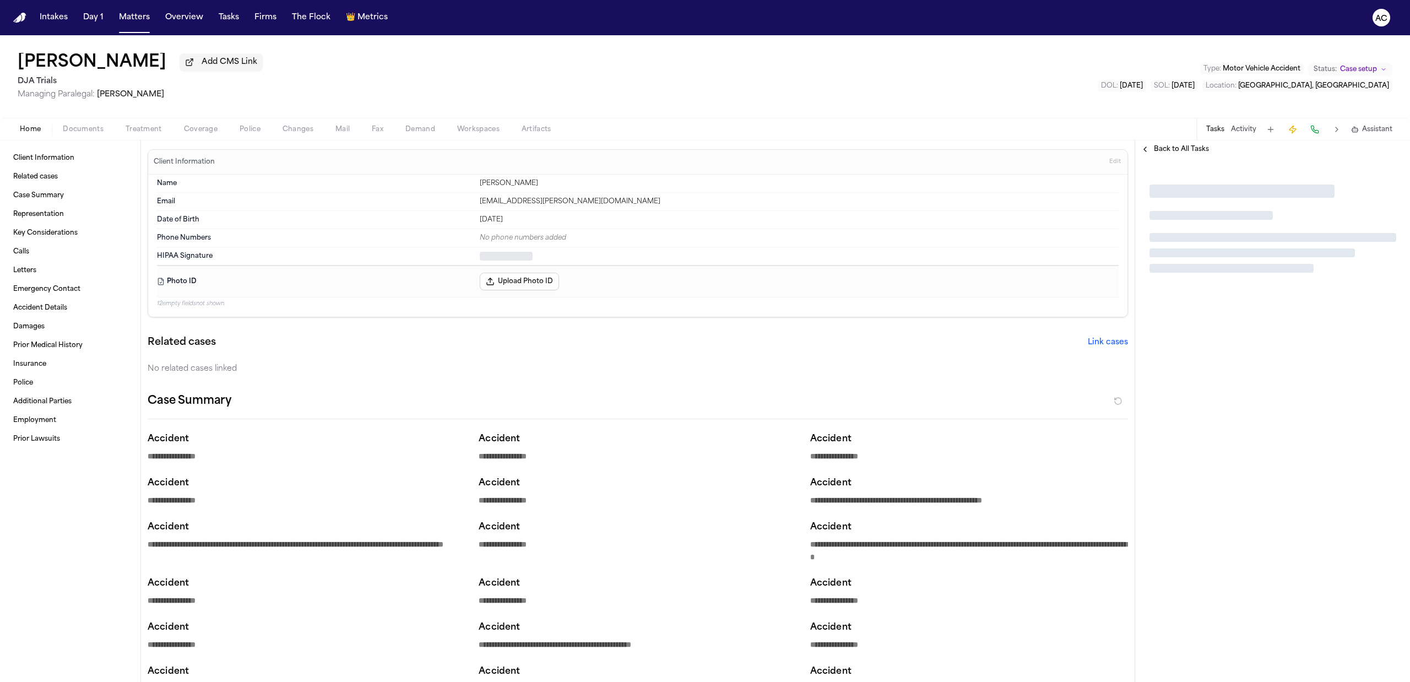
type textarea "*"
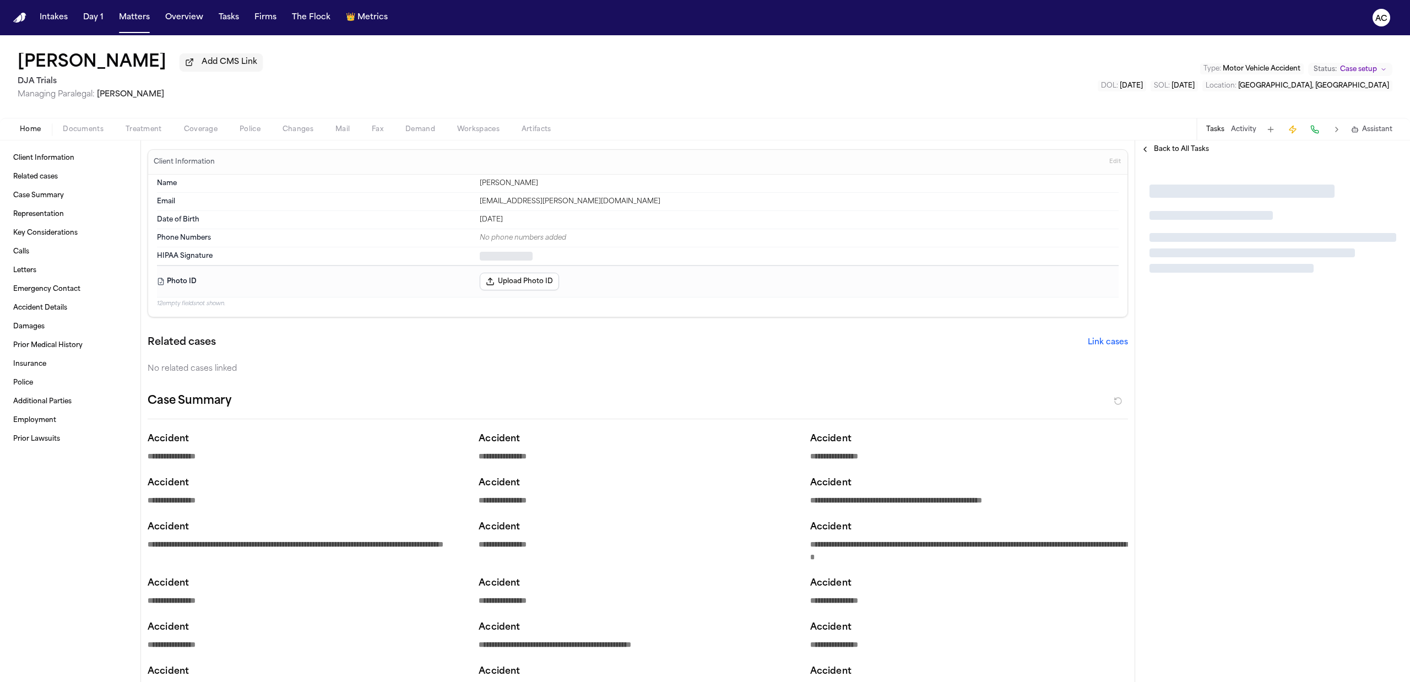
type textarea "*"
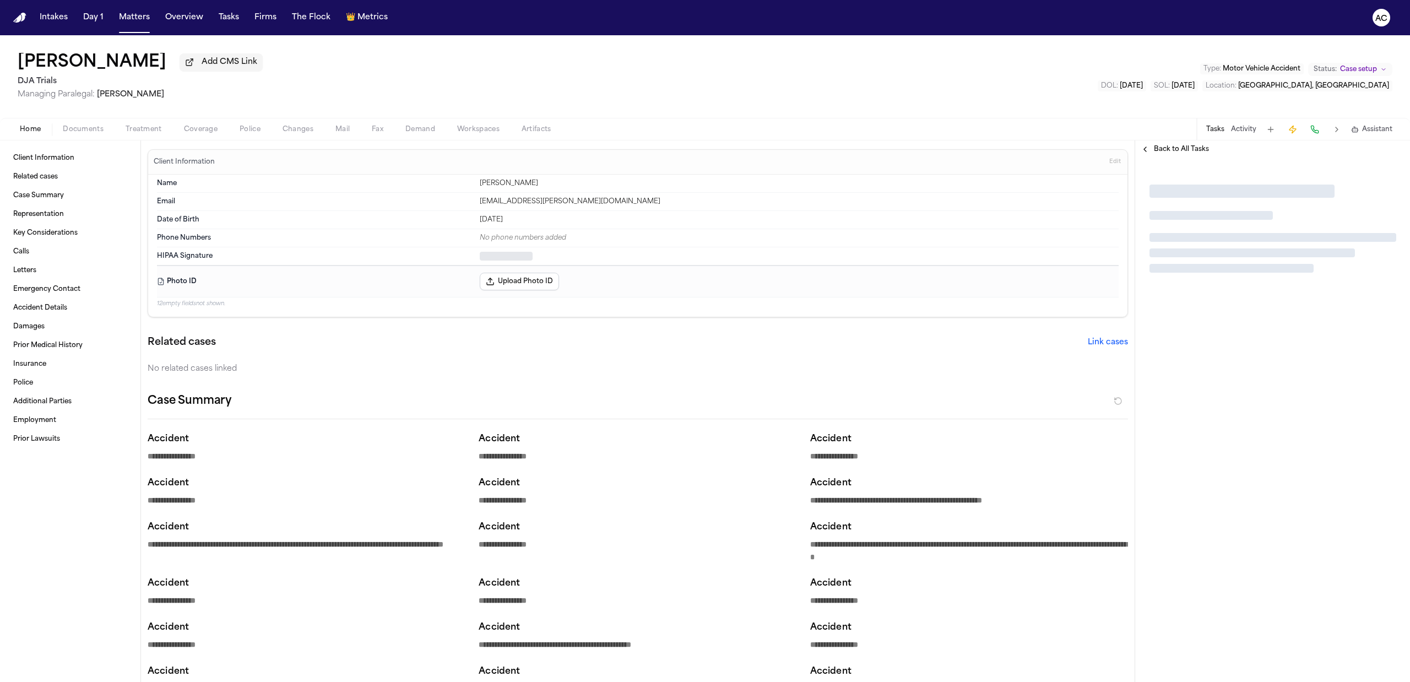
type textarea "*"
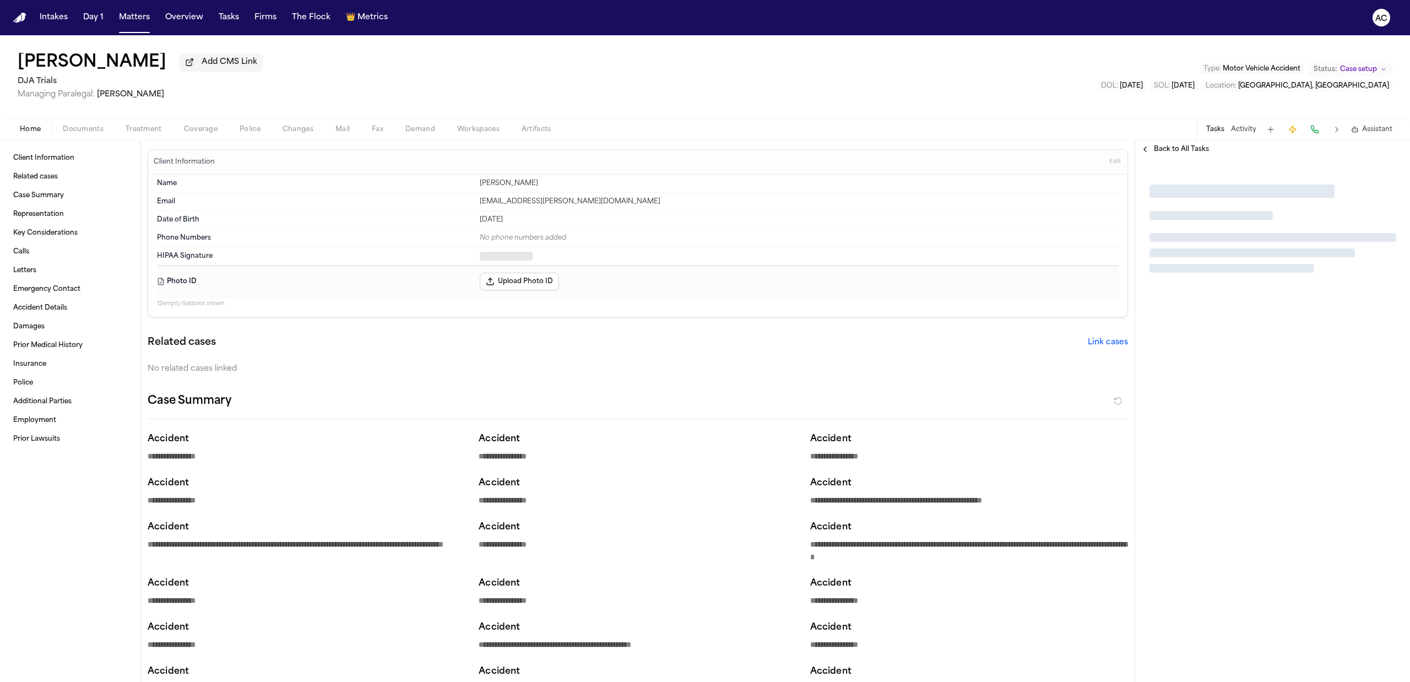
type textarea "*"
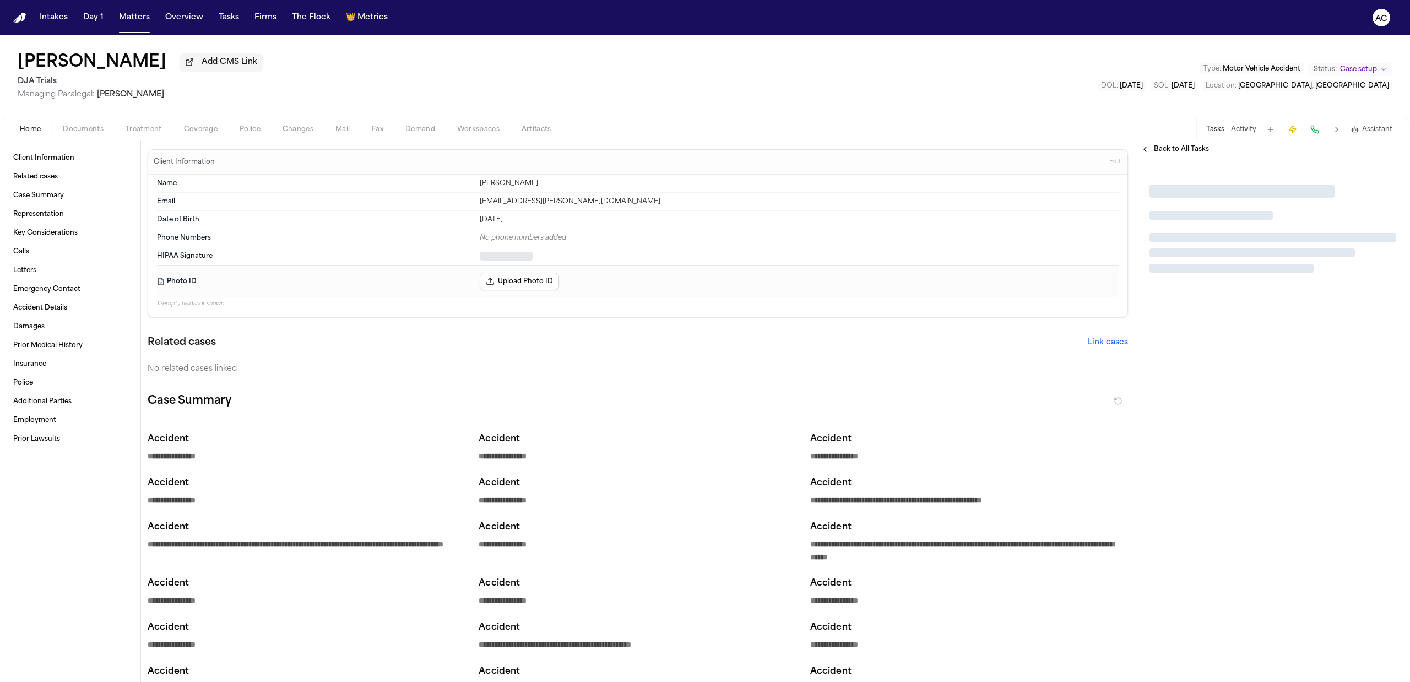
type textarea "*"
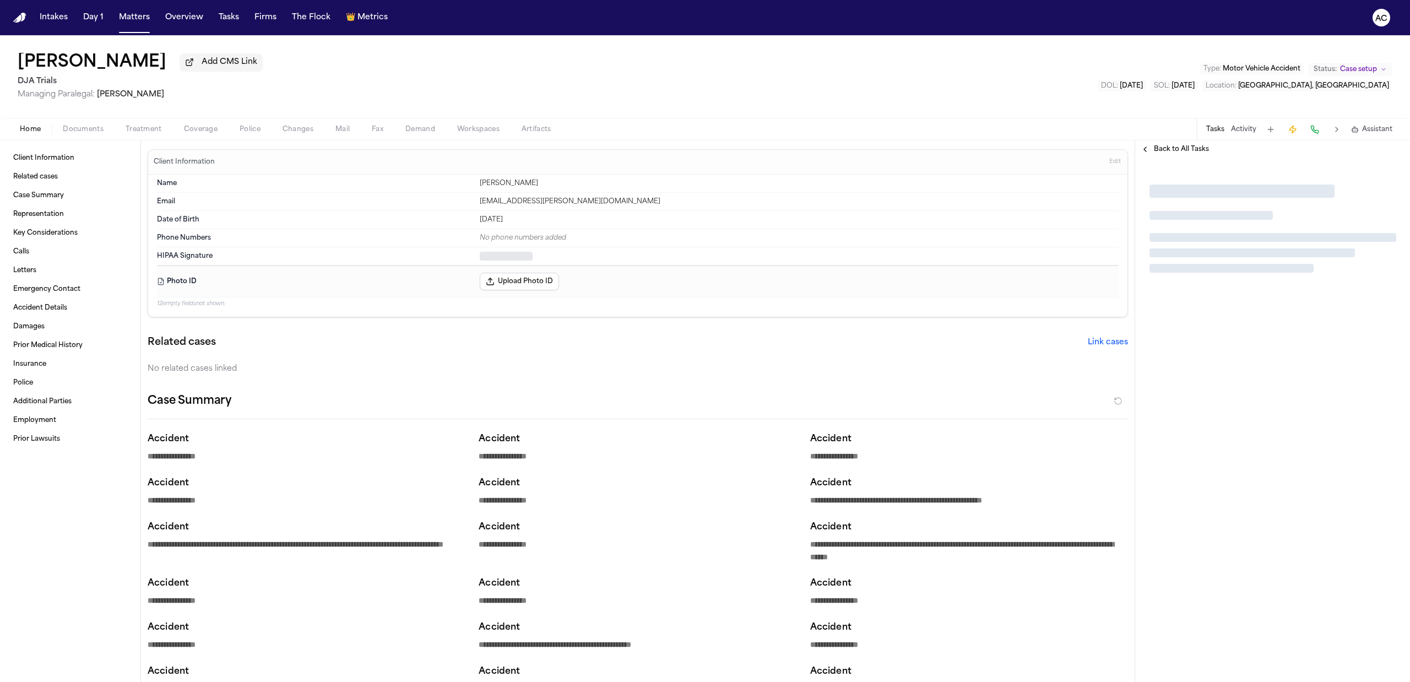
type textarea "*"
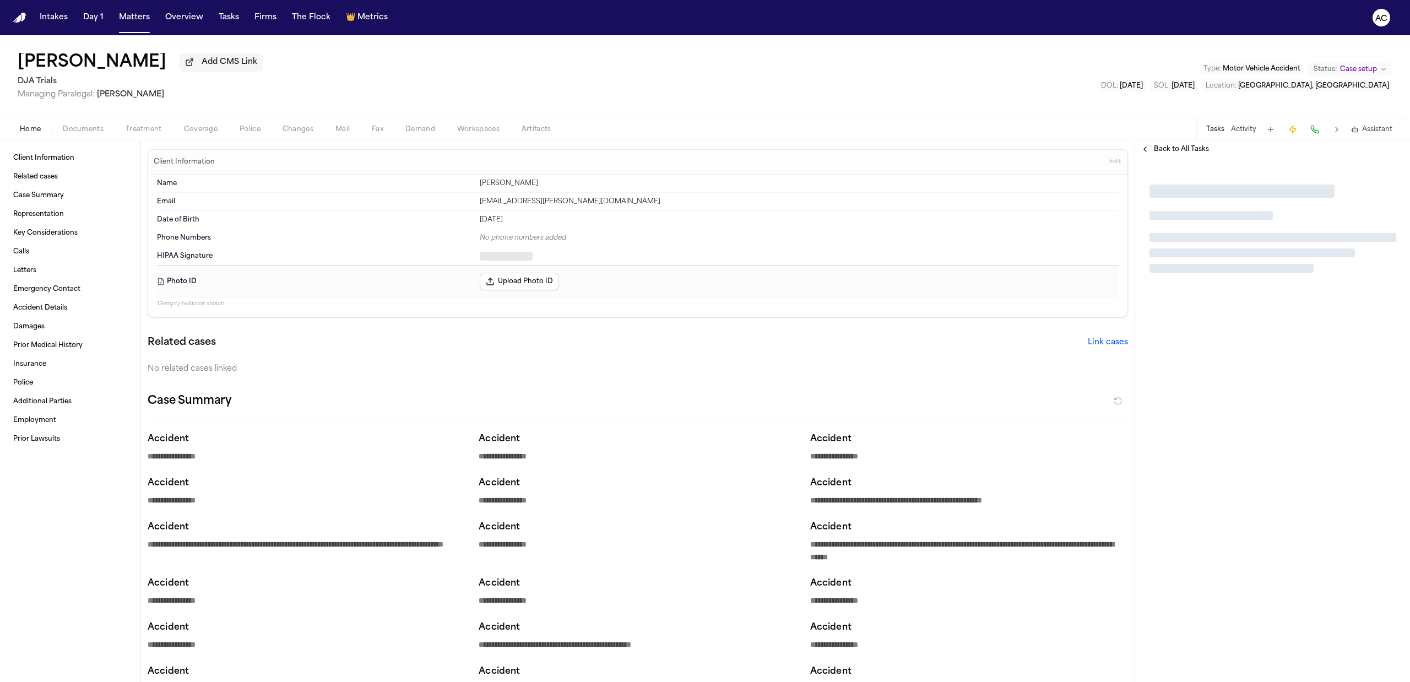
type textarea "*"
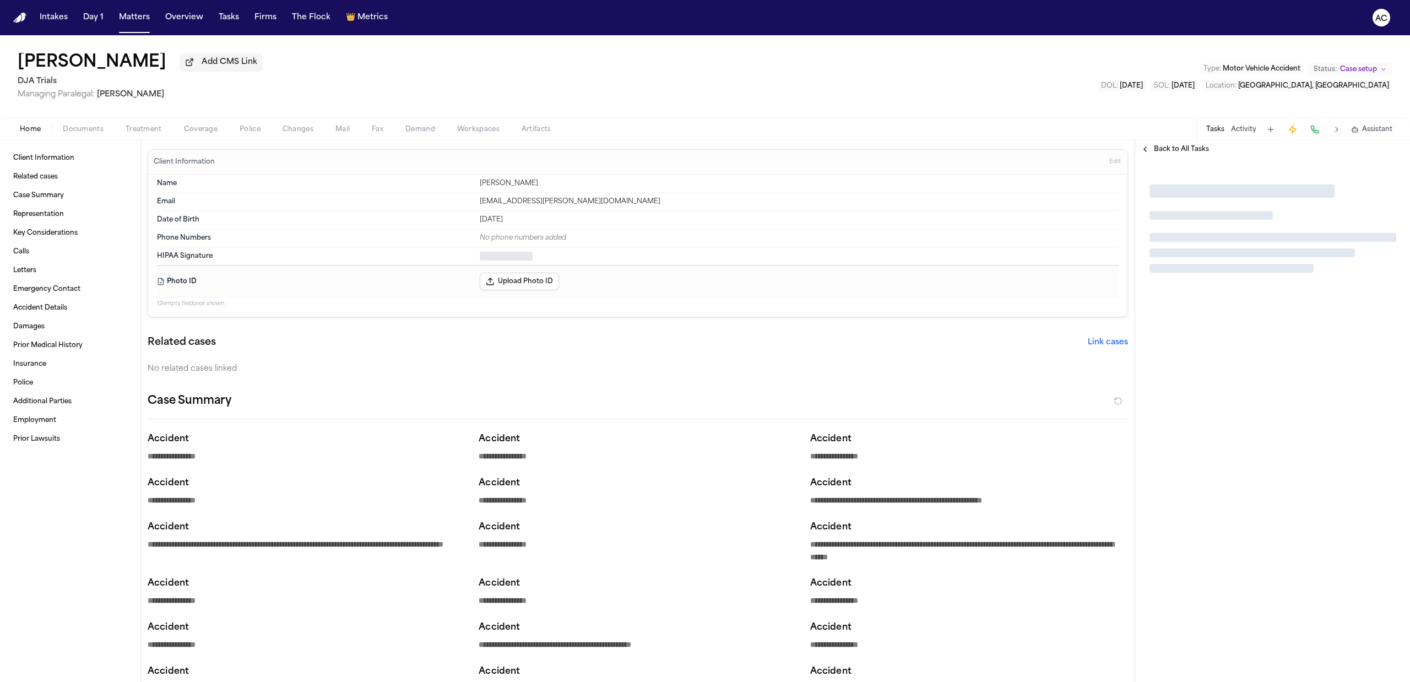
type textarea "*"
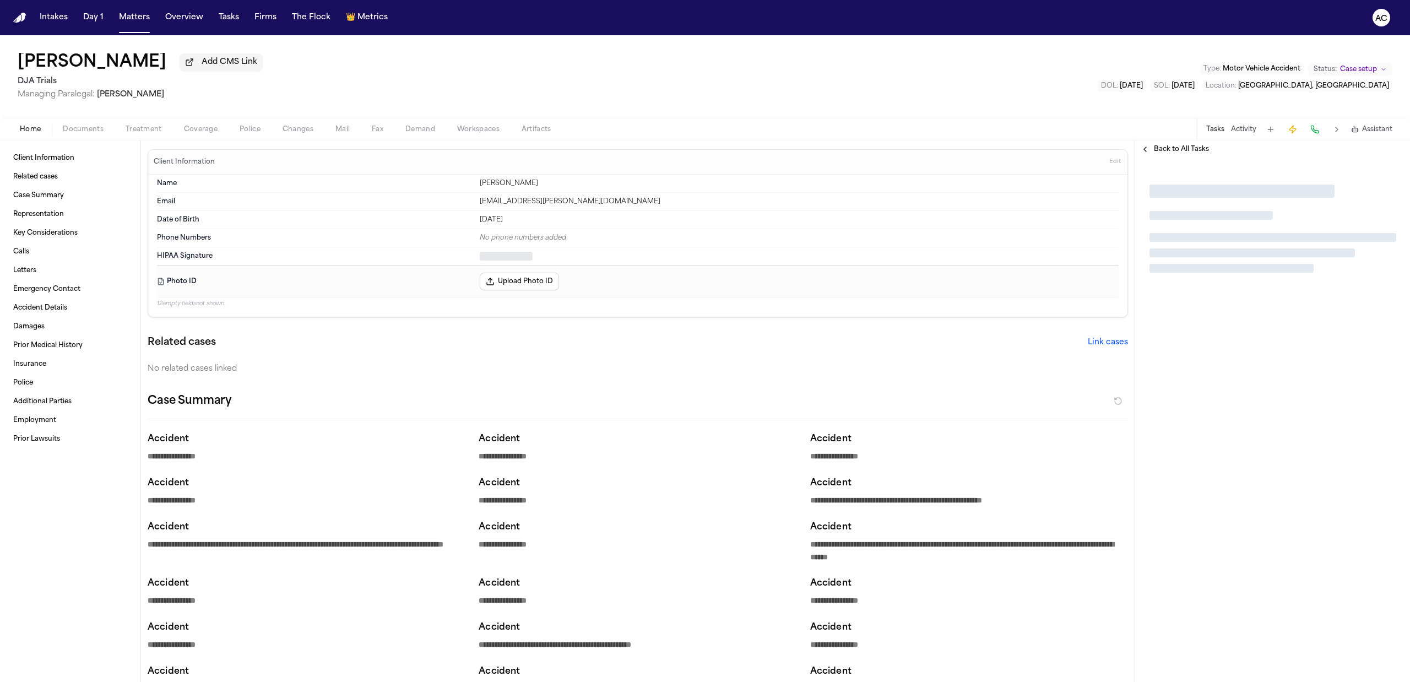
type textarea "*"
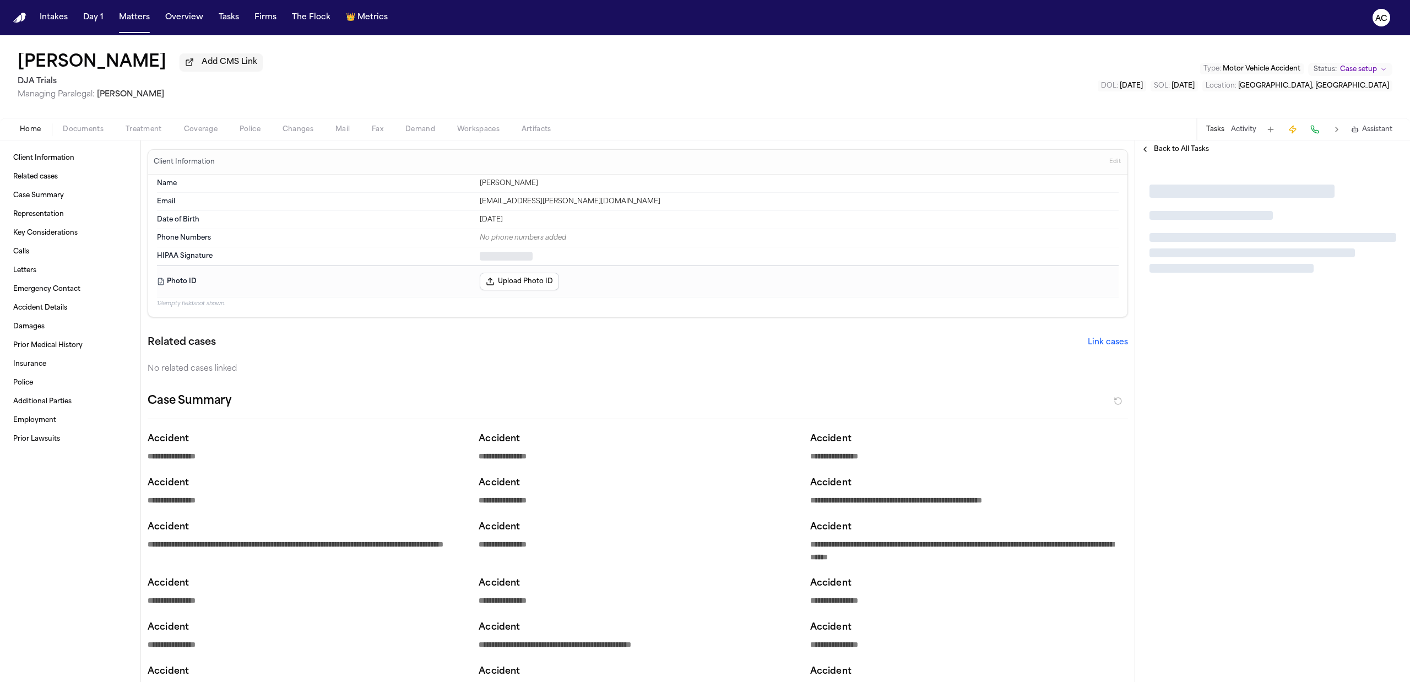
type textarea "*"
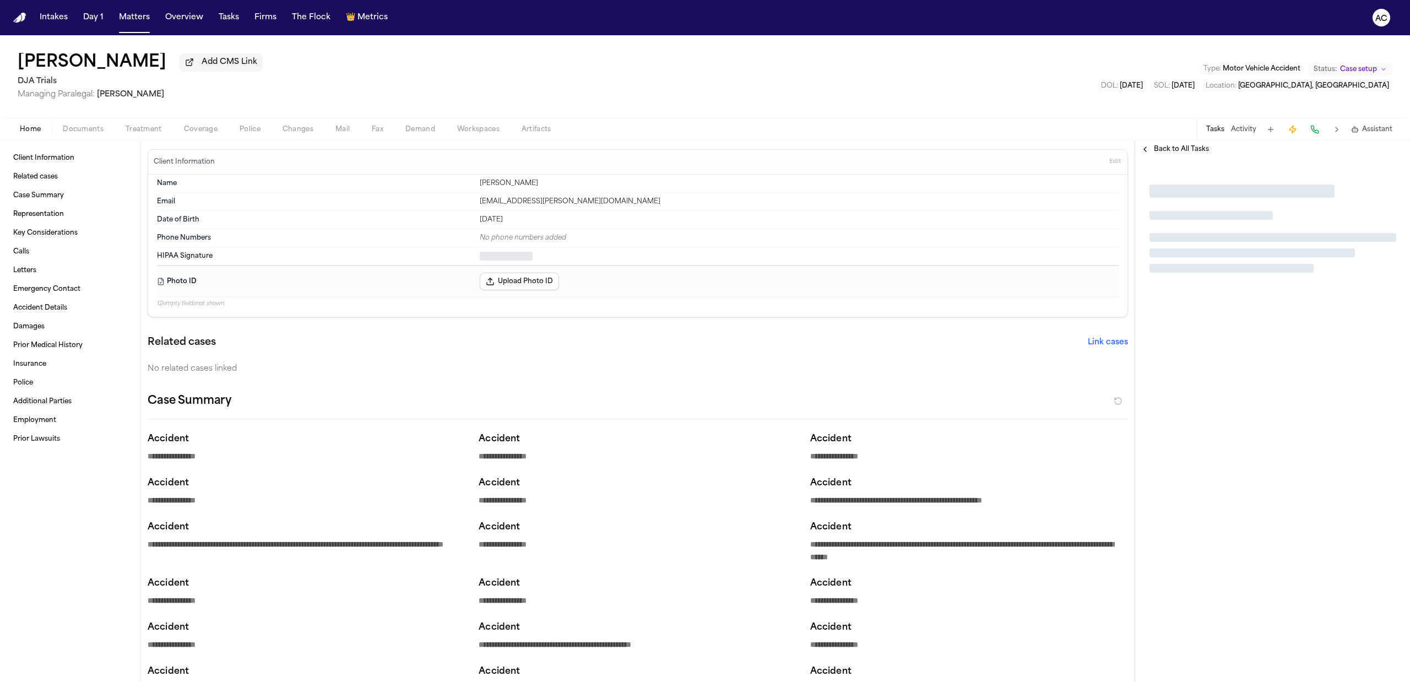
type textarea "*"
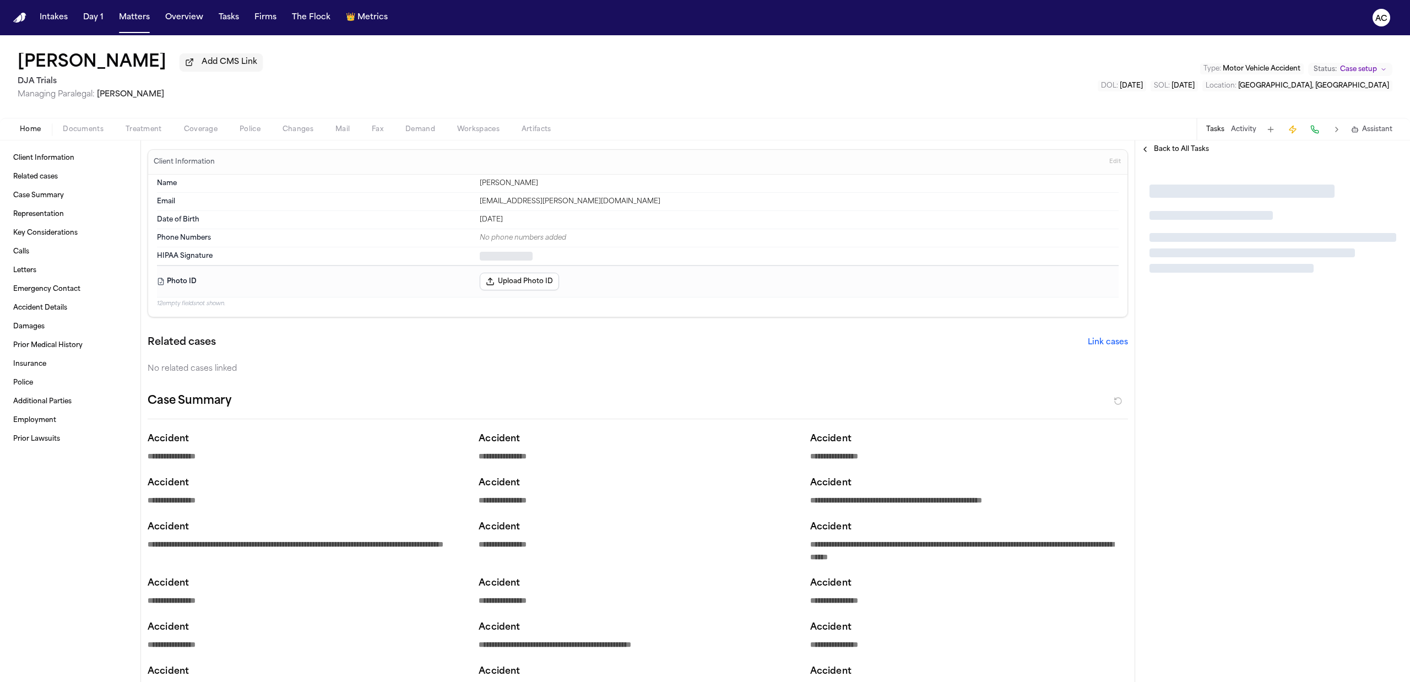
type textarea "*"
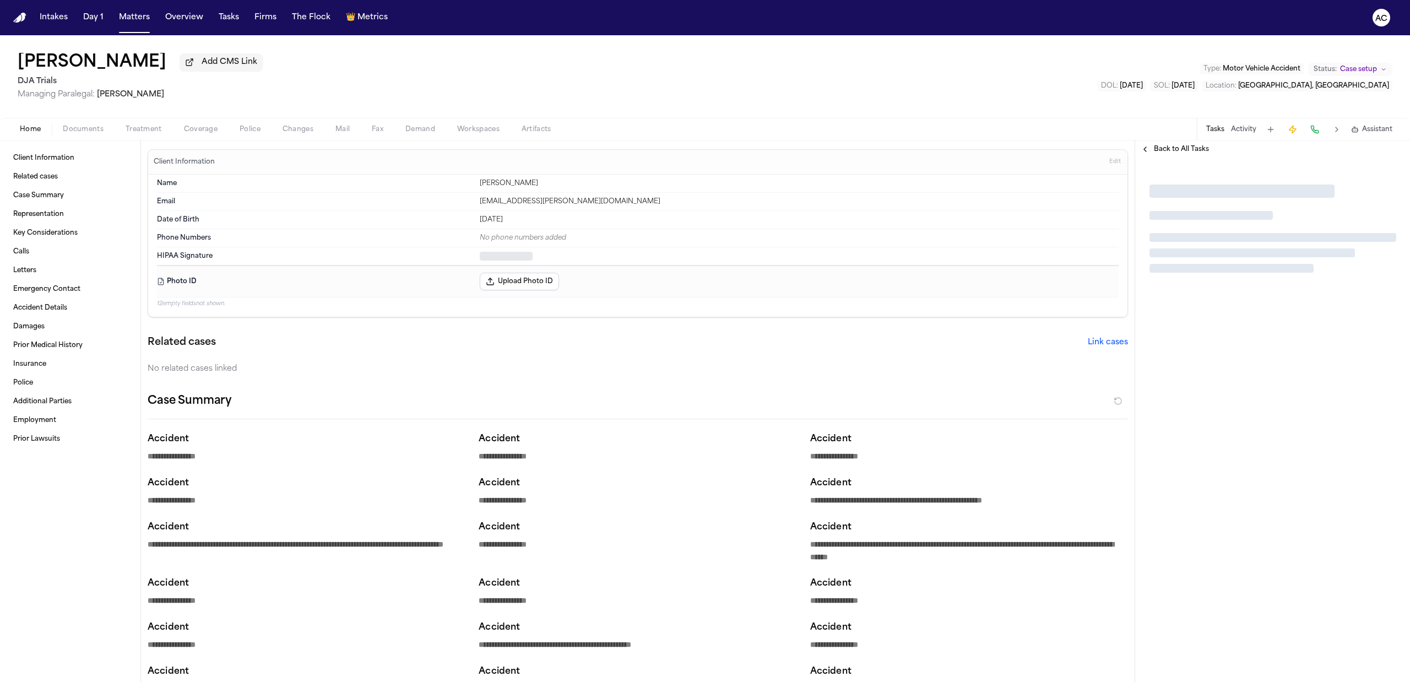
type textarea "*"
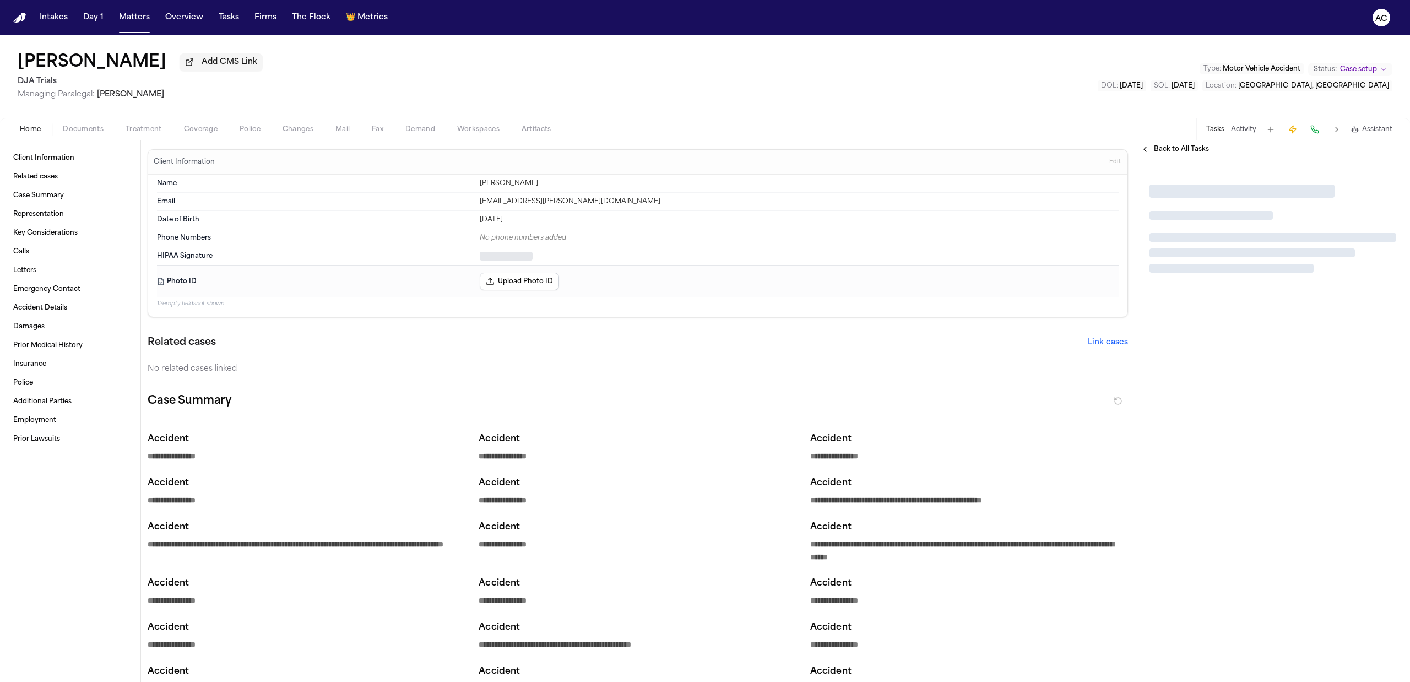
type textarea "*"
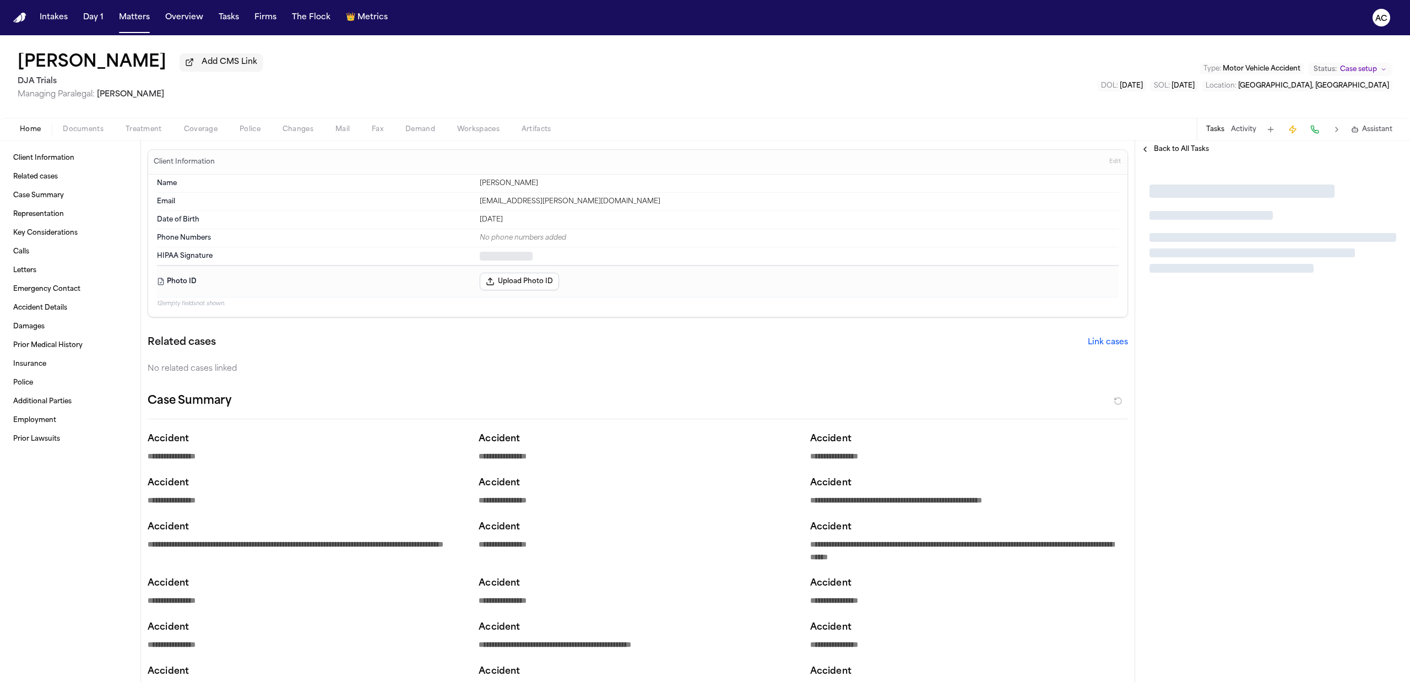
type textarea "*"
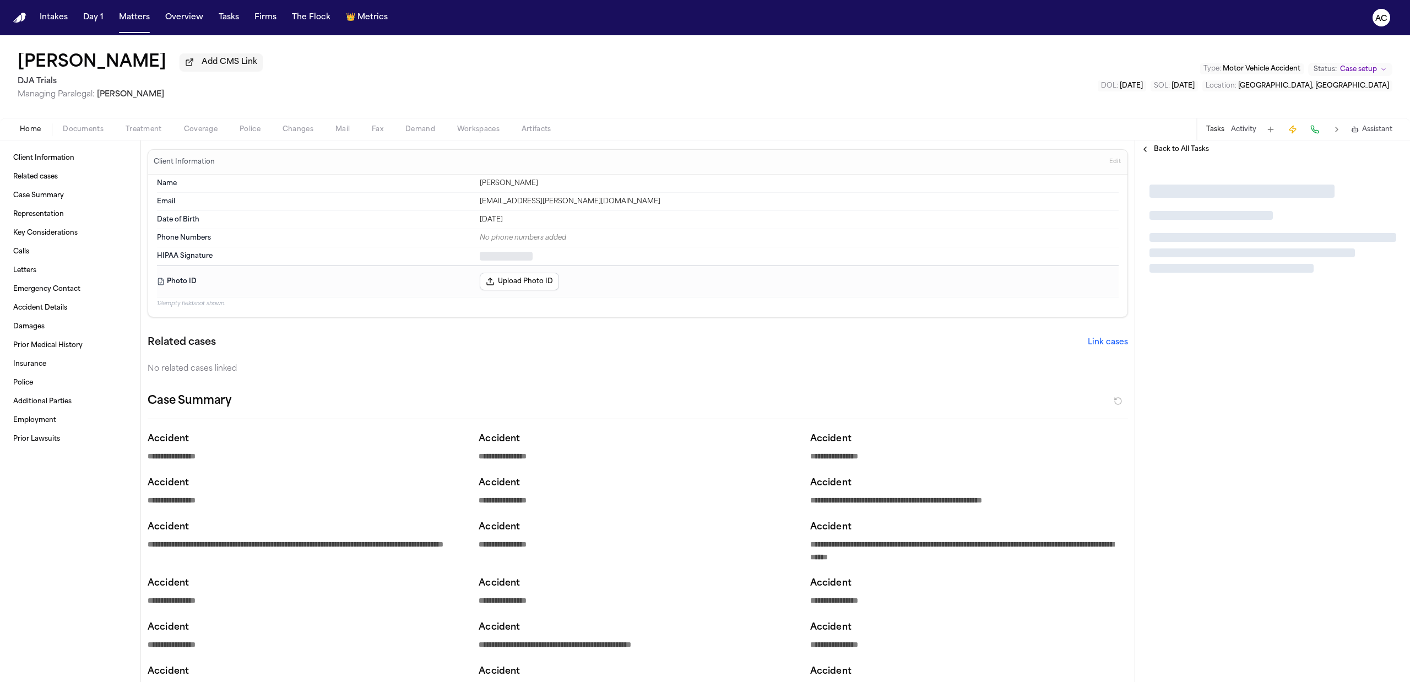
type textarea "*"
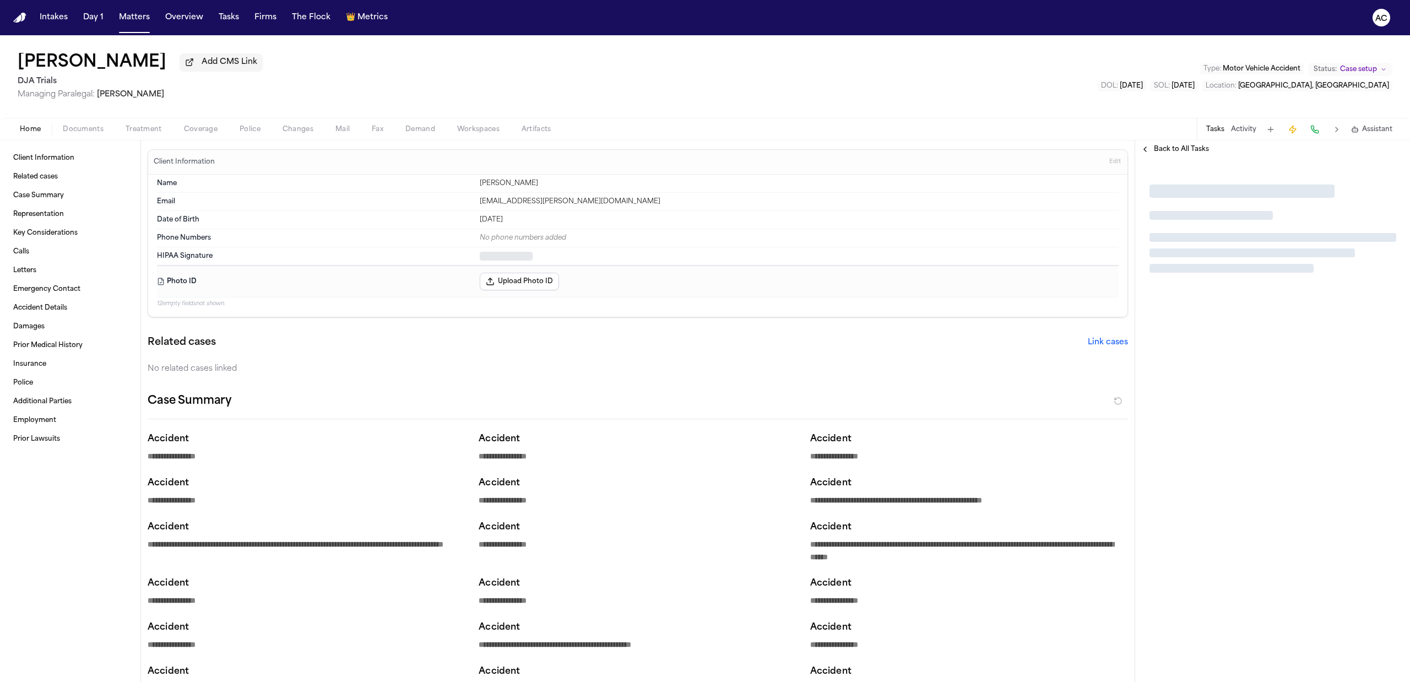
type textarea "*"
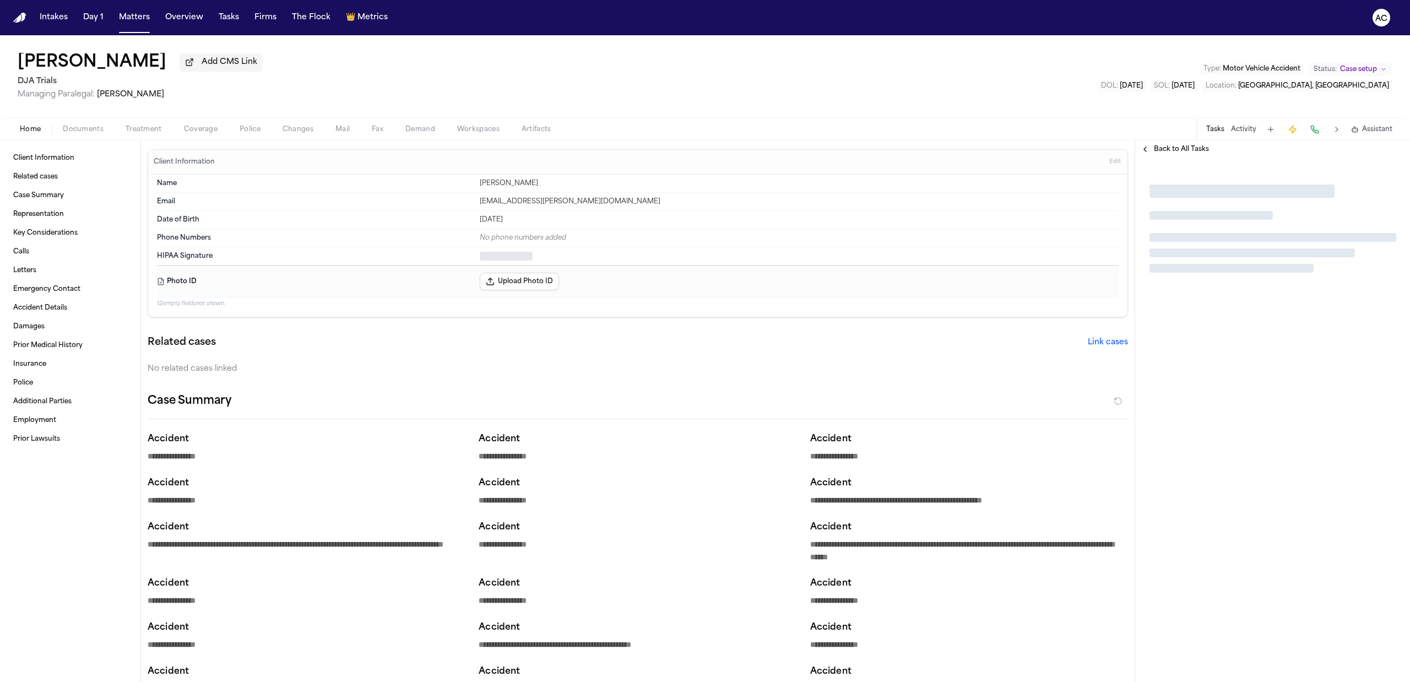
type textarea "*"
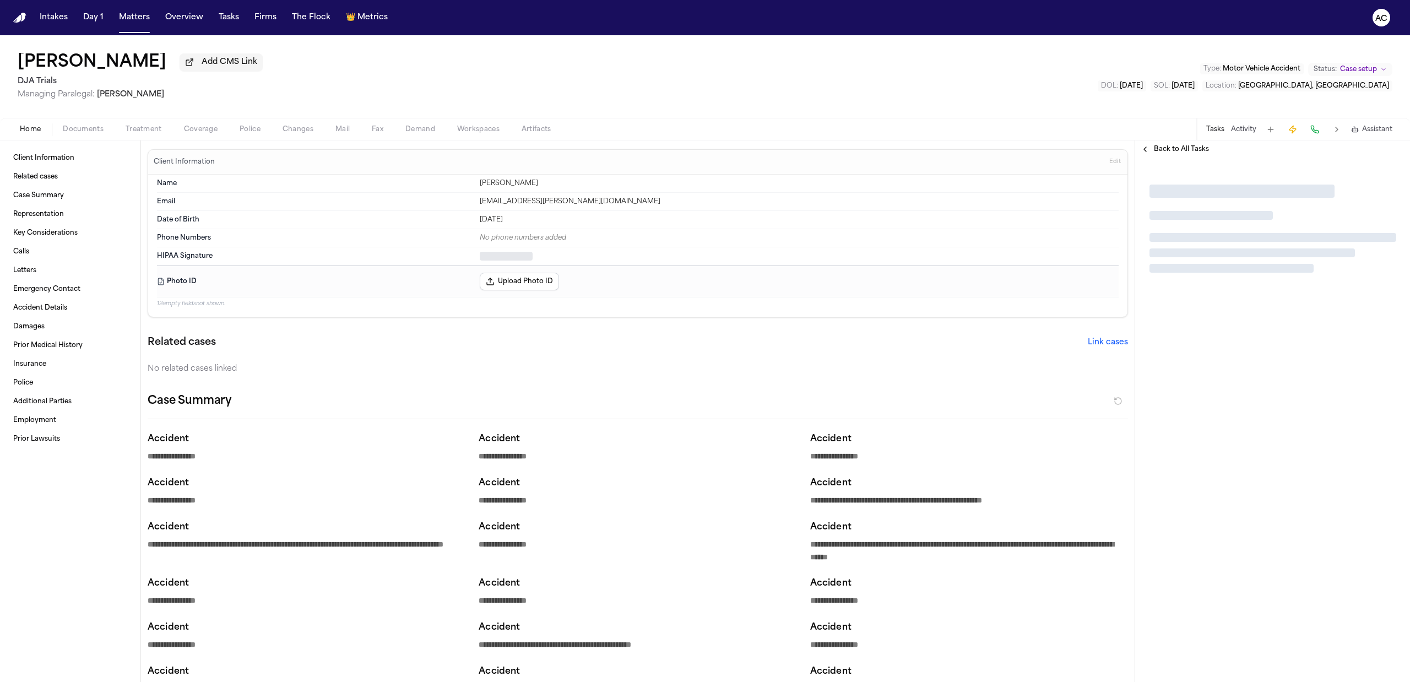
type textarea "*"
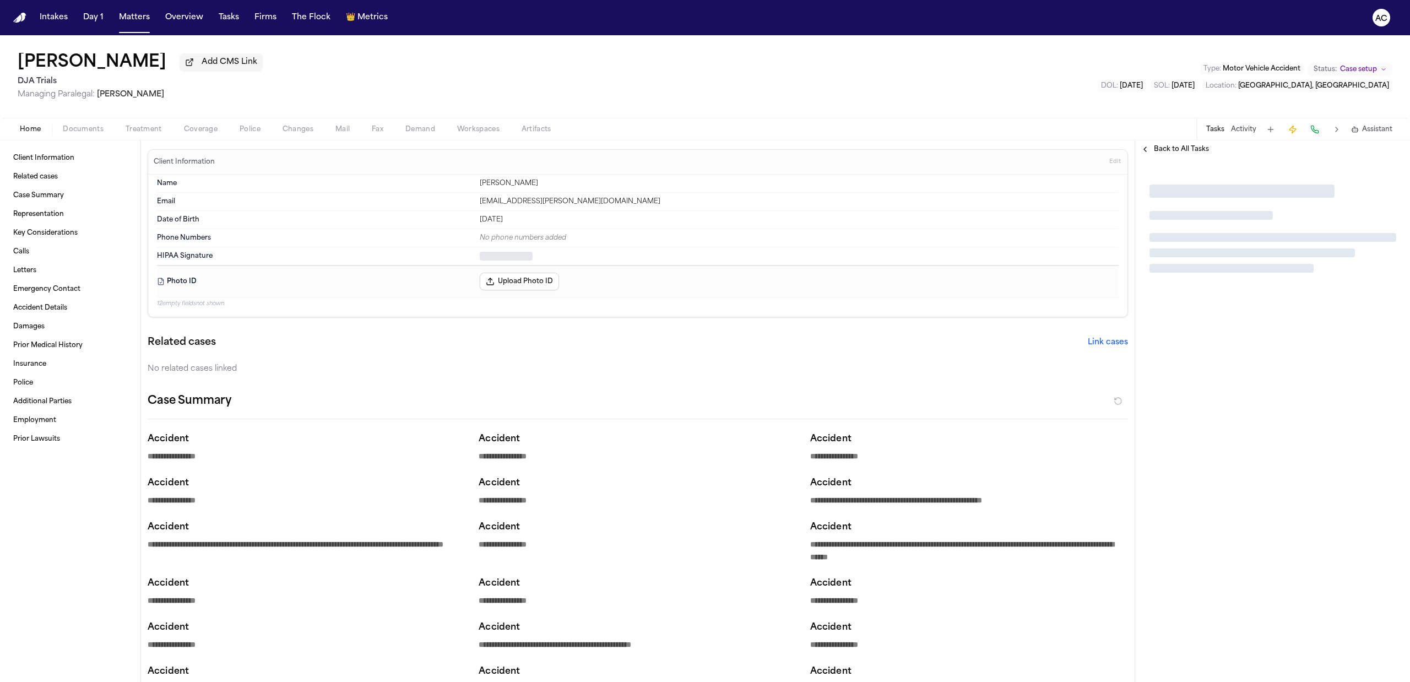
type textarea "*"
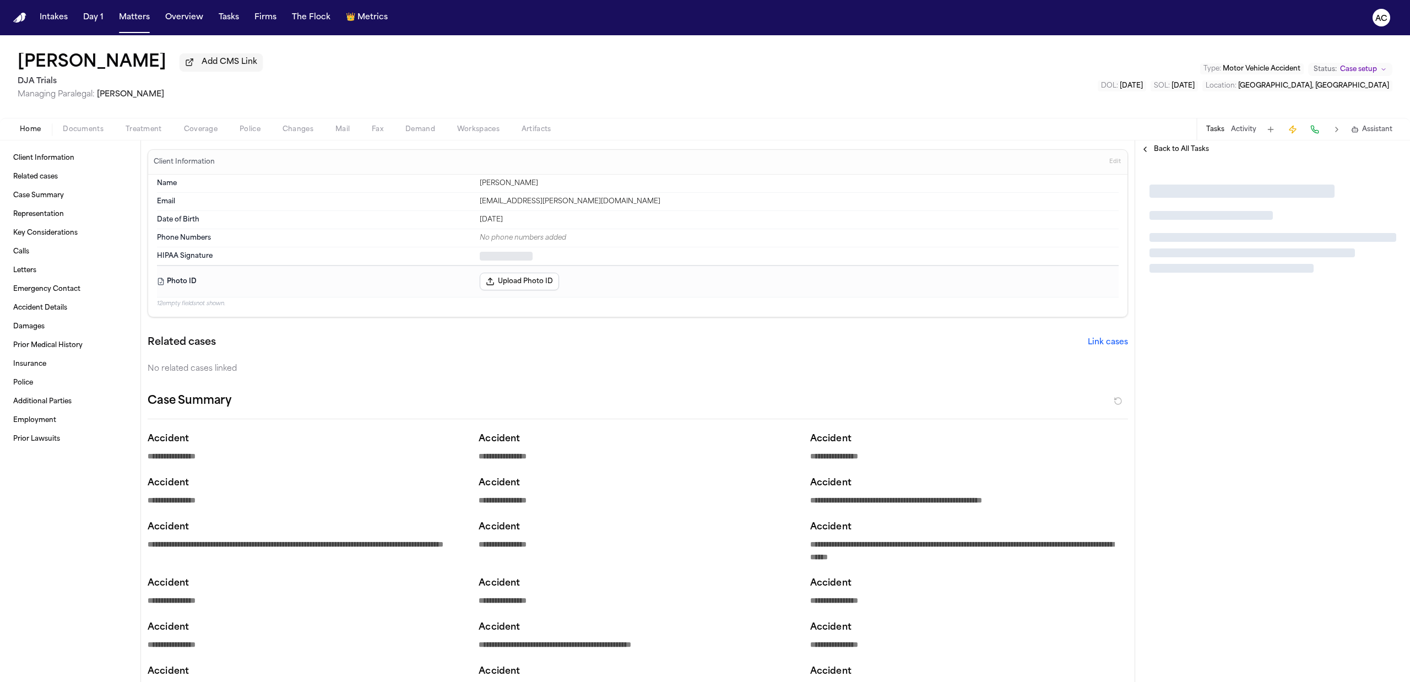
type textarea "*"
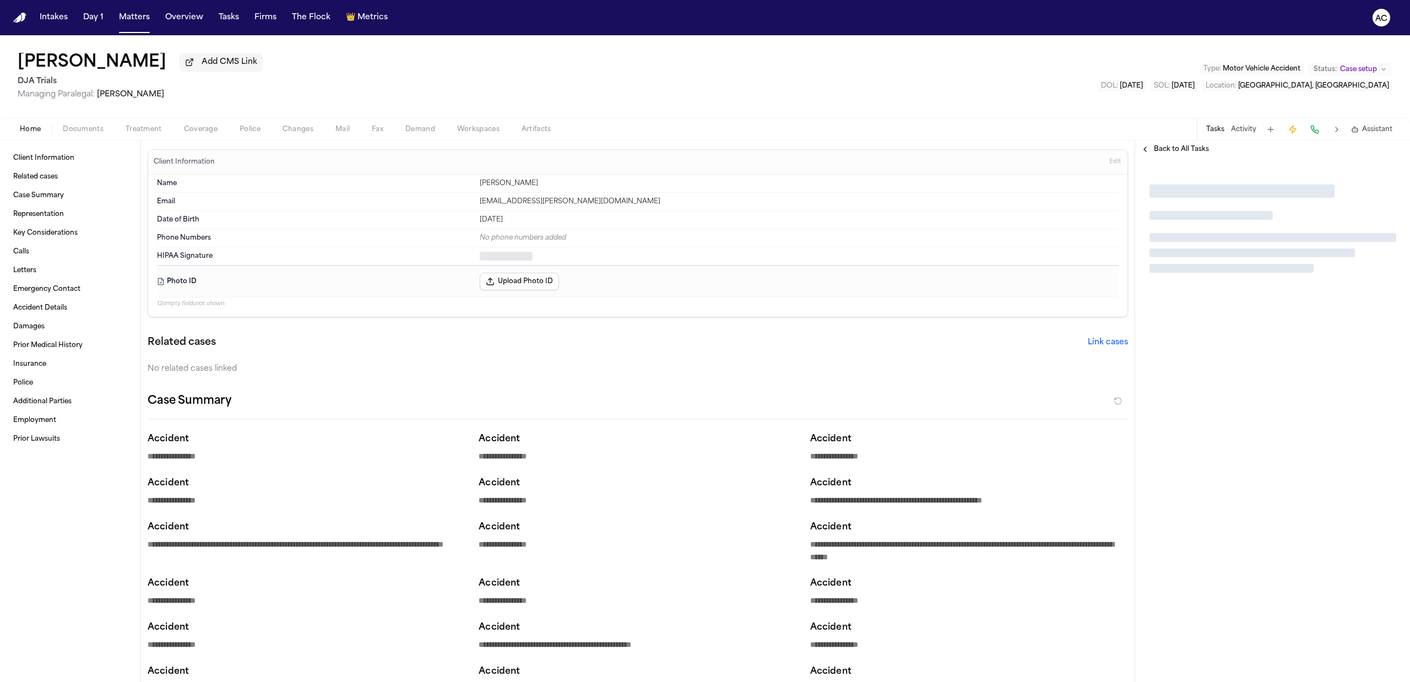
type textarea "*"
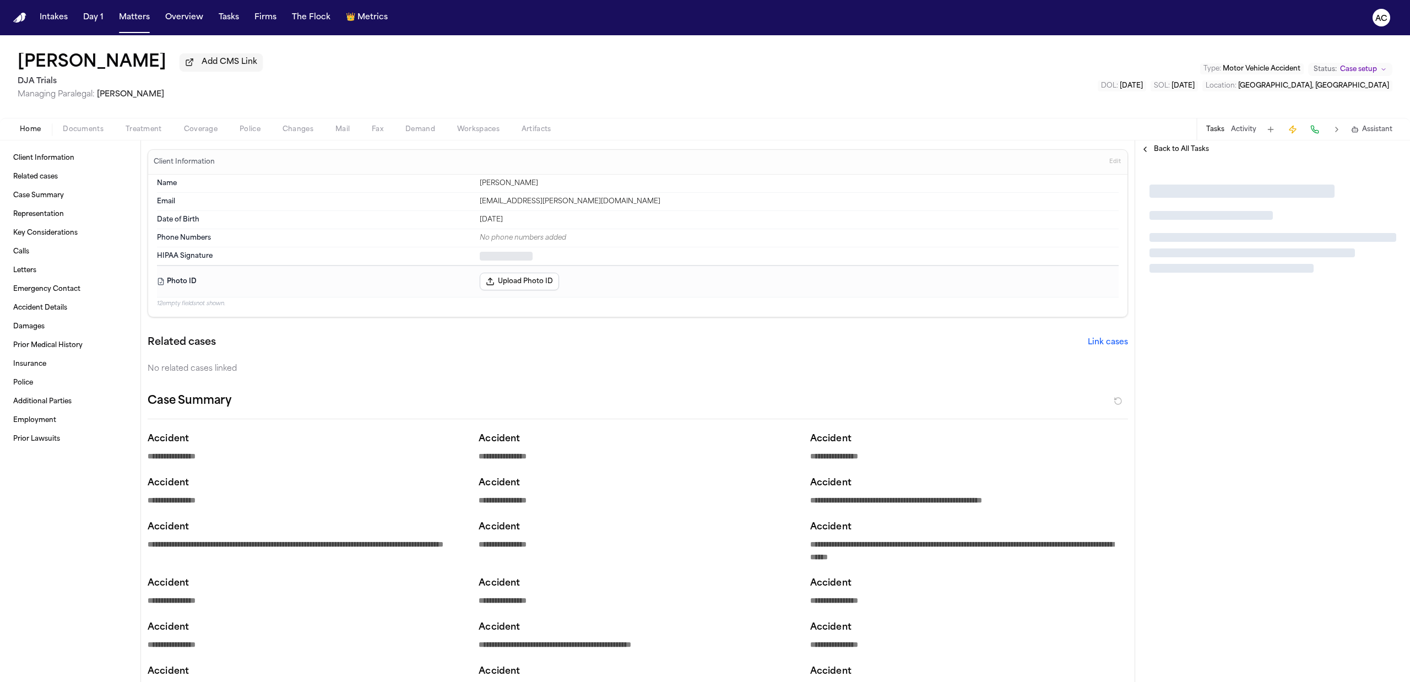
type textarea "*"
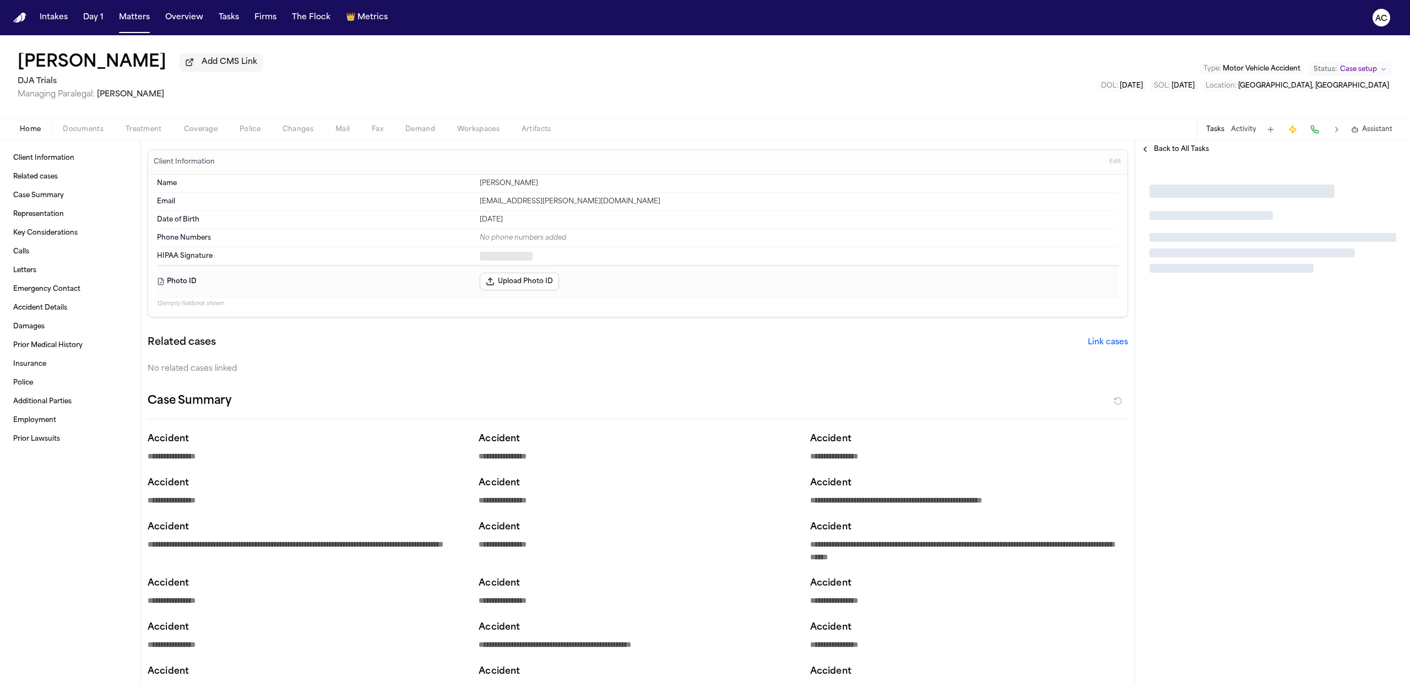
type textarea "*"
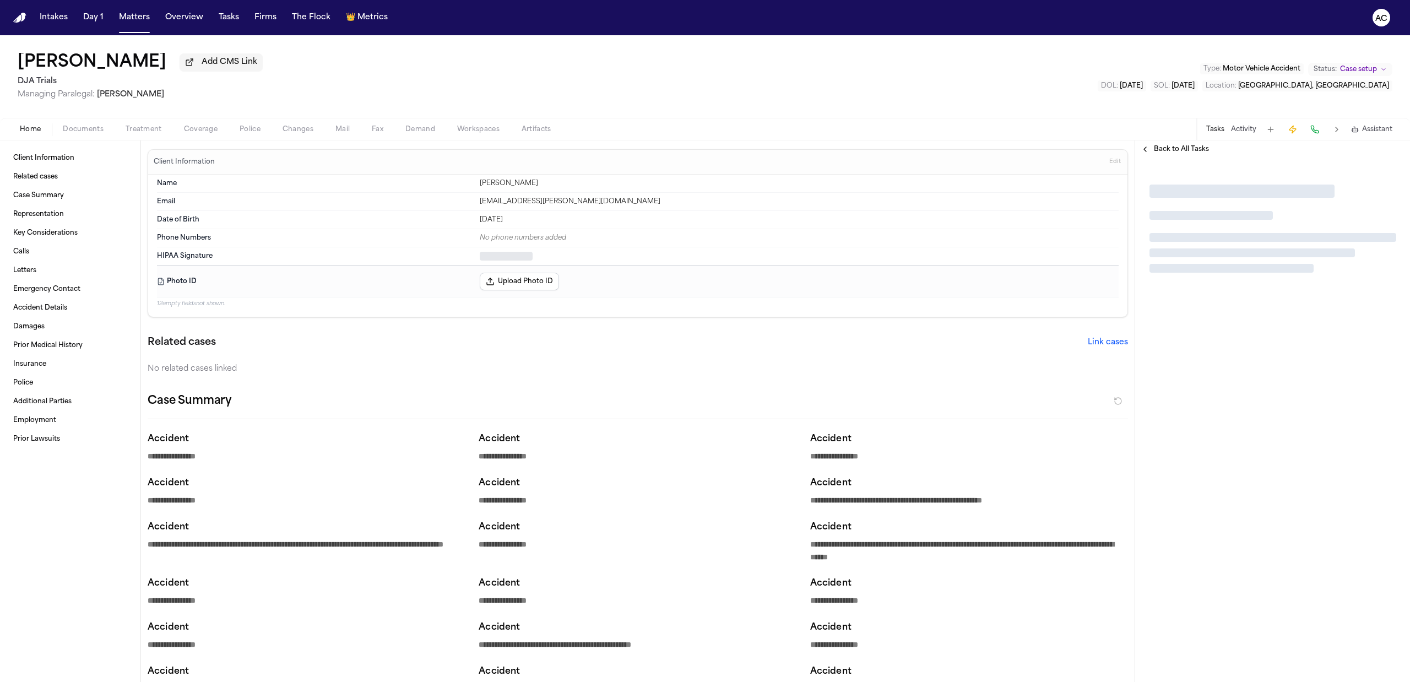
type textarea "*"
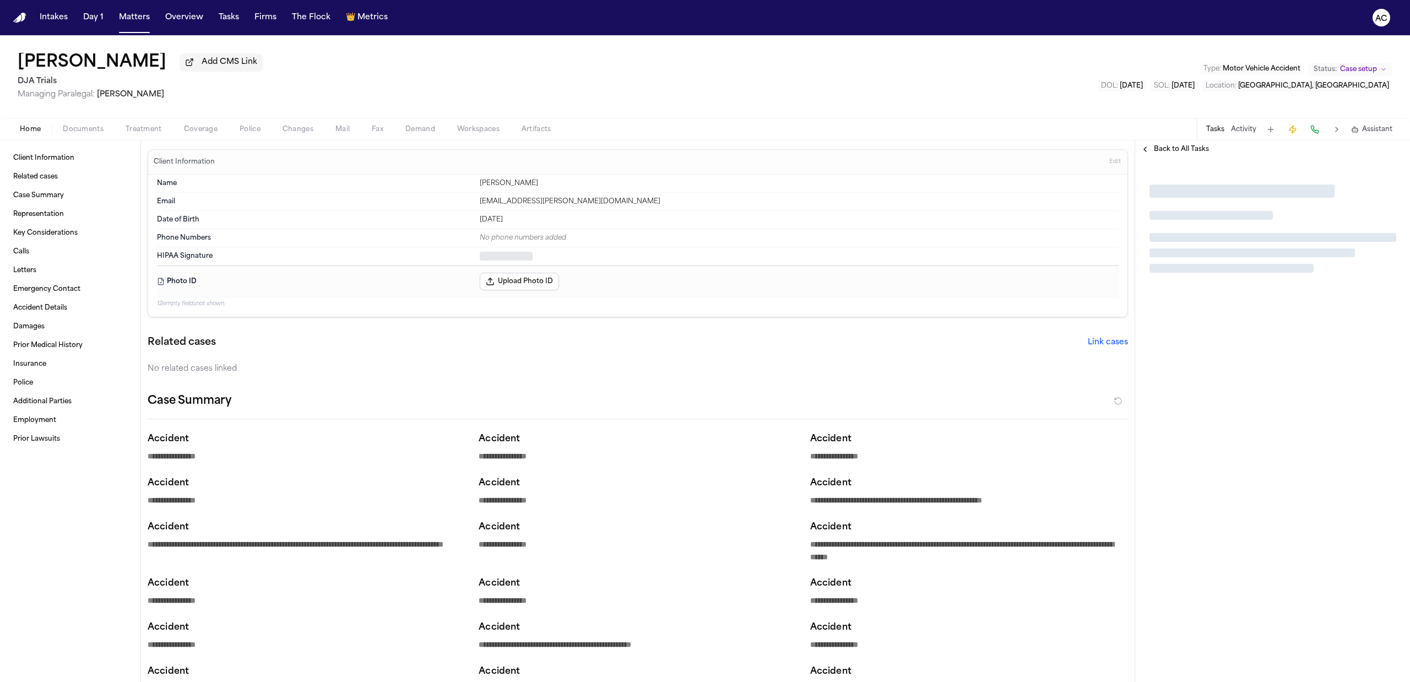
type textarea "*"
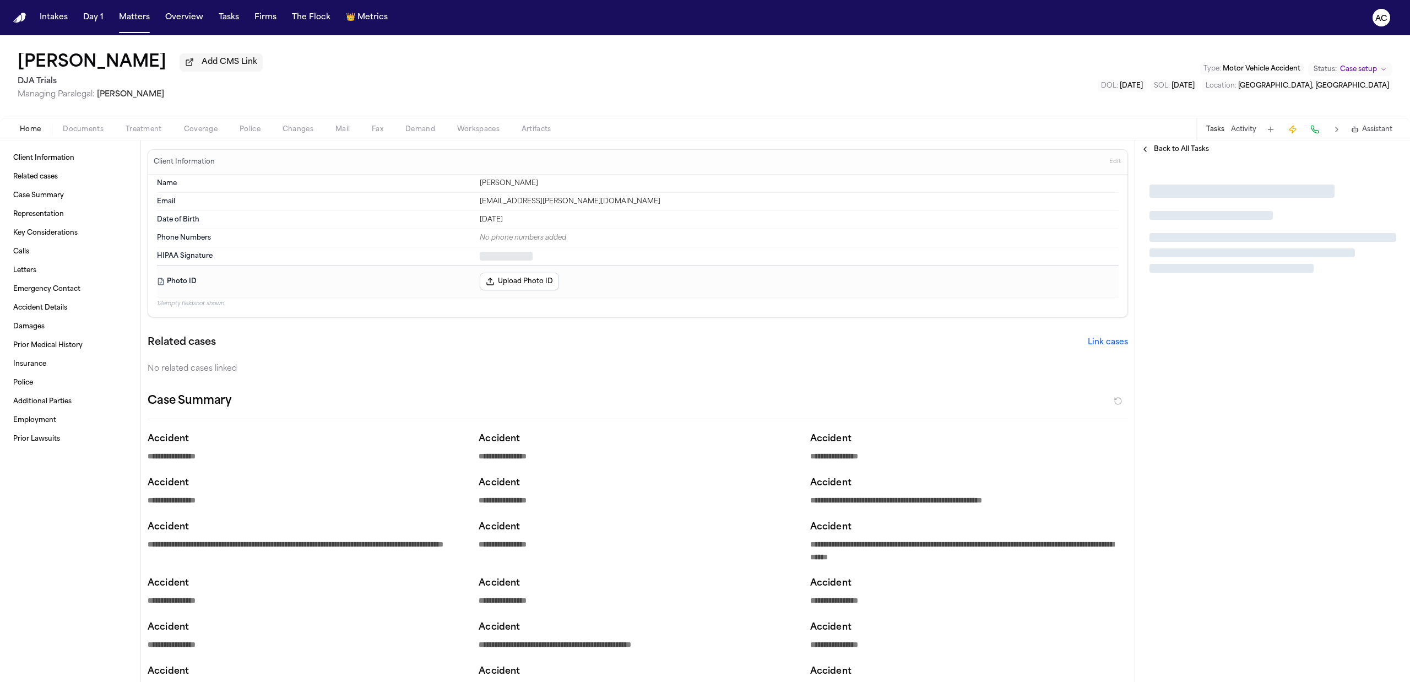
type textarea "*"
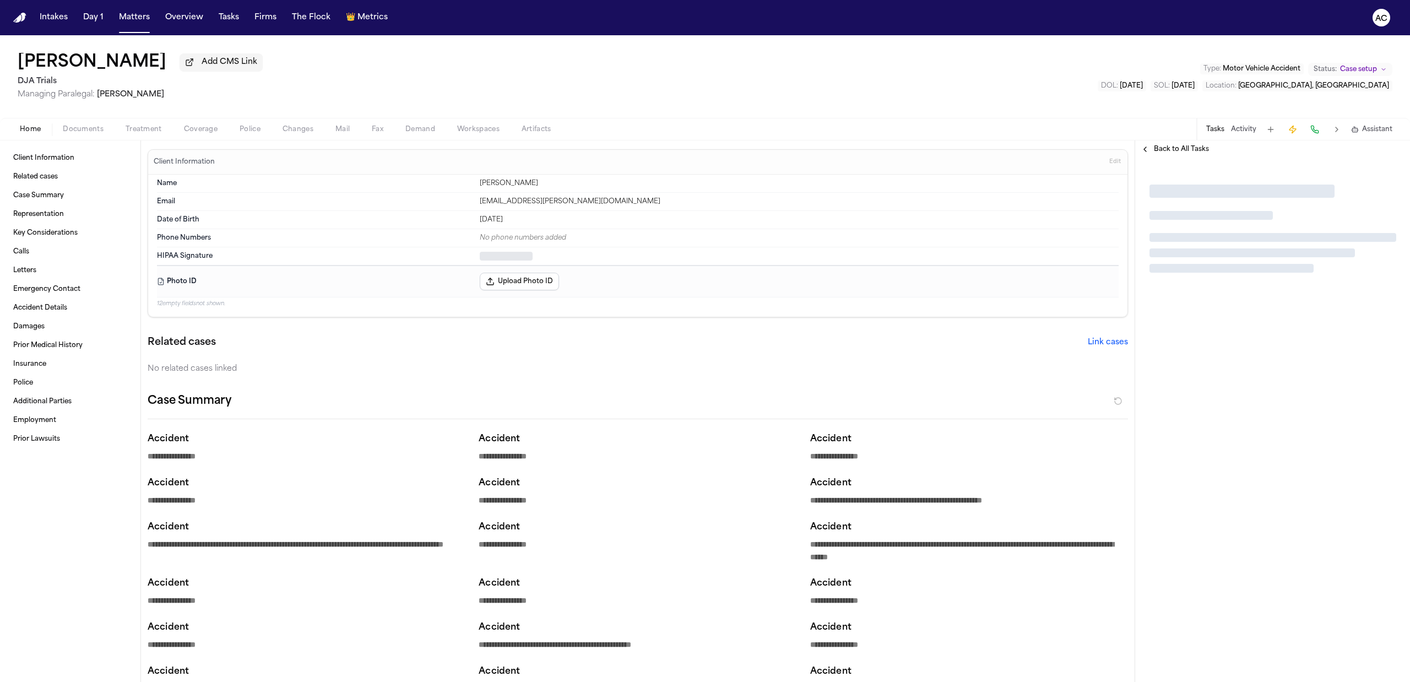
type textarea "*"
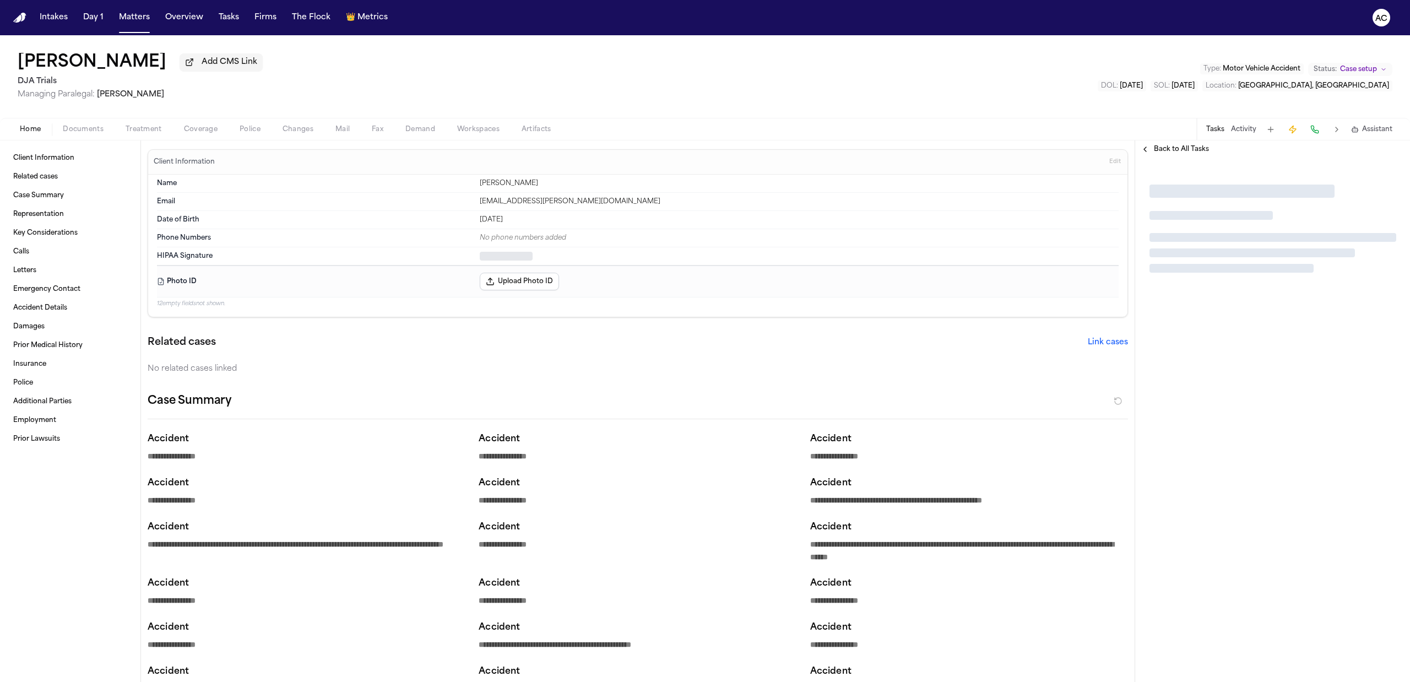
type textarea "*"
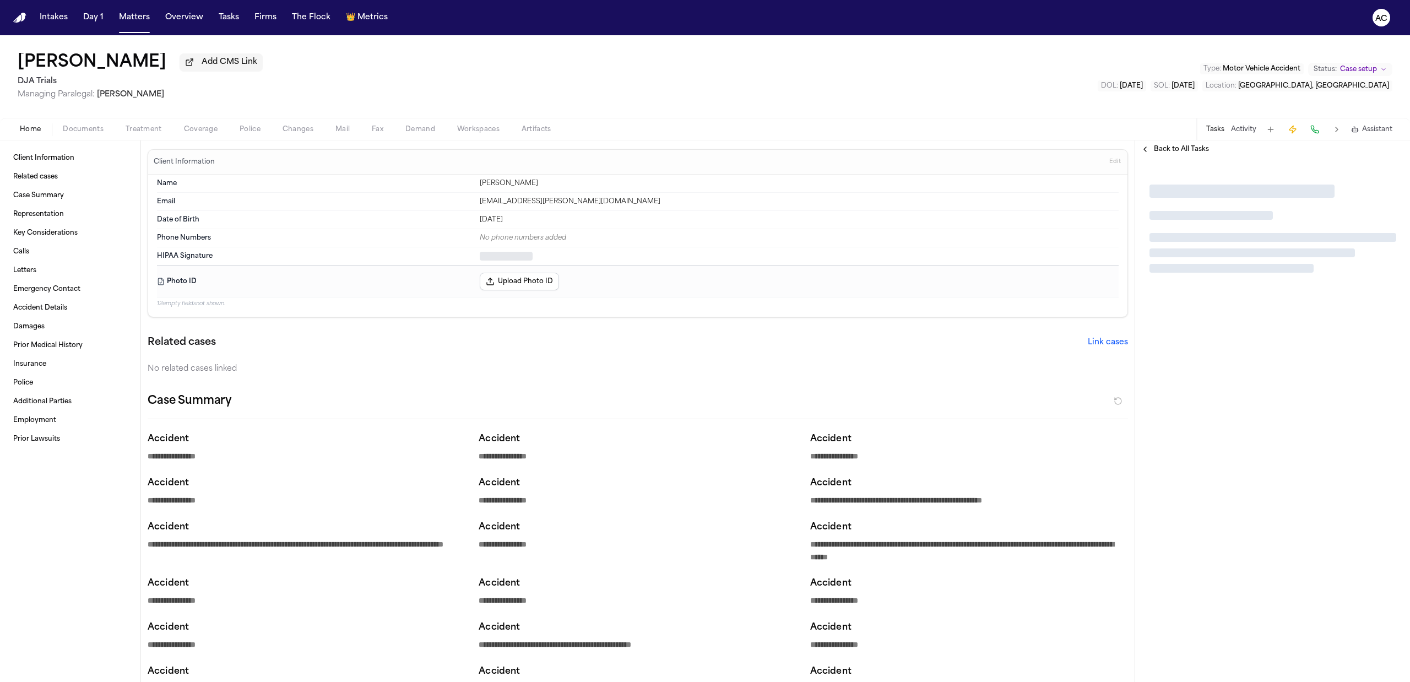
type textarea "*"
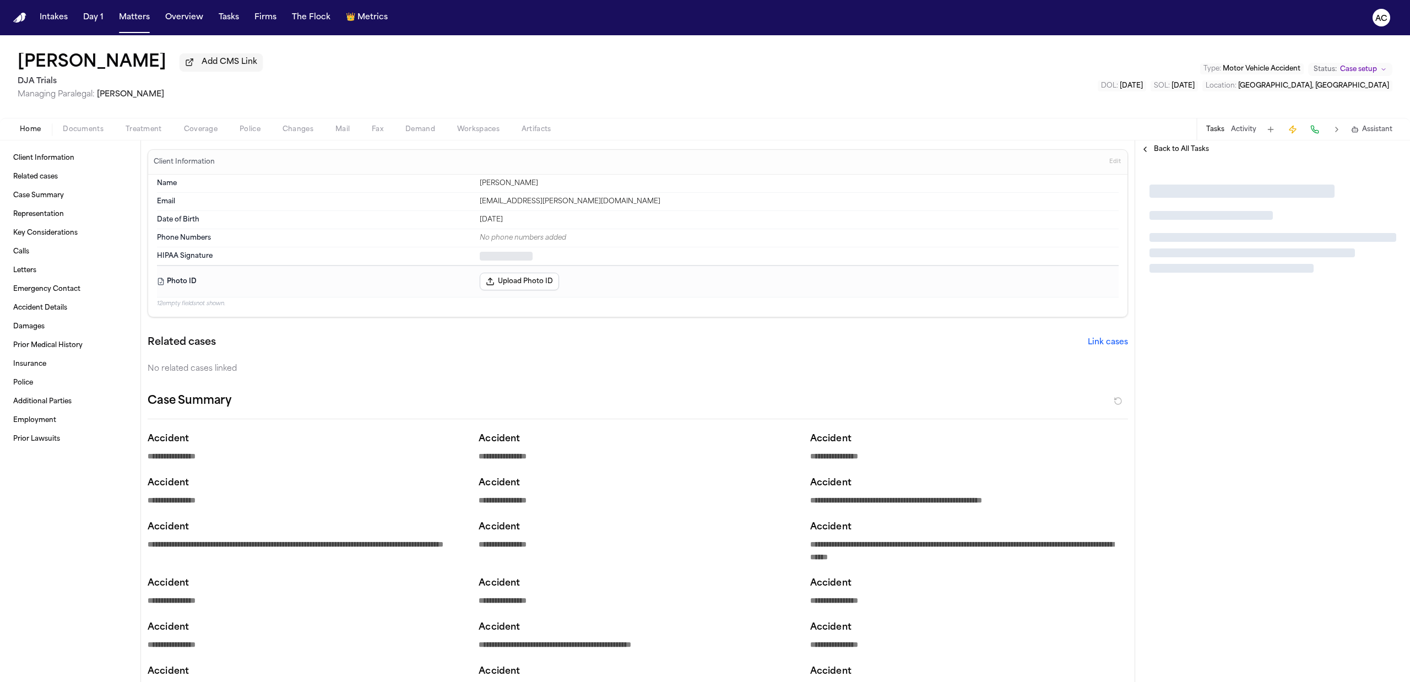
type textarea "*"
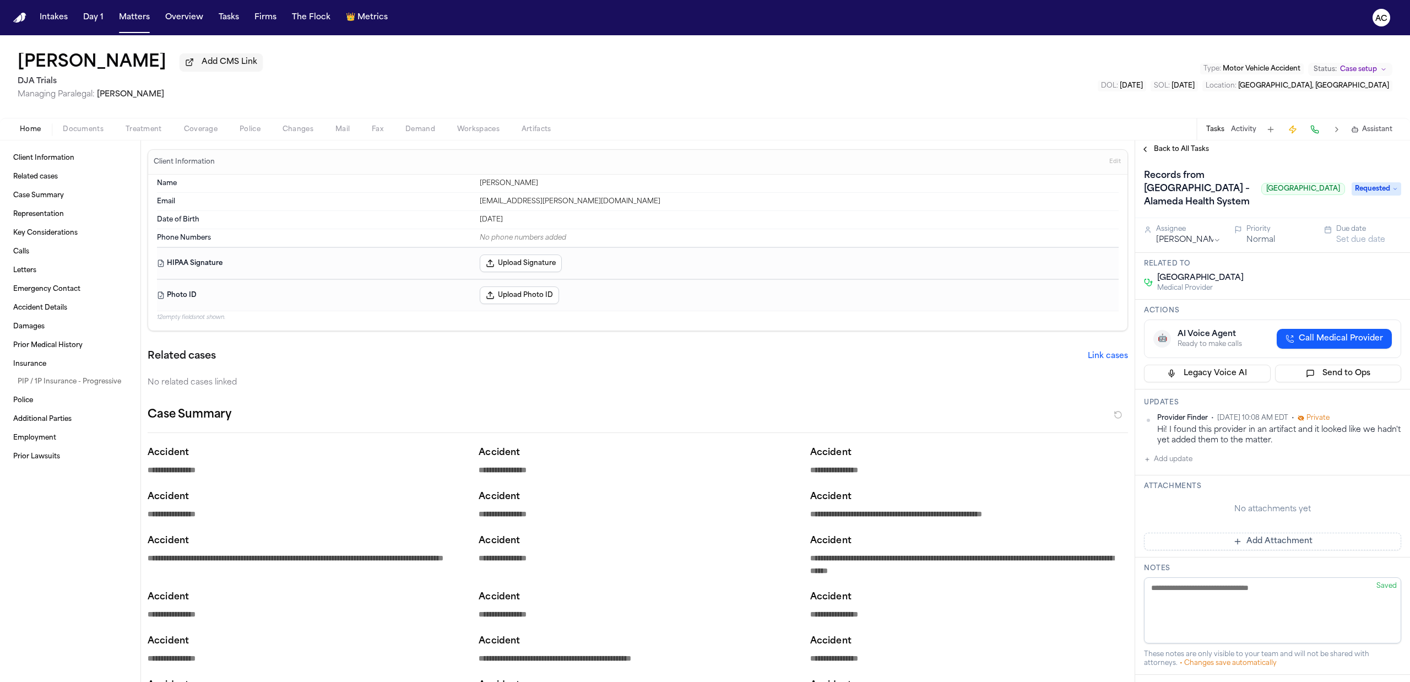
click at [1167, 461] on button "Add update" at bounding box center [1168, 459] width 48 height 13
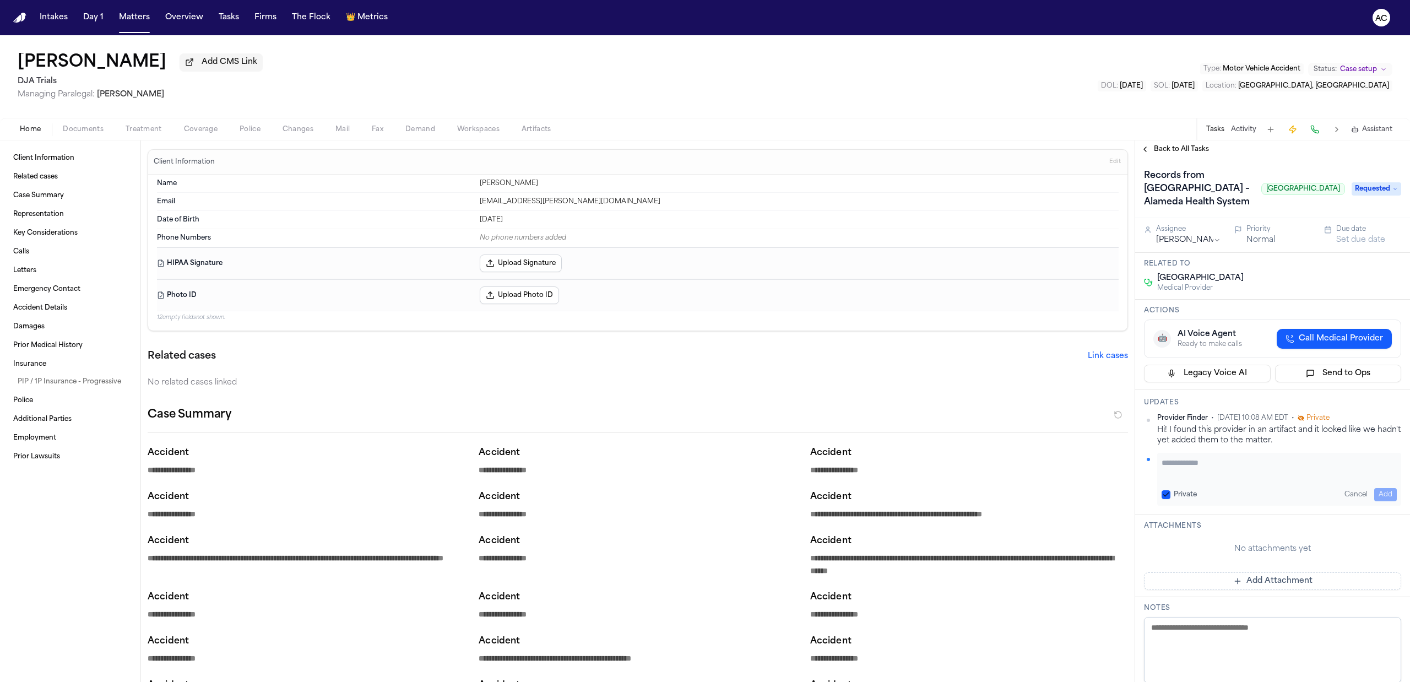
click at [1166, 489] on div "Private Cancel Add" at bounding box center [1278, 494] width 235 height 13
click at [1167, 497] on button "Private" at bounding box center [1165, 494] width 9 height 9
click at [1181, 461] on textarea "Add your update" at bounding box center [1278, 468] width 235 height 22
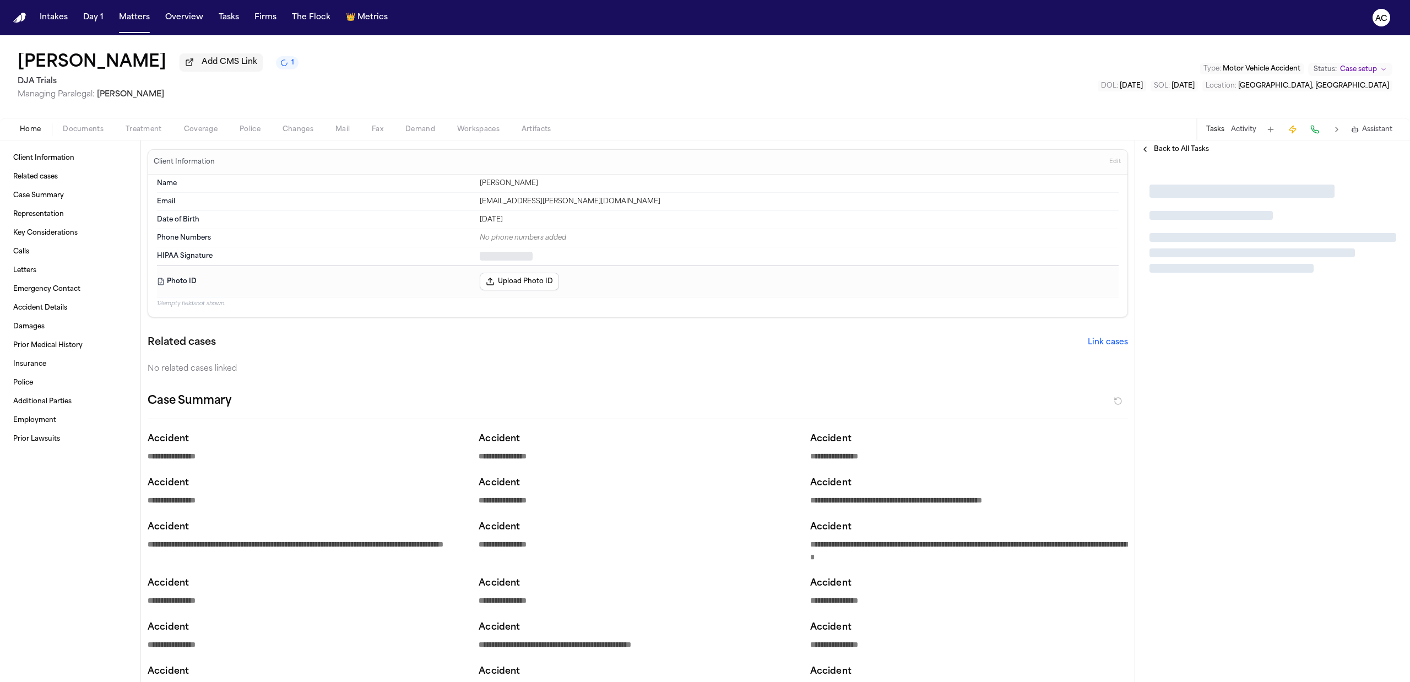
type textarea "*"
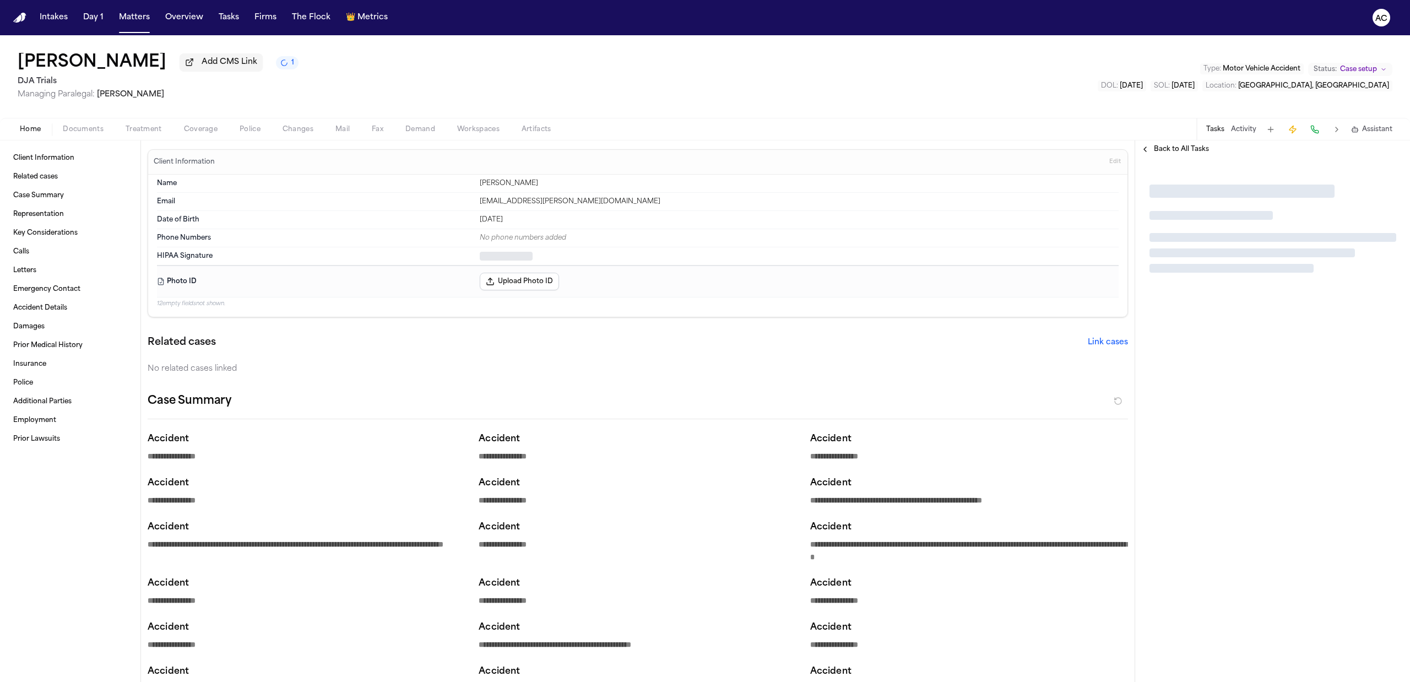
type textarea "*"
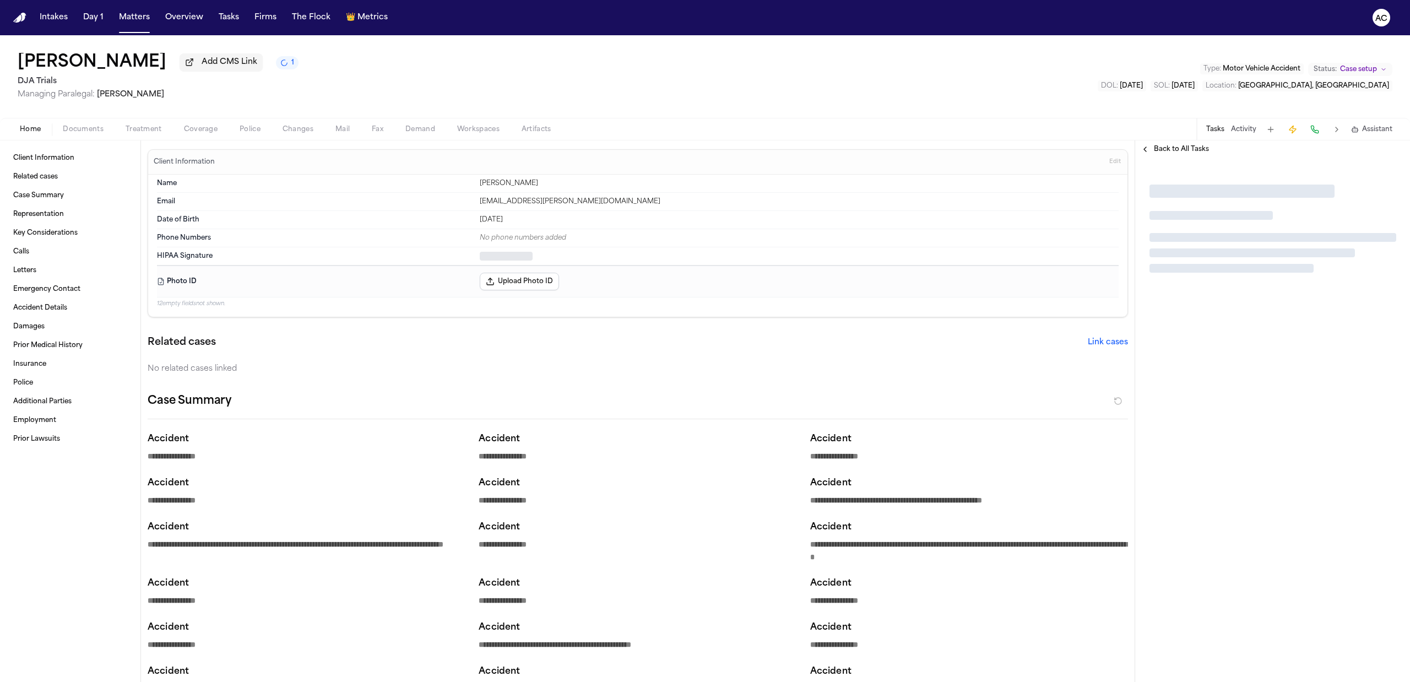
type textarea "*"
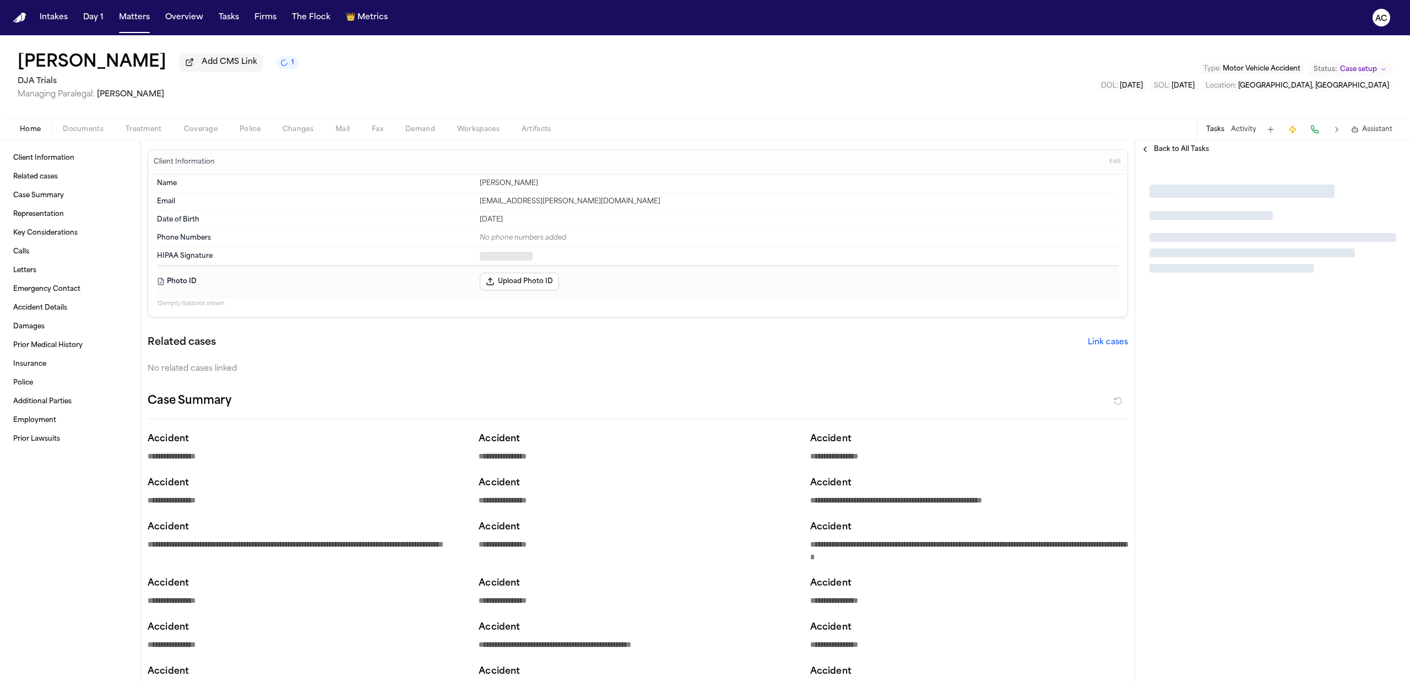
type textarea "*"
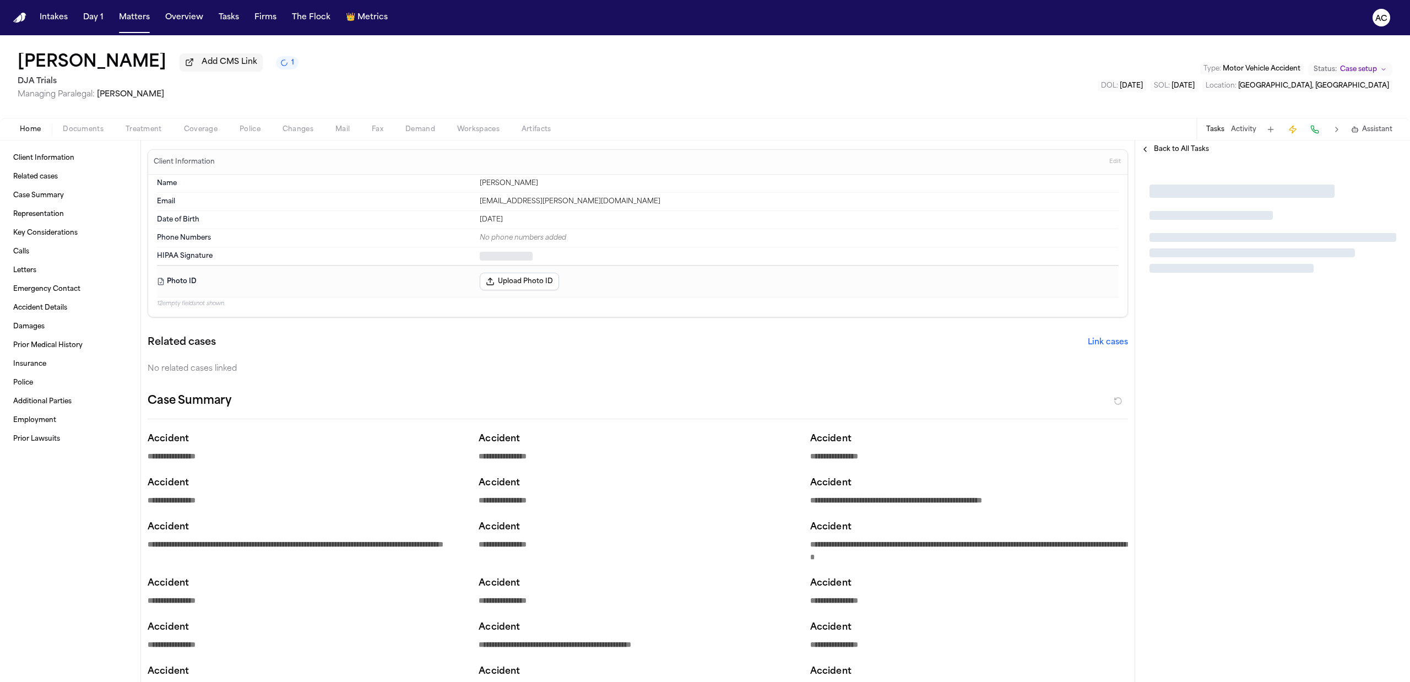
type textarea "*"
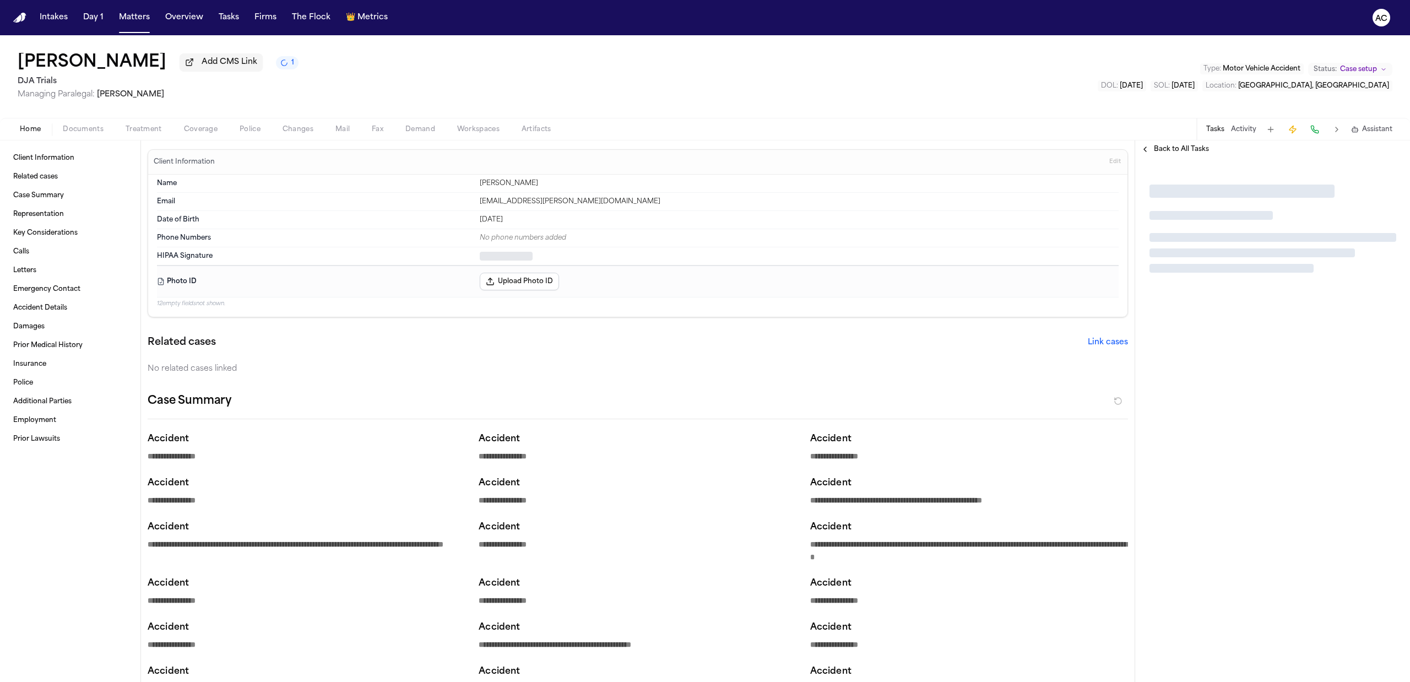
type textarea "*"
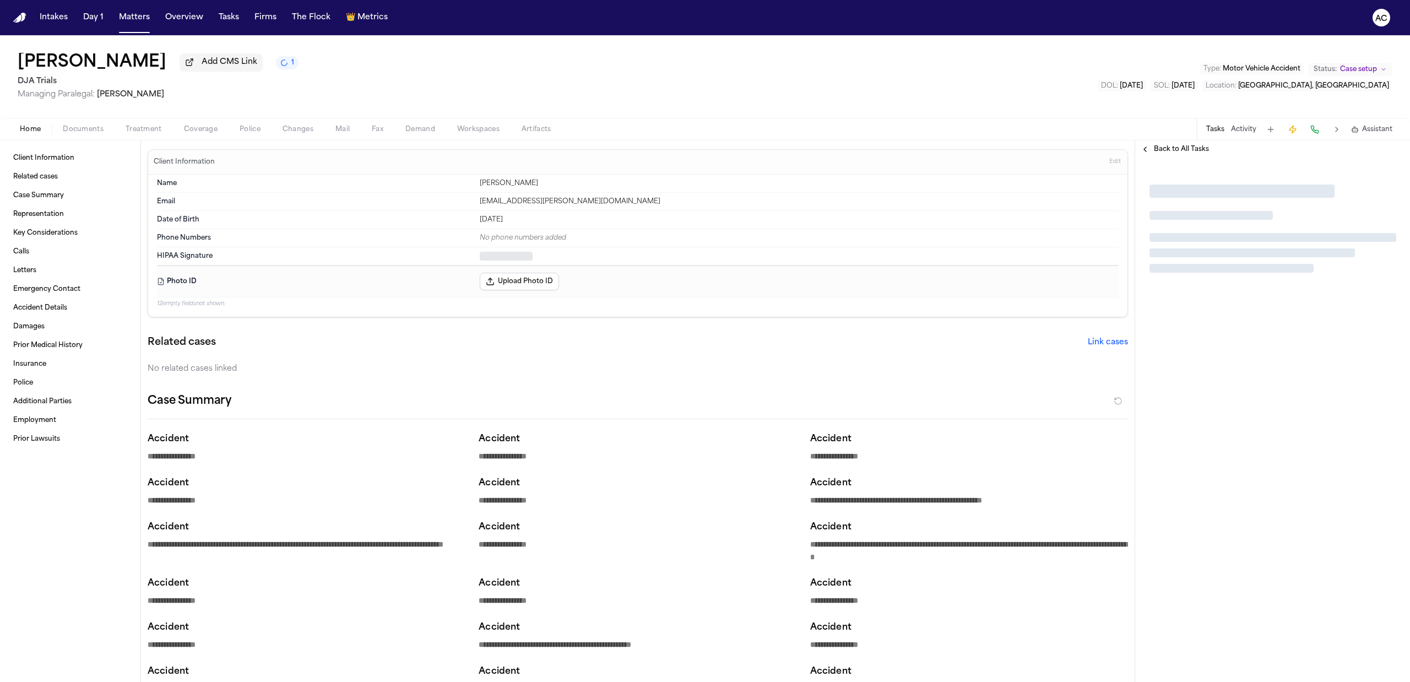
type textarea "*"
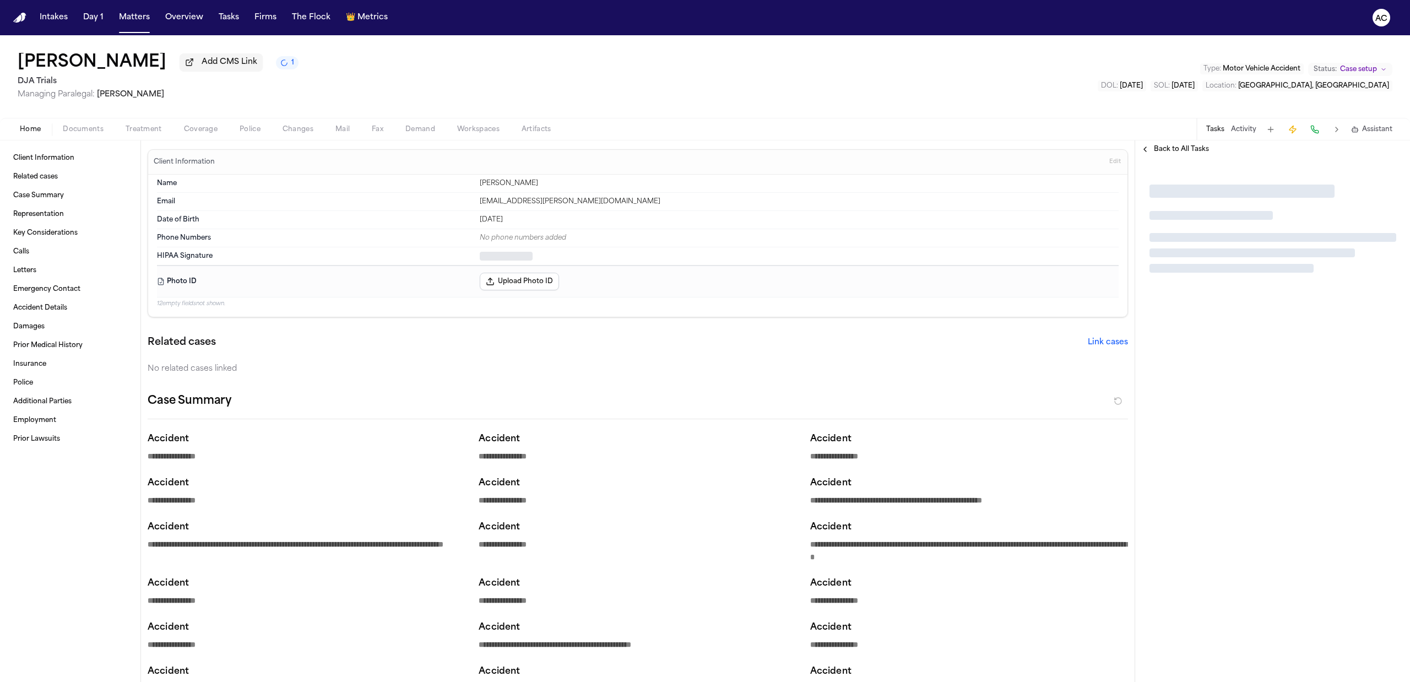
type textarea "*"
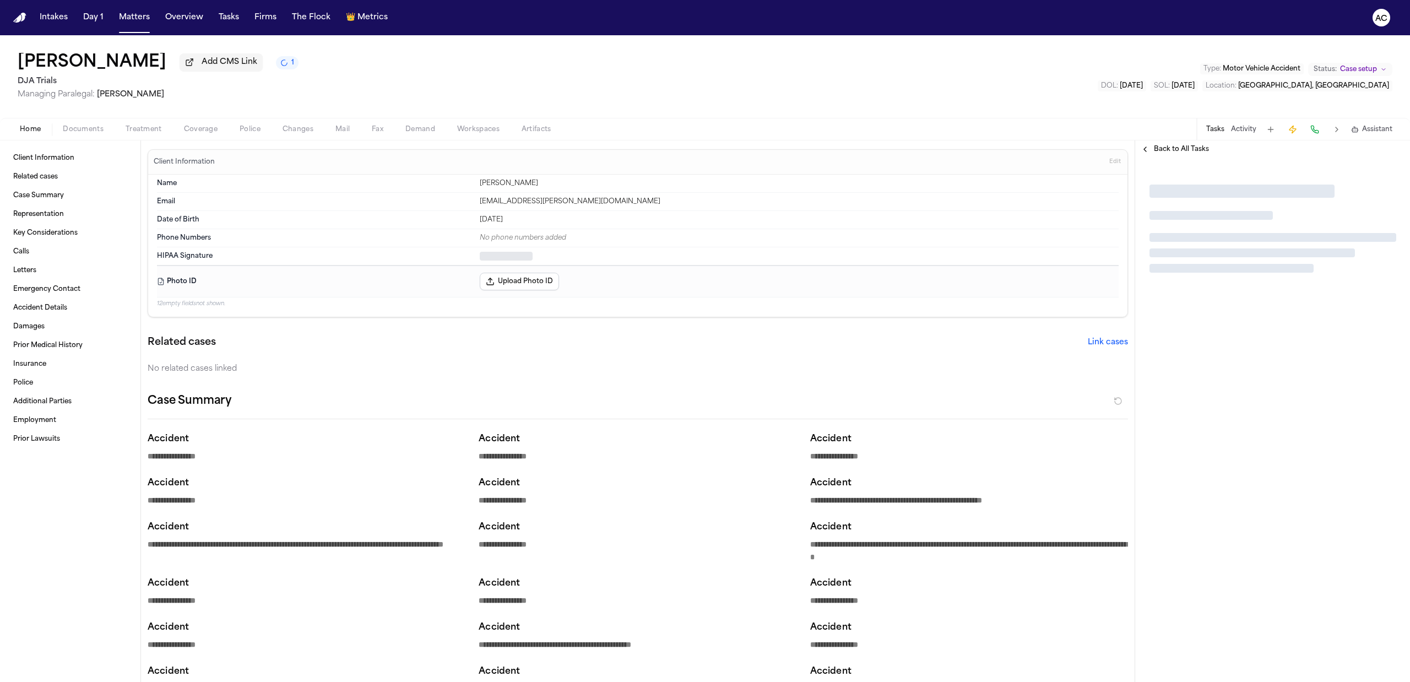
type textarea "*"
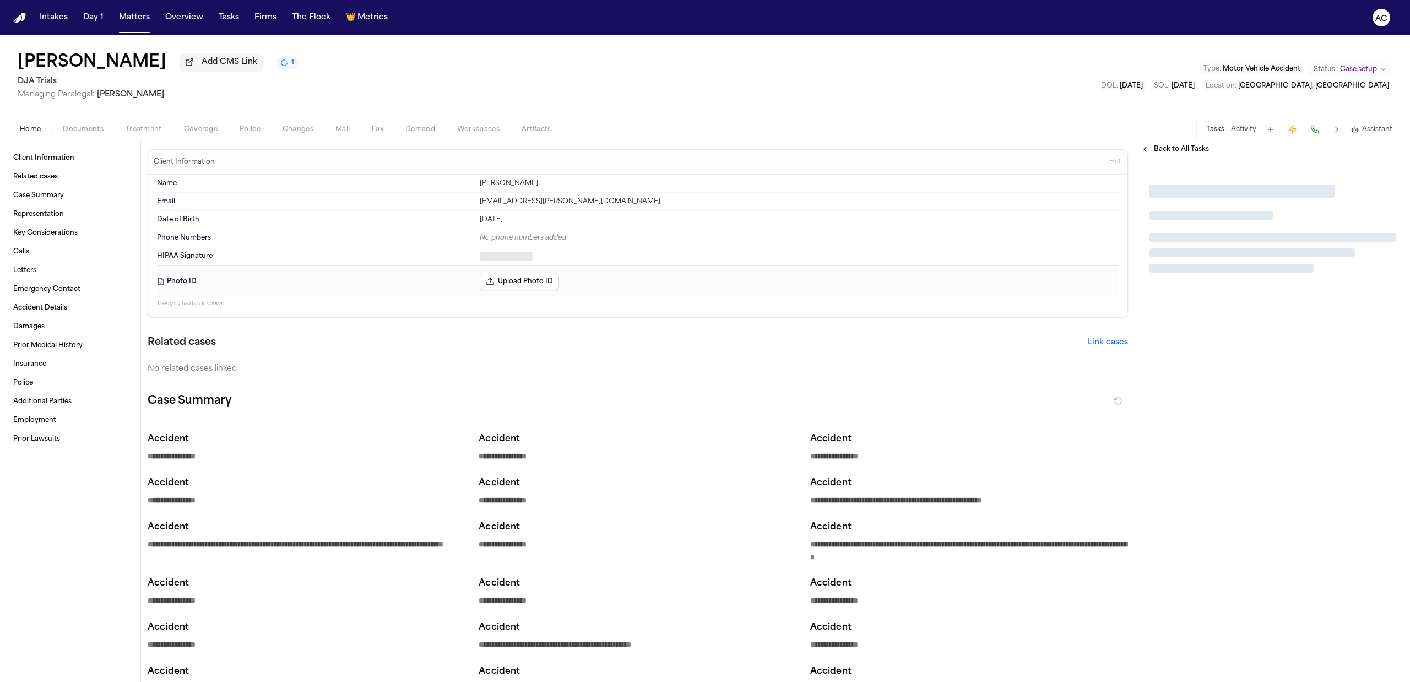
type textarea "*"
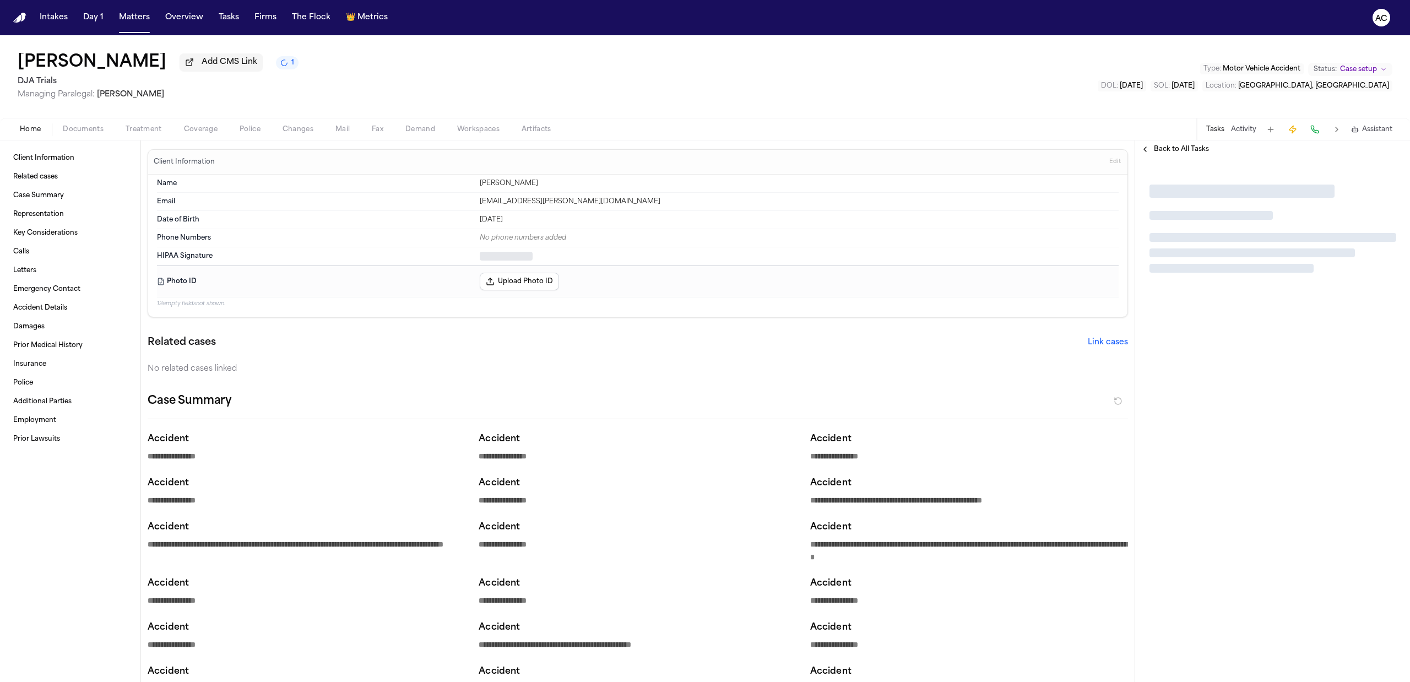
type textarea "*"
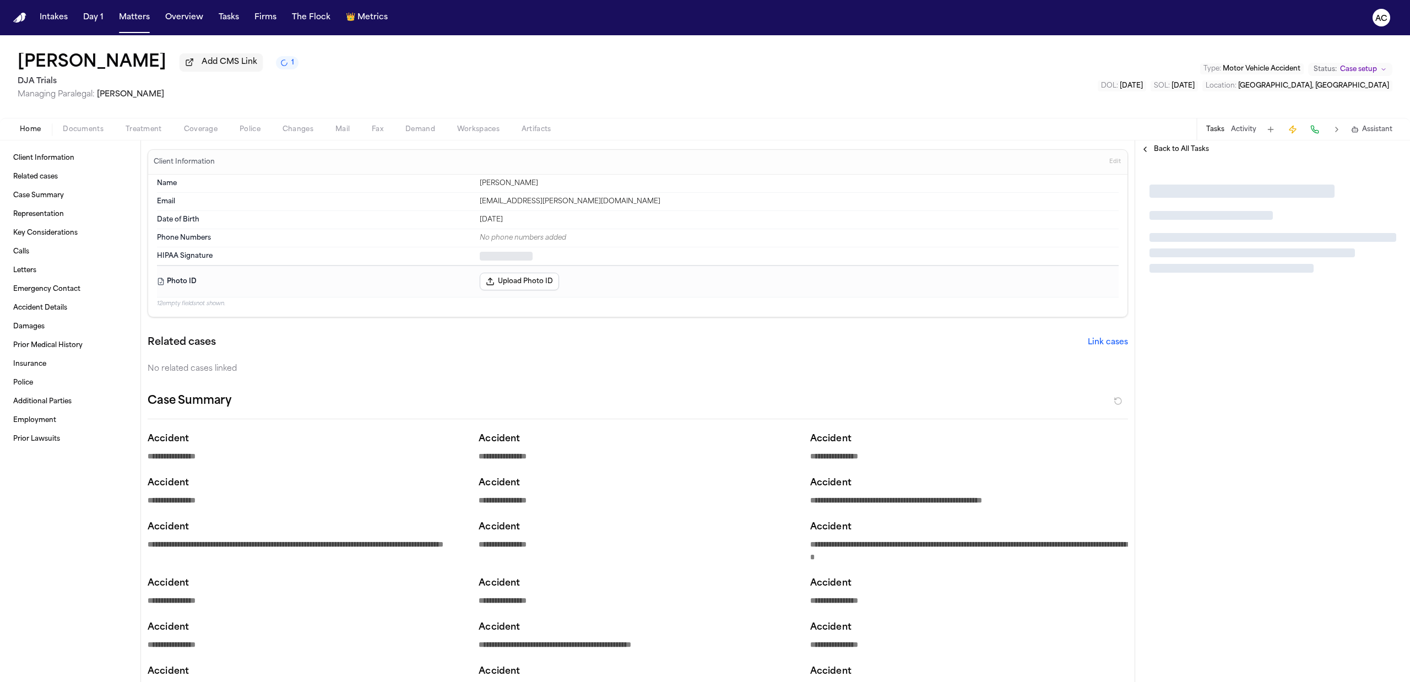
type textarea "*"
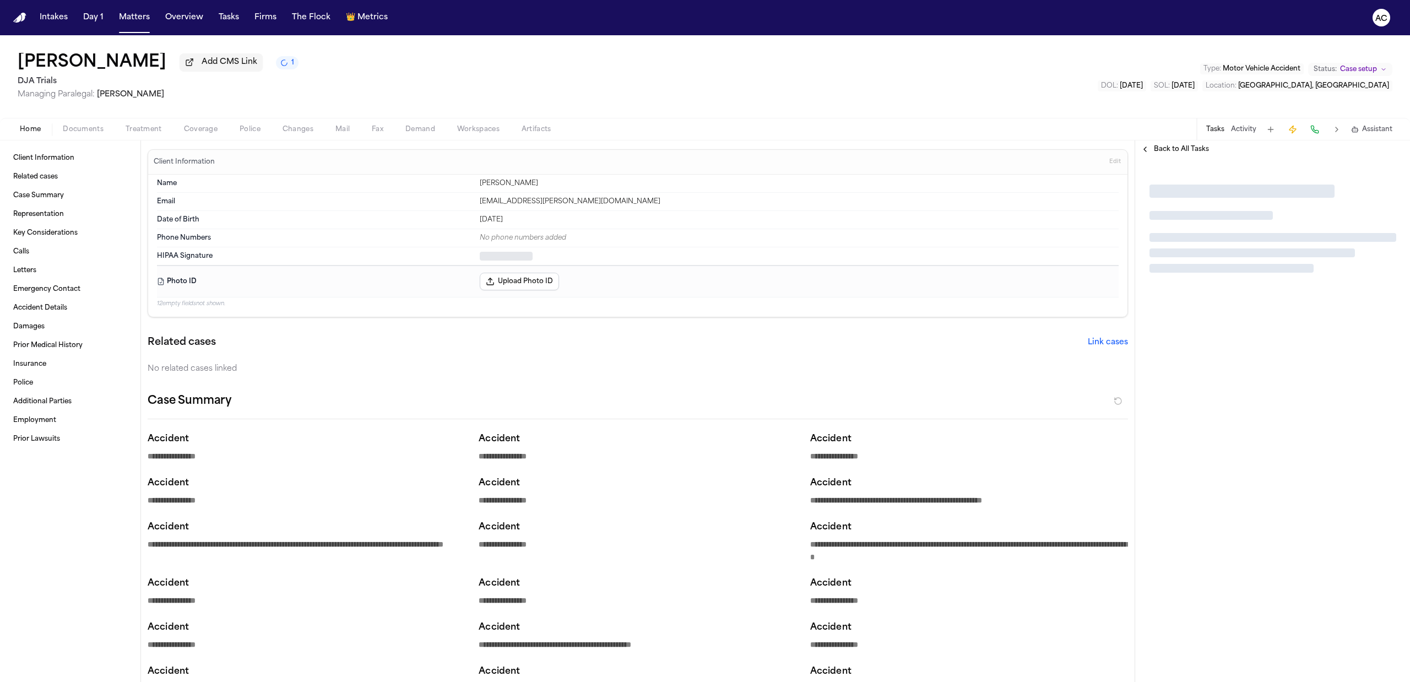
type textarea "*"
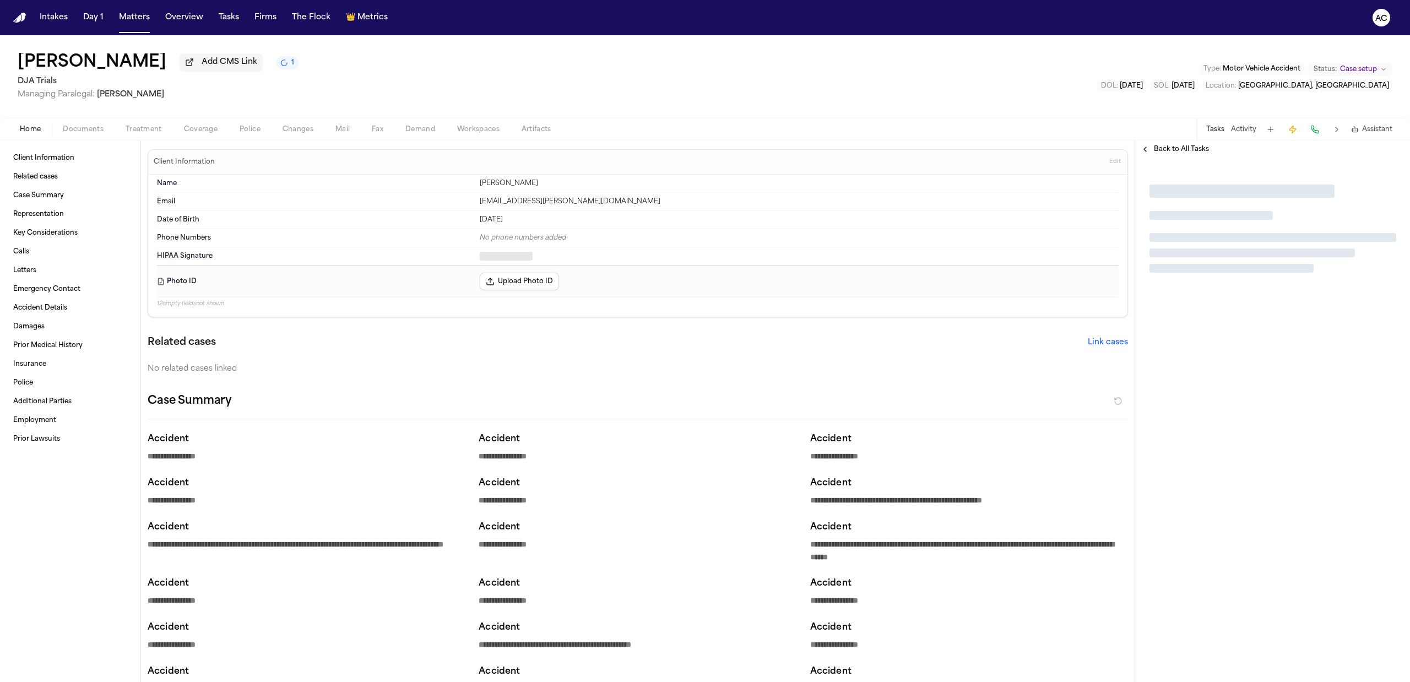
type textarea "*"
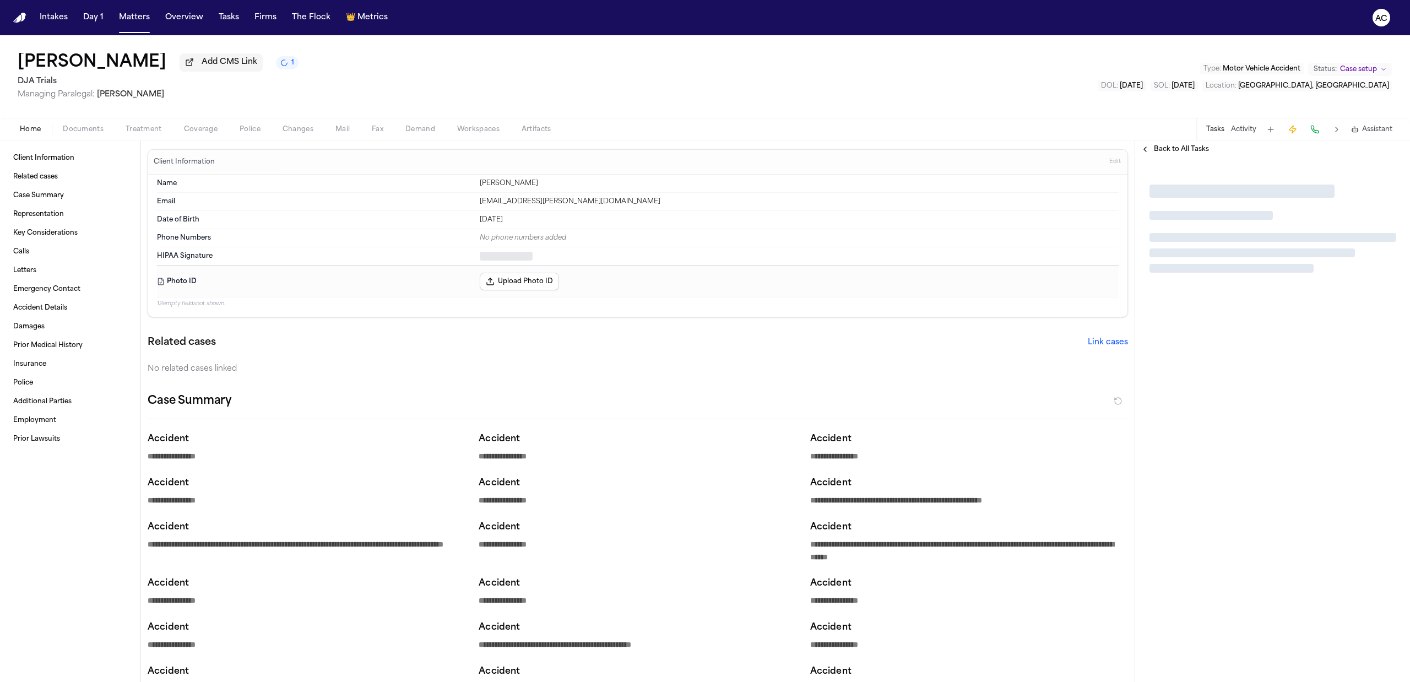
type textarea "*"
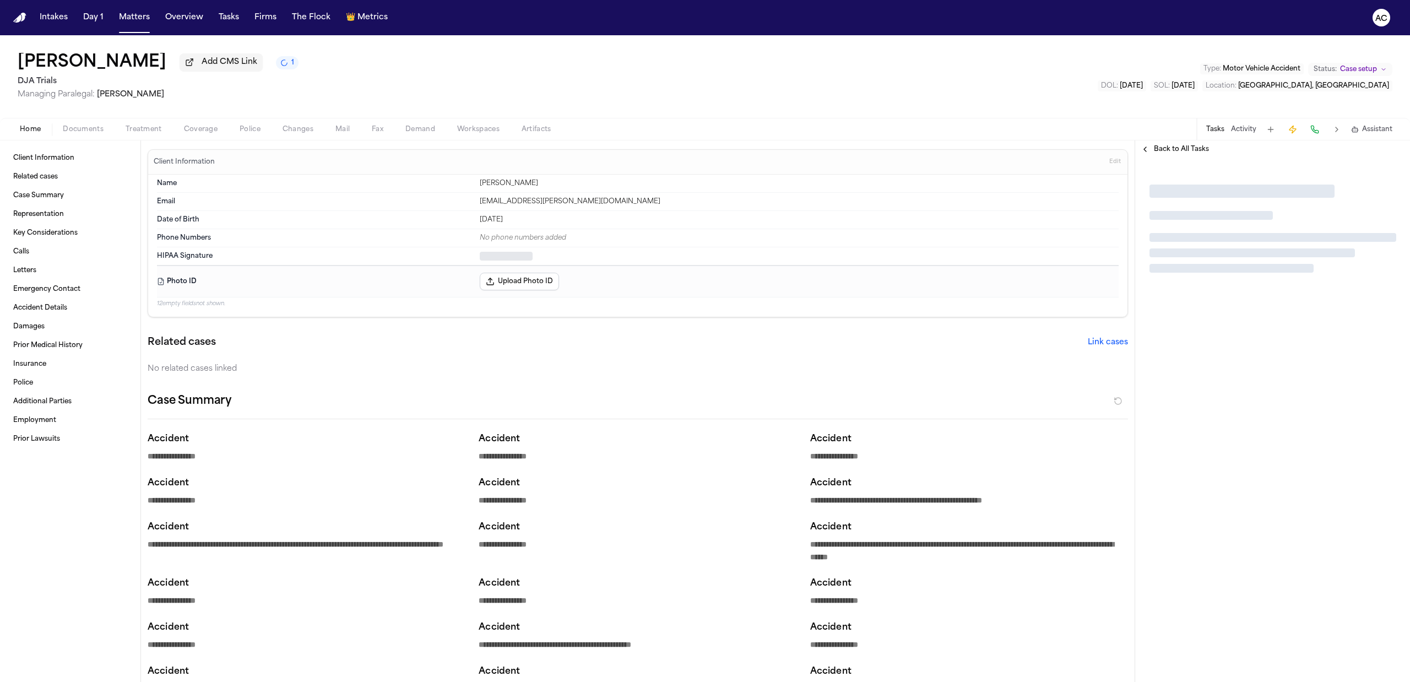
type textarea "*"
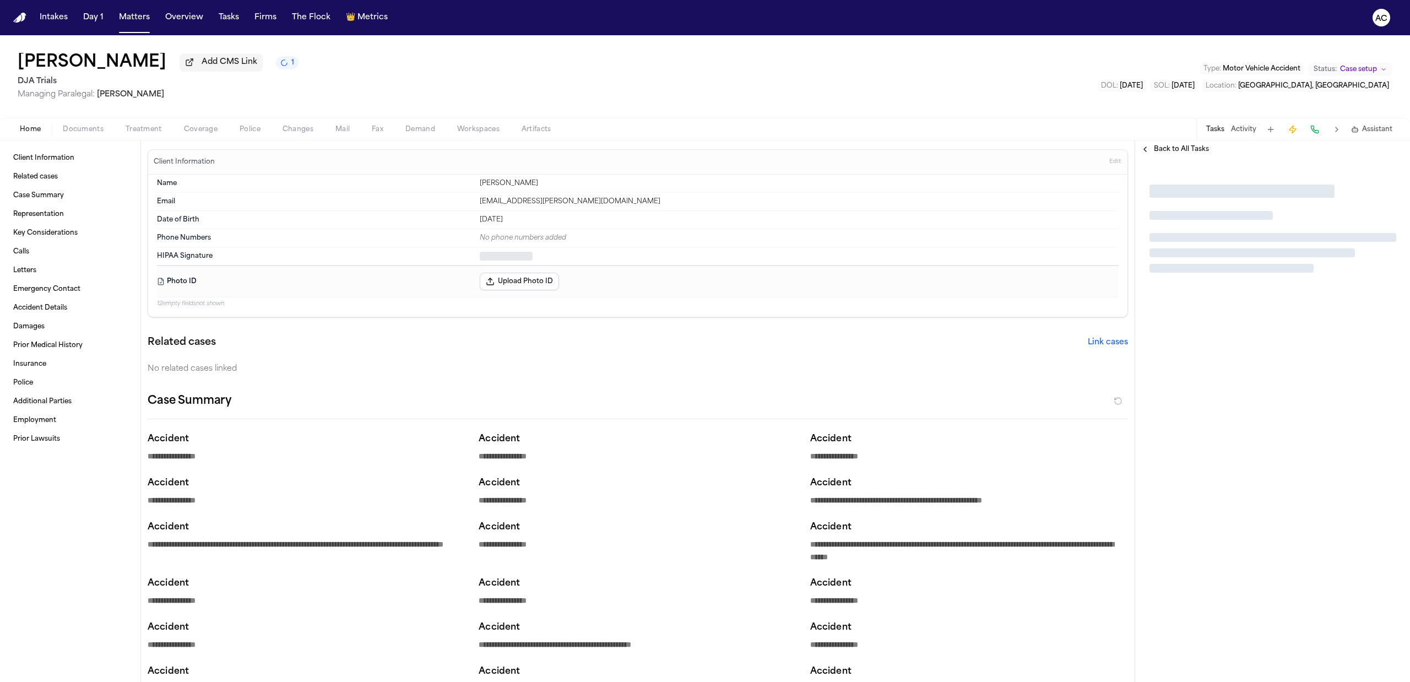
type textarea "*"
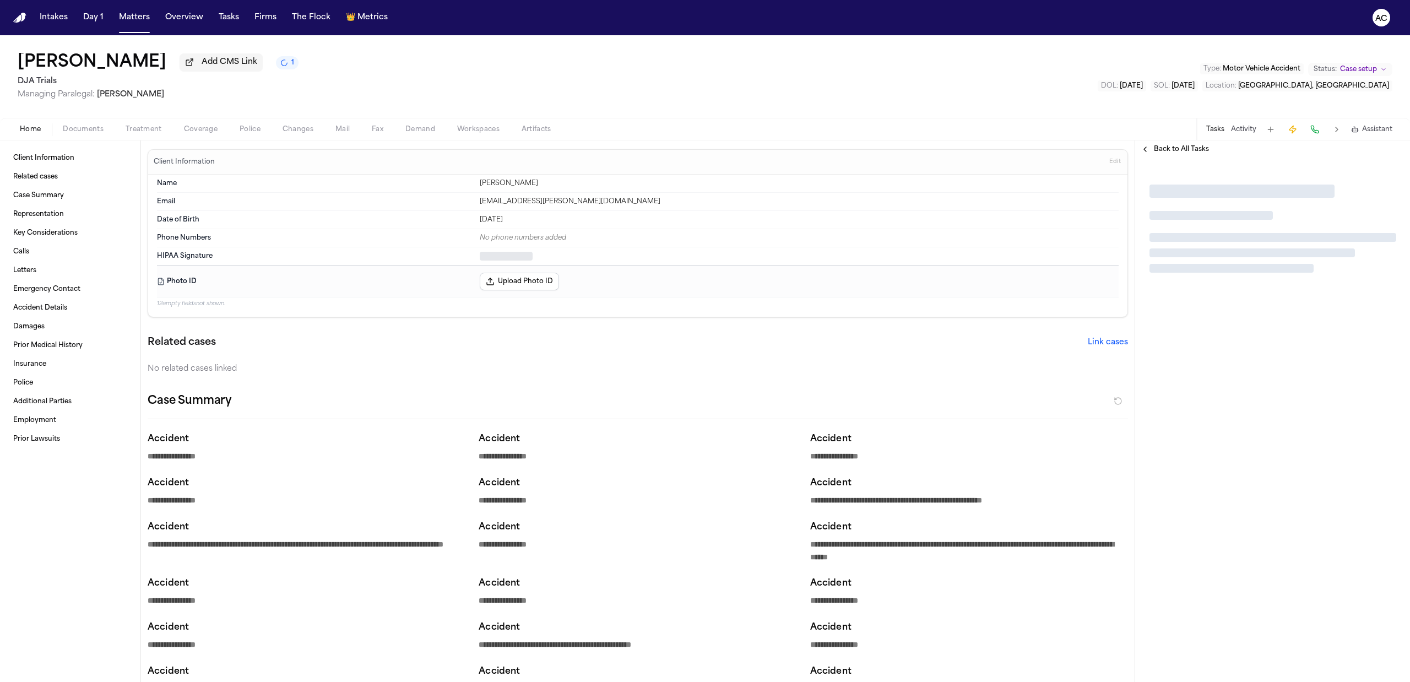
type textarea "*"
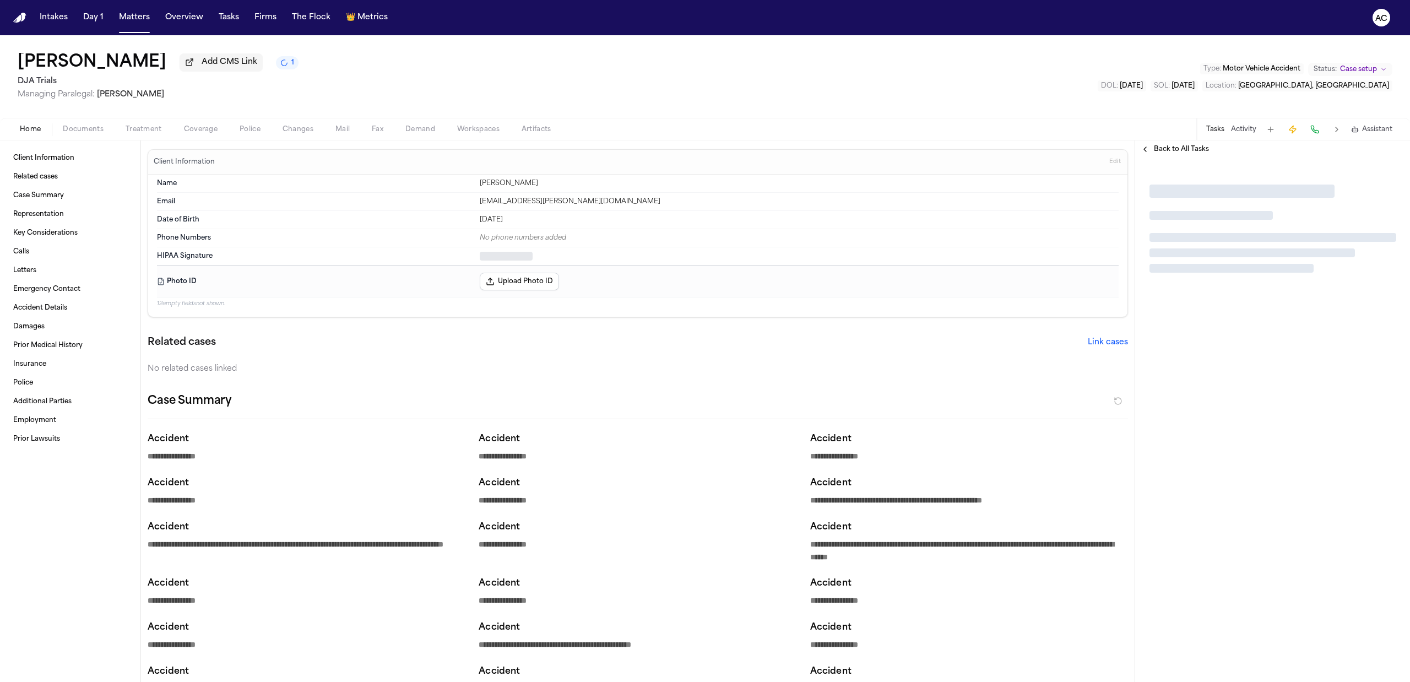
type textarea "*"
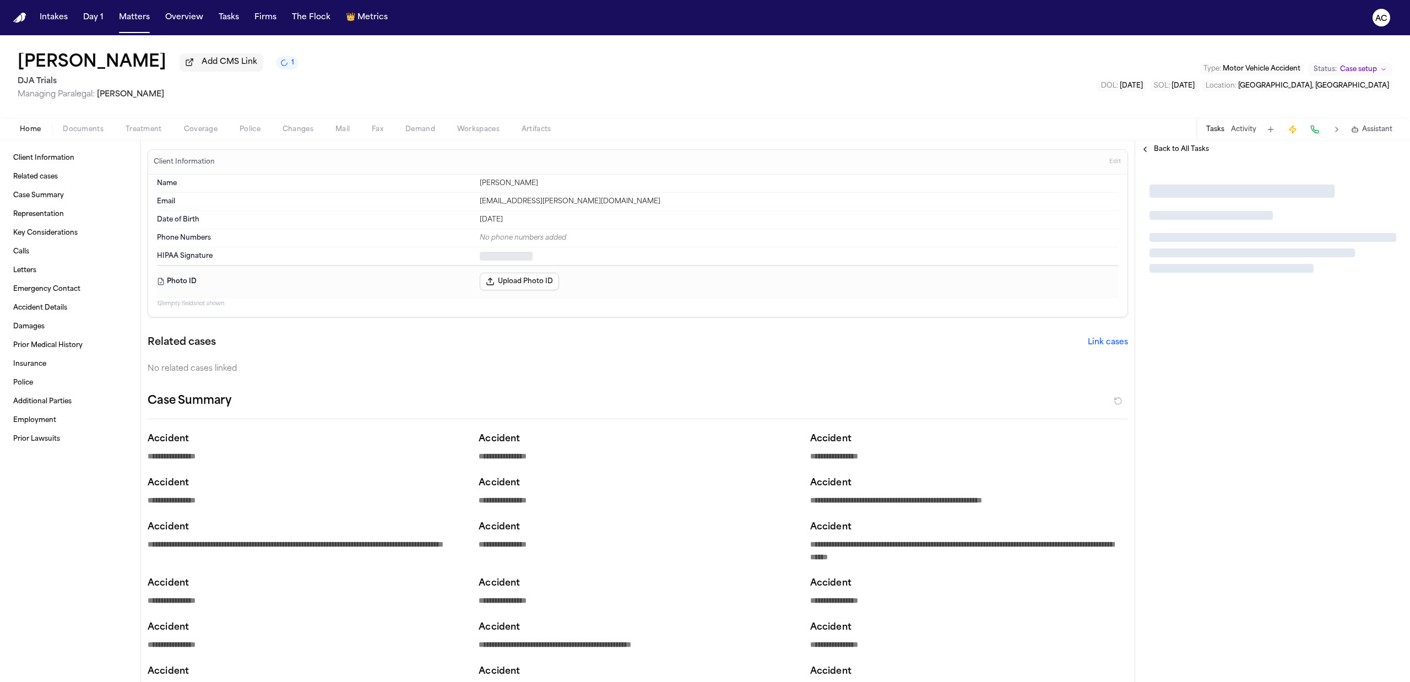
type textarea "*"
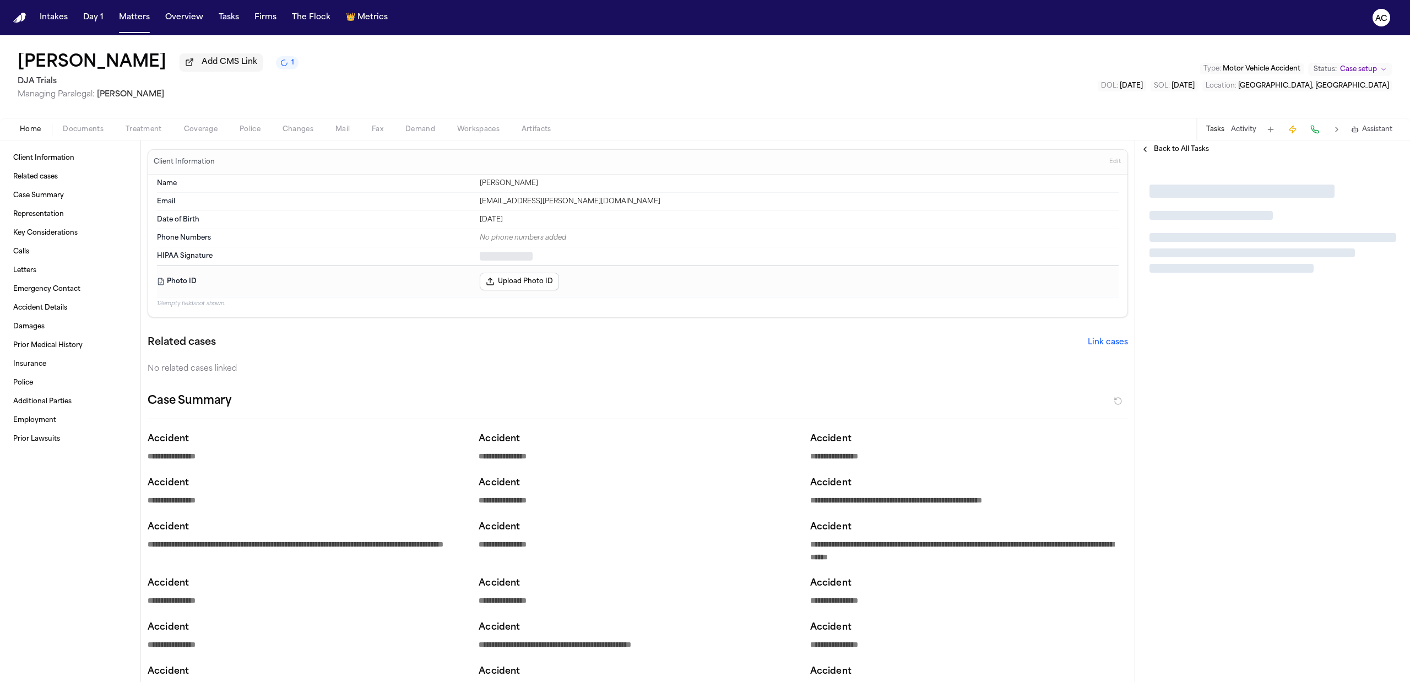
type textarea "*"
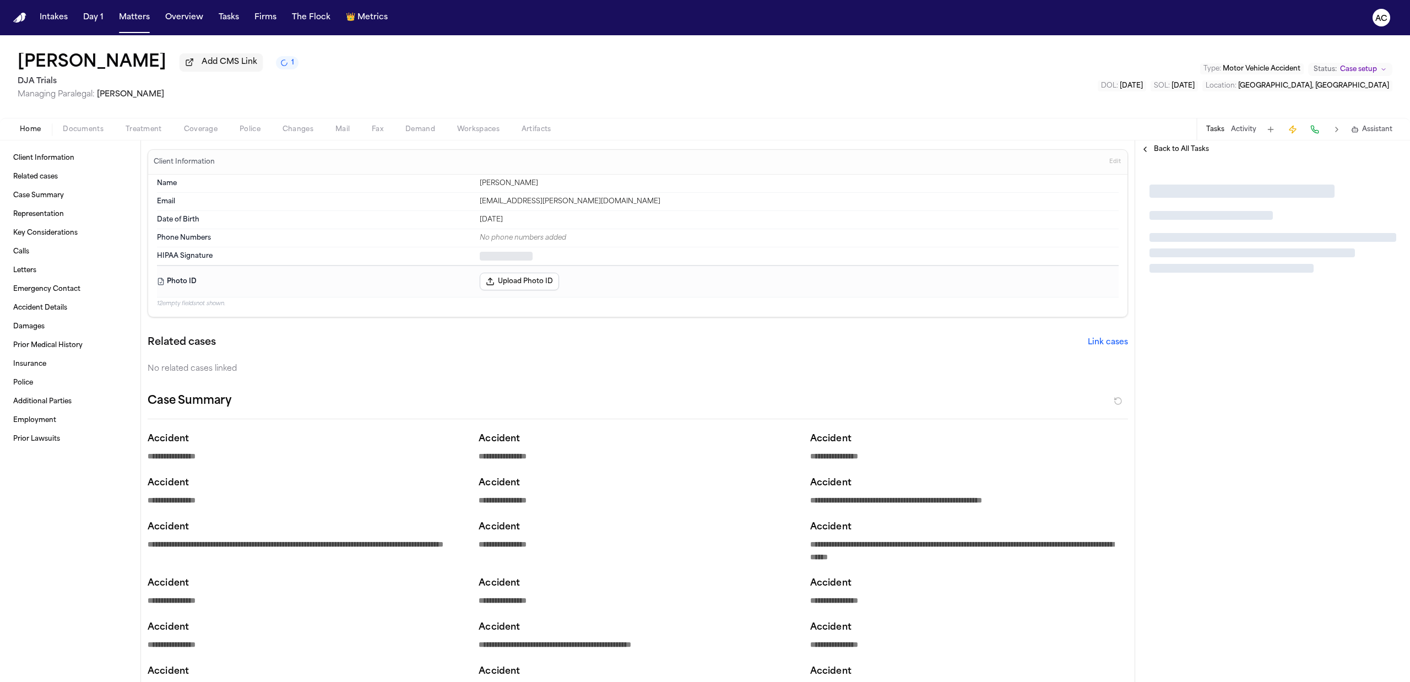
type textarea "*"
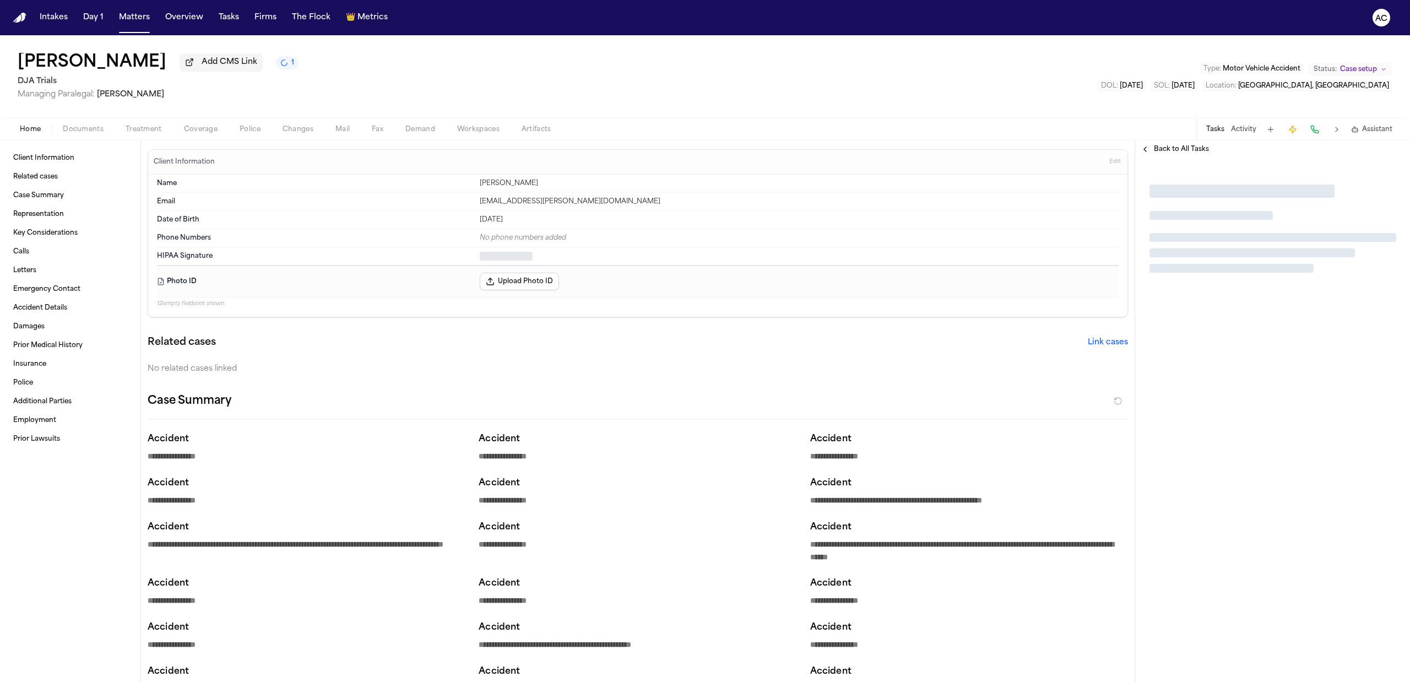
type textarea "*"
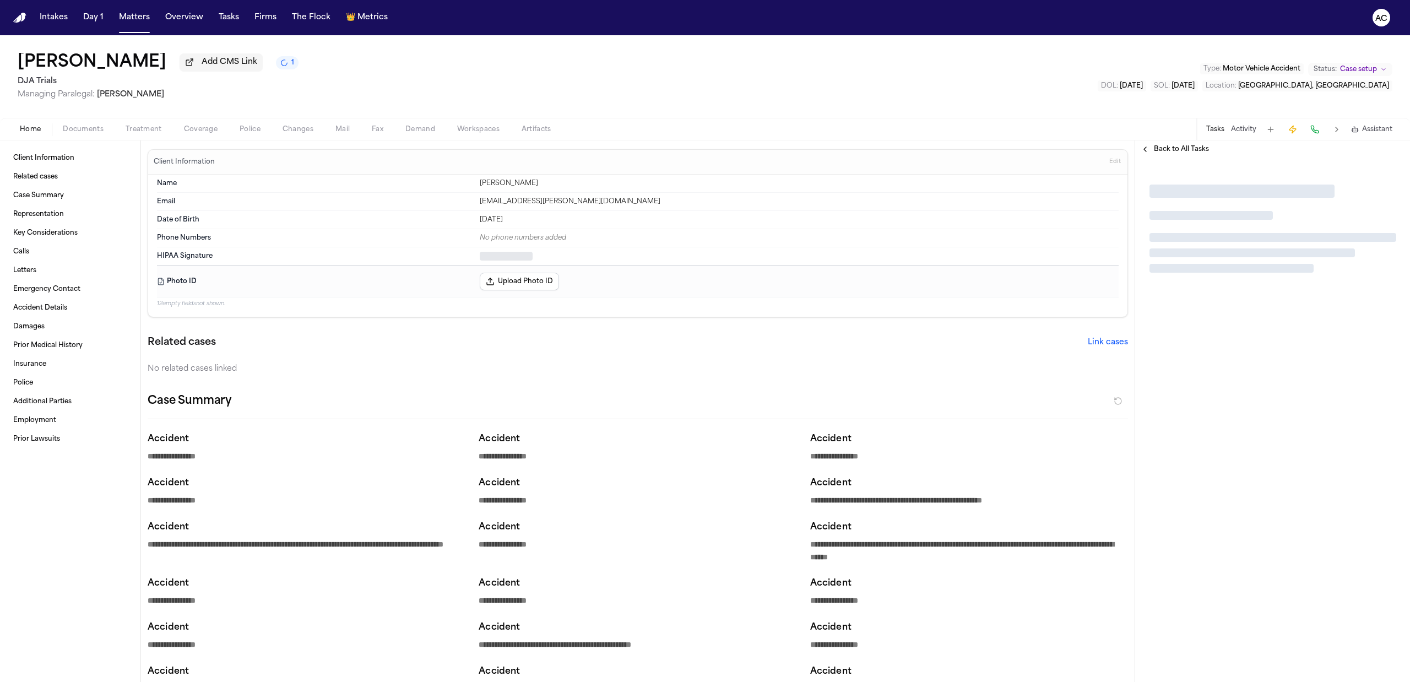
type textarea "*"
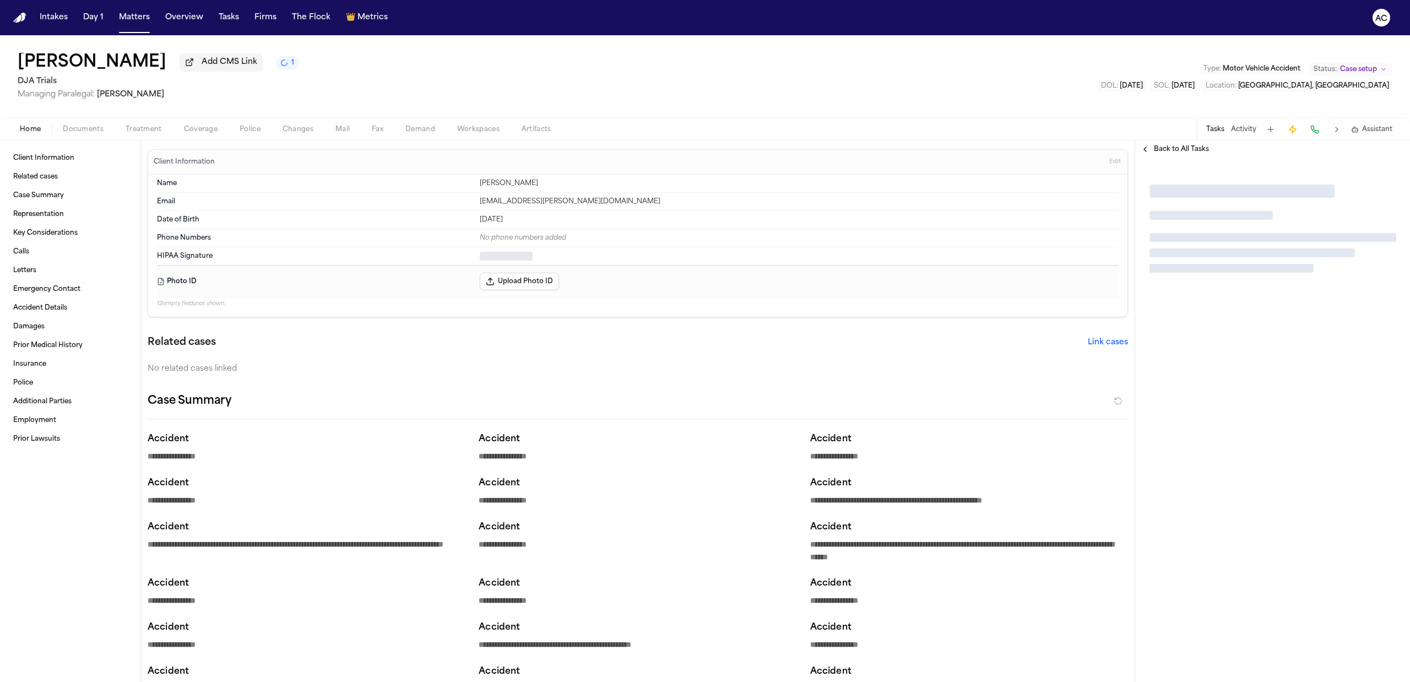
type textarea "*"
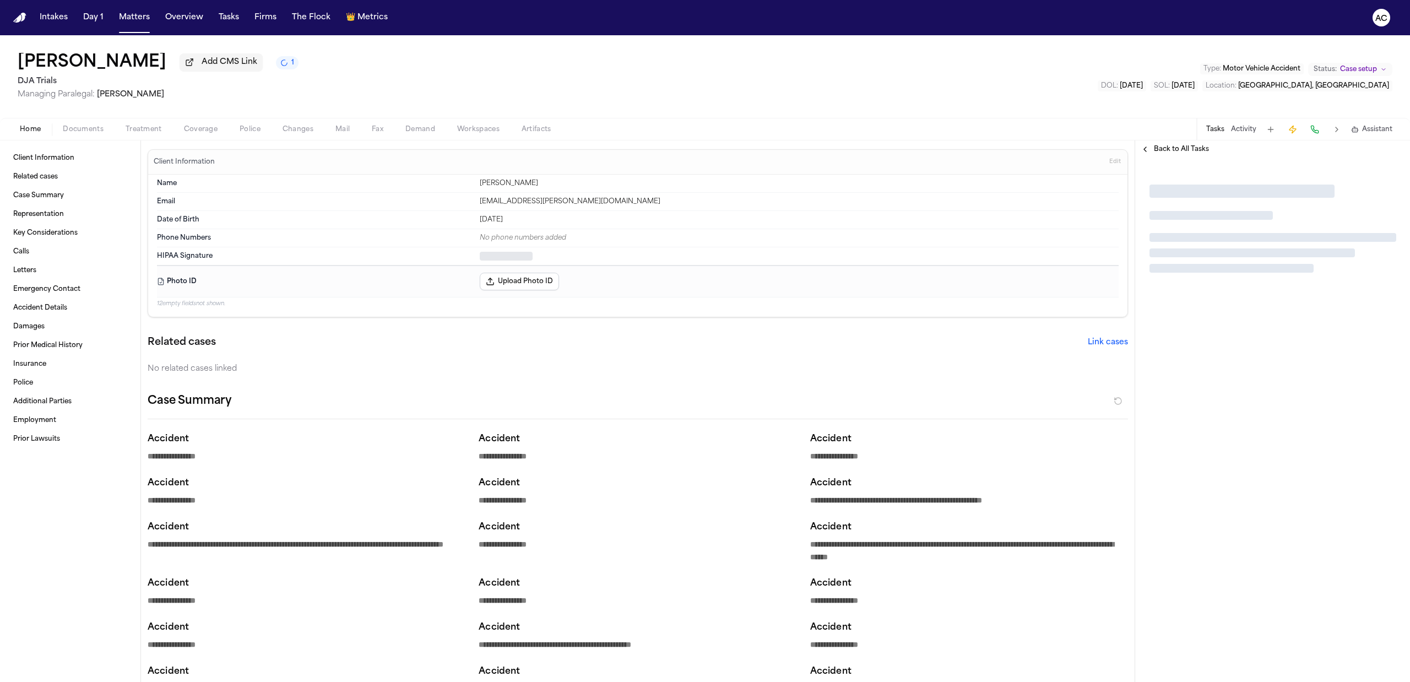
type textarea "*"
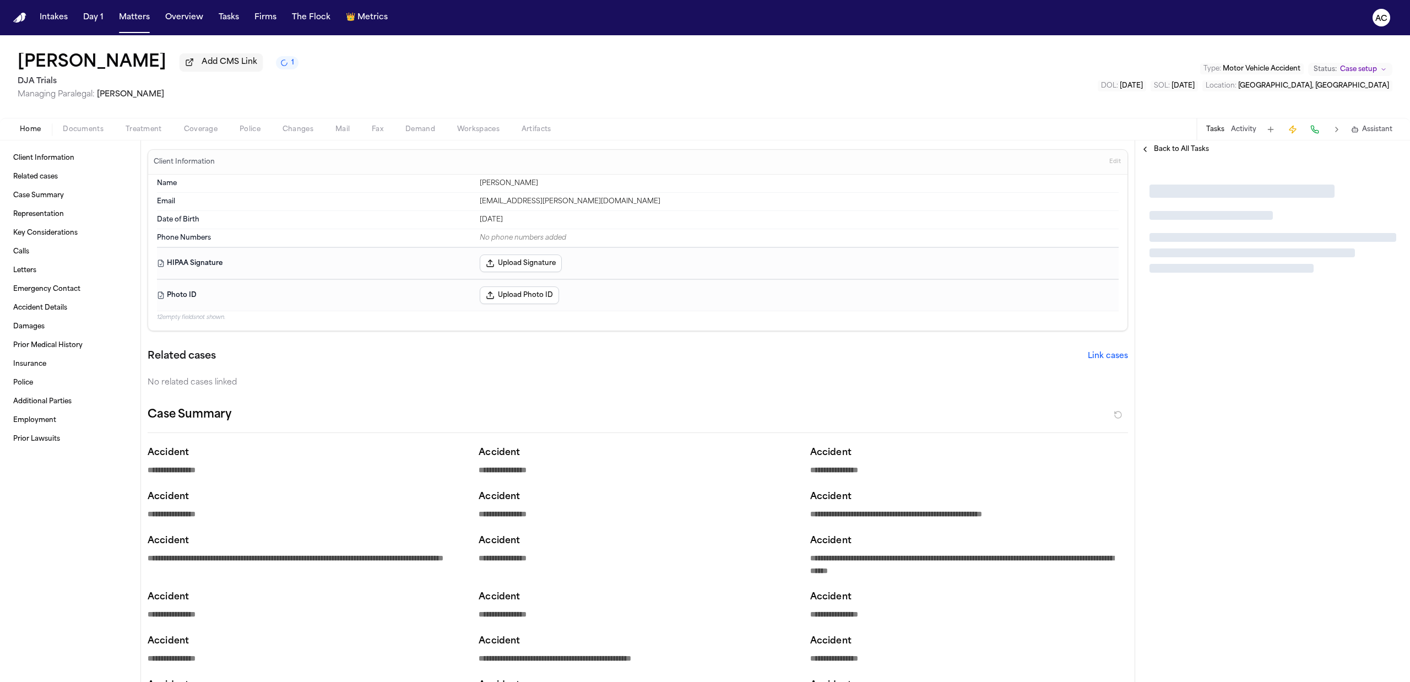
type textarea "*"
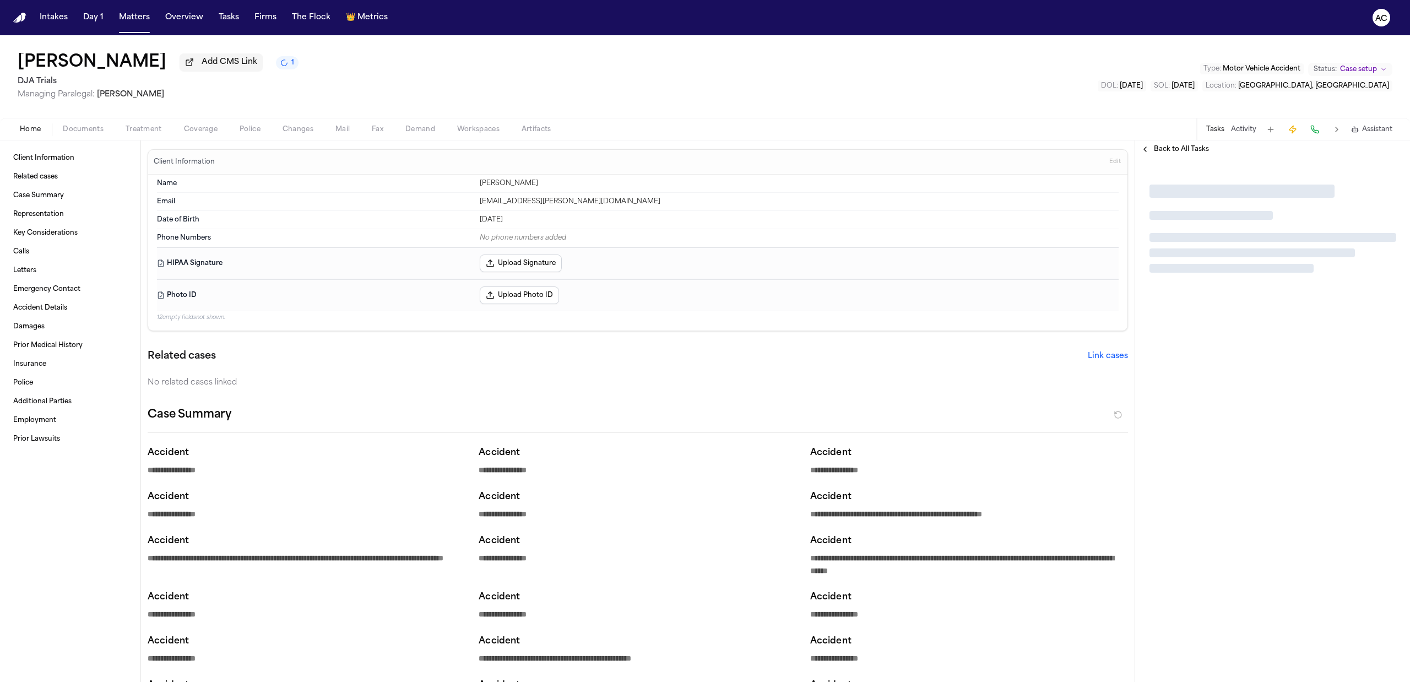
type textarea "*"
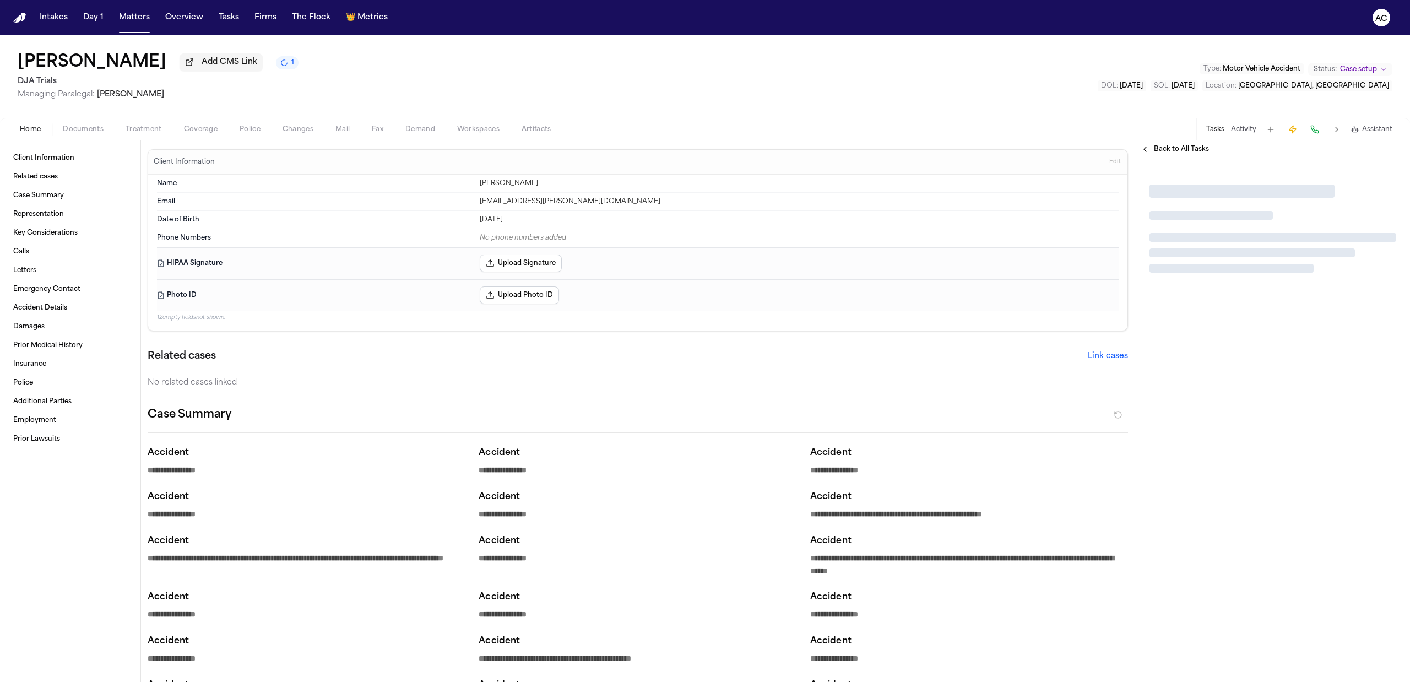
type textarea "*"
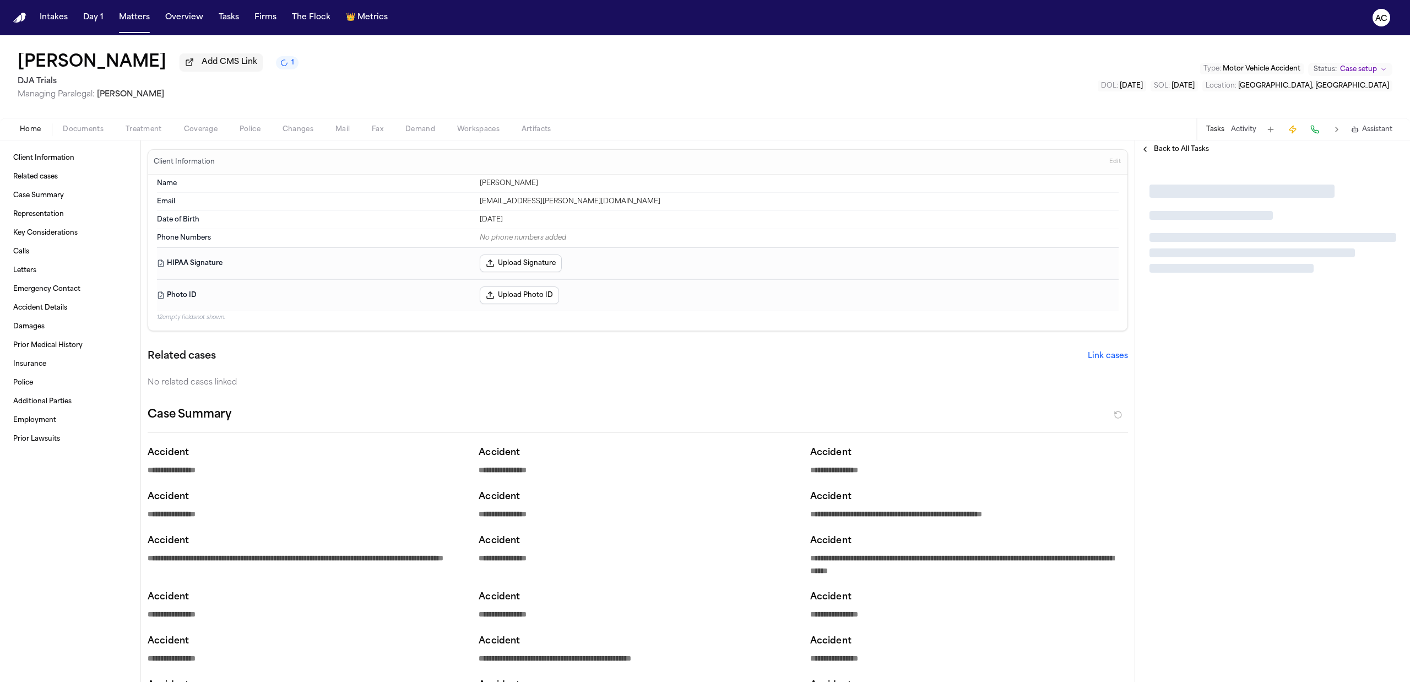
type textarea "*"
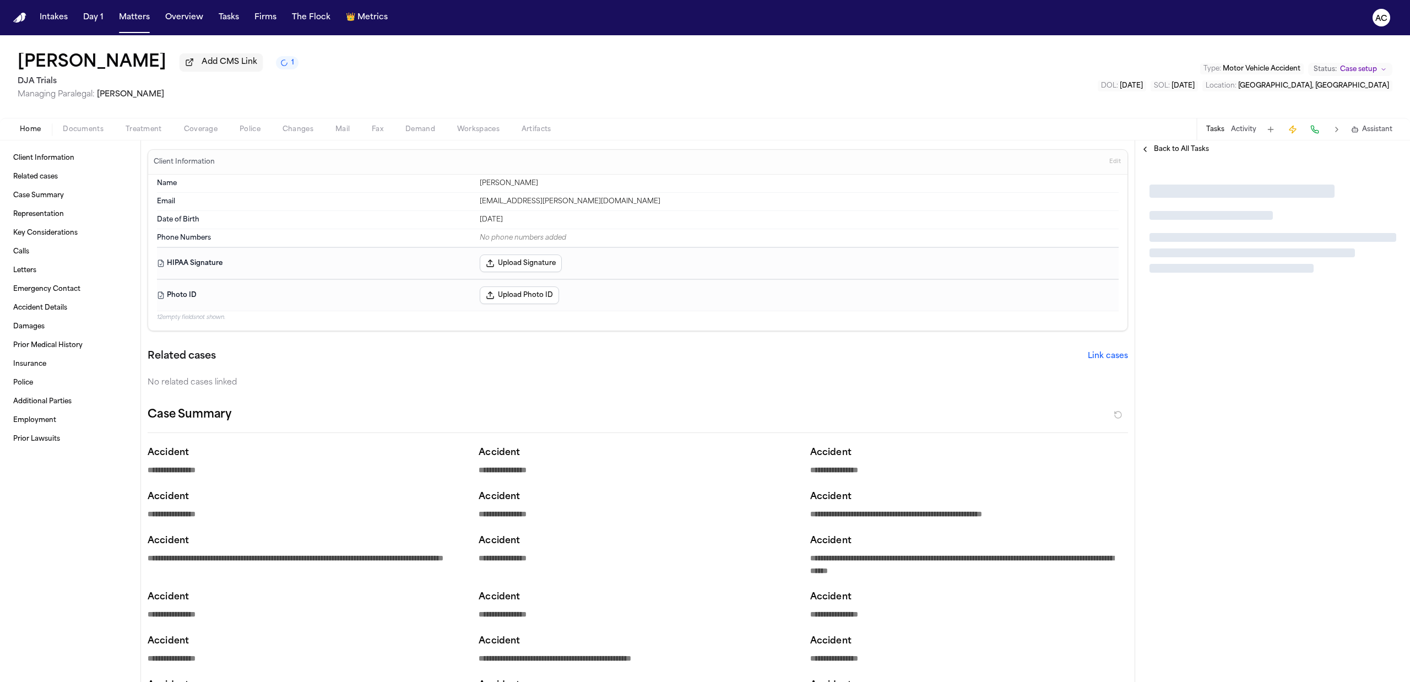
type textarea "*"
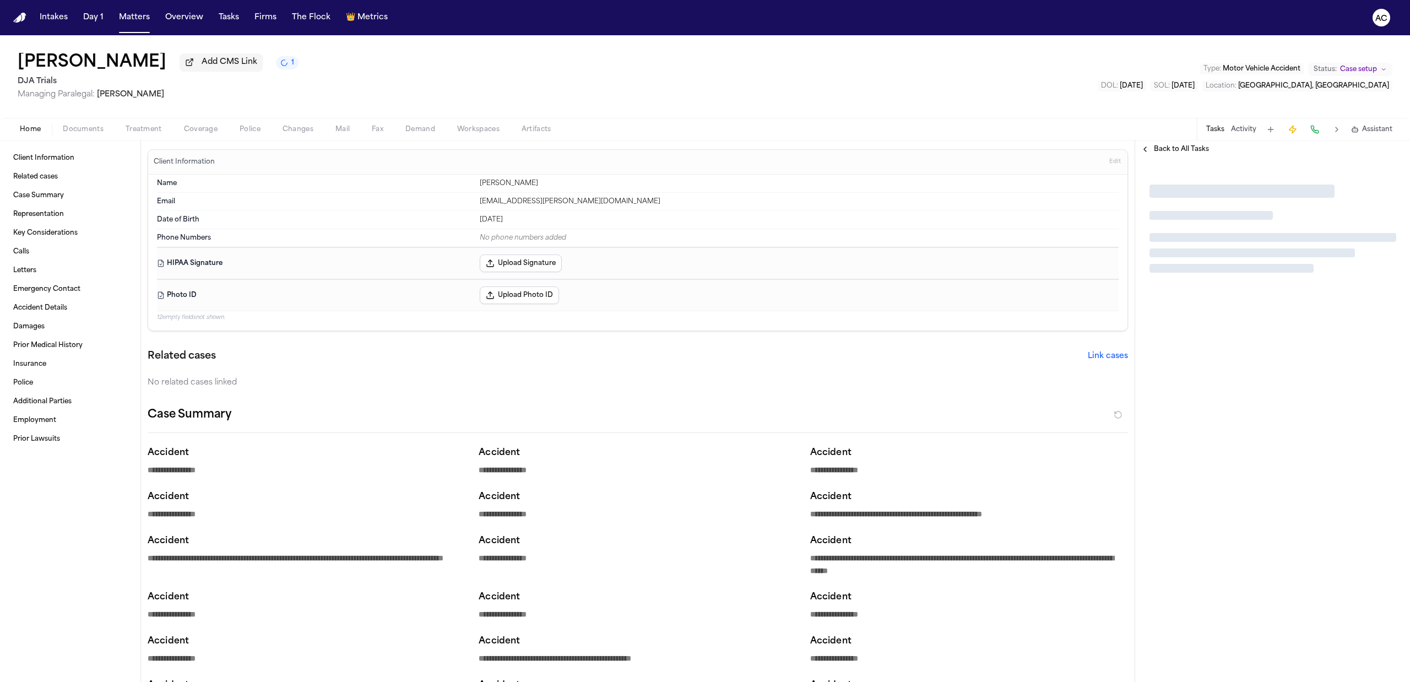
type textarea "*"
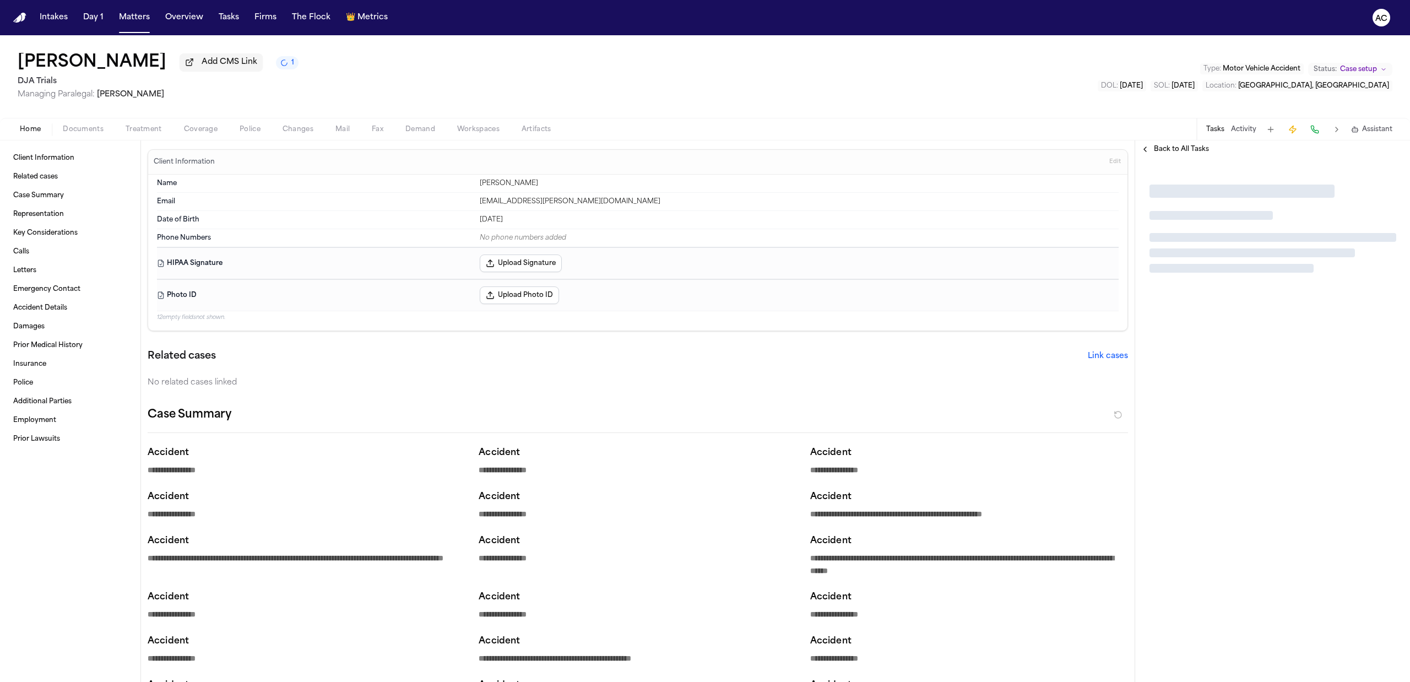
type textarea "*"
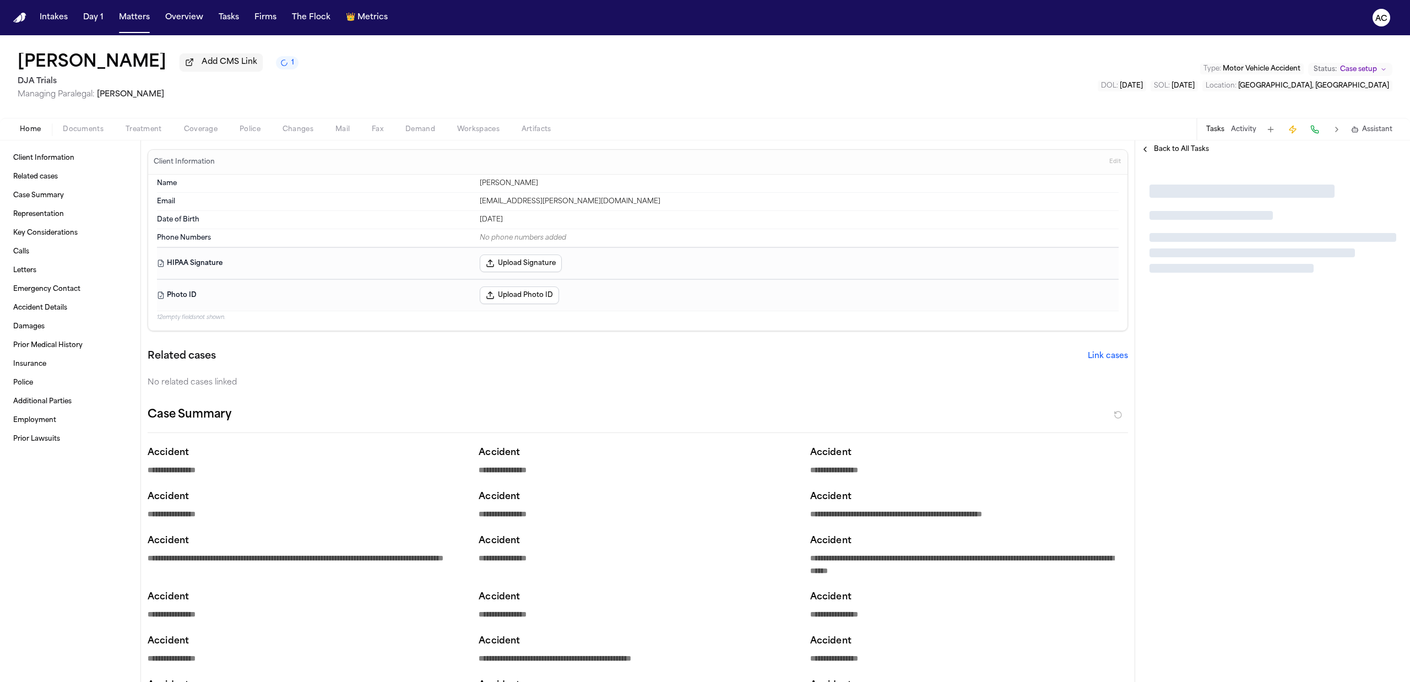
type textarea "*"
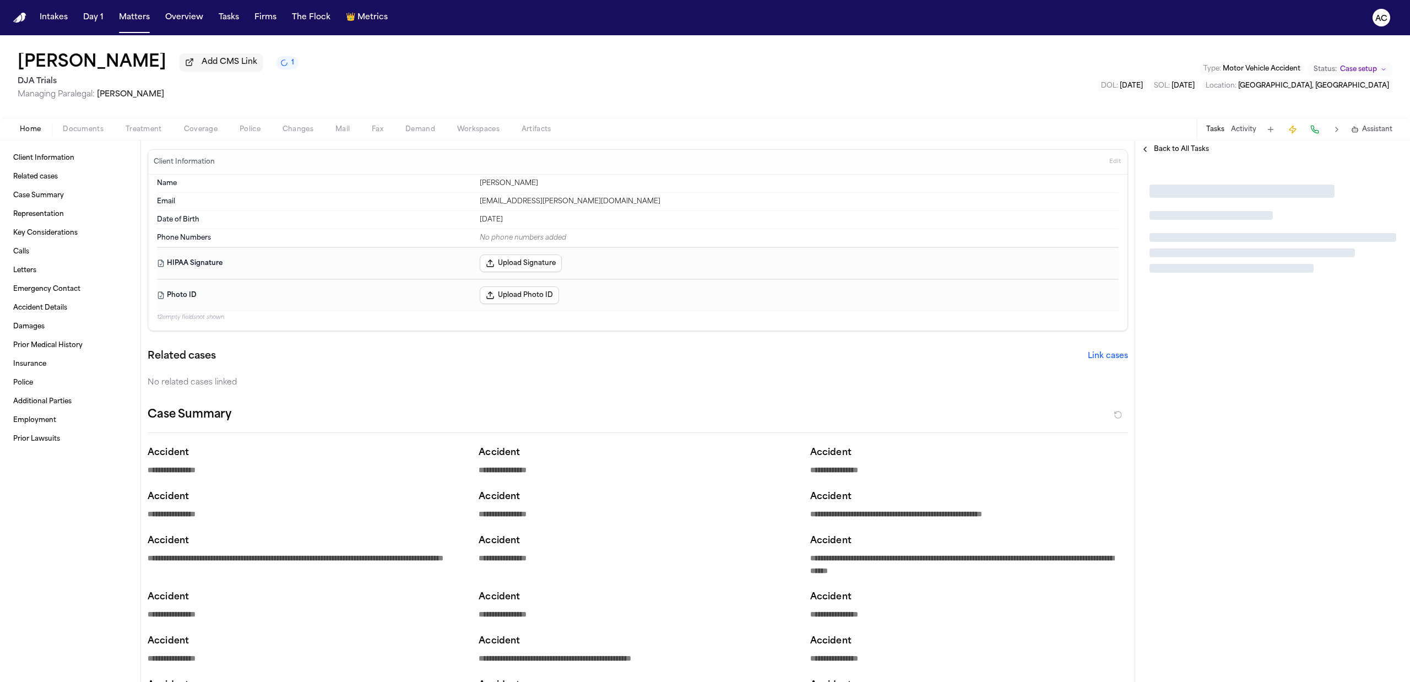
type textarea "*"
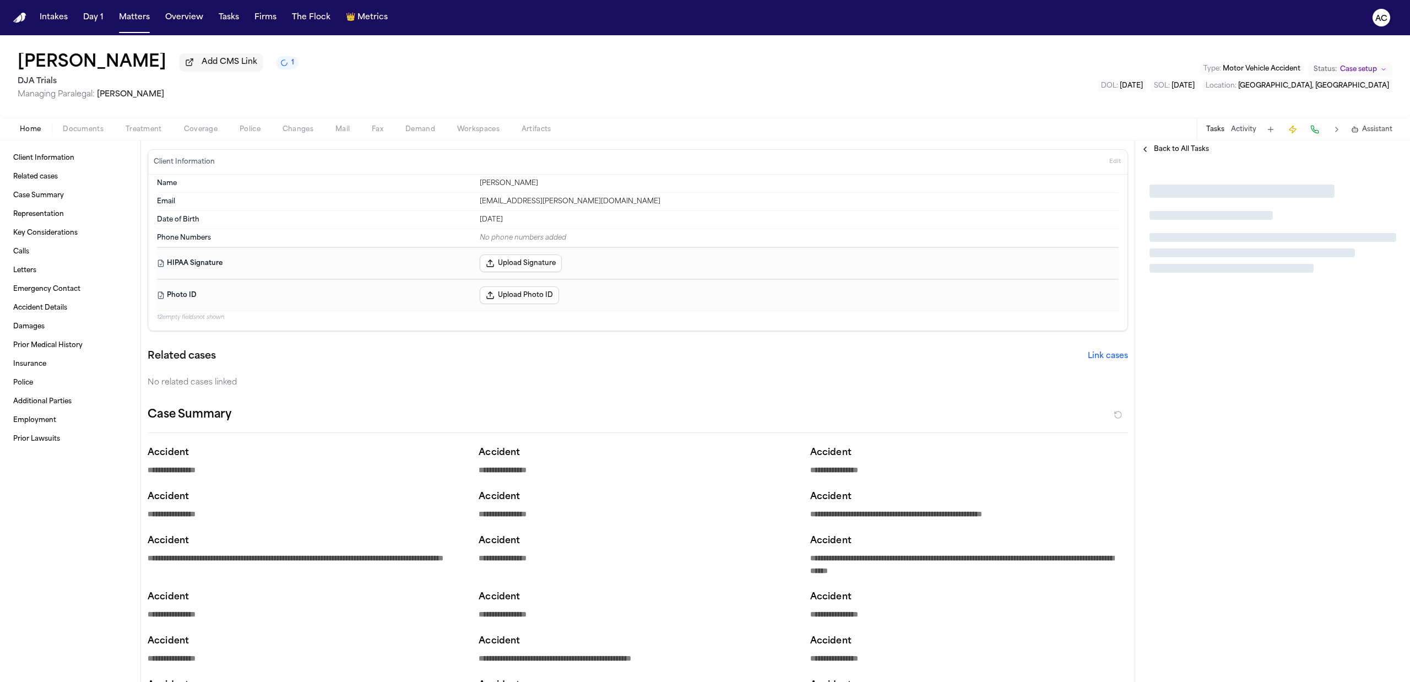
type textarea "*"
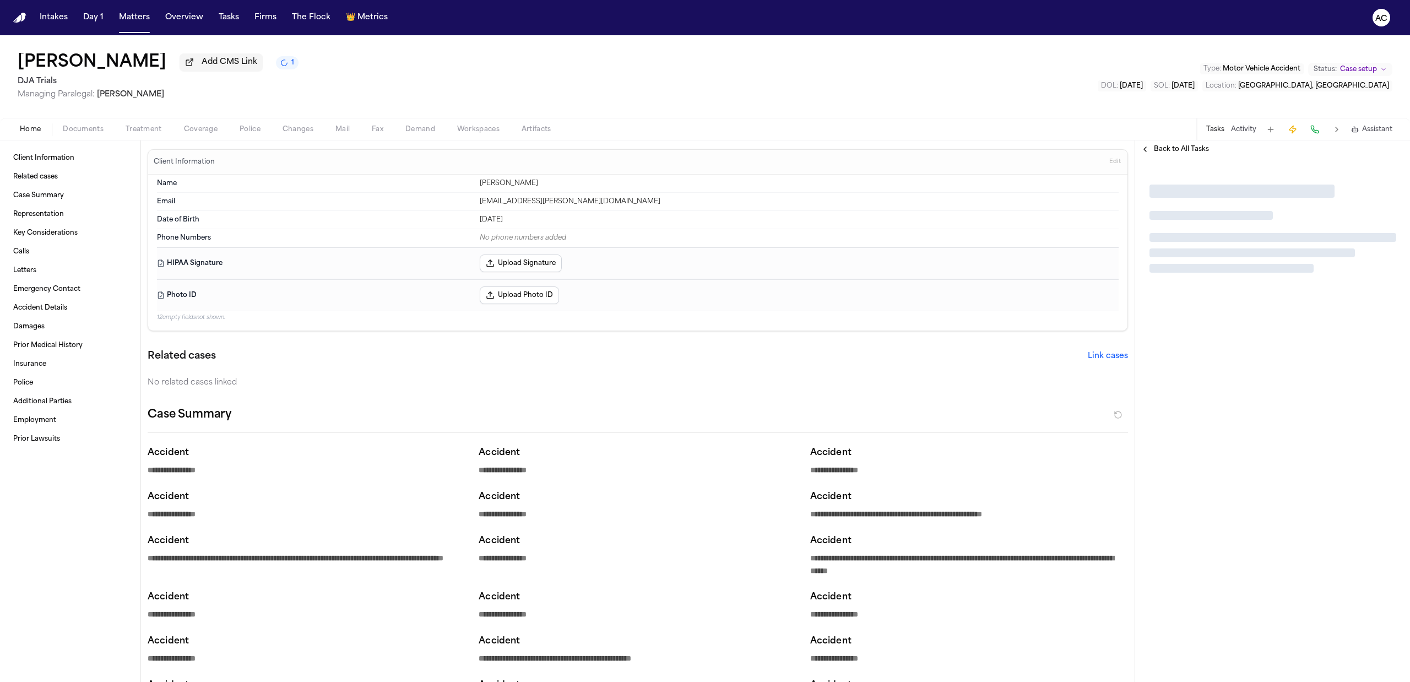
type textarea "*"
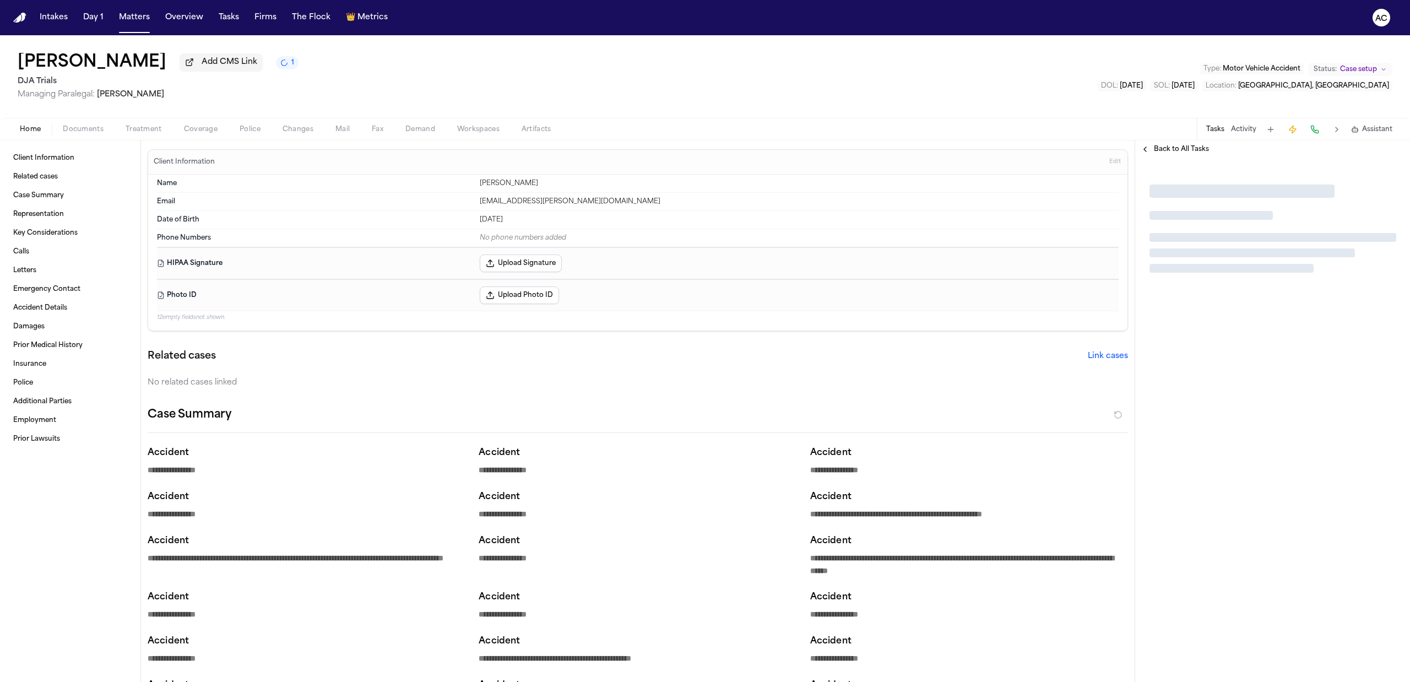
type textarea "*"
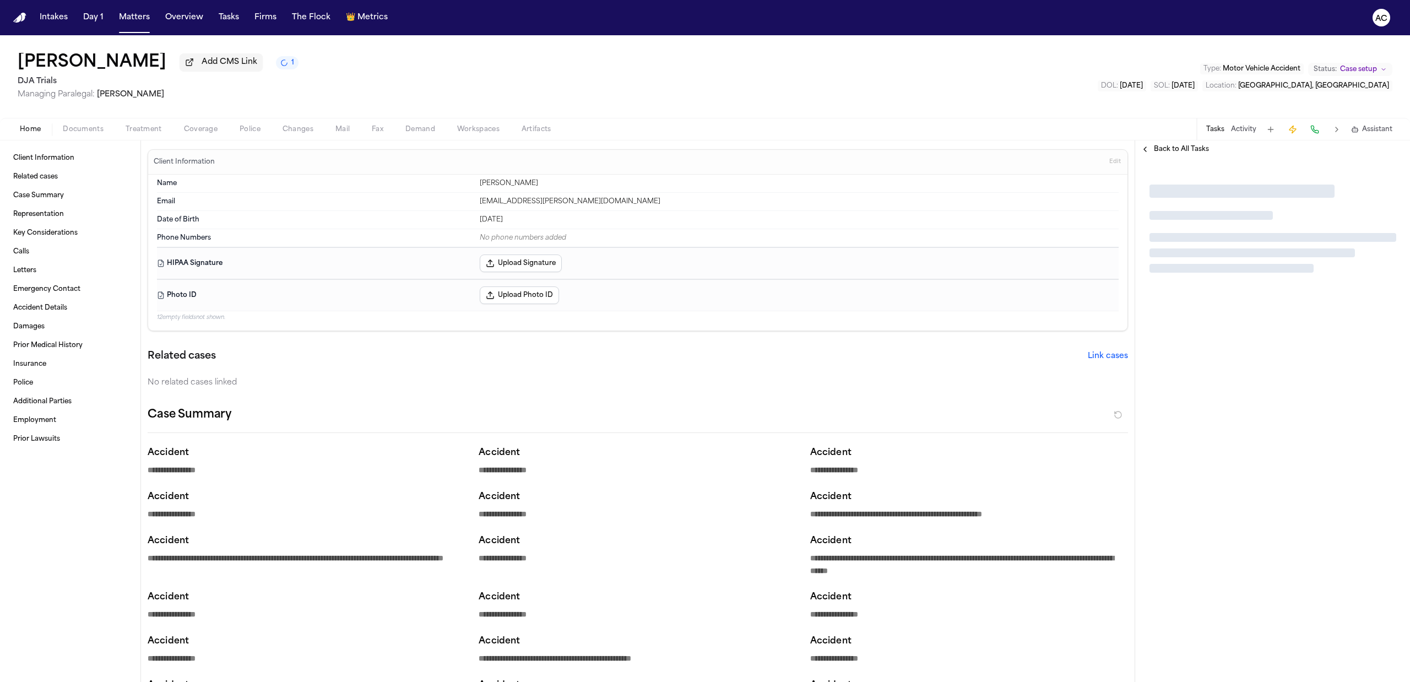
type textarea "*"
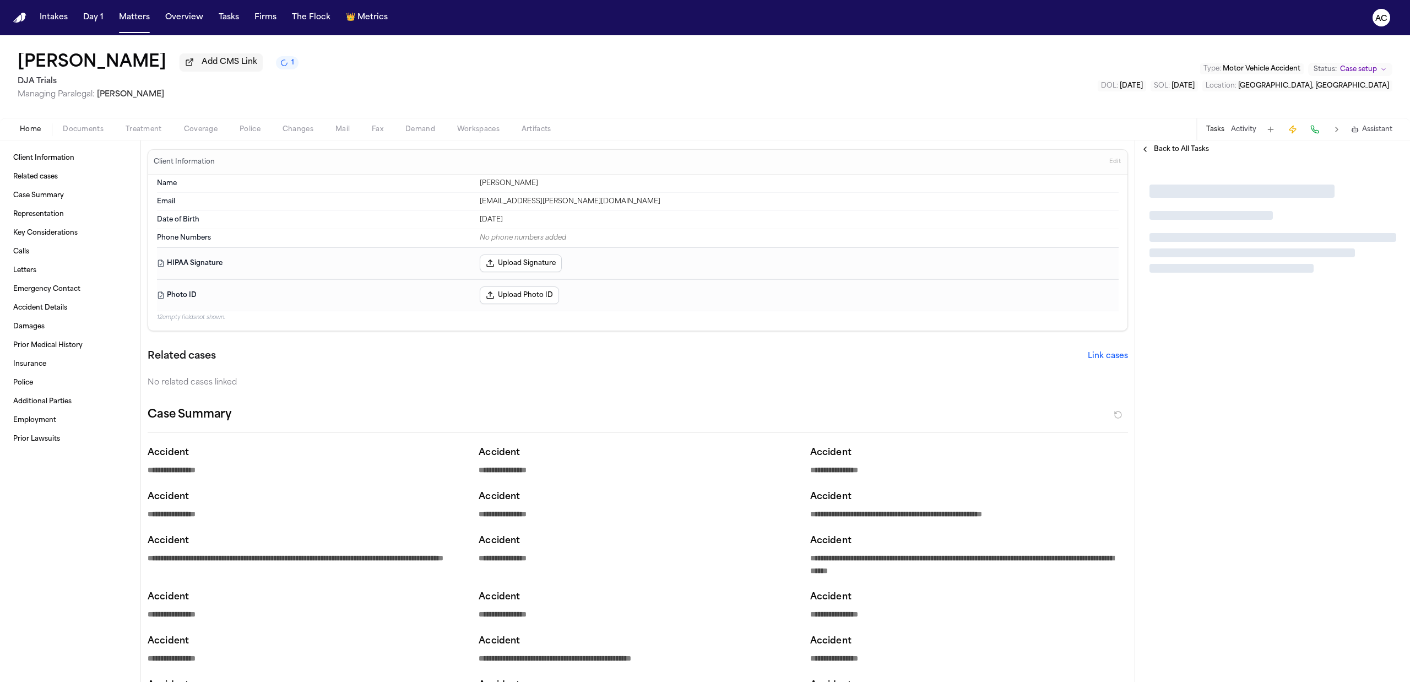
type textarea "*"
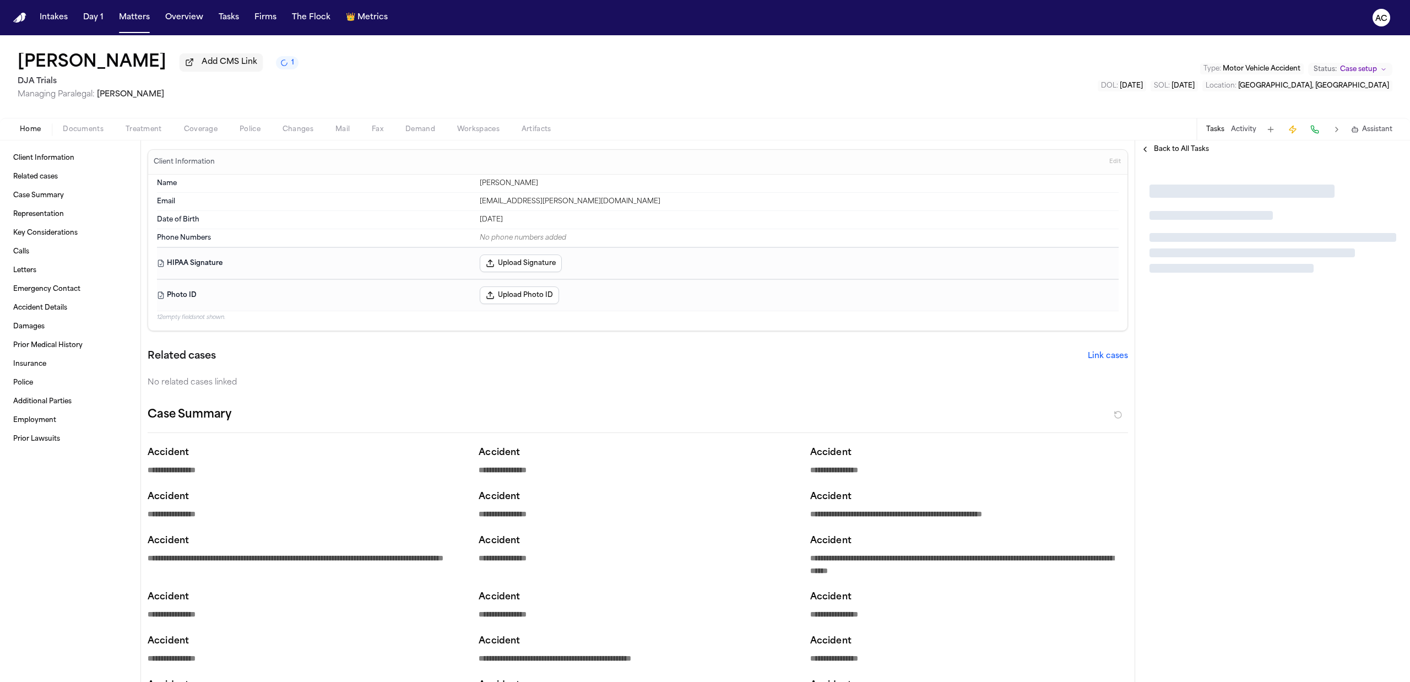
type textarea "*"
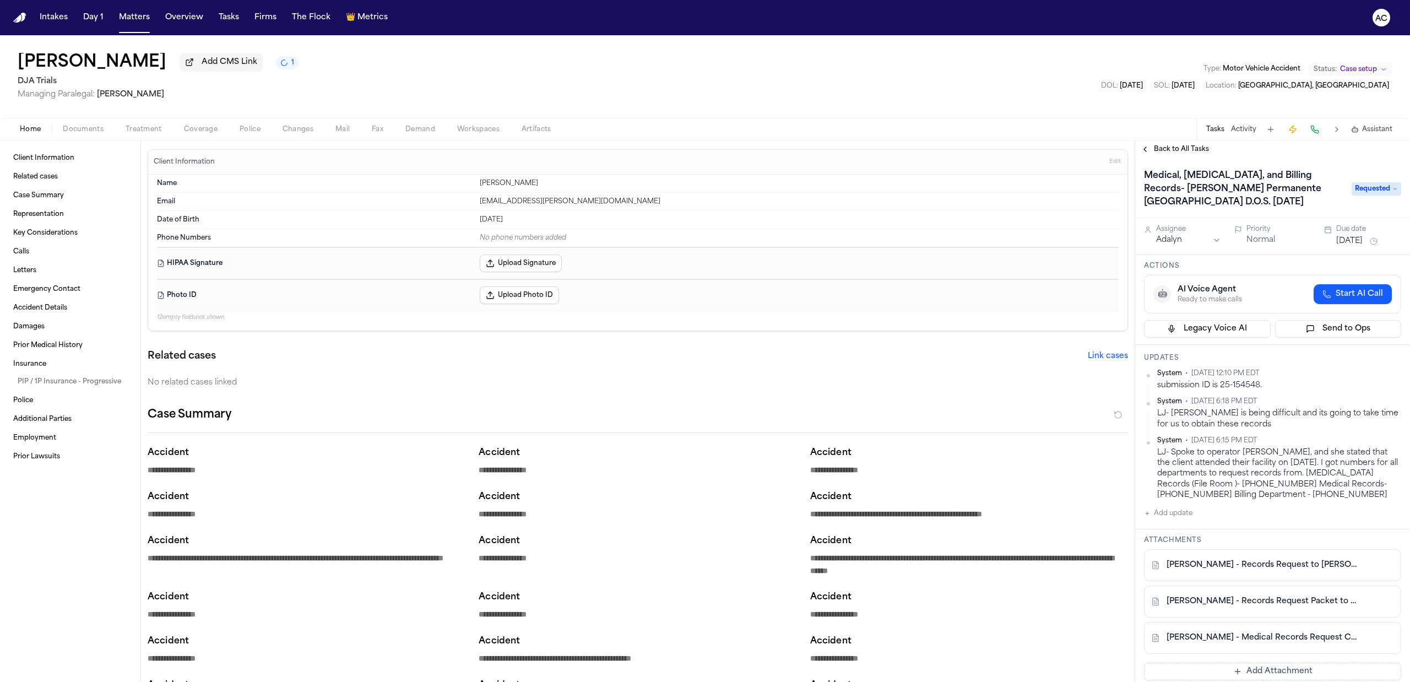
click at [1335, 293] on span "Start AI Call" at bounding box center [1358, 294] width 47 height 11
click at [1259, 296] on div "AI Voice Agent Workflow failed: No Bland Agent strategy found for task type: Ot…" at bounding box center [1244, 295] width 134 height 22
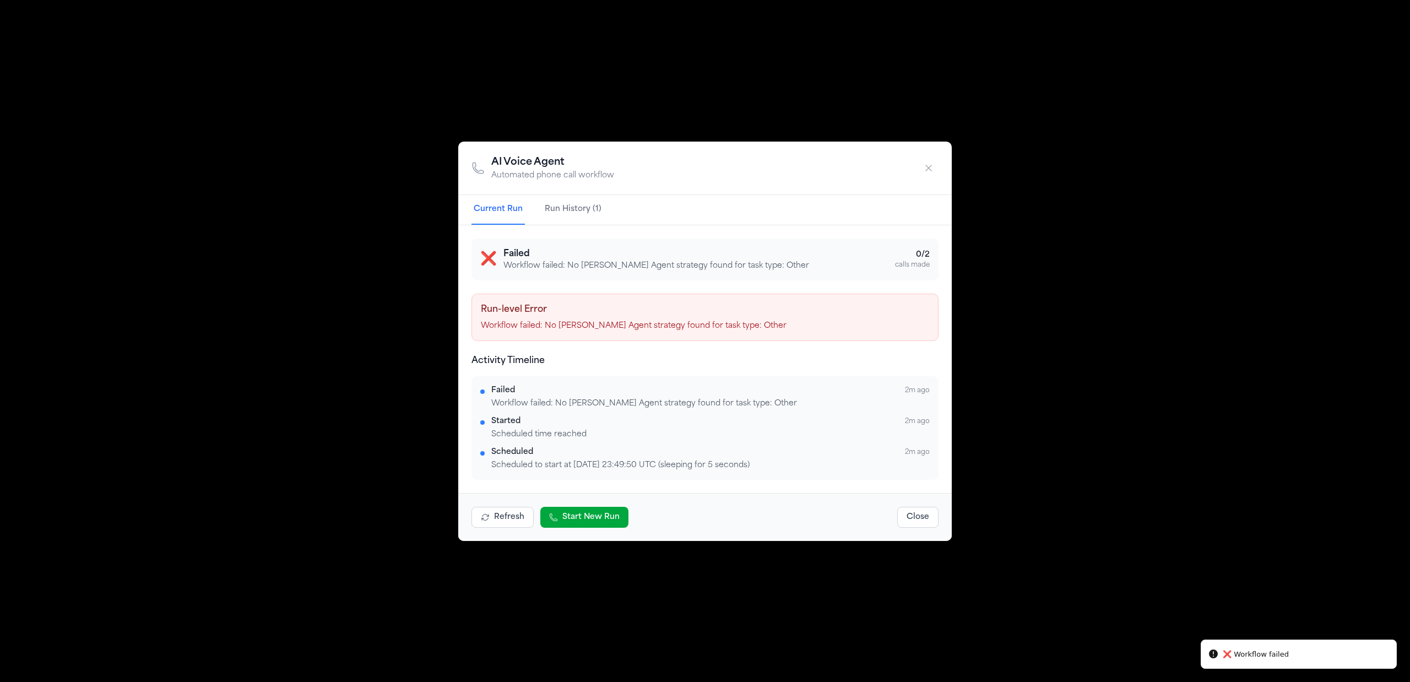
click at [301, 297] on div "AI Voice Agent Automated phone call workflow Current Run Run History (1) ❌ Fail…" at bounding box center [705, 341] width 1410 height 682
click at [926, 171] on icon "button" at bounding box center [928, 167] width 11 height 11
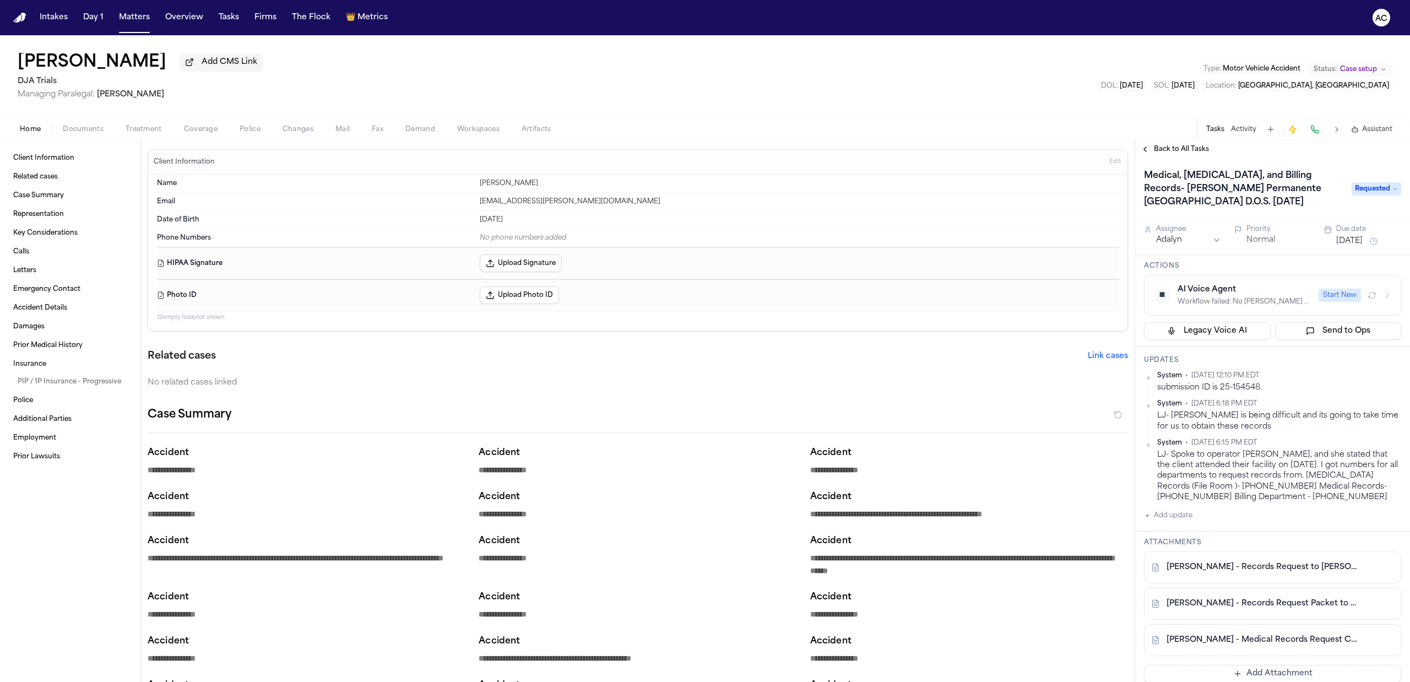
click at [146, 130] on span "Treatment" at bounding box center [144, 129] width 36 height 9
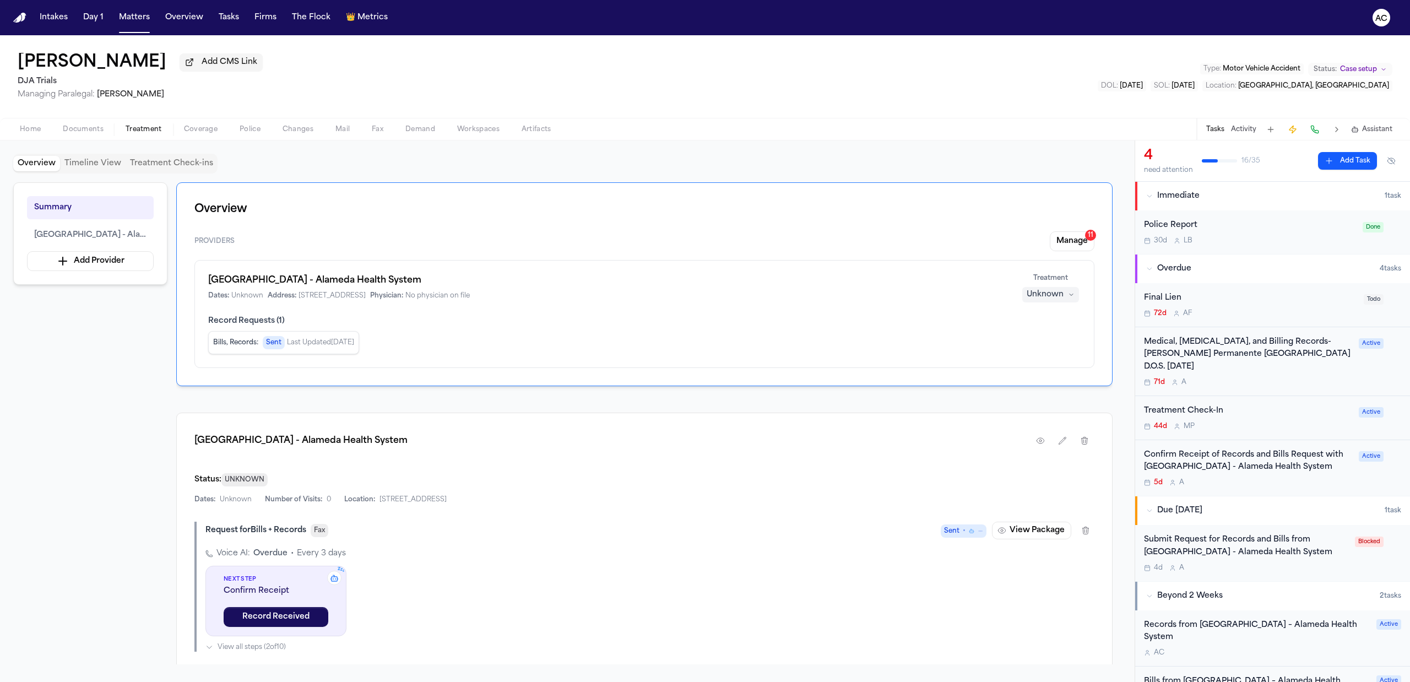
click at [1064, 252] on div "Providers Manage 11 Highland Hospital - Alameda Health System Dates: Unknown Ad…" at bounding box center [644, 299] width 900 height 137
click at [1064, 243] on button "Manage 11" at bounding box center [1072, 241] width 45 height 20
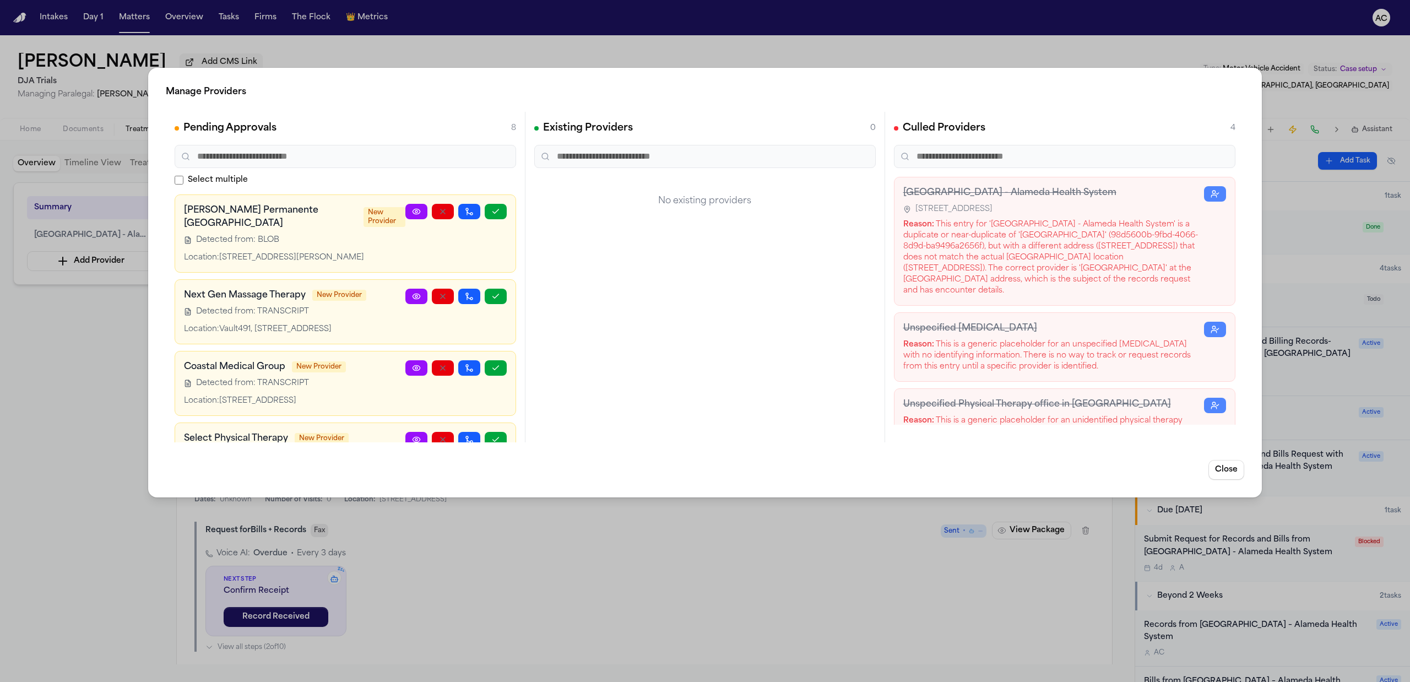
click at [45, 394] on div "Manage Providers Pending Approvals 8 Select multiple Kaiser Permanente San Fran…" at bounding box center [705, 341] width 1410 height 682
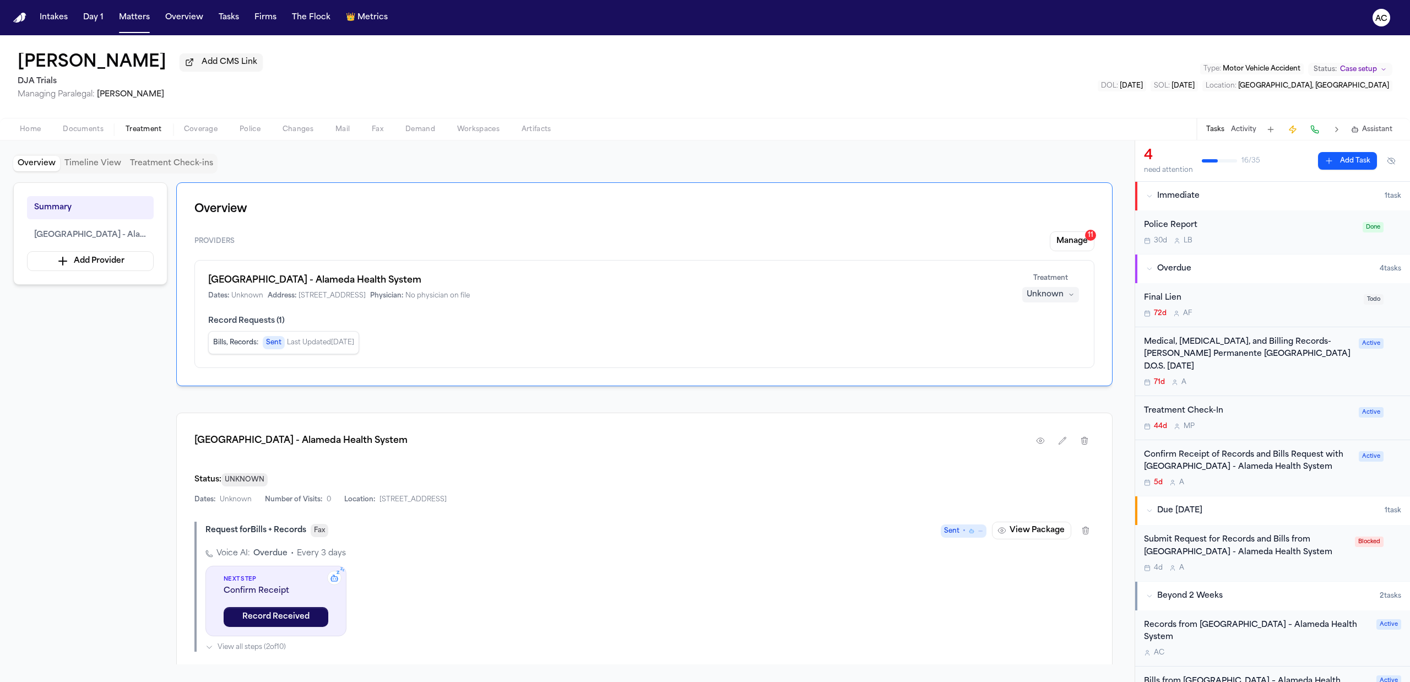
click at [1218, 346] on div "Medical, [MEDICAL_DATA], and Billing Records- [PERSON_NAME] Permanente [GEOGRAP…" at bounding box center [1248, 354] width 208 height 37
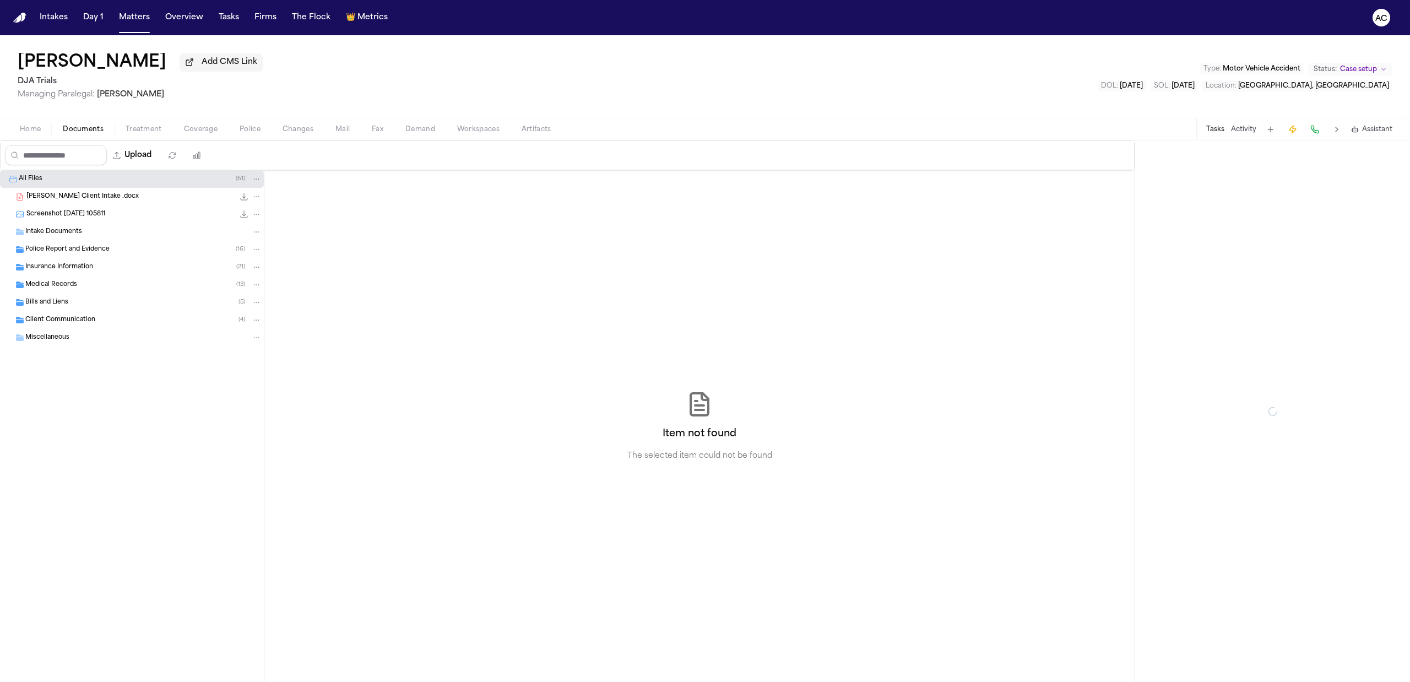
click at [72, 131] on span "Documents" at bounding box center [83, 129] width 41 height 9
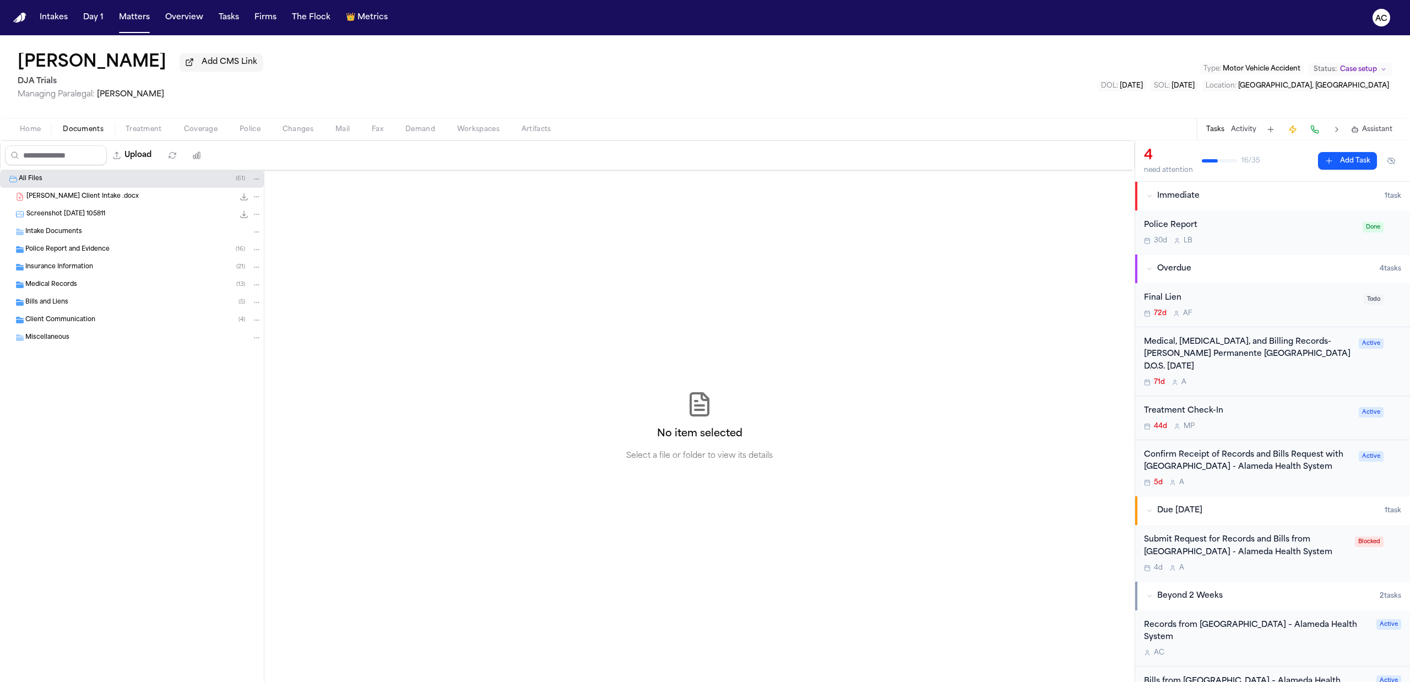
click at [67, 287] on span "Medical Records" at bounding box center [51, 284] width 52 height 9
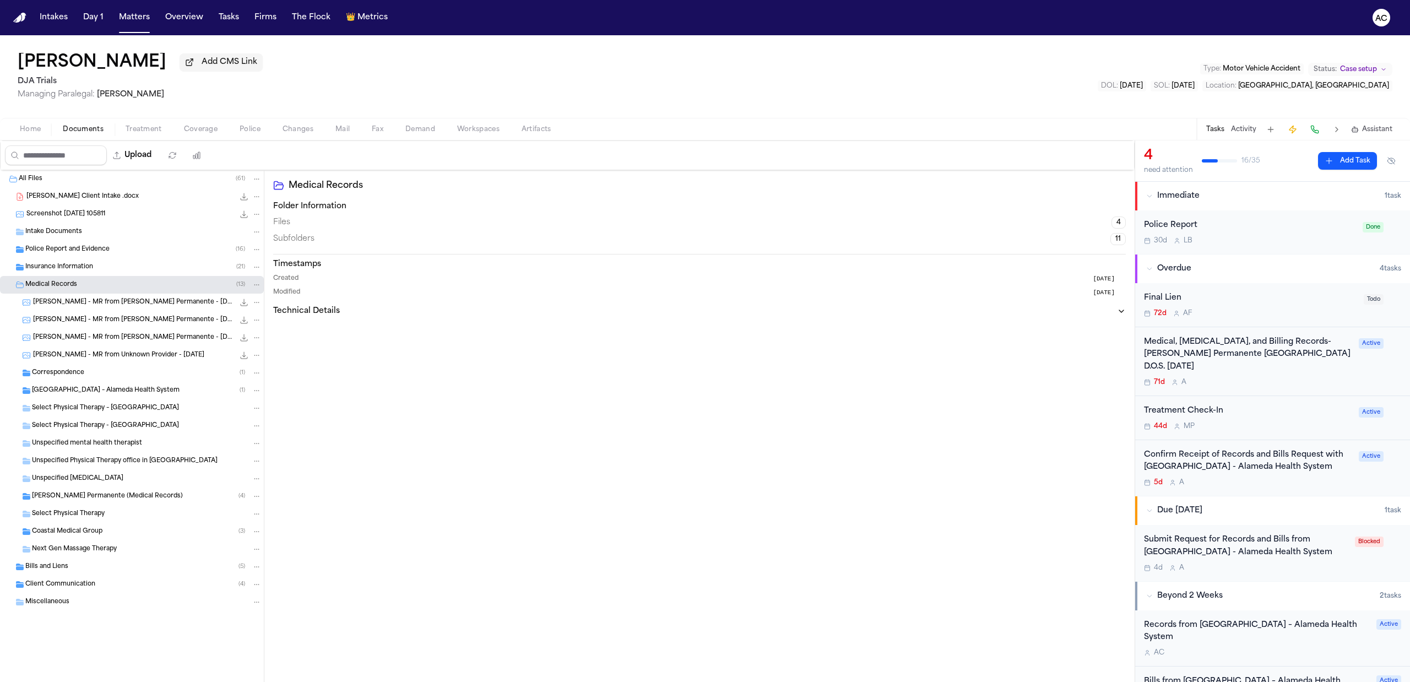
click at [116, 349] on div "[PERSON_NAME] - MR from Unknown Provider - [DATE] 62.4 KB • JPG" at bounding box center [132, 355] width 264 height 18
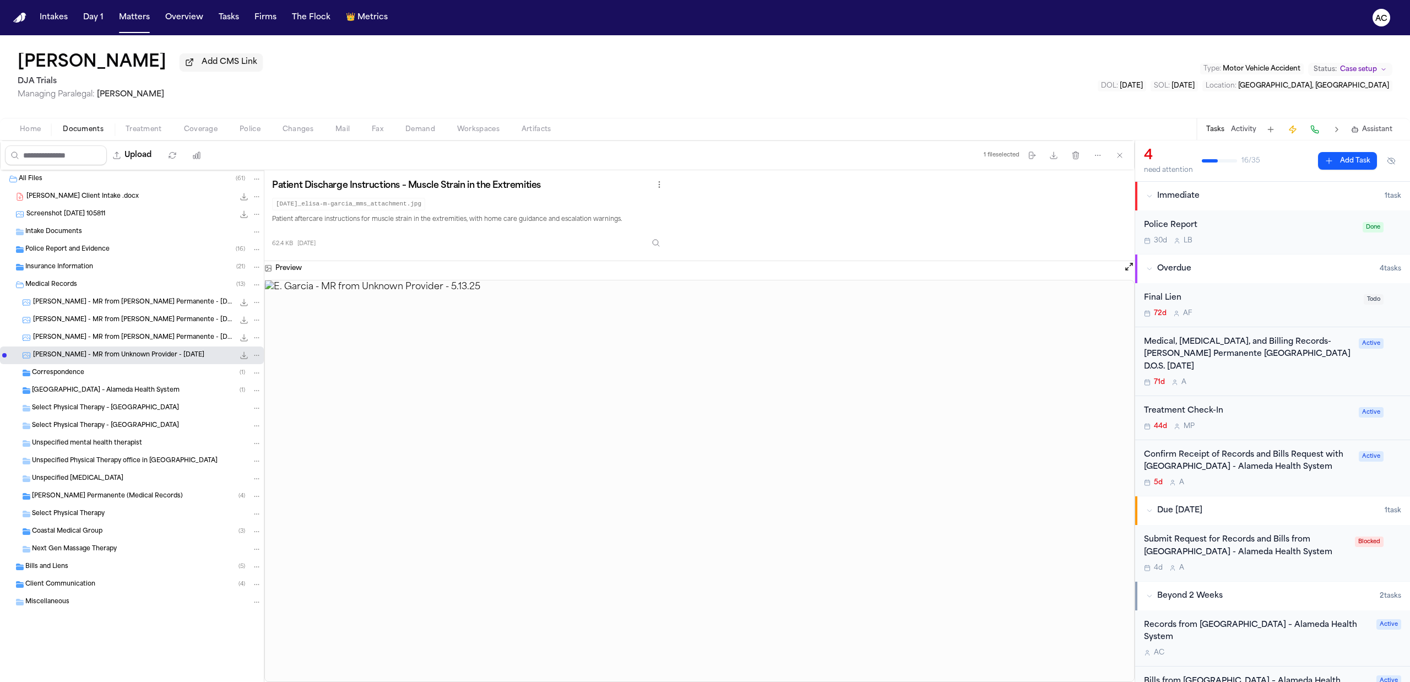
click at [120, 335] on span "[PERSON_NAME] - MR from [PERSON_NAME] Permanente - [DATE]" at bounding box center [133, 337] width 201 height 9
click at [118, 388] on span "[GEOGRAPHIC_DATA] – Alameda Health System" at bounding box center [106, 390] width 148 height 9
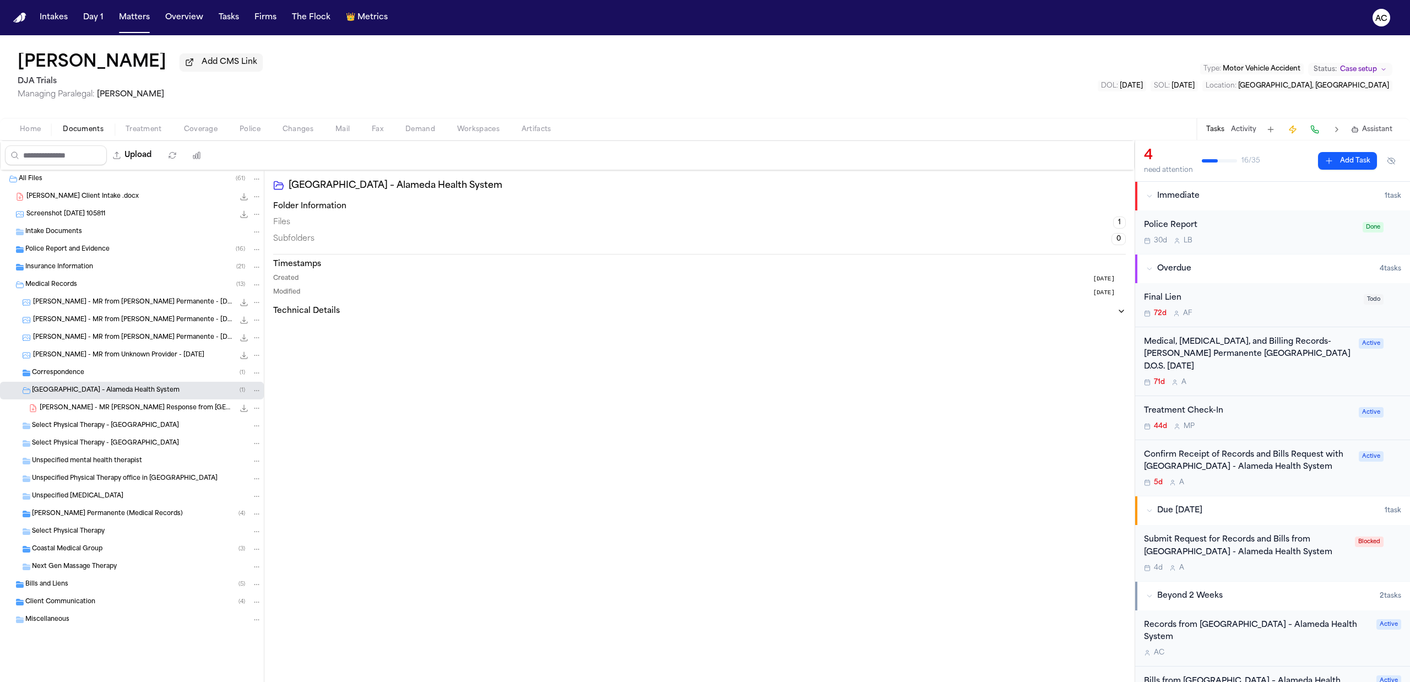
click at [134, 412] on span "[PERSON_NAME] - MR [PERSON_NAME] Response from [GEOGRAPHIC_DATA] - [DATE]" at bounding box center [137, 408] width 194 height 9
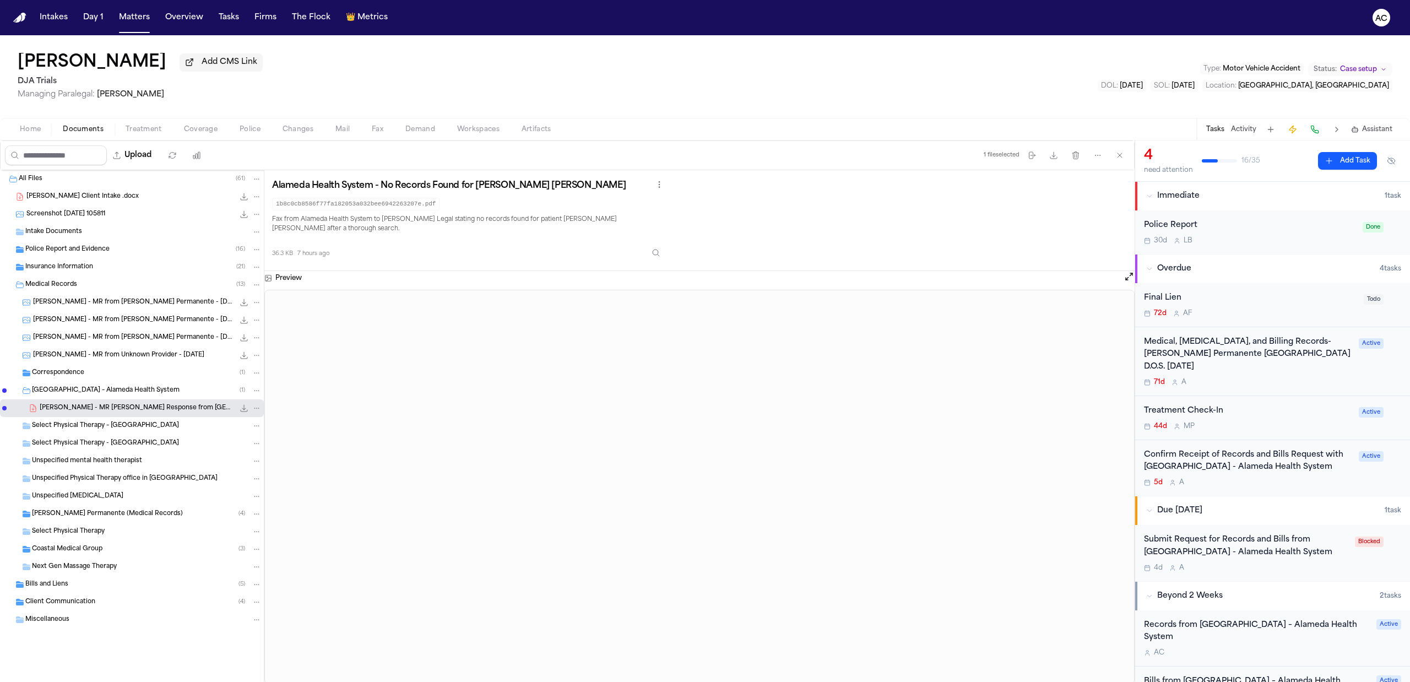
click at [118, 514] on span "[PERSON_NAME] Permanente (Medical Records)" at bounding box center [107, 513] width 151 height 9
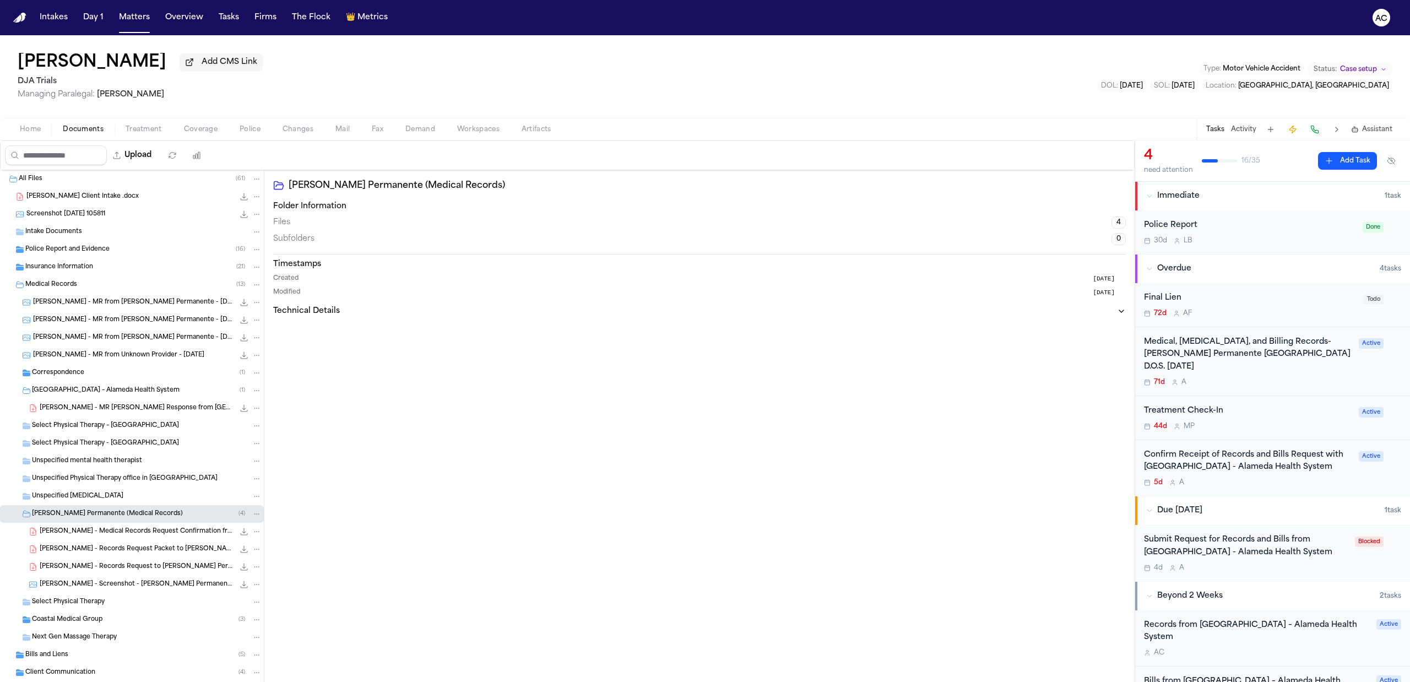
click at [129, 536] on span "[PERSON_NAME] - Medical Records Request Confirmation from [PERSON_NAME] Permane…" at bounding box center [137, 531] width 194 height 9
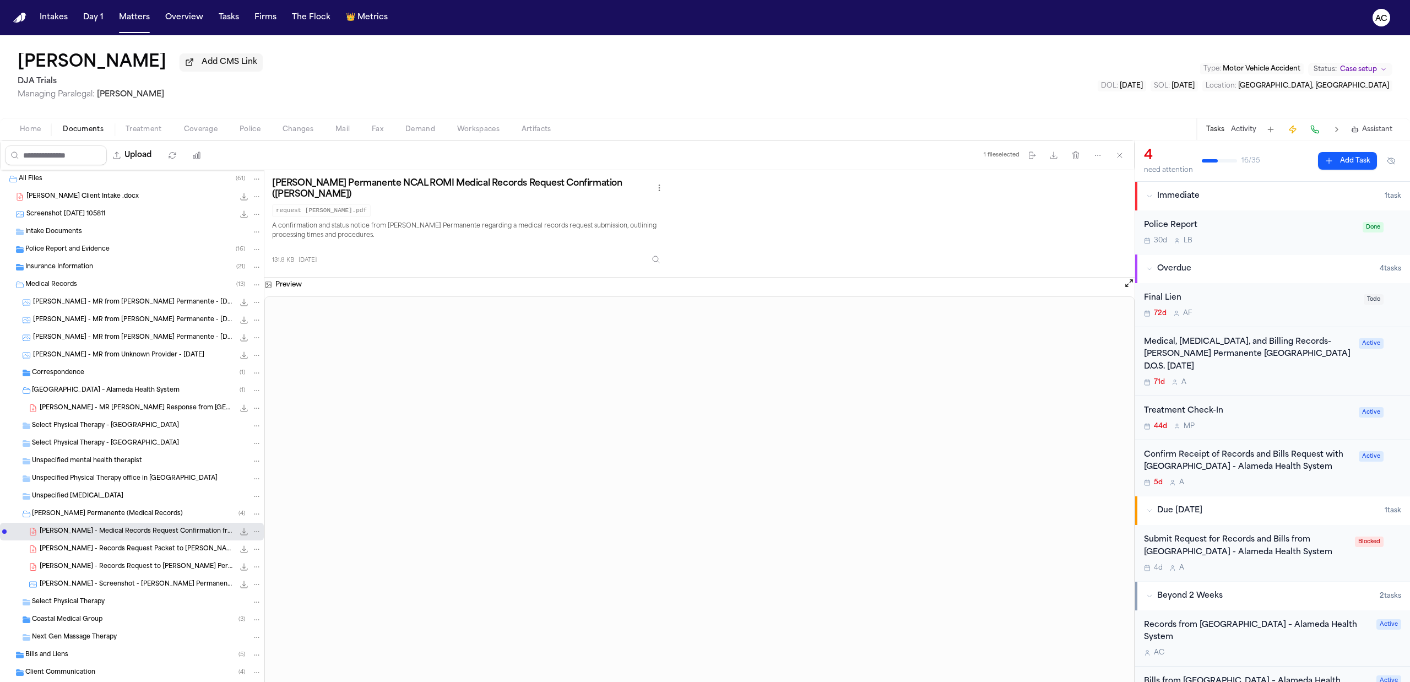
click at [127, 552] on span "[PERSON_NAME] - Records Request Packet to [PERSON_NAME] Permanente - [DATE]" at bounding box center [137, 549] width 194 height 9
click at [135, 566] on span "[PERSON_NAME] - Records Request to [PERSON_NAME] Permanente - [DATE]" at bounding box center [137, 566] width 194 height 9
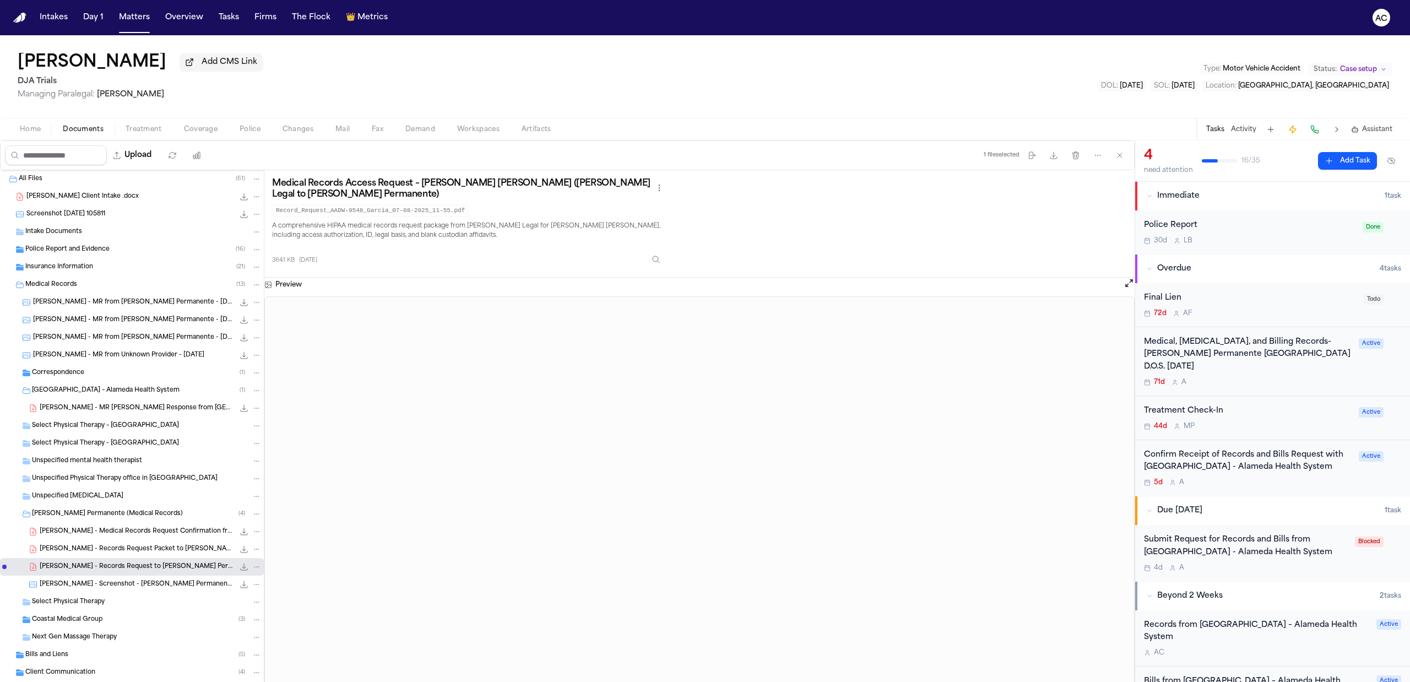
click at [137, 583] on span "[PERSON_NAME] - Screenshot - [PERSON_NAME] Permanente My Health Portal Message …" at bounding box center [137, 584] width 194 height 9
